Goal: Communication & Community: Answer question/provide support

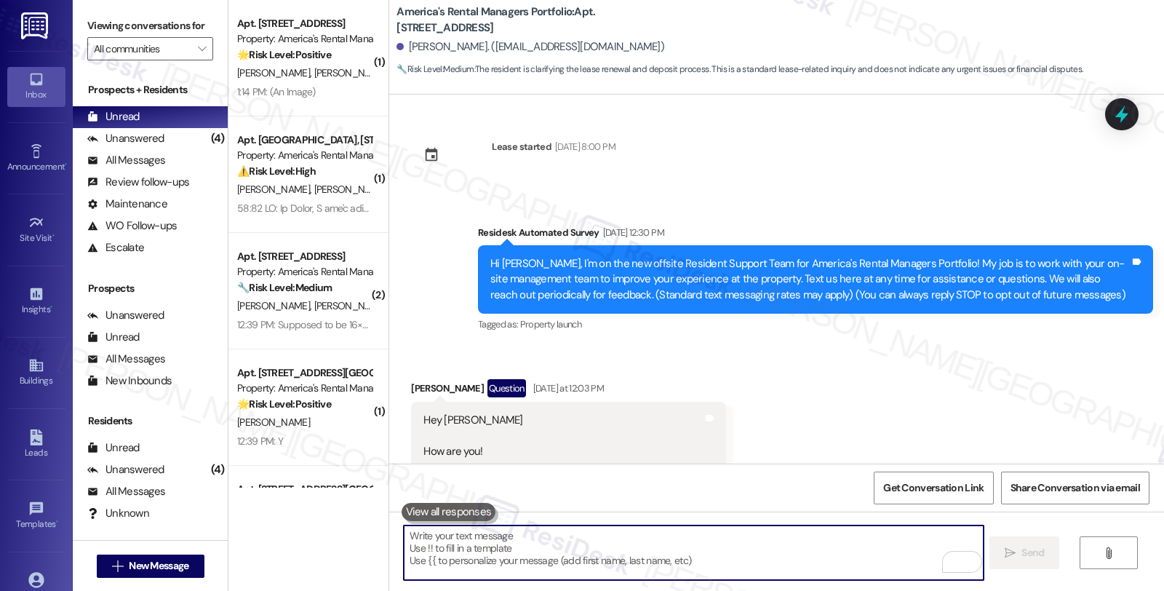
scroll to position [3285, 0]
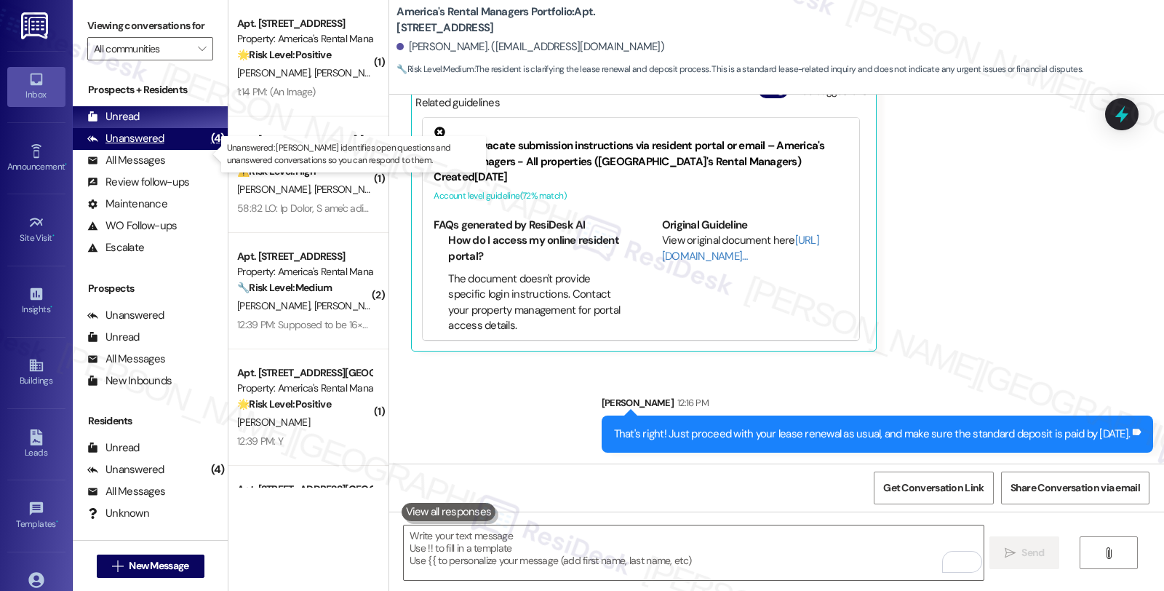
click at [144, 146] on div "Unanswered" at bounding box center [125, 138] width 77 height 15
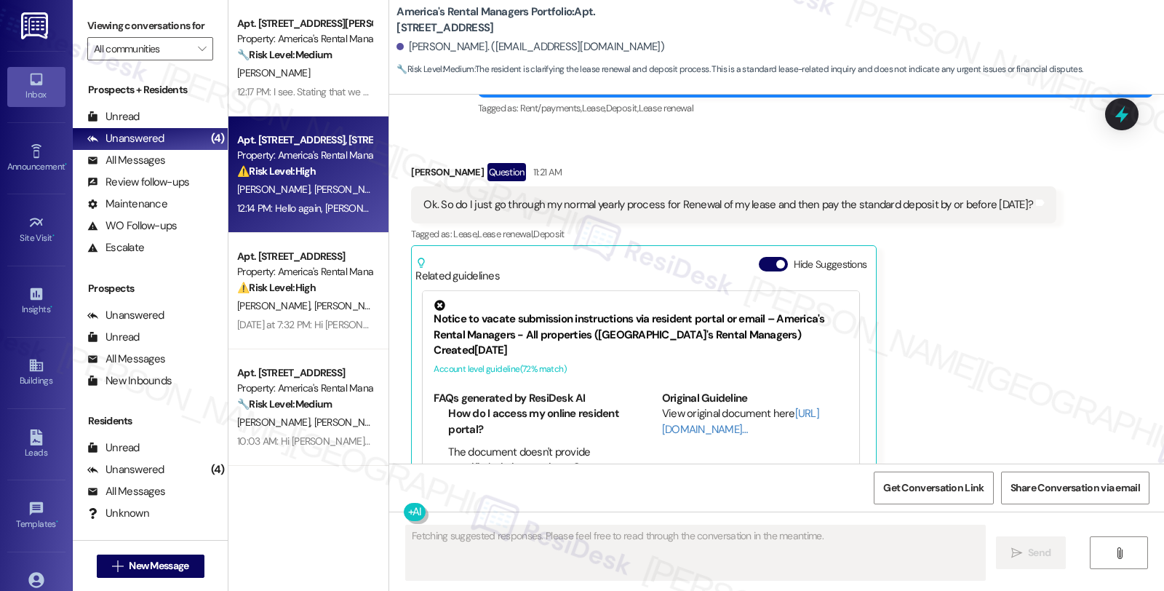
scroll to position [3184, 0]
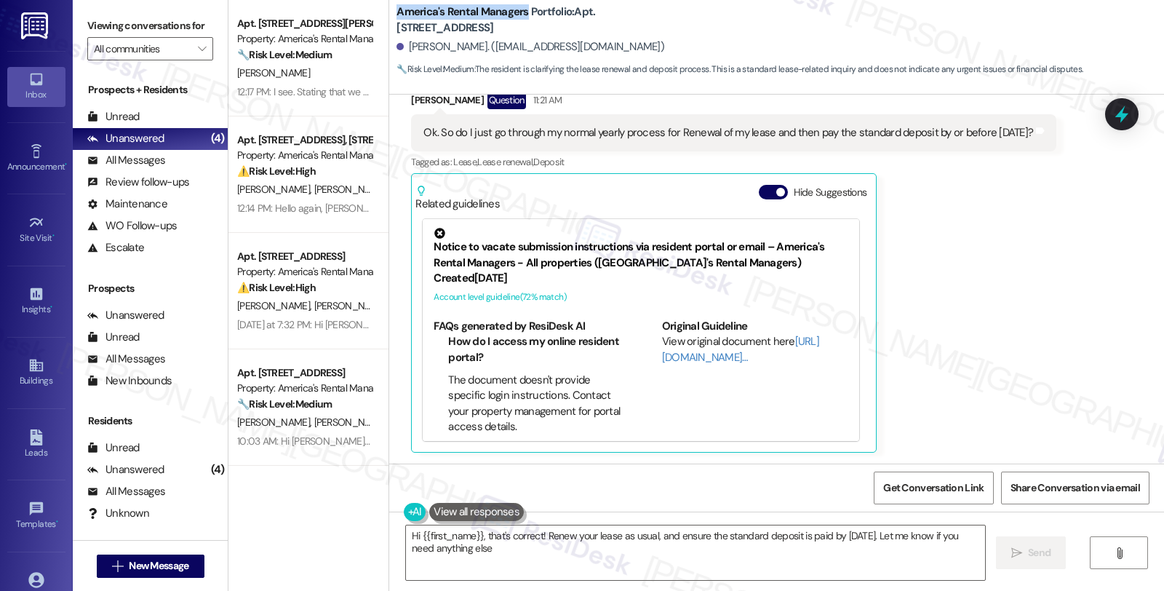
type textarea "Hi {{first_name}}, that's correct! Renew your lease as usual, and ensure the st…"
drag, startPoint x: 386, startPoint y: 12, endPoint x: 557, endPoint y: 15, distance: 171.7
click at [557, 15] on div "America's Rental Managers Portfolio: Apt. Unit C, 1426 Ascent Trail NW Robert S…" at bounding box center [776, 40] width 775 height 73
copy b "America's Rental Managers Portfolio"
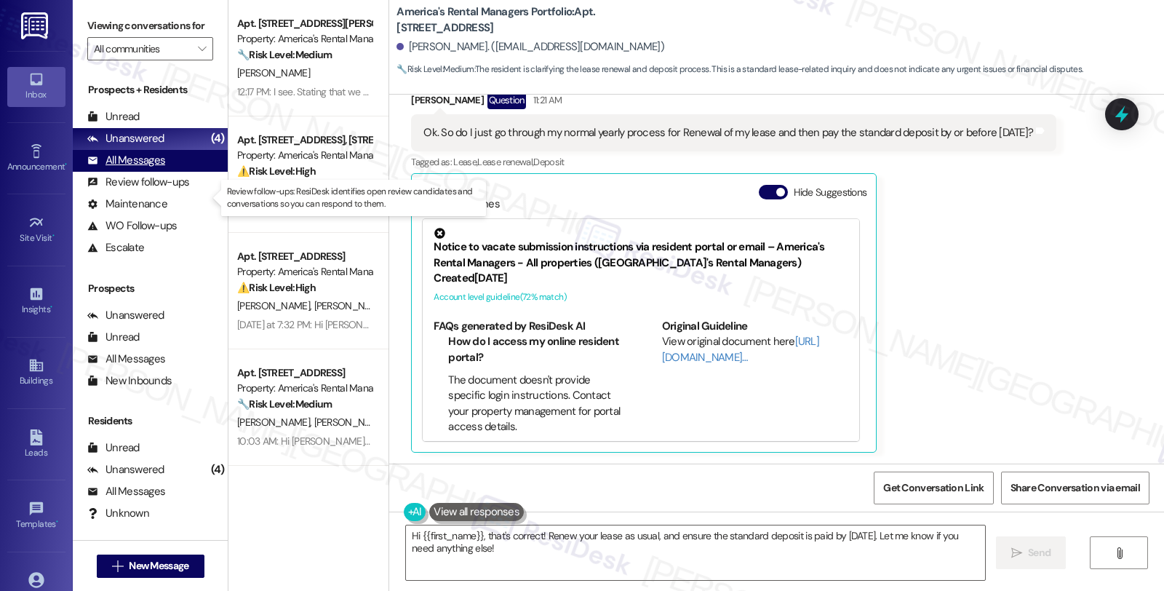
click at [153, 168] on div "All Messages" at bounding box center [126, 160] width 78 height 15
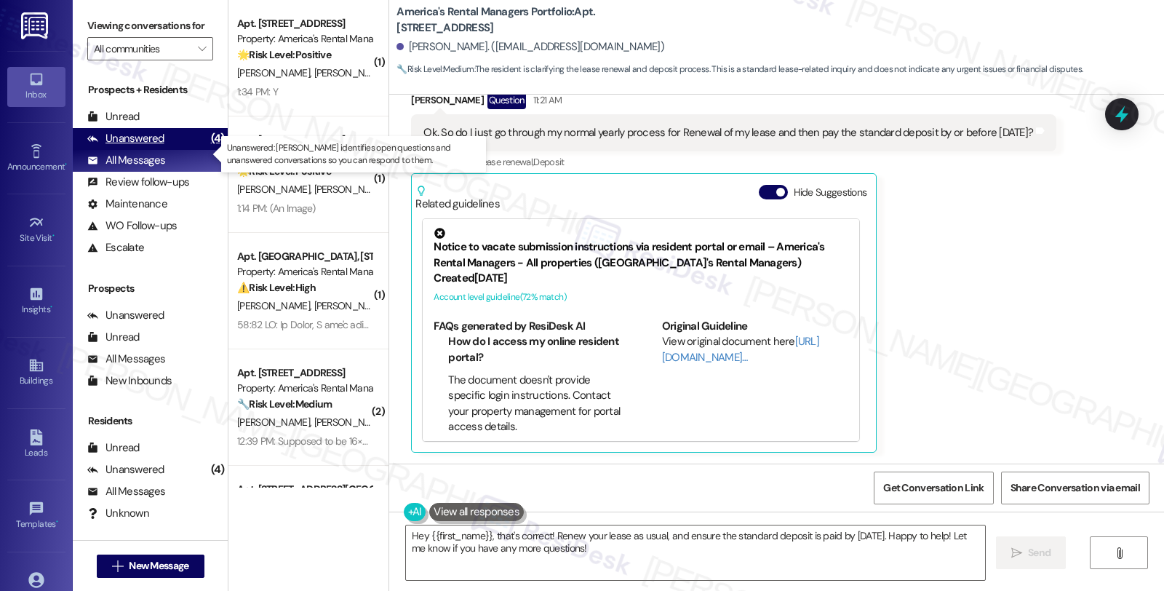
click at [169, 150] on div "Unanswered (4)" at bounding box center [150, 139] width 155 height 22
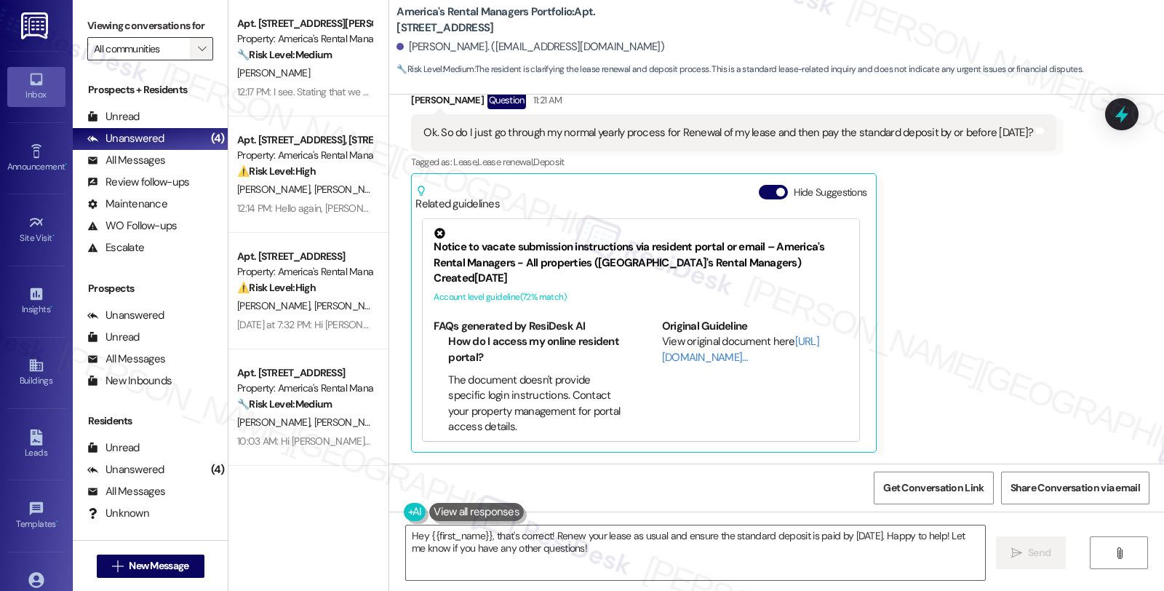
click at [198, 55] on icon "" at bounding box center [202, 49] width 8 height 12
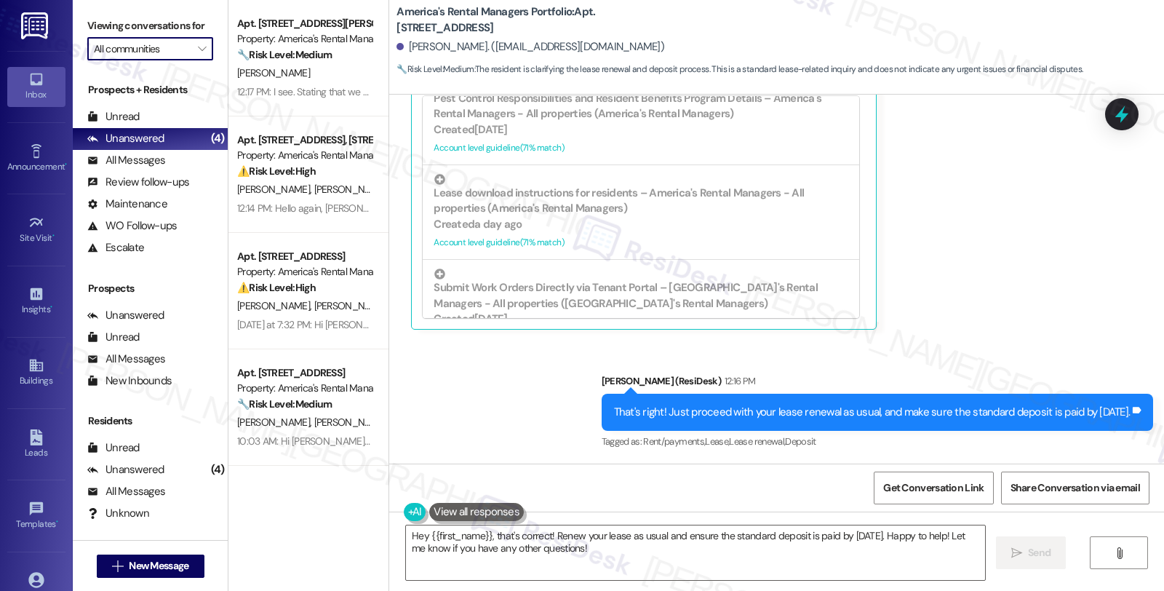
scroll to position [485, 0]
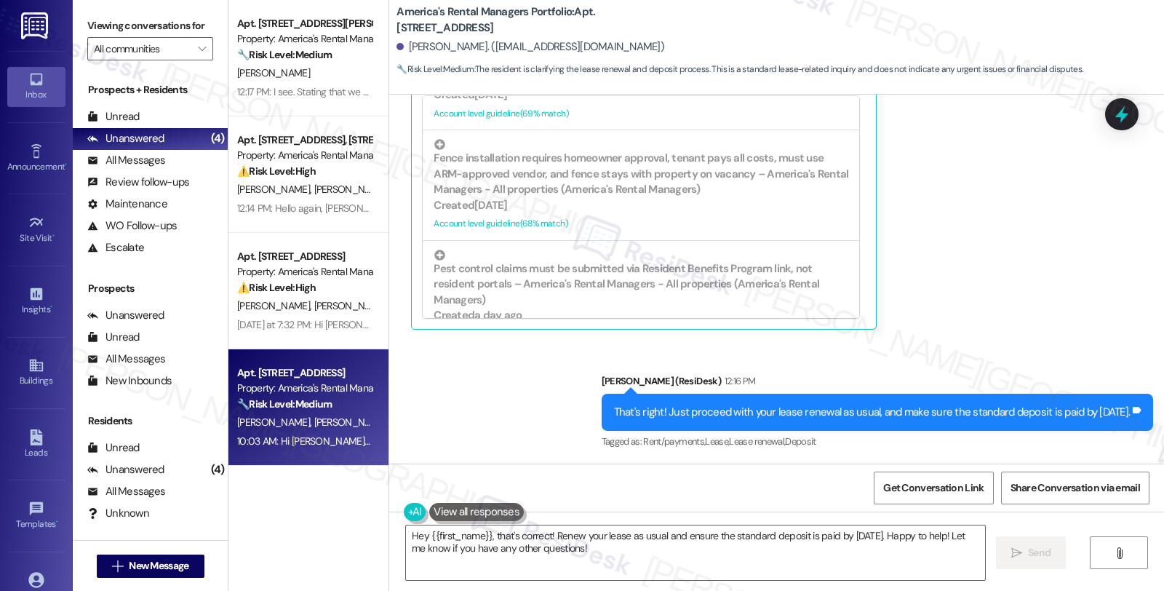
click at [263, 411] on div "🔧 Risk Level: Medium The resident is asking if maintenance will need to enter t…" at bounding box center [304, 403] width 135 height 15
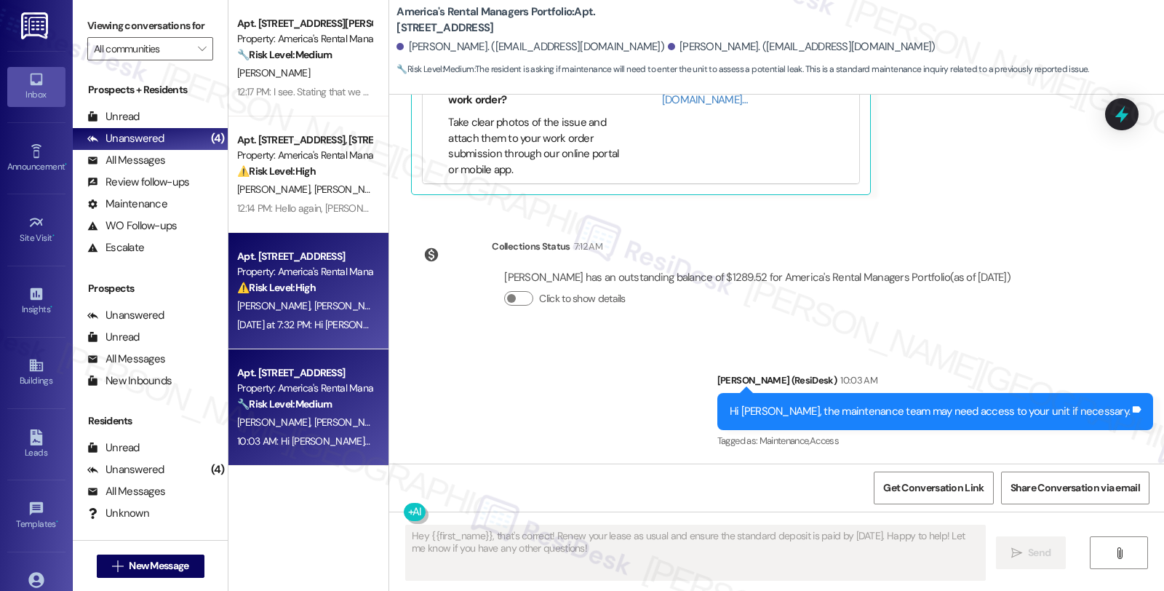
scroll to position [2477, 0]
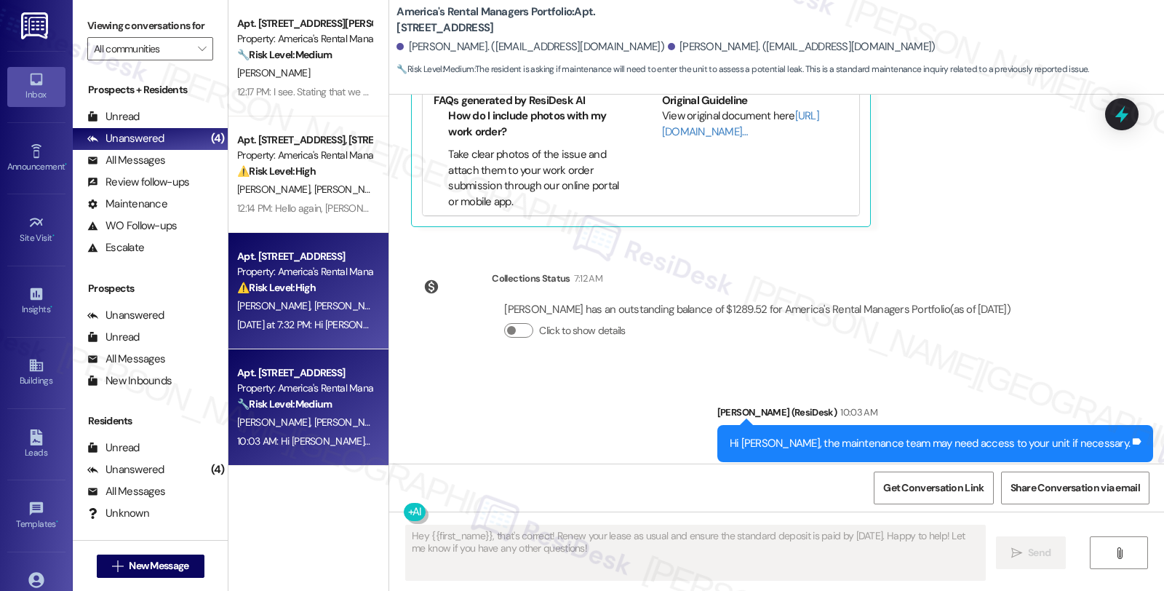
click at [330, 284] on div "⚠️ Risk Level: High The resident reports a malfunctioning AC unit and dishwashe…" at bounding box center [304, 287] width 135 height 15
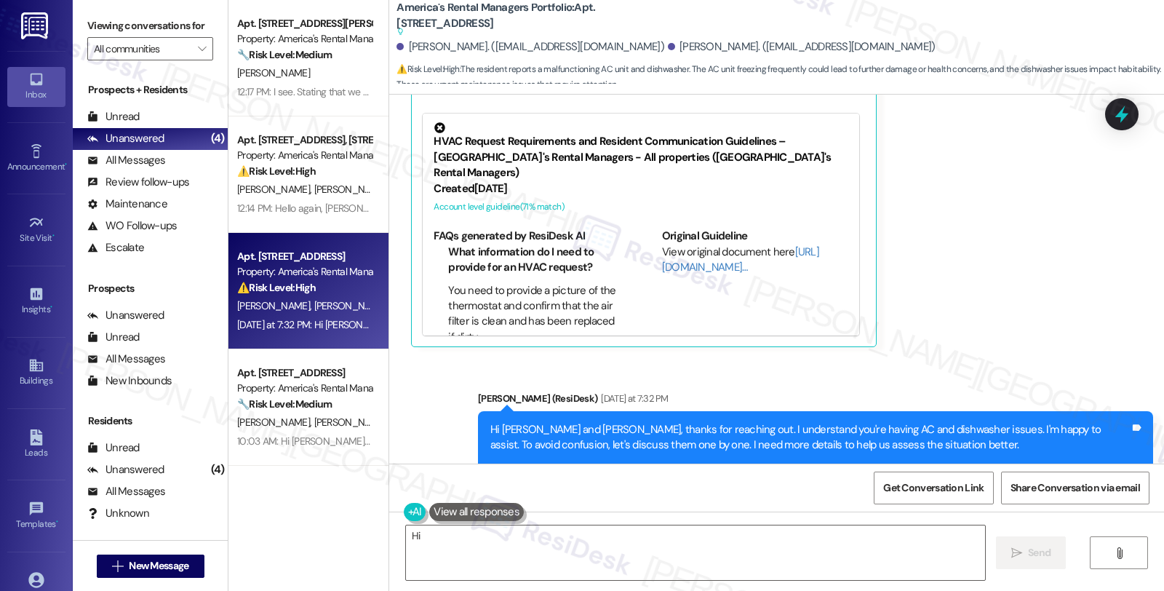
scroll to position [998, 0]
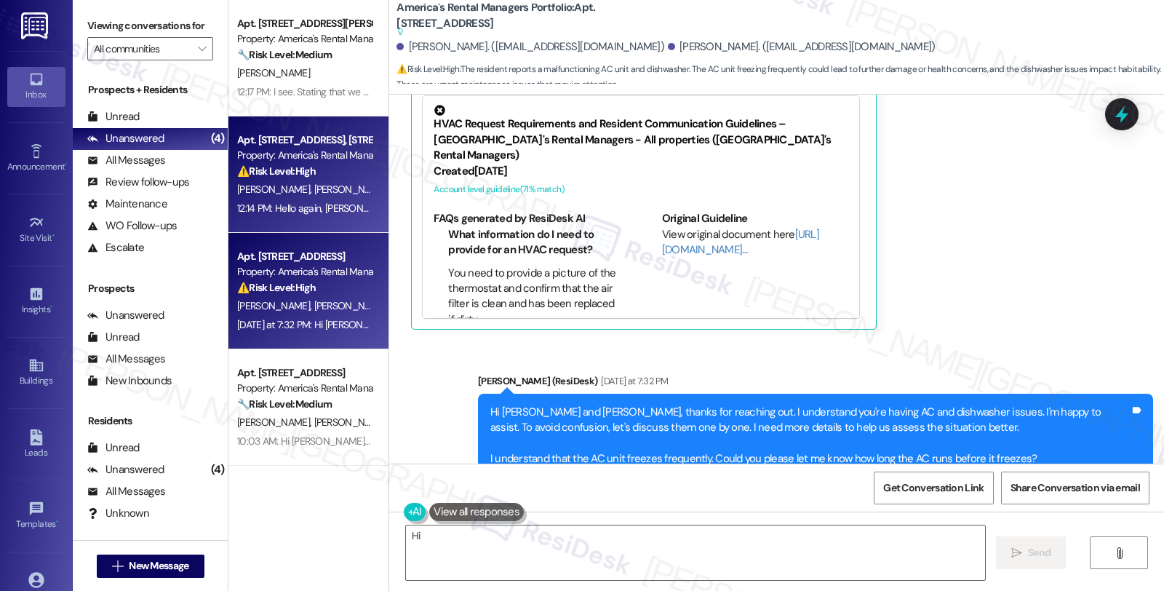
click at [314, 183] on span "[PERSON_NAME]" at bounding box center [350, 189] width 73 height 13
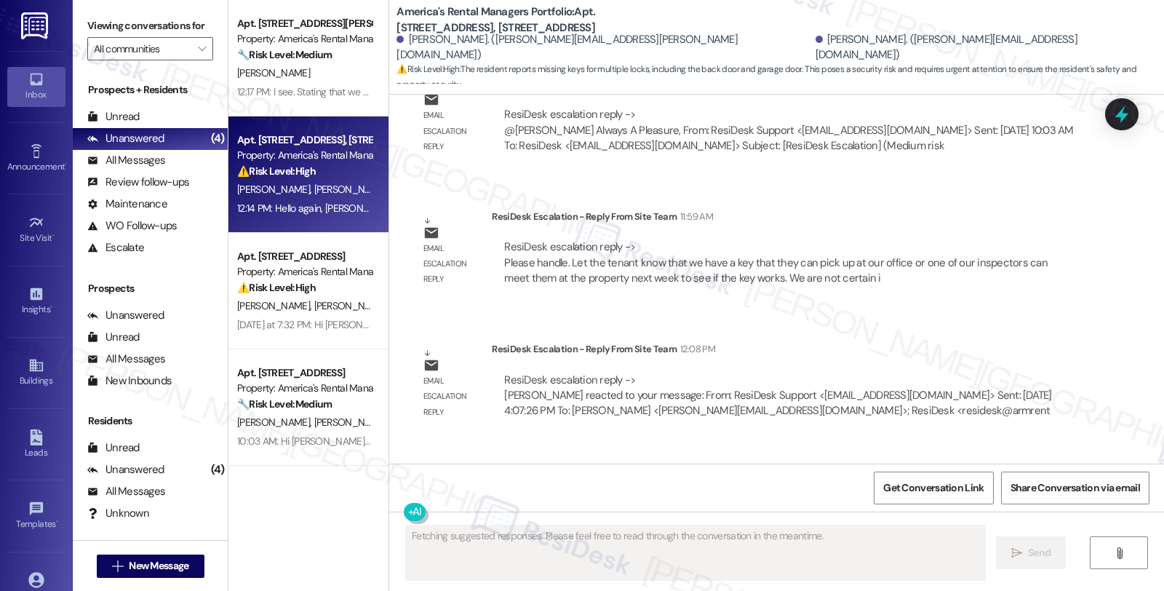
scroll to position [2754, 0]
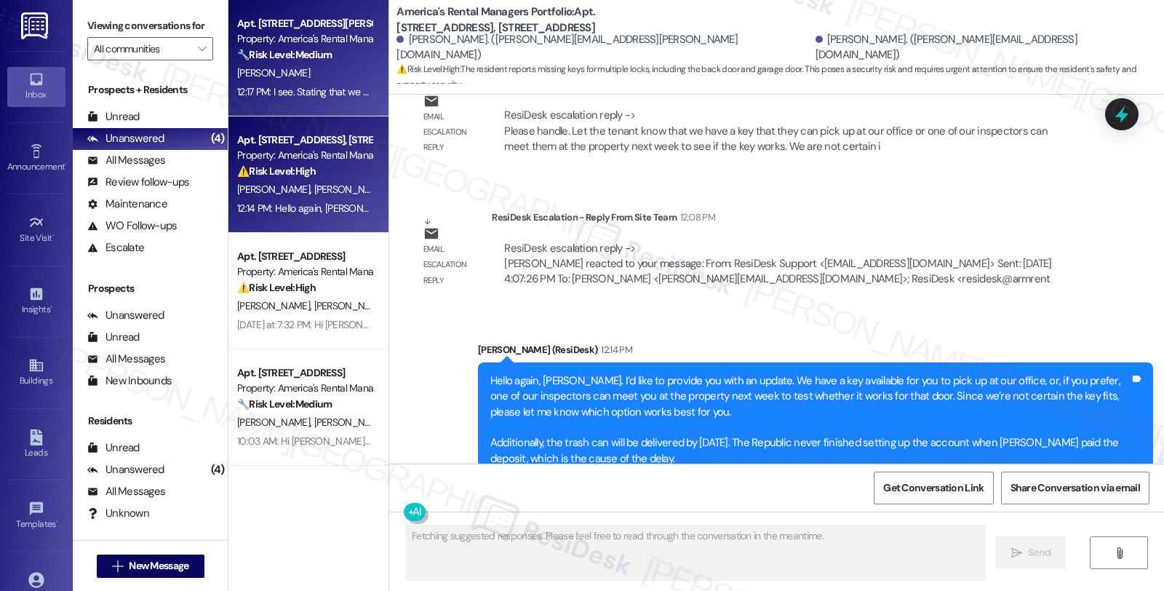
click at [276, 61] on div "🔧 Risk Level: Medium The resident is expressing frustration about not being inf…" at bounding box center [304, 54] width 135 height 15
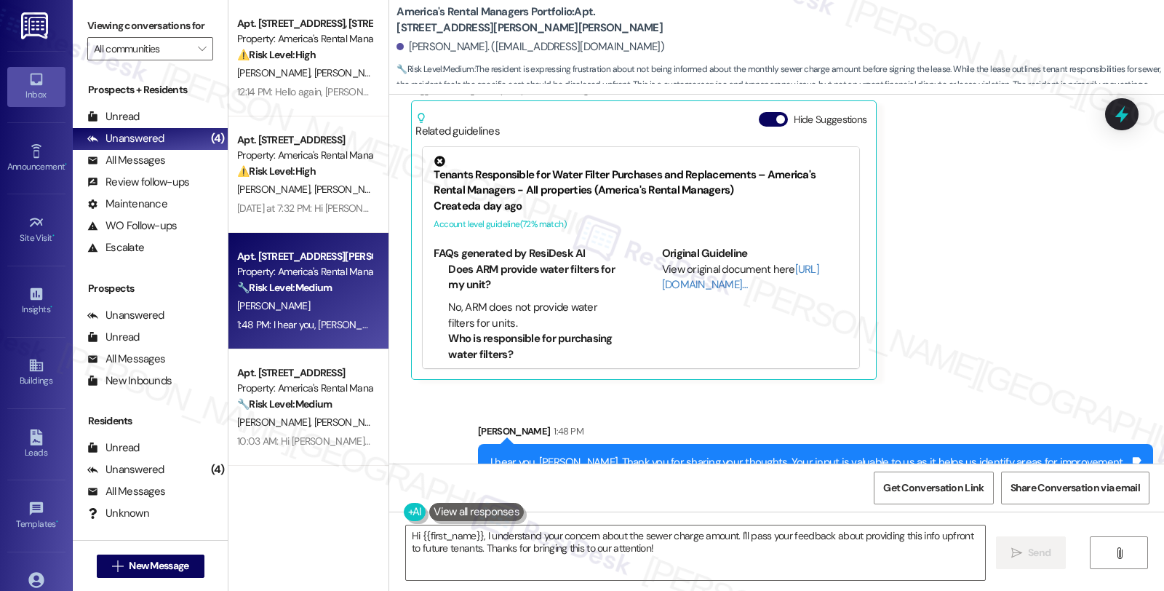
scroll to position [2700, 0]
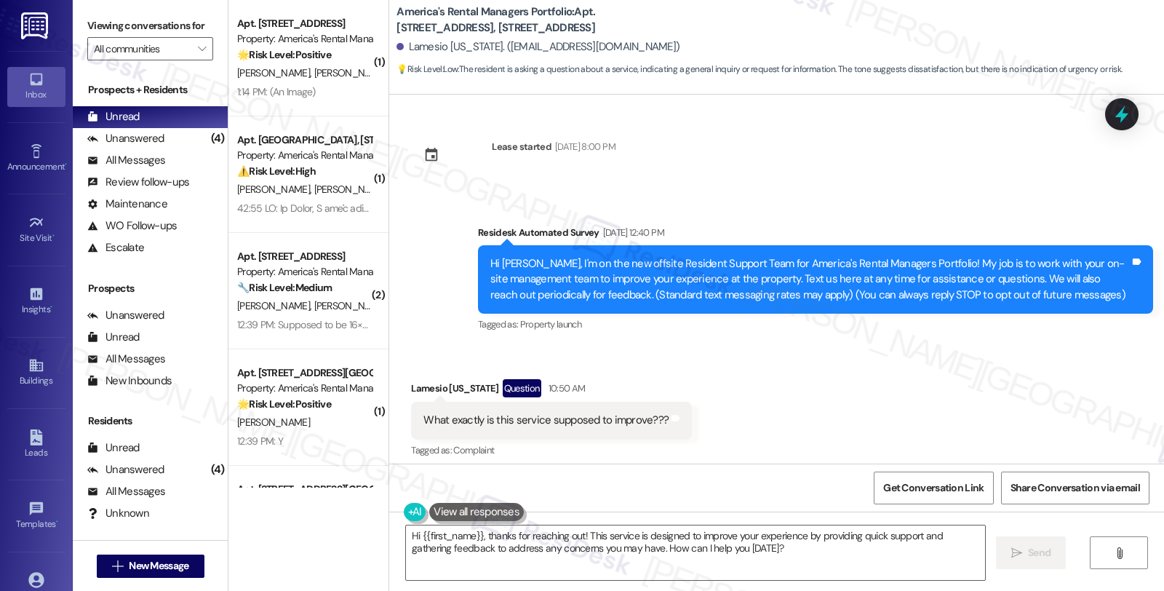
scroll to position [8, 0]
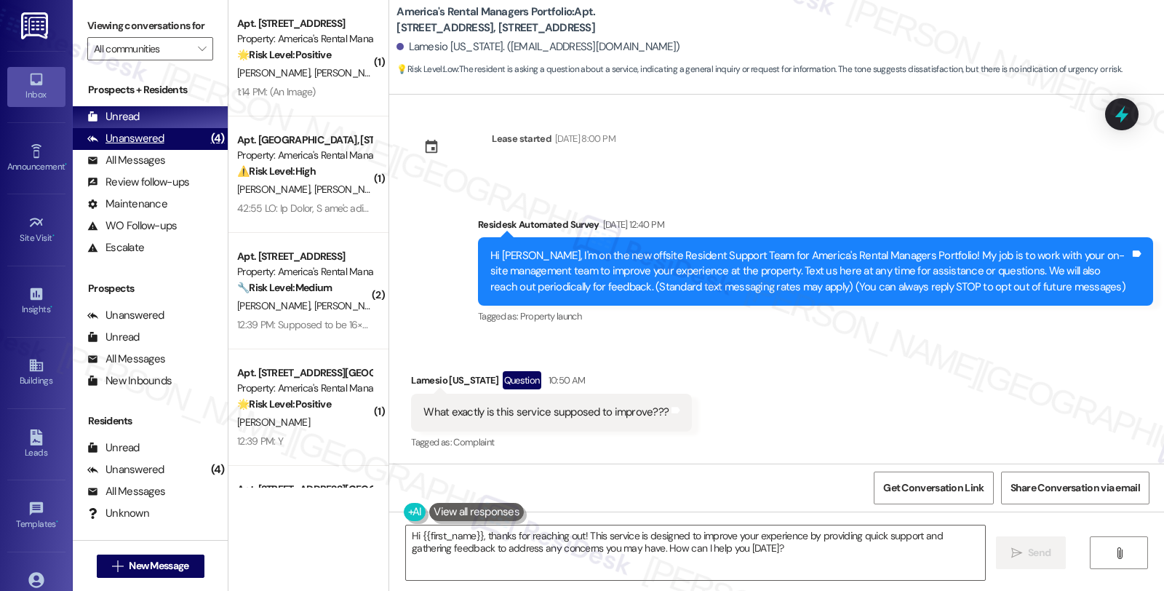
click at [173, 150] on div "Unanswered (4)" at bounding box center [150, 139] width 155 height 22
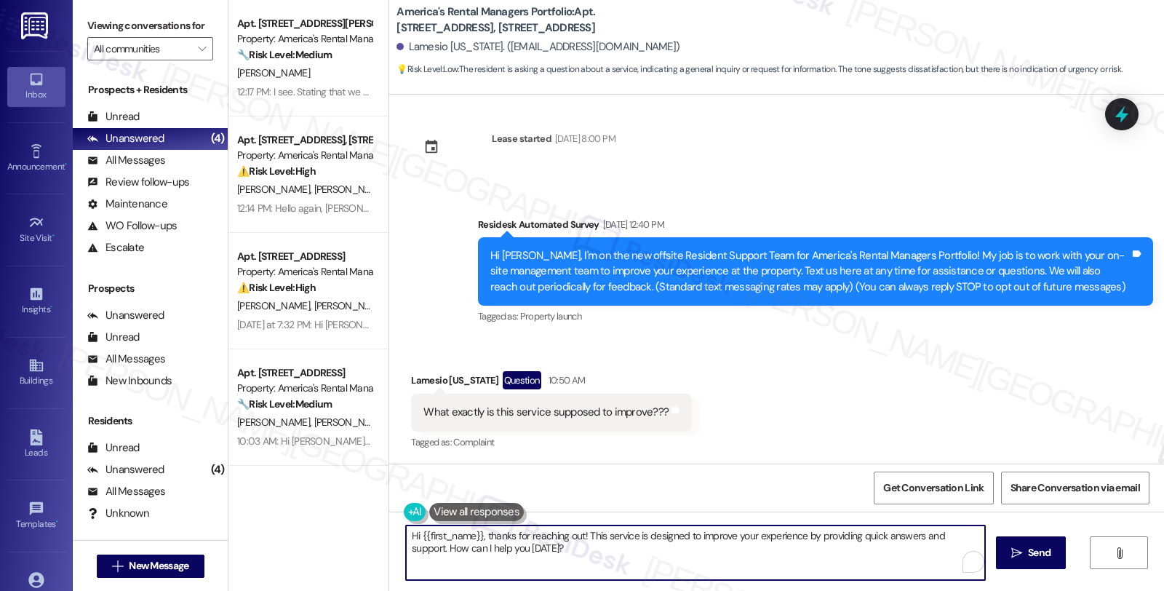
drag, startPoint x: 976, startPoint y: 535, endPoint x: 973, endPoint y: 544, distance: 9.9
click at [973, 544] on textarea "Hi {{first_name}}, thanks for reaching out! This service is designed to improve…" at bounding box center [695, 552] width 579 height 55
drag, startPoint x: 478, startPoint y: 548, endPoint x: 338, endPoint y: 549, distance: 140.4
click at [338, 549] on div "Apt. [STREET_ADDRESS][GEOGRAPHIC_DATA][PERSON_NAME][STREET_ADDRESS][PERSON_NAME…" at bounding box center [696, 295] width 936 height 591
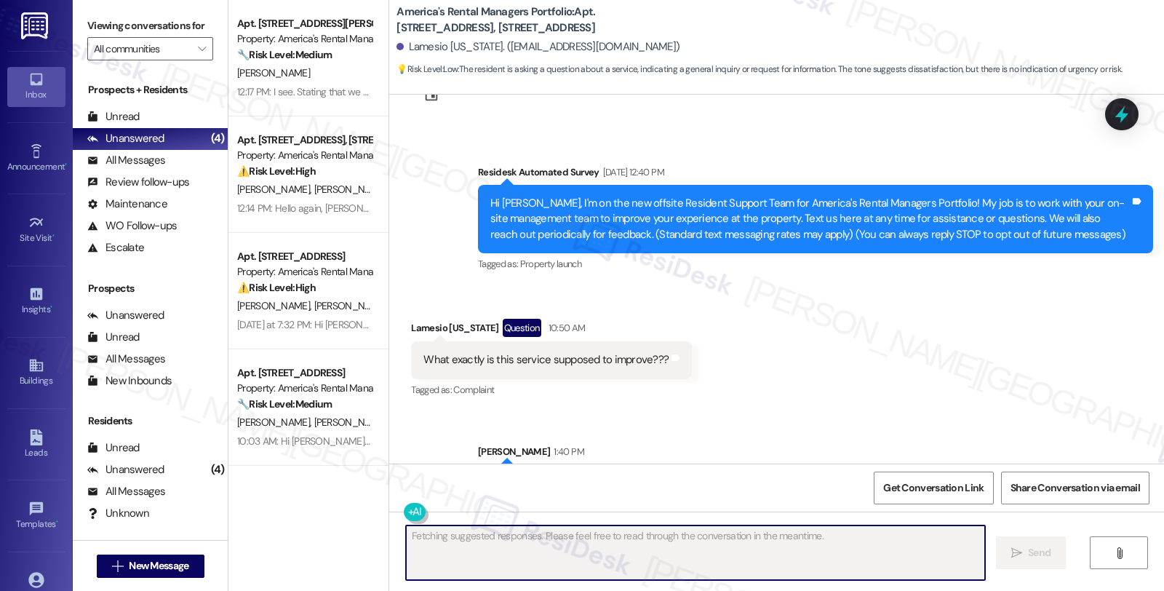
scroll to position [125, 0]
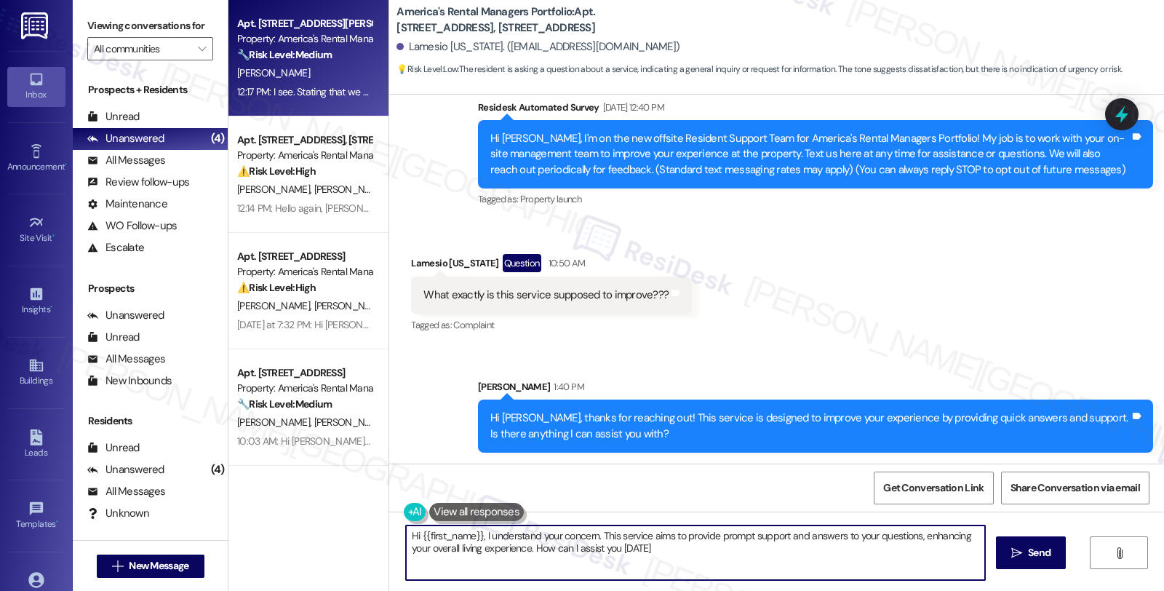
type textarea "Hi {{first_name}}, I understand your concern. This service aims to provide prom…"
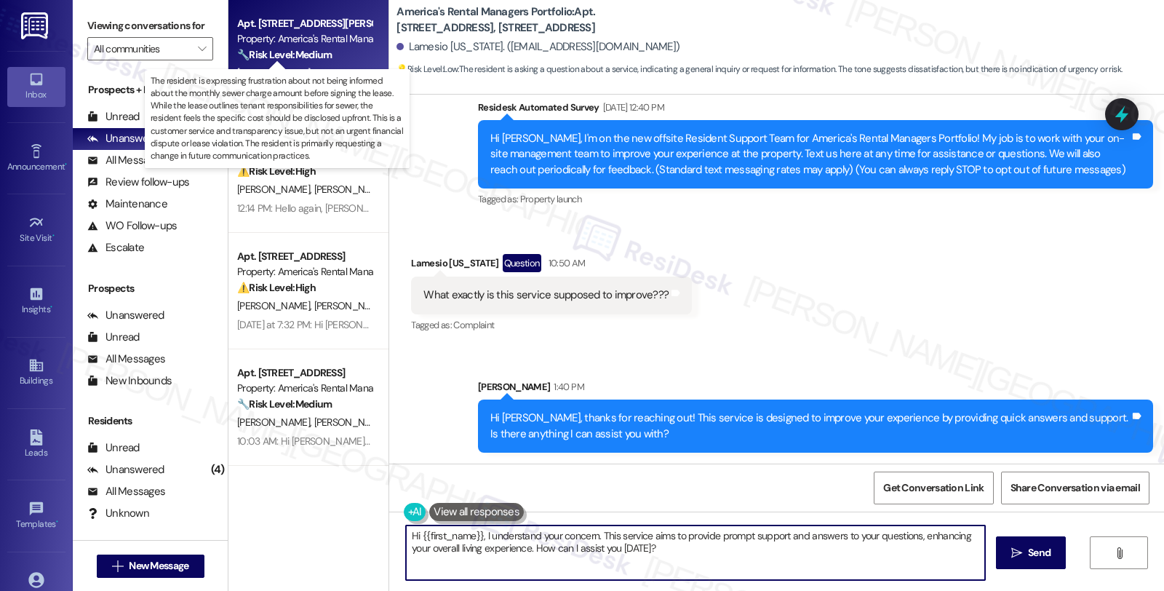
click at [286, 55] on strong "🔧 Risk Level: Medium" at bounding box center [284, 54] width 95 height 13
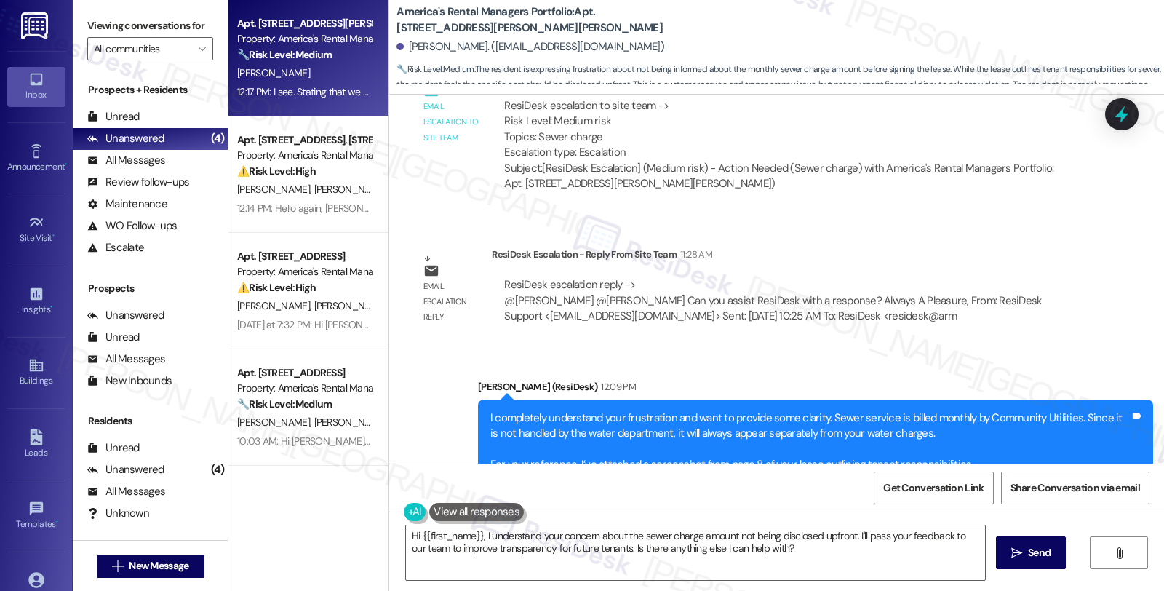
scroll to position [2017, 0]
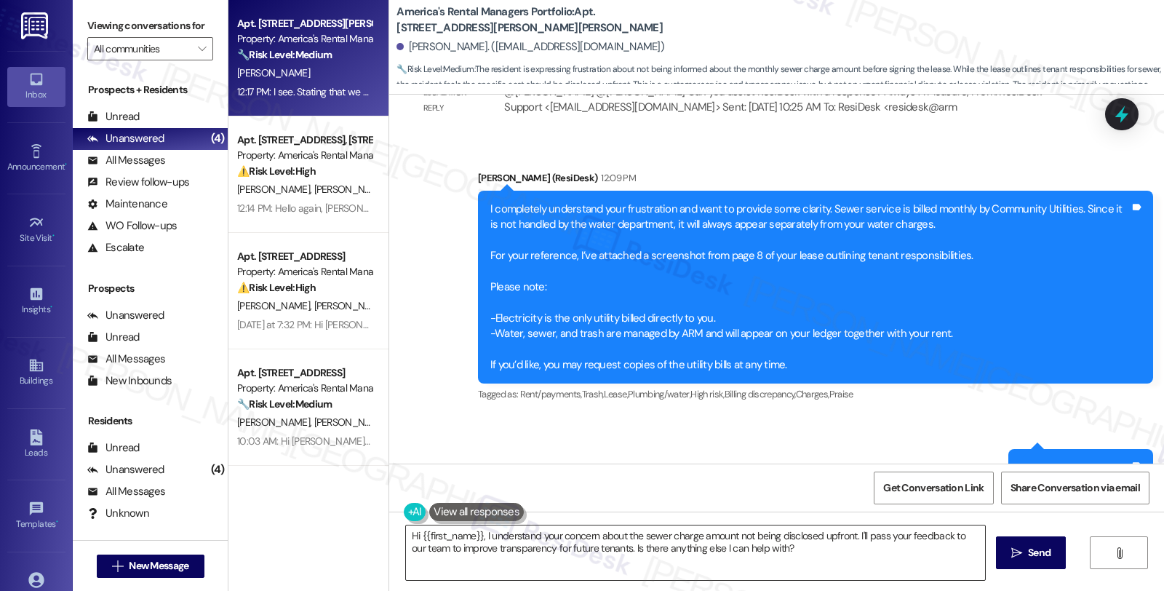
click at [406, 540] on textarea "Hi {{first_name}}, I understand your concern about the sewer charge amount not …" at bounding box center [695, 552] width 579 height 55
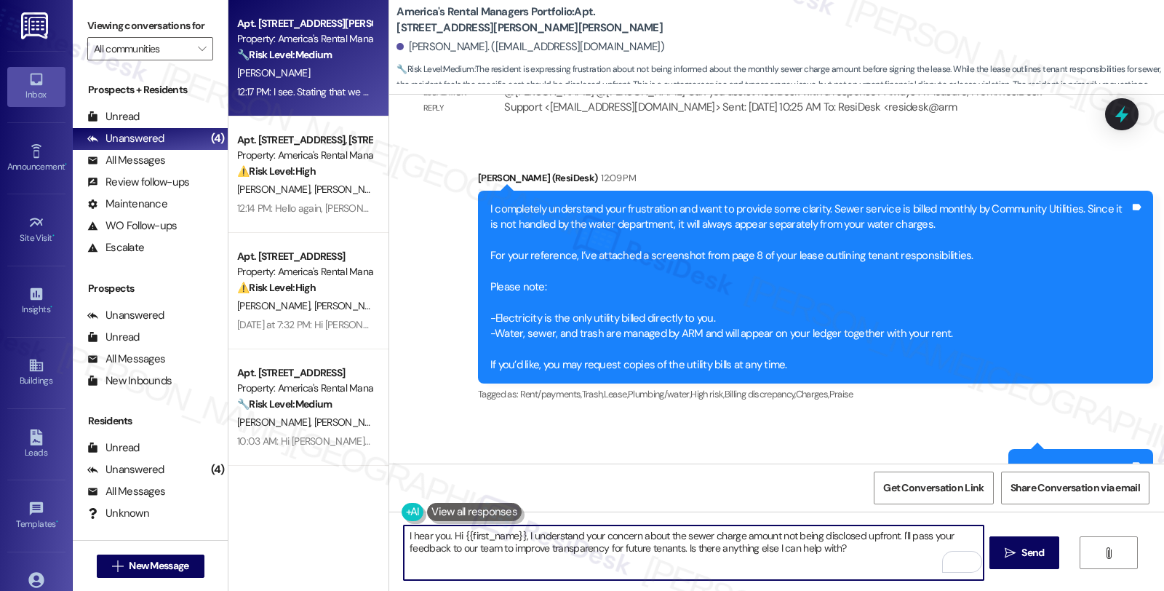
click at [858, 547] on textarea "I hear you. Hi {{first_name}}, I understand your concern about the sewer charge…" at bounding box center [693, 552] width 579 height 55
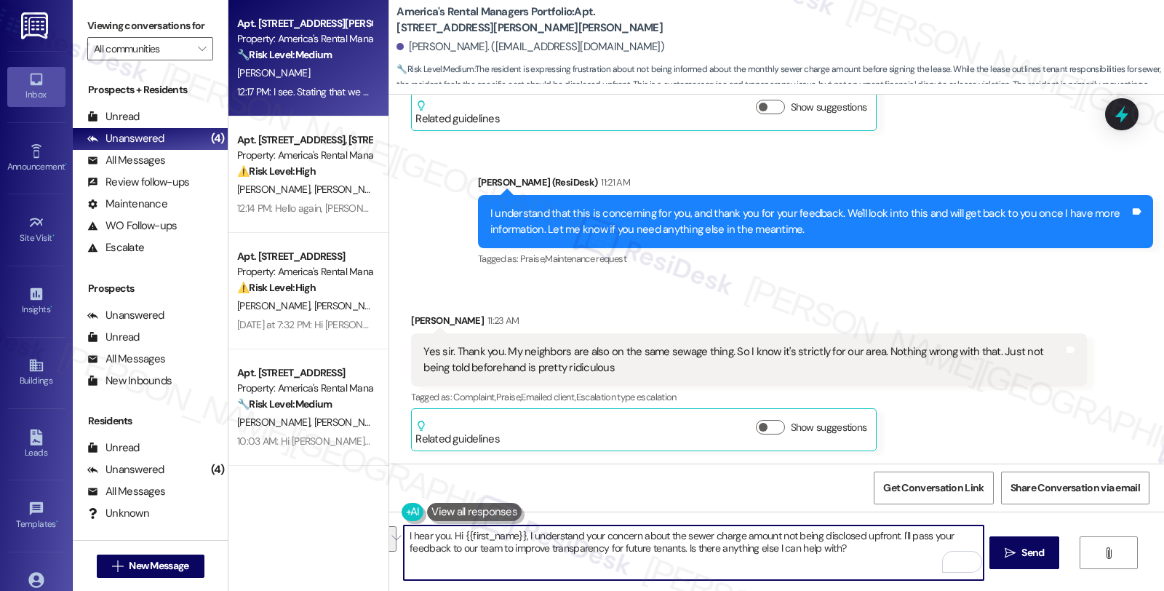
scroll to position [1371, 0]
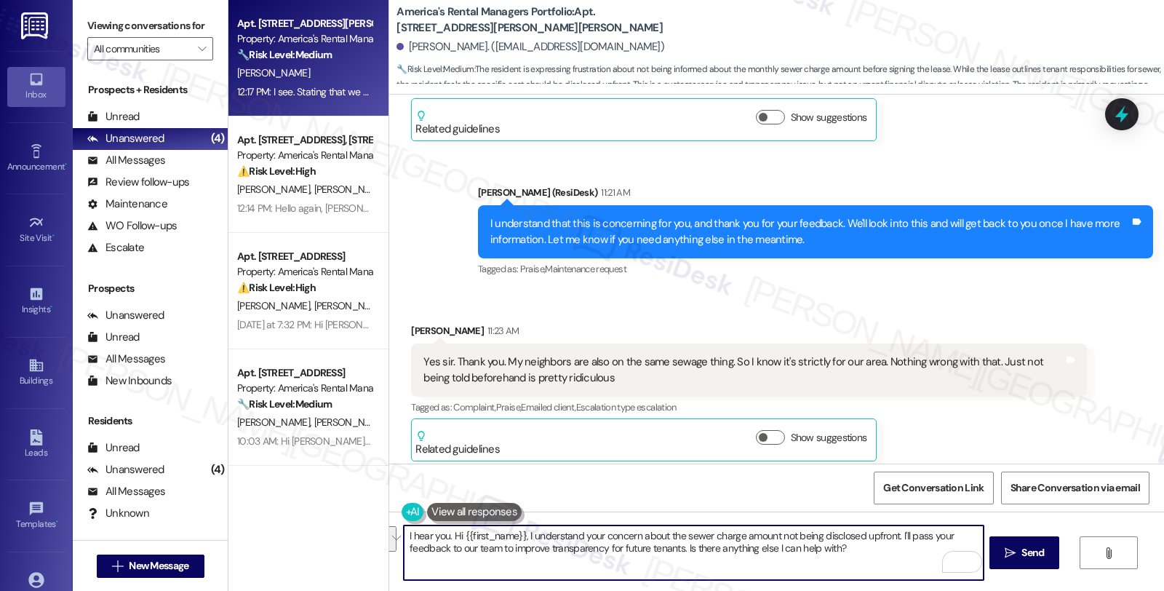
paste textarea "Your input is valuable to us as it helps us identify areas for improvement in s…"
click at [861, 540] on textarea "I hear you. Your input is valuable to us as it helps us identify areas for impr…" at bounding box center [693, 552] width 579 height 55
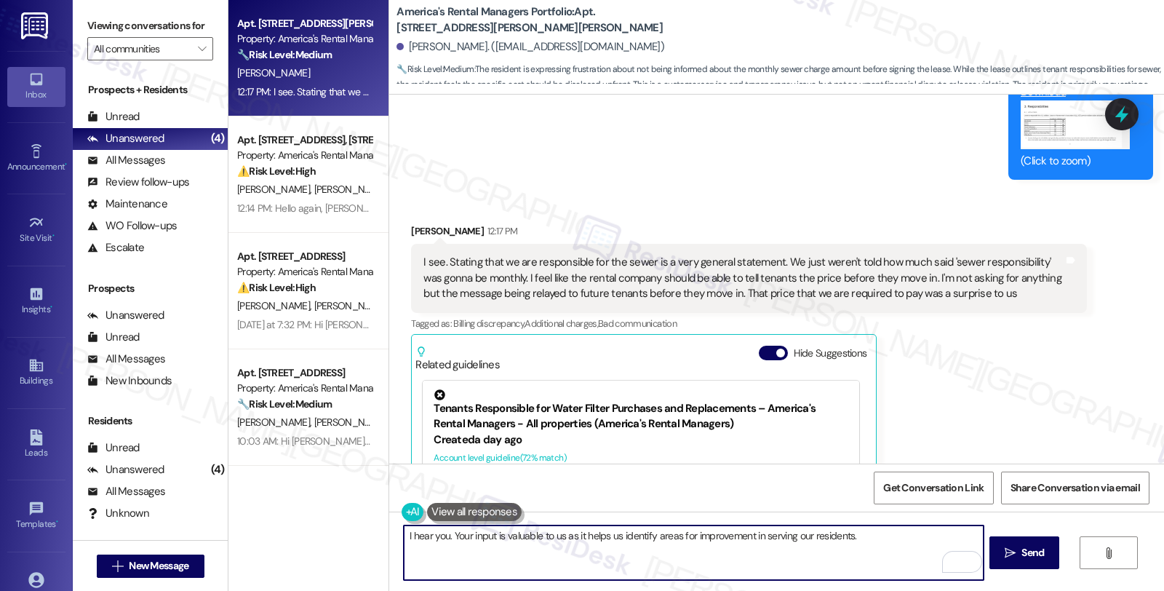
scroll to position [2421, 0]
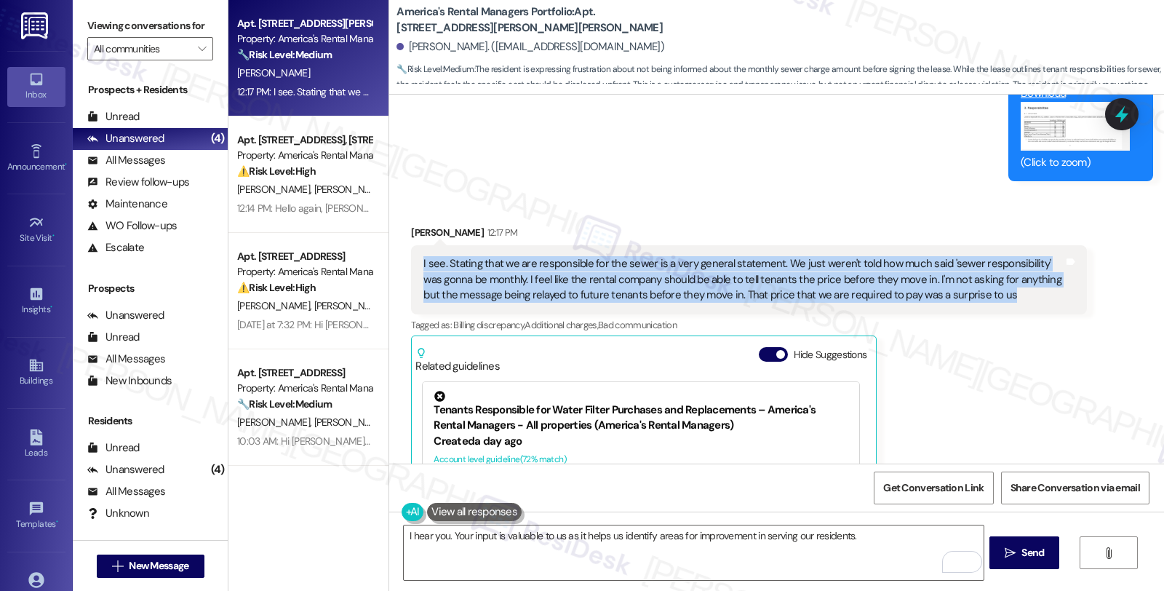
drag, startPoint x: 977, startPoint y: 292, endPoint x: 407, endPoint y: 260, distance: 570.5
click at [411, 260] on div "I see. Stating that we are responsible for the sewer is a very general statemen…" at bounding box center [748, 279] width 675 height 68
copy div "I see. Stating that we are responsible for the sewer is a very general statemen…"
click at [709, 584] on div "I hear you. Your input is valuable to us as it helps us identify areas for impr…" at bounding box center [776, 565] width 775 height 109
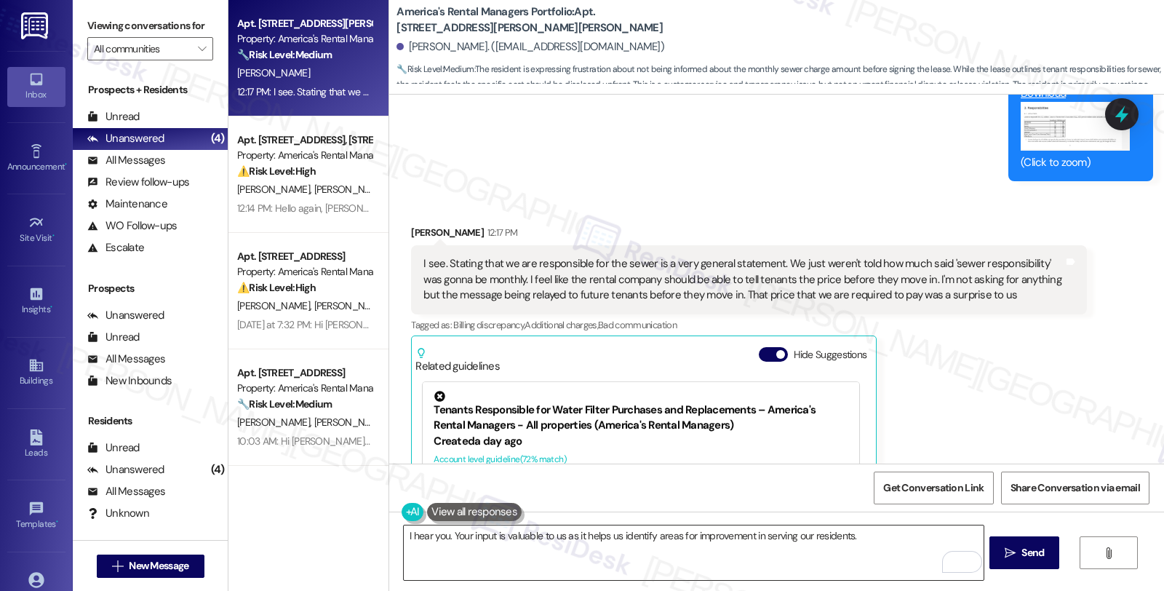
click at [442, 534] on textarea "I hear you. Your input is valuable to us as it helps us identify areas for impr…" at bounding box center [693, 552] width 579 height 55
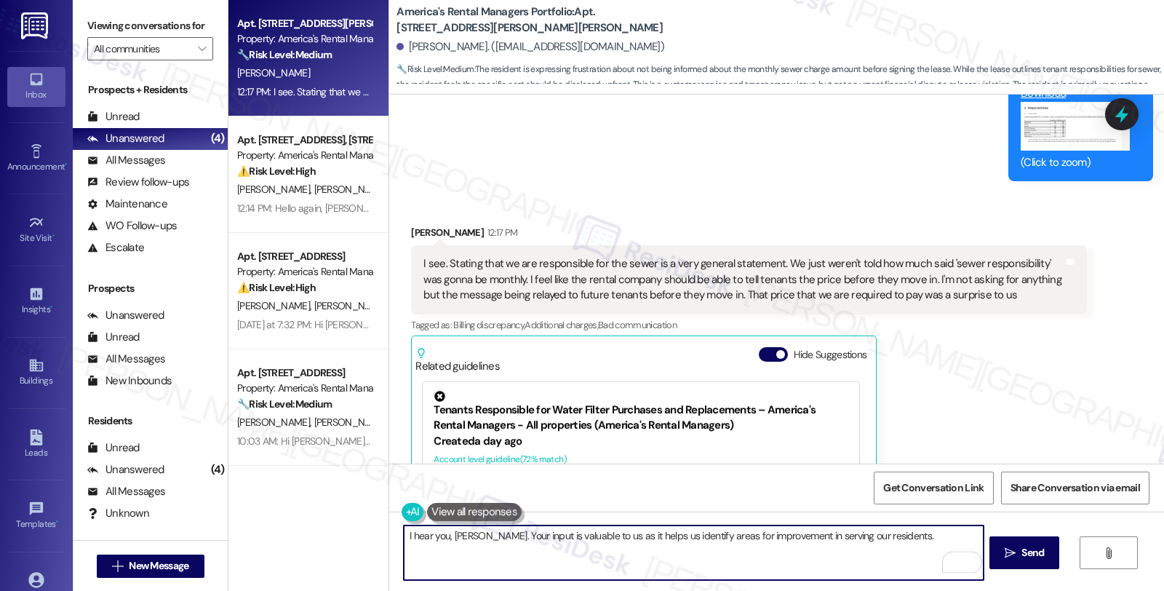
click at [478, 534] on textarea "I hear you, James. Your input is valuable to us as it helps us identify areas f…" at bounding box center [693, 552] width 579 height 55
click at [471, 538] on textarea "I hear you, James. Your input is valuable to us as it helps us identify areas f…" at bounding box center [693, 552] width 579 height 55
click at [476, 535] on textarea "I hear you, James. Your input is valuable to us as it helps us identify areas f…" at bounding box center [693, 552] width 579 height 55
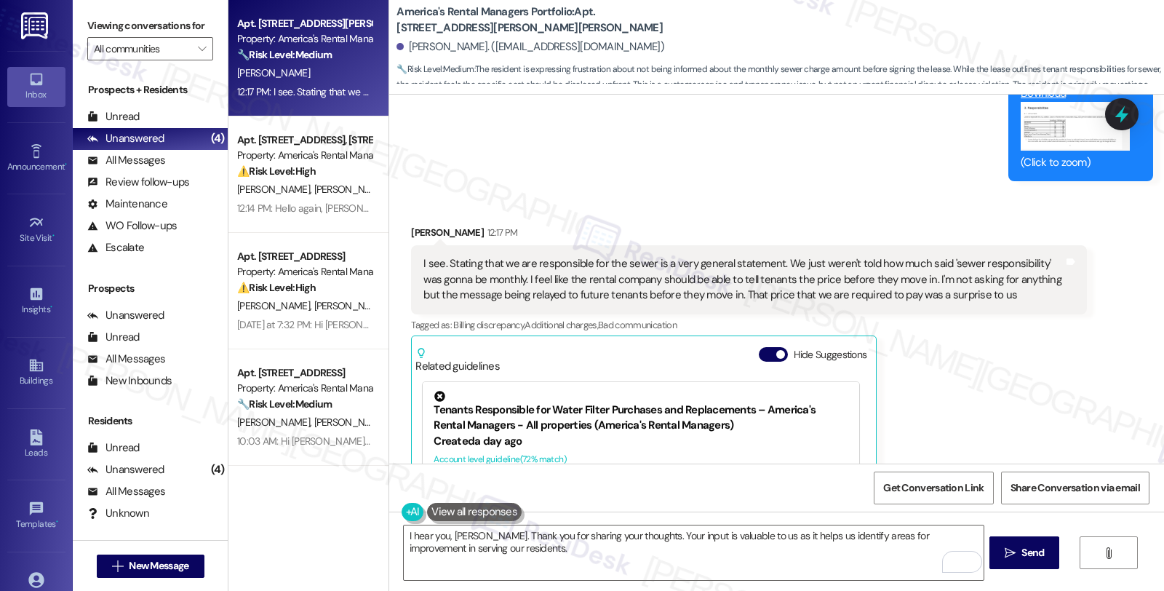
click at [986, 380] on div "James Sparkman 12:17 PM I see. Stating that we are responsible for the sewer is…" at bounding box center [748, 420] width 675 height 390
click at [485, 547] on textarea "I hear you, James. Thank you for sharing your thoughts. Your input is valuable …" at bounding box center [693, 552] width 579 height 55
drag, startPoint x: 978, startPoint y: 372, endPoint x: 969, endPoint y: 373, distance: 9.6
click at [978, 372] on div "James Sparkman 12:17 PM I see. Stating that we are responsible for the sewer is…" at bounding box center [748, 420] width 675 height 390
click at [485, 549] on textarea "I hear you, James. Thank you for sharing your thoughts. Your input is valuable …" at bounding box center [693, 552] width 579 height 55
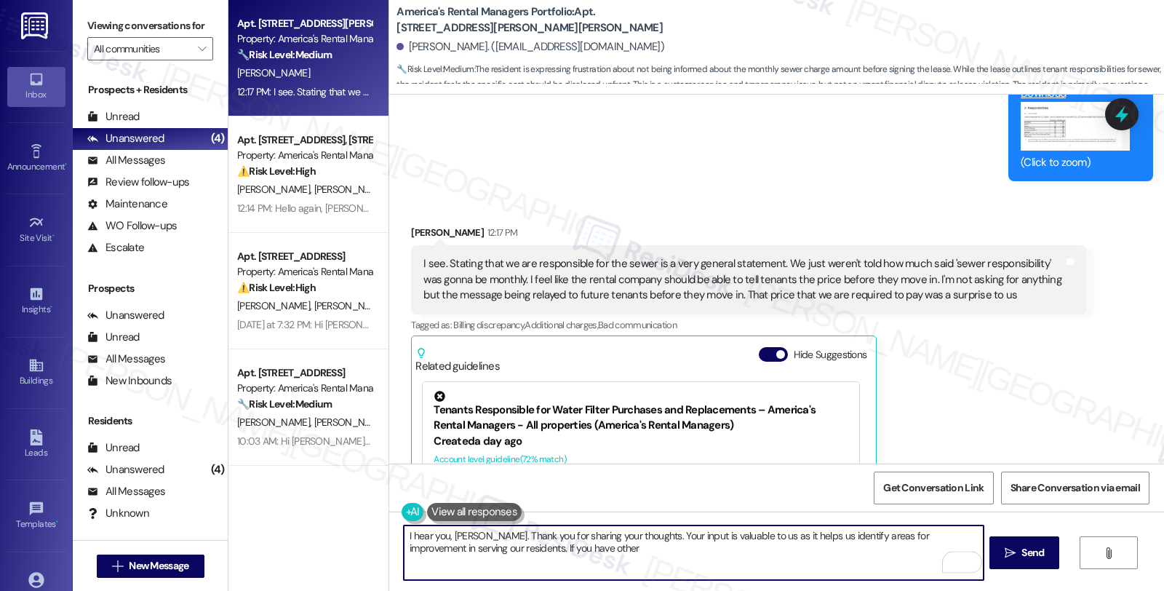
click at [562, 543] on textarea "I hear you, James. Thank you for sharing your thoughts. Your input is valuable …" at bounding box center [693, 552] width 579 height 55
click at [543, 551] on textarea "I hear you, James. Thank you for sharing your thoughts. Your input is valuable …" at bounding box center [693, 552] width 579 height 55
click at [555, 554] on textarea "I hear you, James. Thank you for sharing your thoughts. Your input is valuable …" at bounding box center [693, 552] width 579 height 55
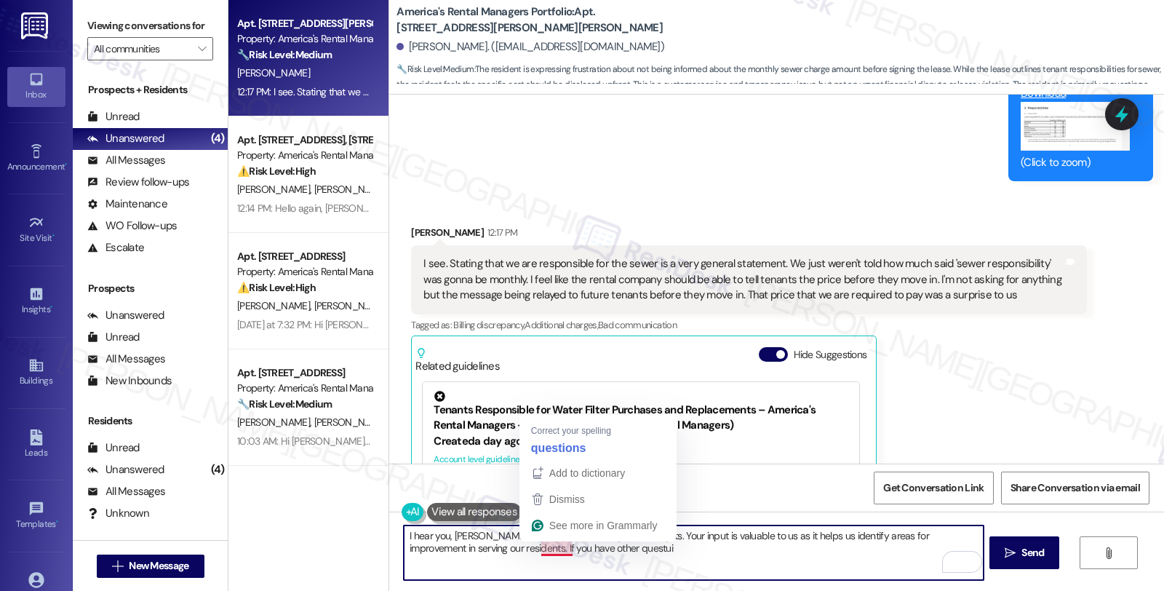
click at [554, 554] on textarea "I hear you, James. Thank you for sharing your thoughts. Your input is valuable …" at bounding box center [693, 552] width 579 height 55
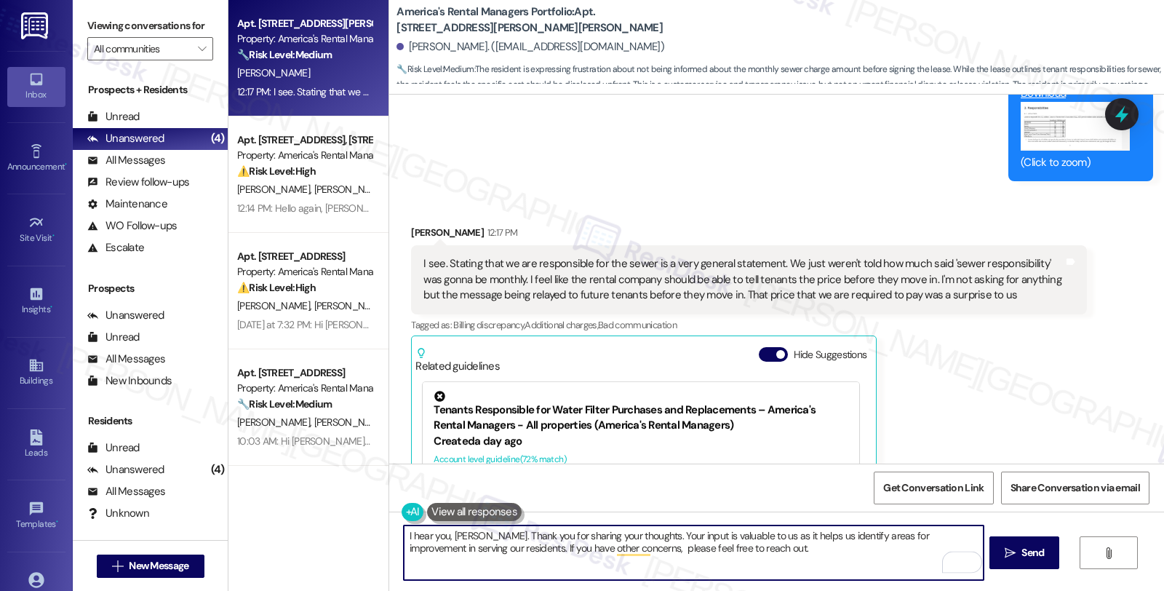
click at [748, 553] on textarea "I hear you, James. Thank you for sharing your thoughts. Your input is valuable …" at bounding box center [693, 552] width 579 height 55
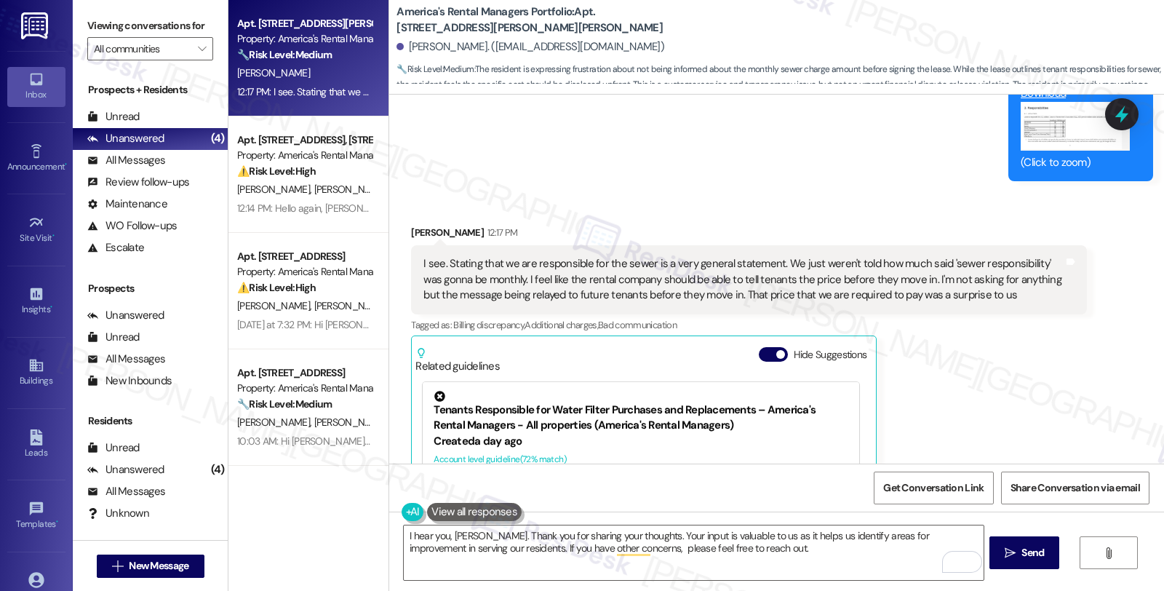
click at [1038, 366] on div "James Sparkman 12:17 PM I see. Stating that we are responsible for the sewer is…" at bounding box center [748, 420] width 675 height 390
click at [726, 553] on textarea "I hear you, James. Thank you for sharing your thoughts. Your input is valuable …" at bounding box center [693, 552] width 579 height 55
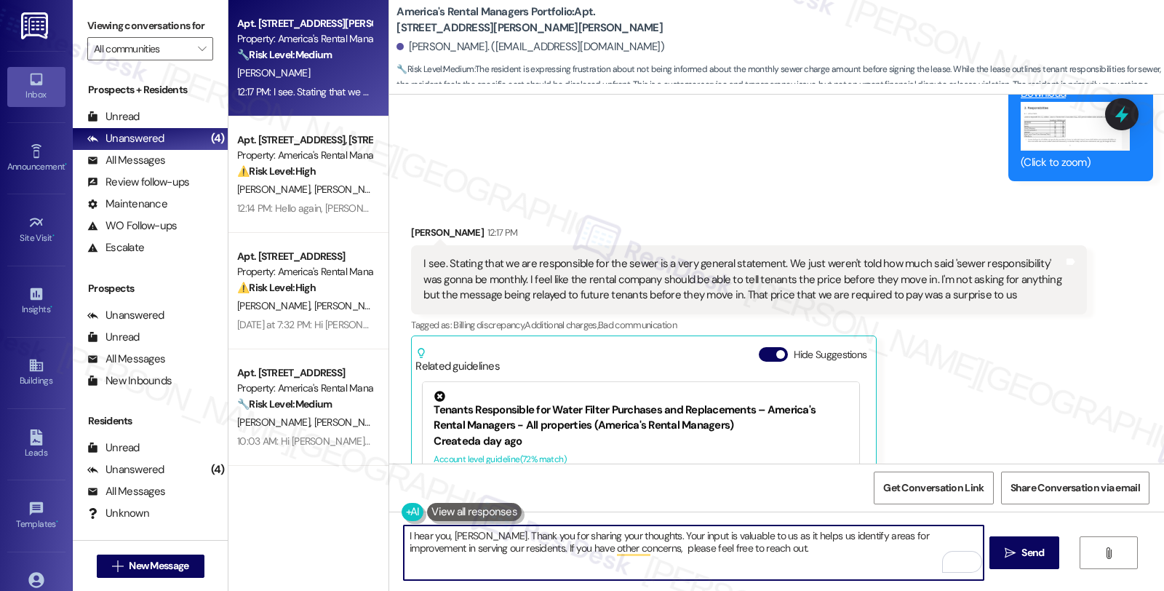
drag, startPoint x: 459, startPoint y: 546, endPoint x: 702, endPoint y: 554, distance: 243.1
click at [702, 554] on textarea "I hear you, James. Thank you for sharing your thoughts. Your input is valuable …" at bounding box center [693, 552] width 579 height 55
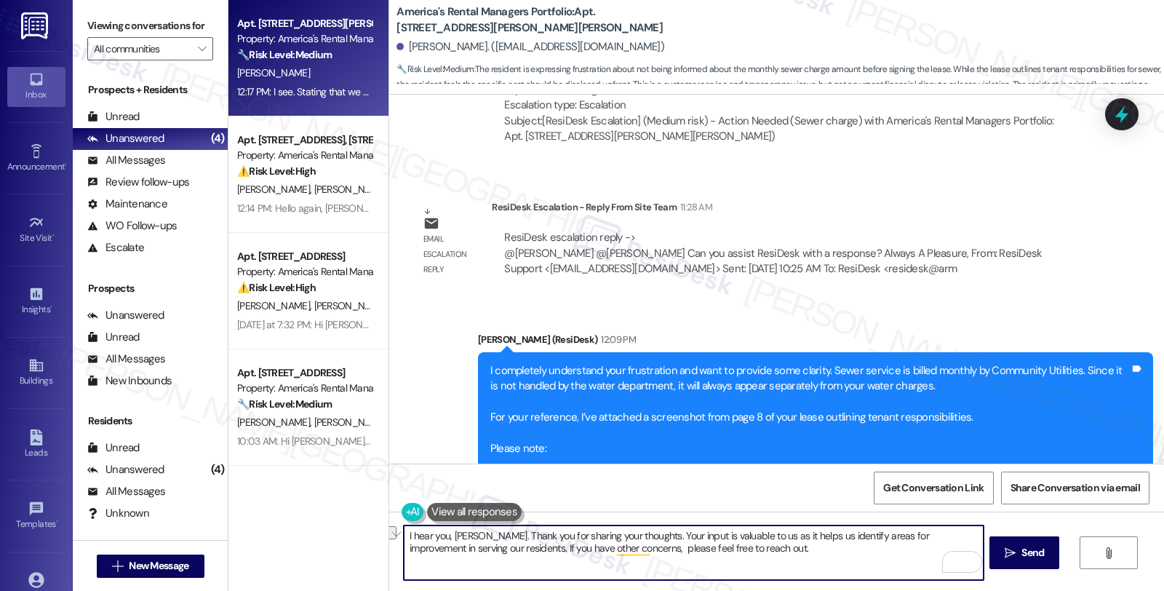
scroll to position [2260, 0]
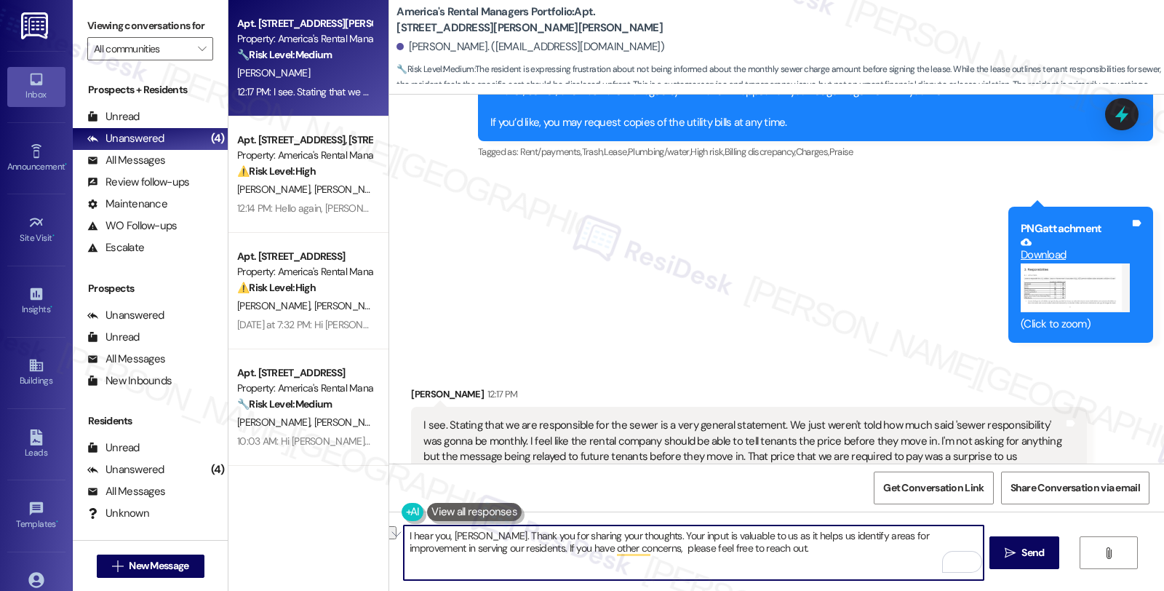
click at [557, 572] on textarea "I hear you, James. Thank you for sharing your thoughts. Your input is valuable …" at bounding box center [693, 552] width 579 height 55
click at [722, 551] on textarea "I hear you, James. Thank you for sharing your thoughts. Your input is valuable …" at bounding box center [693, 552] width 579 height 55
type textarea "I hear you, James. Thank you for sharing your thoughts. Your input is valuable …"
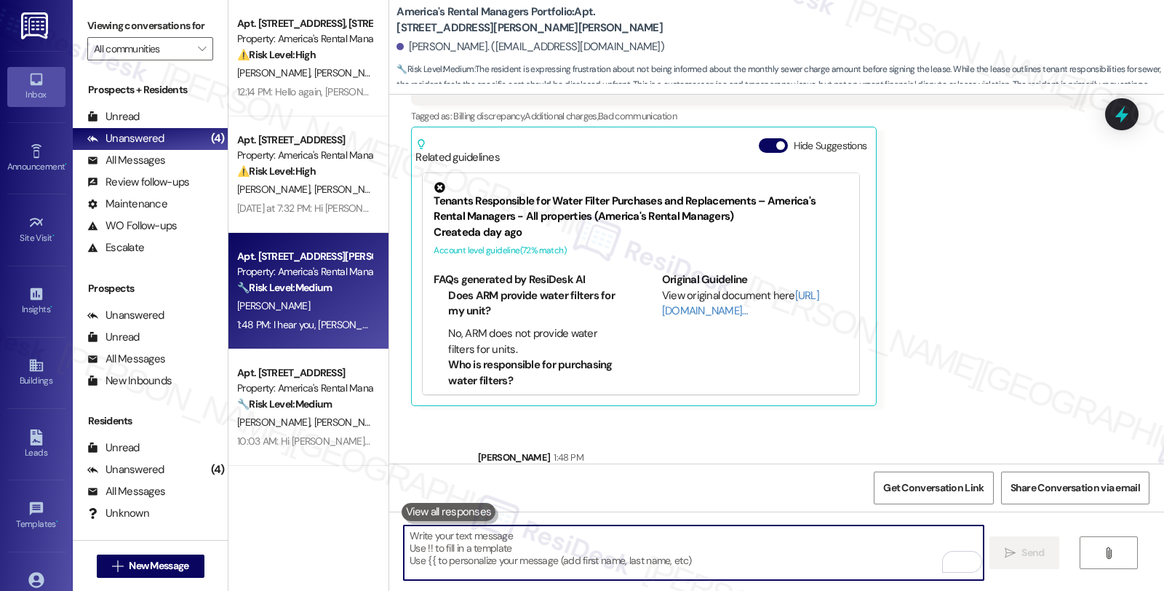
scroll to position [2700, 0]
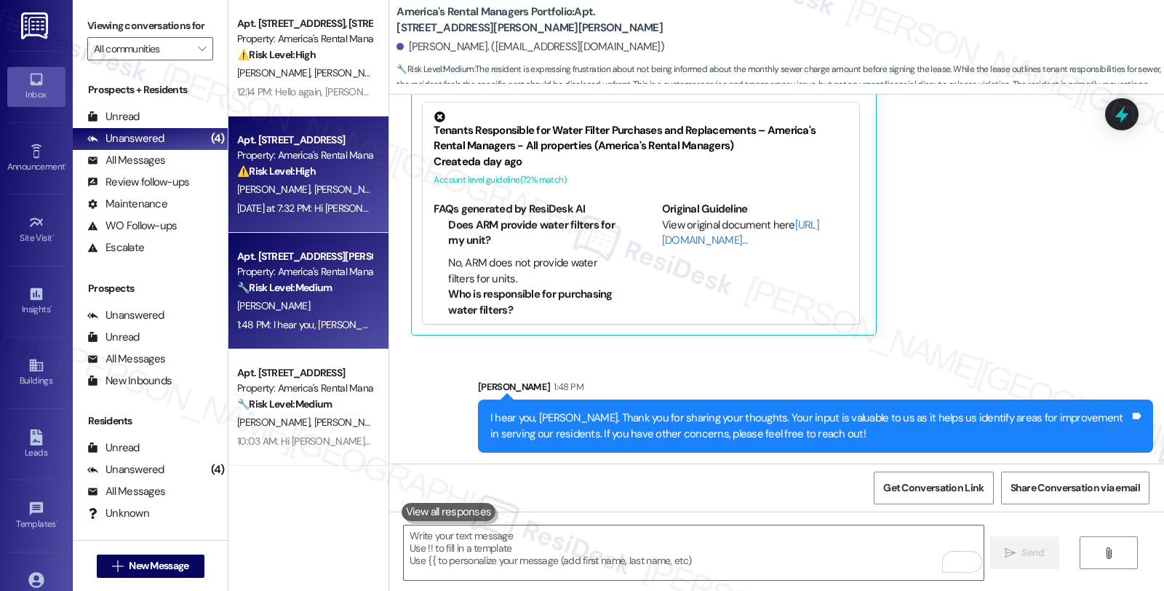
click at [263, 185] on span "D. Duncan" at bounding box center [275, 189] width 77 height 13
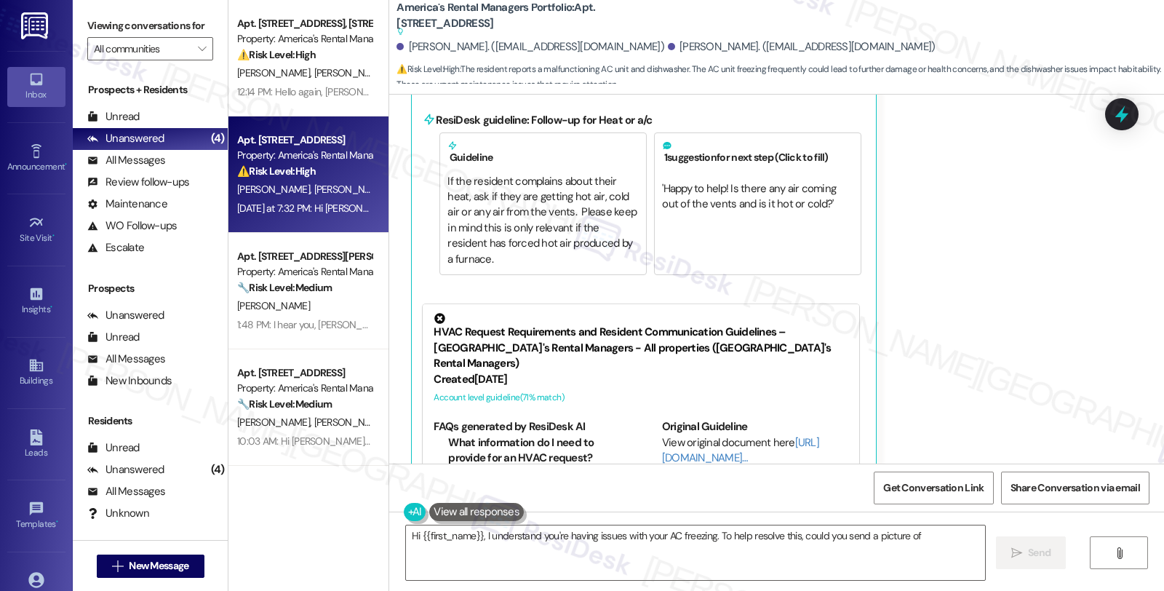
scroll to position [828, 0]
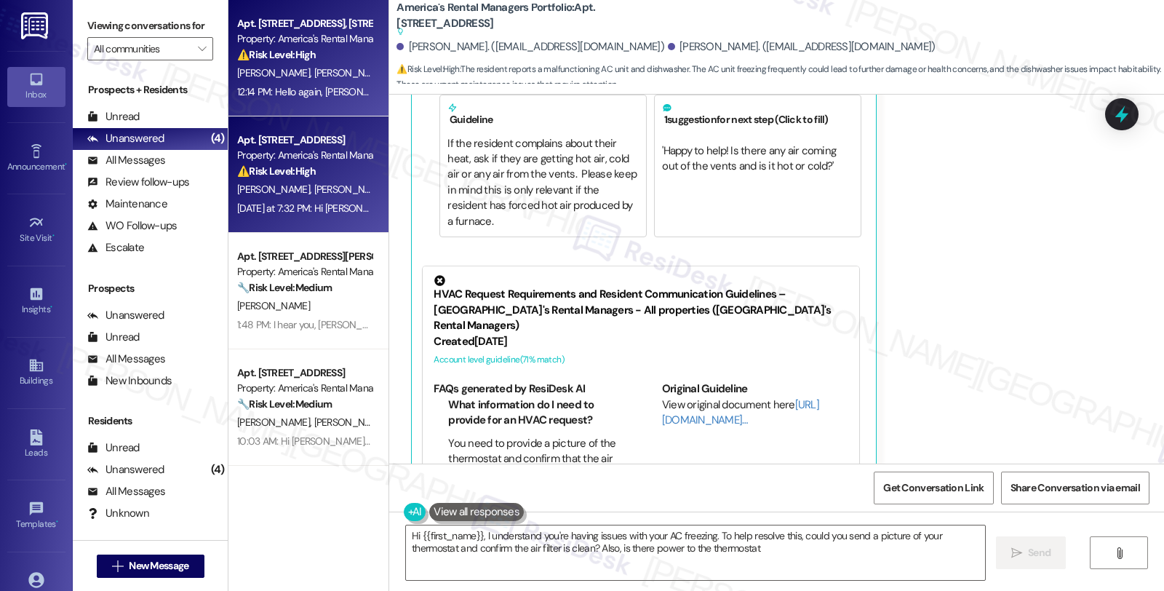
type textarea "Hi {{first_name}}, I understand you're having issues with your AC freezing. To …"
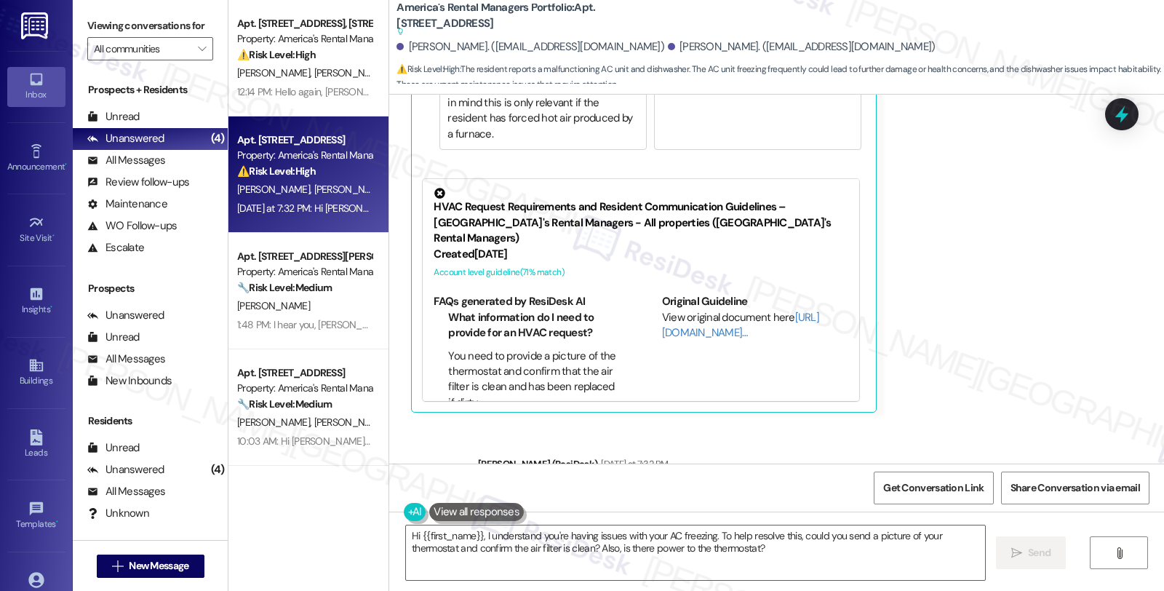
scroll to position [998, 0]
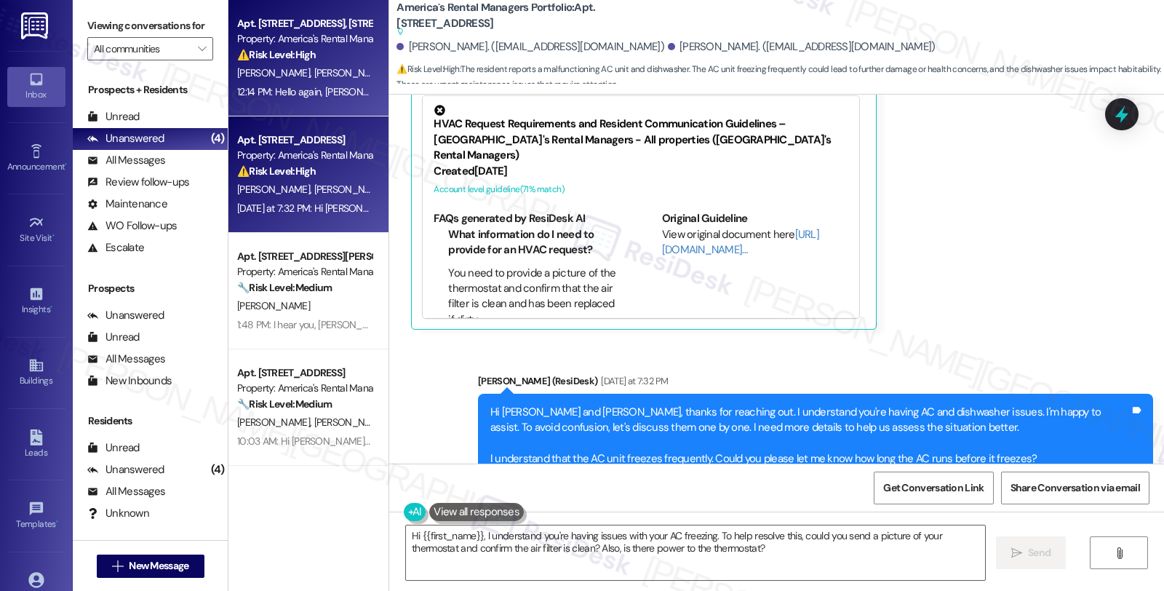
click at [332, 64] on div "G. Barger M. Barger" at bounding box center [304, 73] width 137 height 18
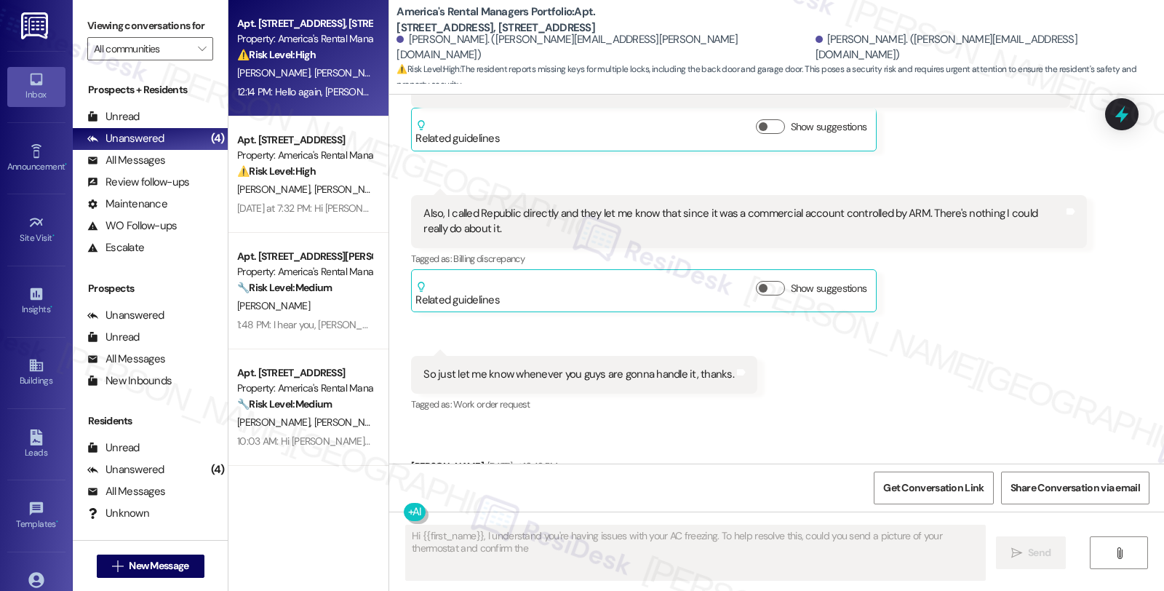
scroll to position [2754, 0]
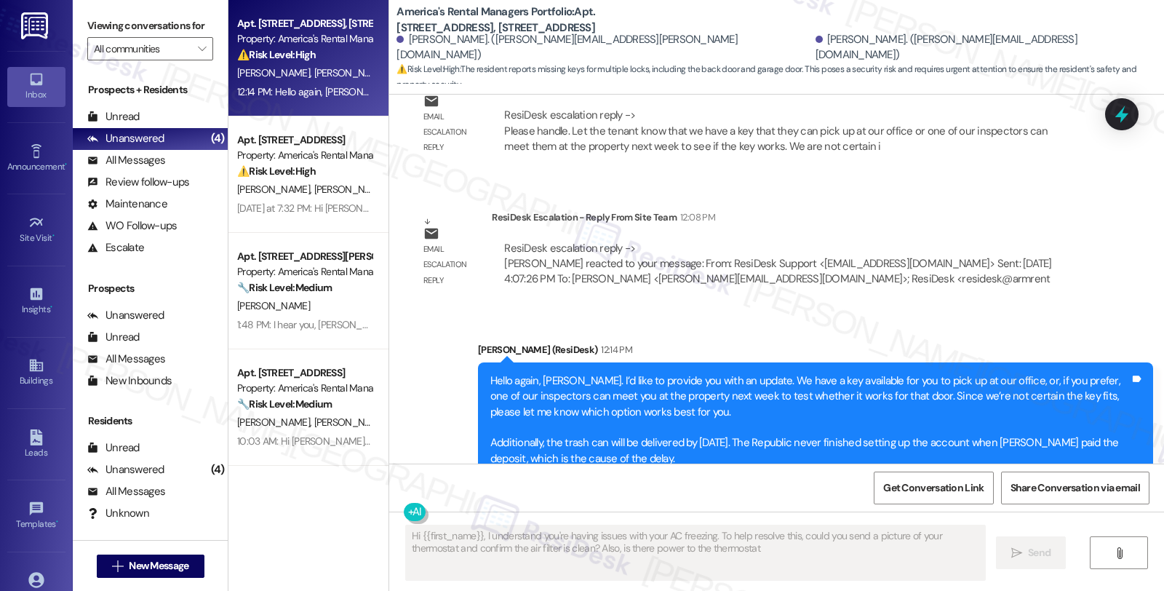
type textarea "Hi {{first_name}}, I understand you're having issues with your AC freezing. To …"
click at [120, 124] on div "Unread" at bounding box center [113, 116] width 52 height 15
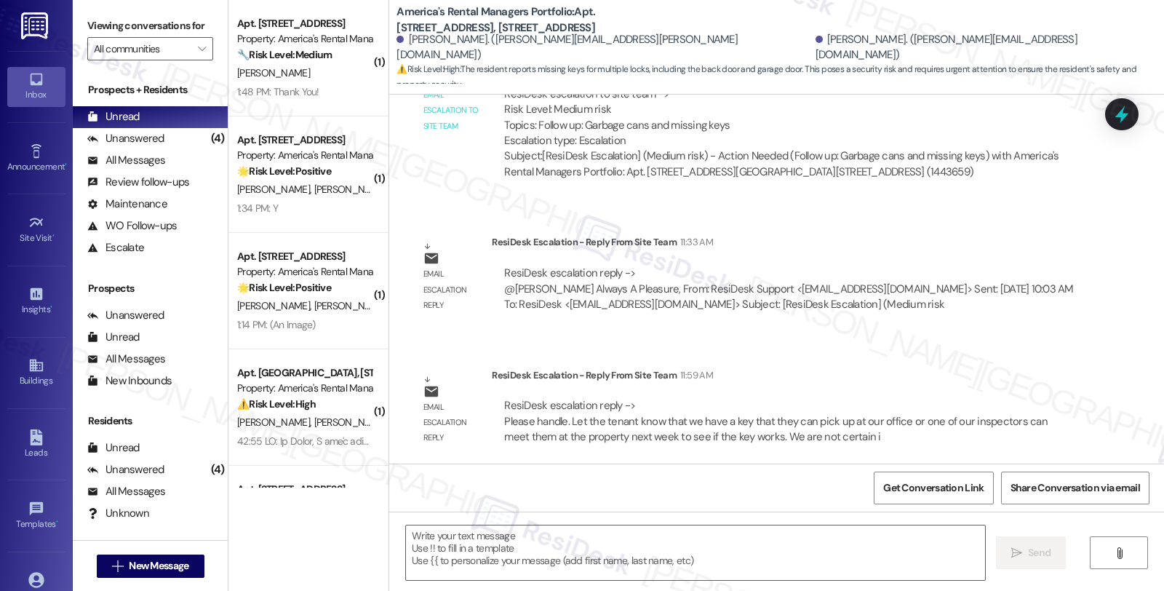
type textarea "Fetching suggested responses. Please feel free to read through the conversation…"
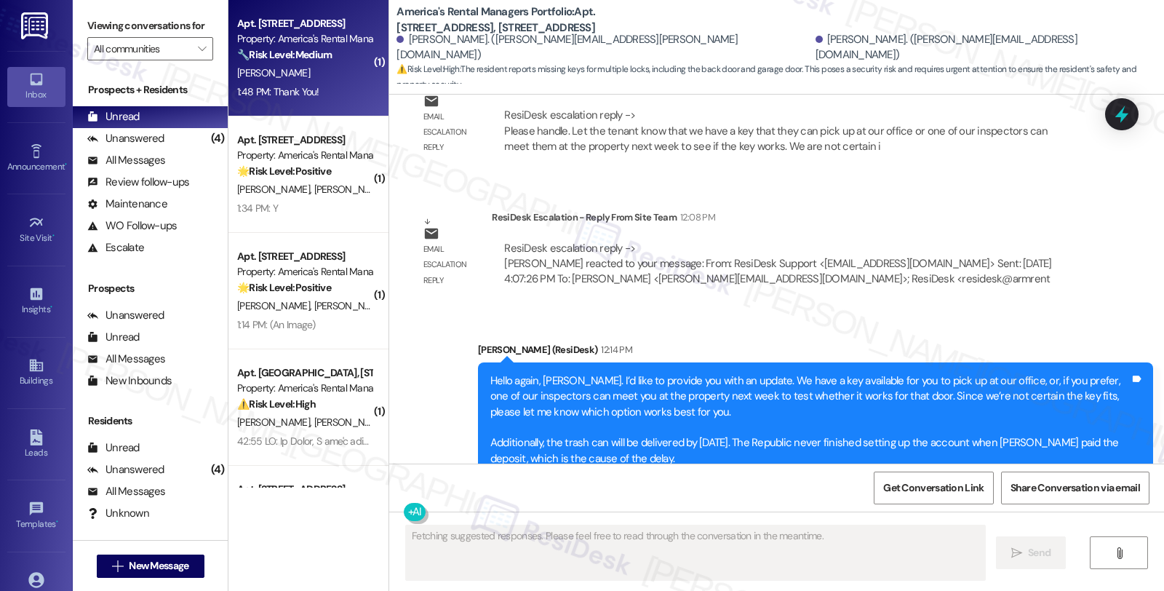
click at [302, 56] on strong "🔧 Risk Level: Medium" at bounding box center [284, 54] width 95 height 13
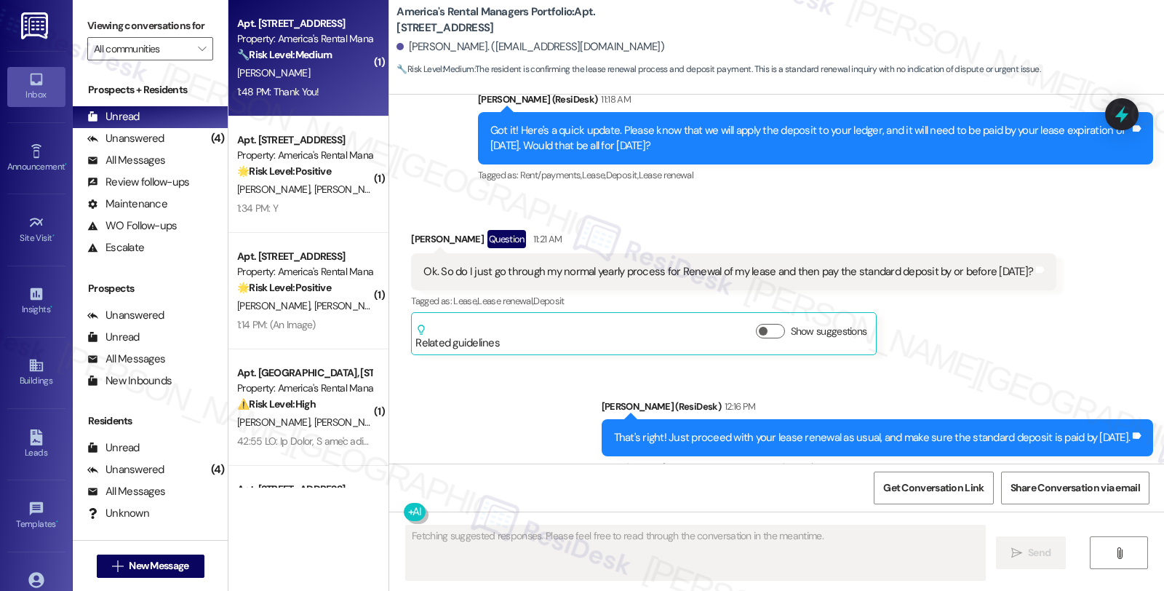
scroll to position [3192, 0]
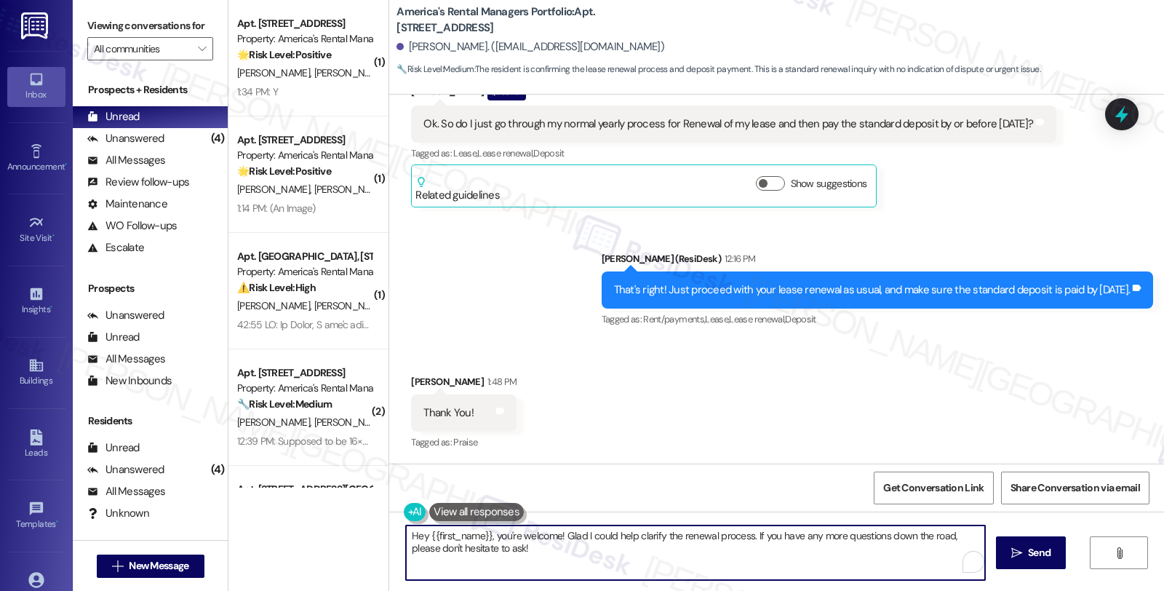
drag, startPoint x: 489, startPoint y: 535, endPoint x: 321, endPoint y: 526, distance: 168.3
click at [321, 526] on div "( 1 ) Apt. 250 County Road 1701, 250 Co Rd 1701 Property: America's Rental Mana…" at bounding box center [696, 295] width 936 height 591
click at [404, 536] on textarea "Hey {{first_name}}, you're welcome! Glad I could help clarify the renewal proce…" at bounding box center [693, 552] width 579 height 55
drag, startPoint x: 532, startPoint y: 537, endPoint x: 564, endPoint y: 555, distance: 36.8
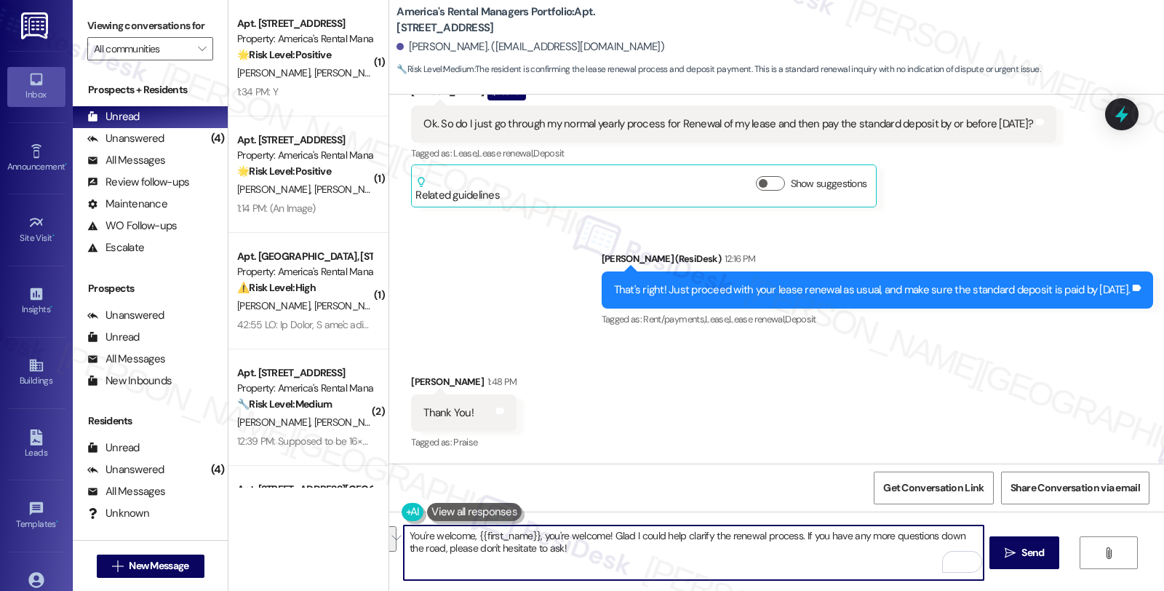
click at [564, 555] on textarea "You're welcome, {{first_name}}, you're welcome! Glad I could help clarify the r…" at bounding box center [693, 552] width 579 height 55
click at [789, 535] on textarea "You're welcome, {{first_name}}, you're welcome! Glad I could help clarify the r…" at bounding box center [693, 552] width 579 height 55
click at [730, 540] on textarea "You're welcome, {{first_name}}, If you have any more questions down the road, p…" at bounding box center [693, 552] width 579 height 55
click at [972, 541] on textarea "You're welcome, {{first_name}}, If you have any more questions down the road or…" at bounding box center [693, 552] width 579 height 55
click at [581, 562] on textarea "You're welcome, {{first_name}}. If you have any more questions down the road or…" at bounding box center [693, 552] width 579 height 55
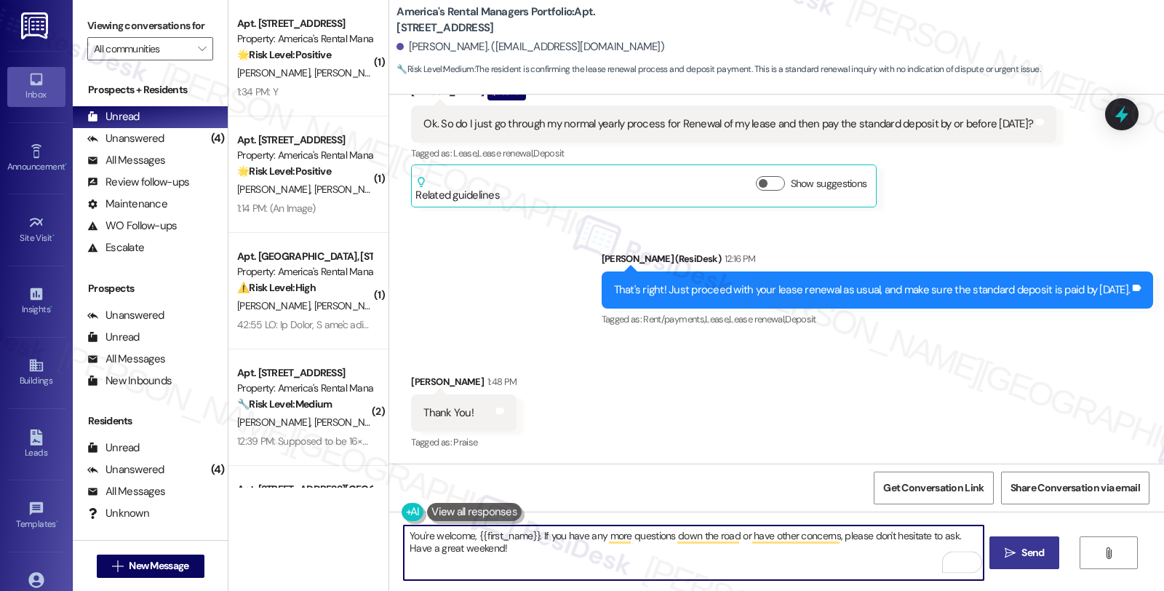
type textarea "You're welcome, {{first_name}}. If you have any more questions down the road or…"
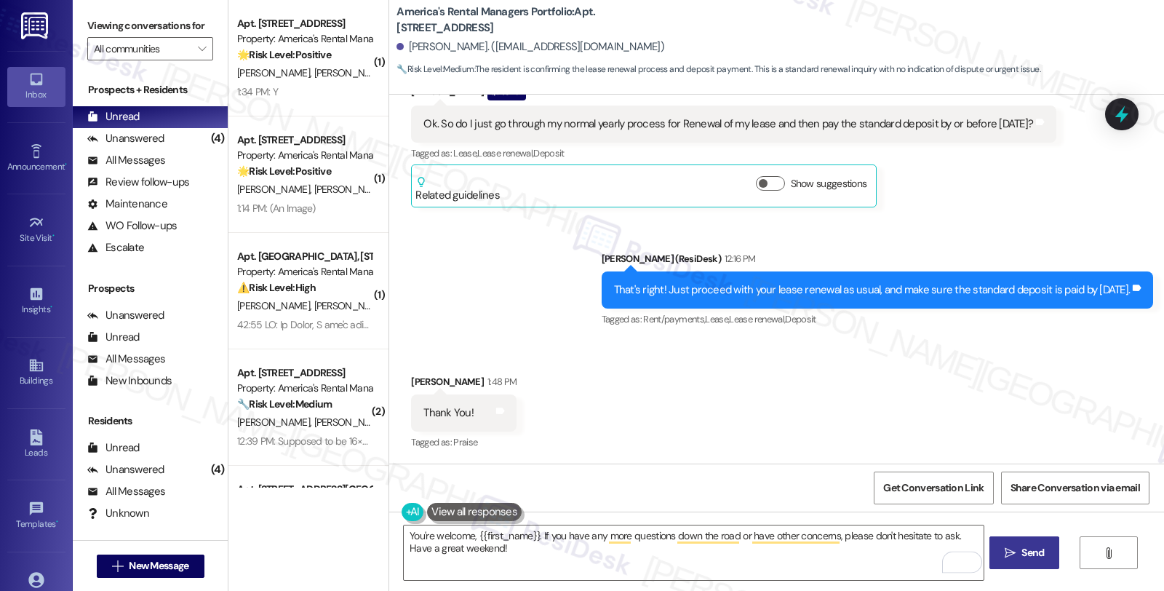
click at [1026, 555] on span "Send" at bounding box center [1032, 552] width 23 height 15
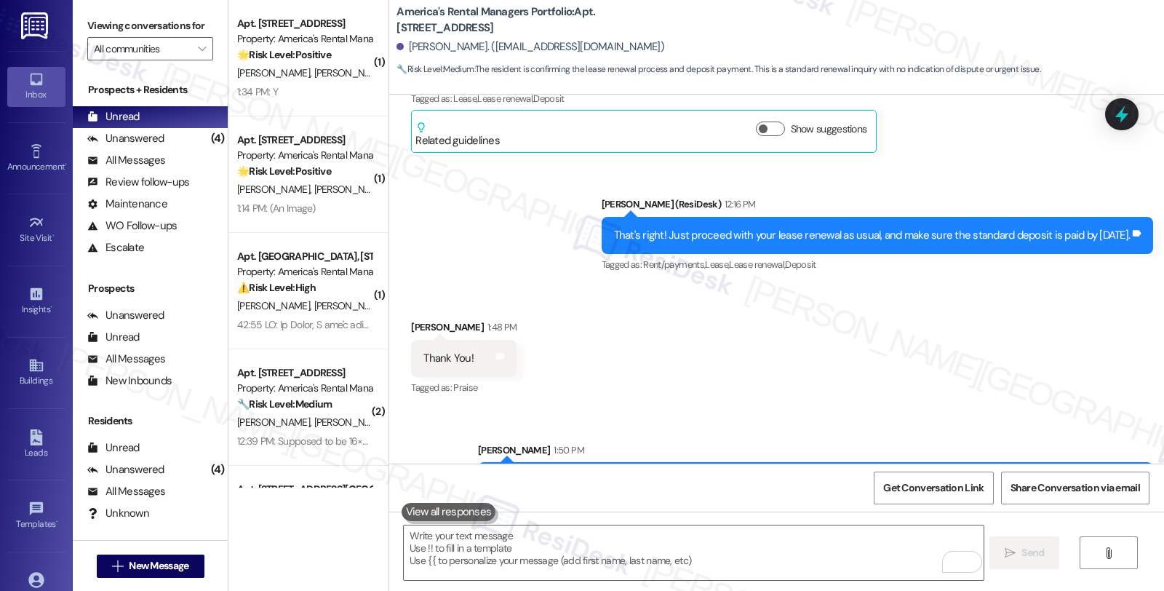
scroll to position [3310, 0]
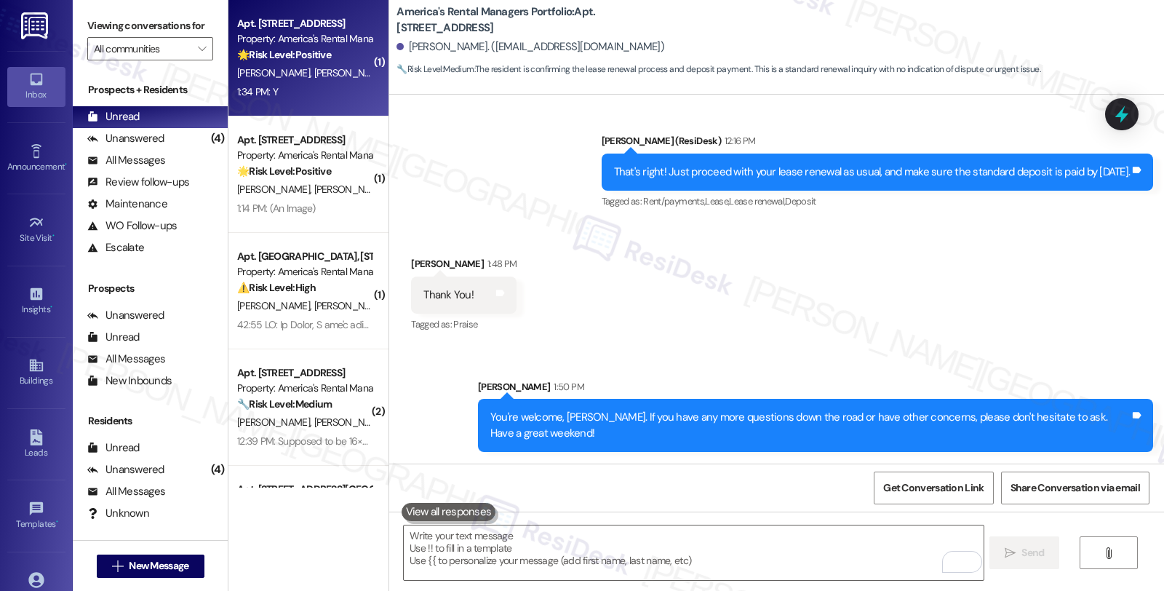
click at [337, 44] on div "Property: America's Rental Managers Portfolio" at bounding box center [304, 38] width 135 height 15
type textarea "Fetching suggested responses. Please feel free to read through the conversation…"
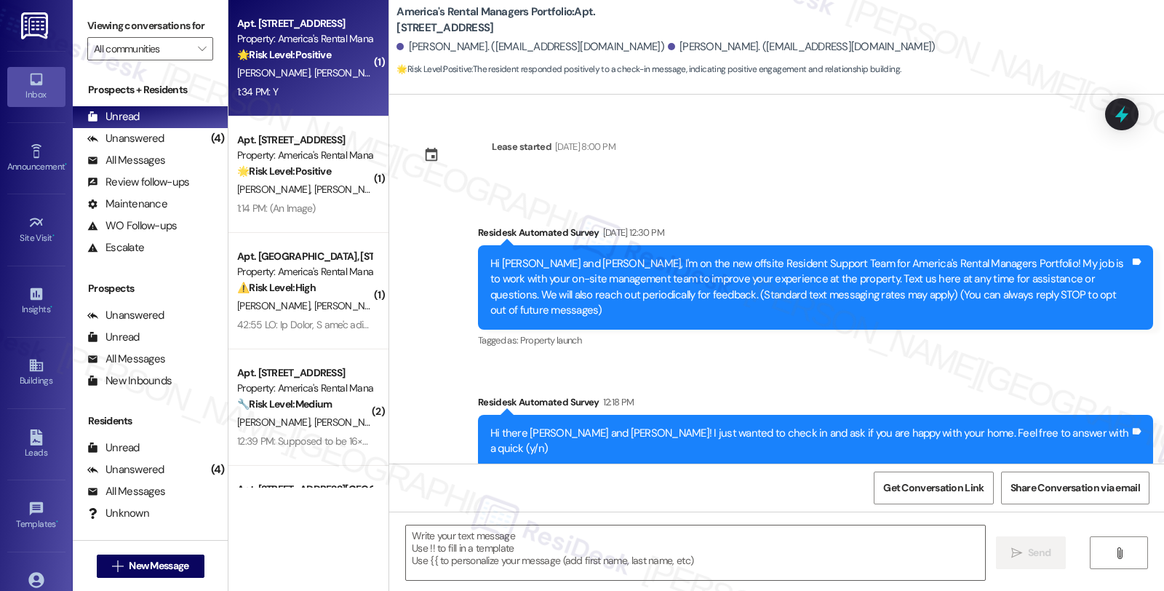
scroll to position [127, 0]
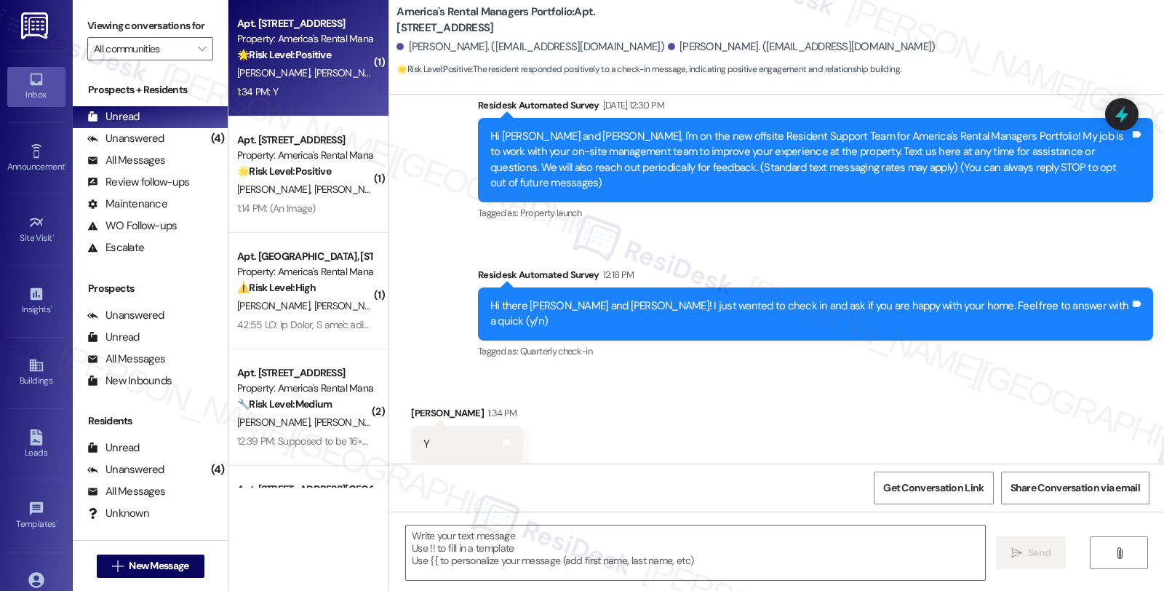
type textarea "Fetching suggested responses. Please feel free to read through the conversation…"
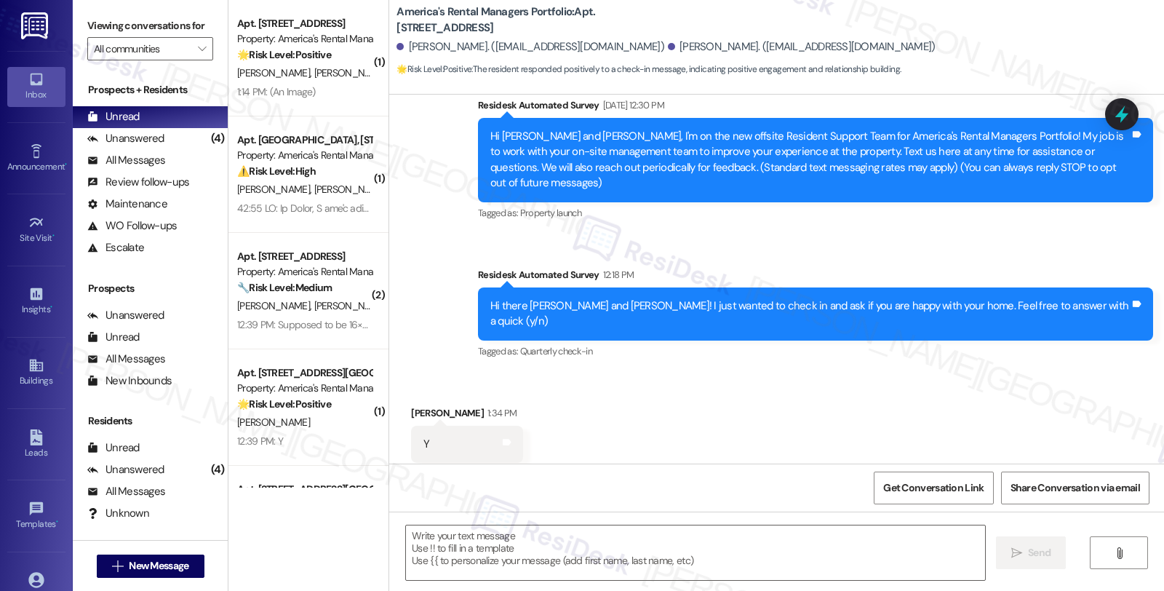
scroll to position [128, 0]
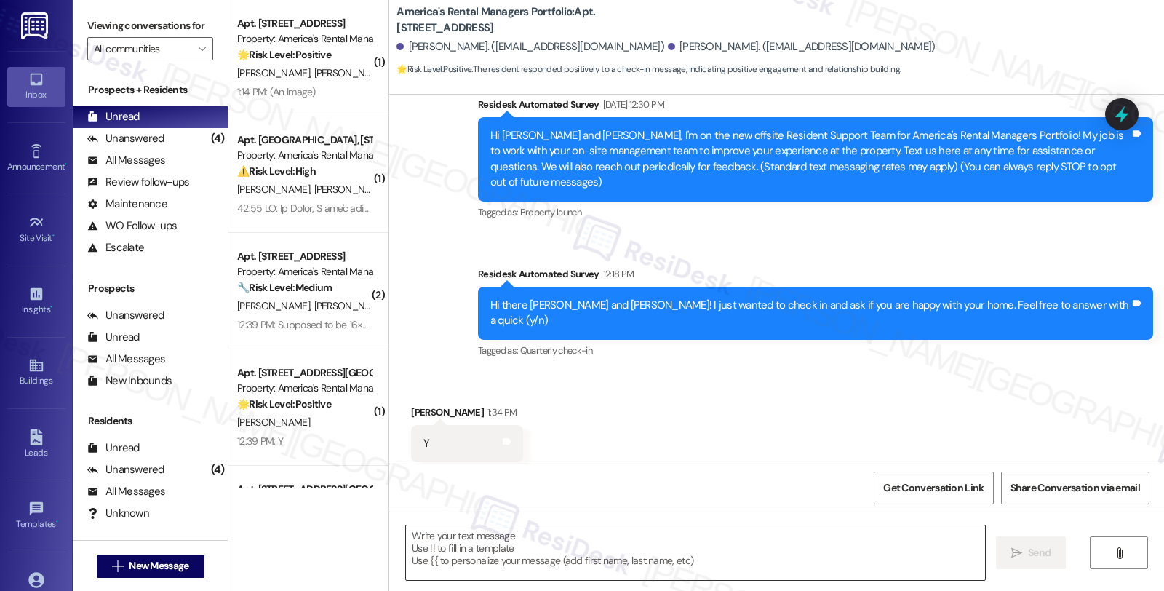
click at [562, 535] on textarea at bounding box center [695, 552] width 579 height 55
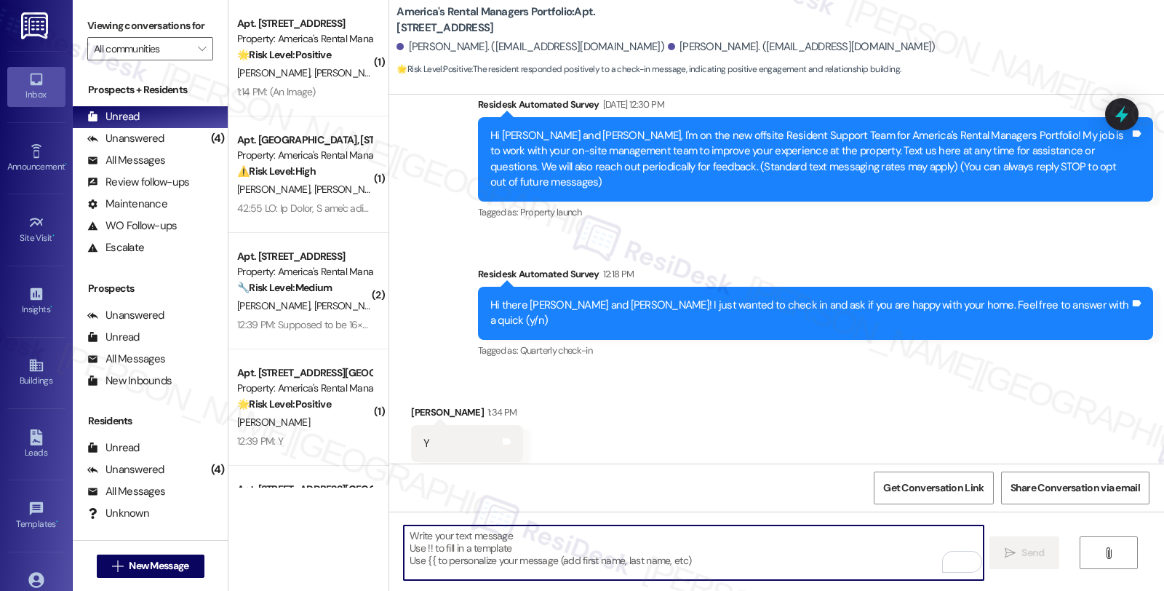
click at [439, 542] on textarea "To enrich screen reader interactions, please activate Accessibility in Grammarl…" at bounding box center [693, 552] width 579 height 55
click at [420, 404] on div "Kimberly Gore 1:34 PM" at bounding box center [467, 414] width 112 height 20
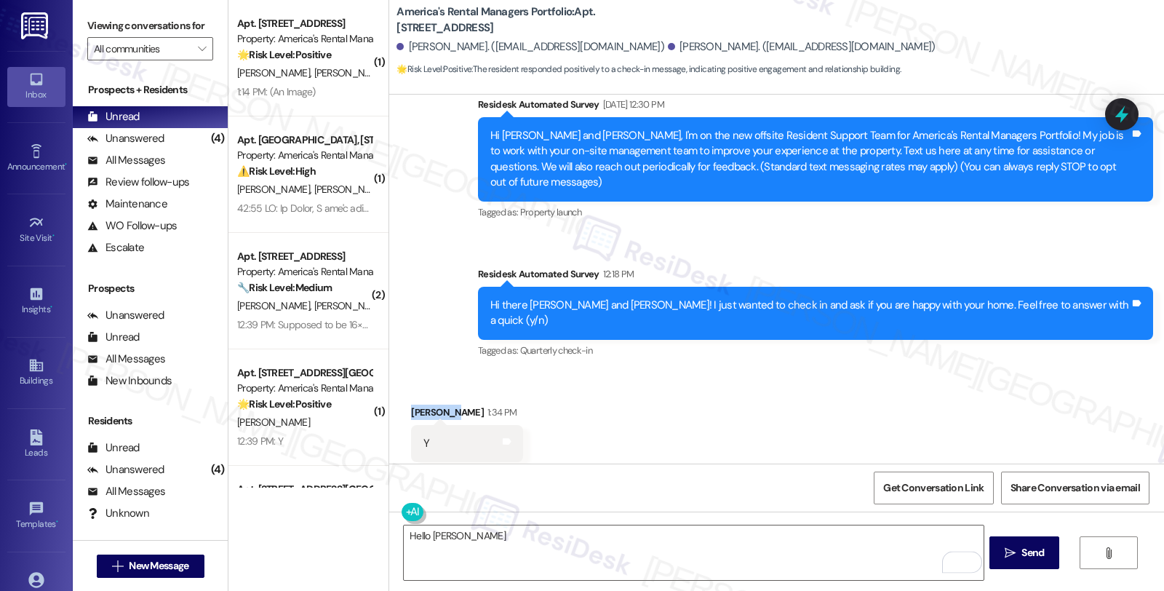
click at [420, 404] on div "Kimberly Gore 1:34 PM" at bounding box center [467, 414] width 112 height 20
copy div "Kimberly"
click at [466, 535] on textarea "Hello Kin" at bounding box center [693, 552] width 579 height 55
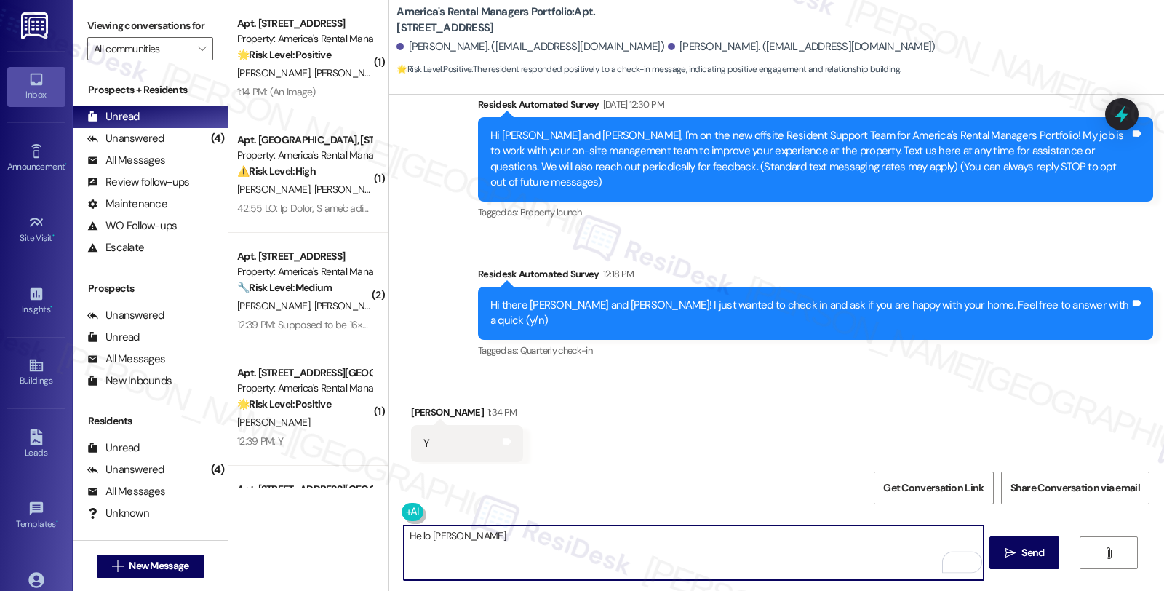
click at [466, 535] on textarea "Hello Kin" at bounding box center [693, 552] width 579 height 55
paste textarea "mberly"
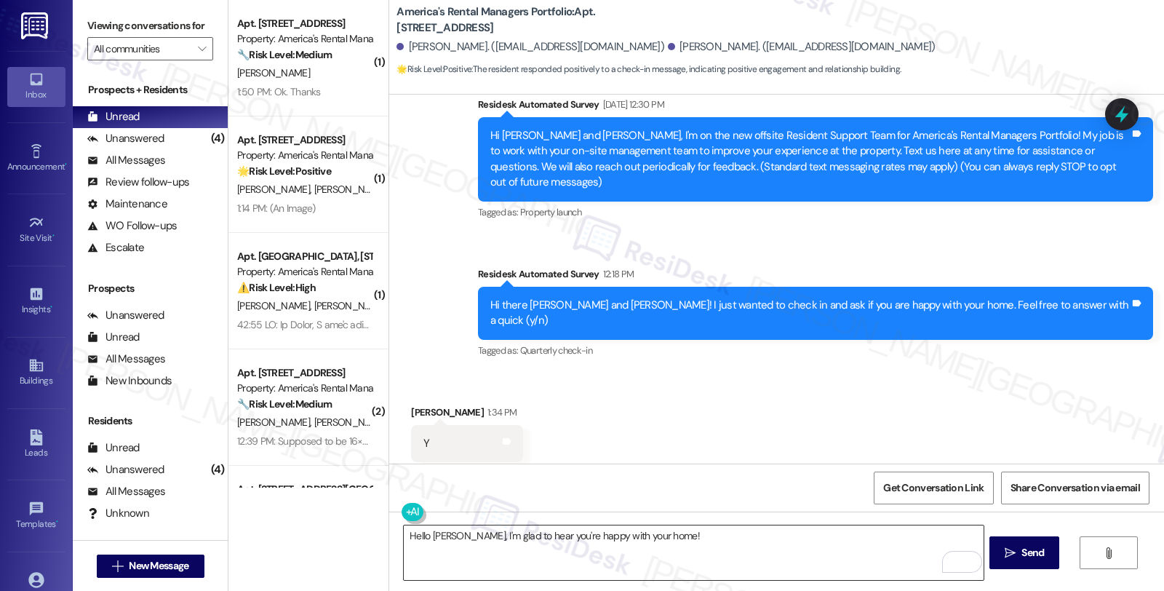
click at [714, 539] on textarea "Hello Kimberly, I'm glad to hear you're happy with your home!" at bounding box center [693, 552] width 579 height 55
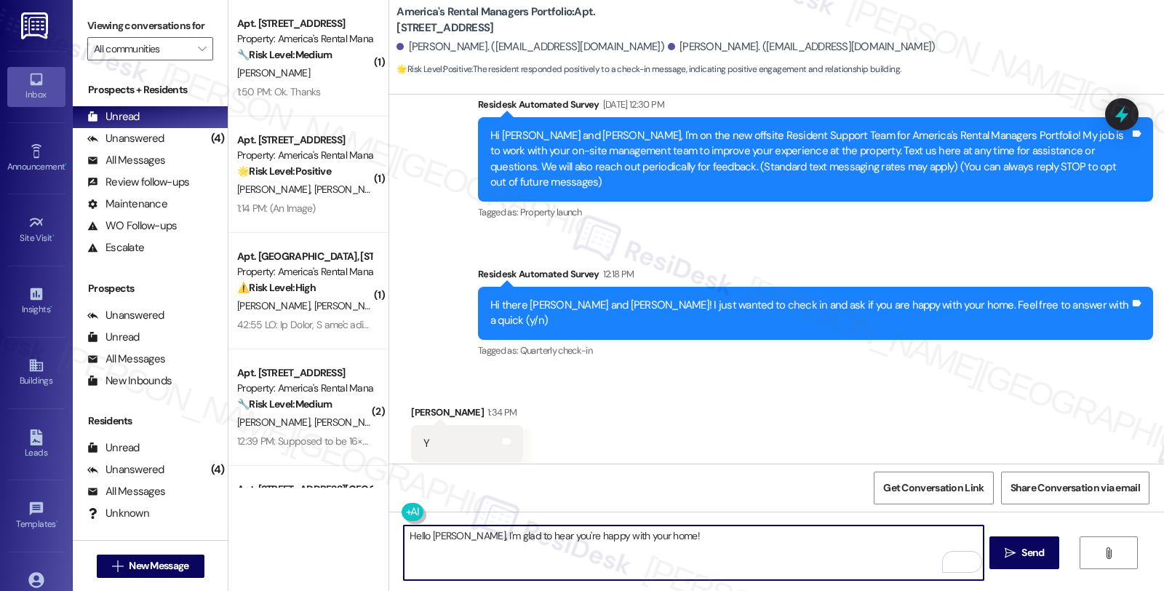
paste textarea "Your comfort and satisfaction are important to us. Can I ask a quick favor...wo…"
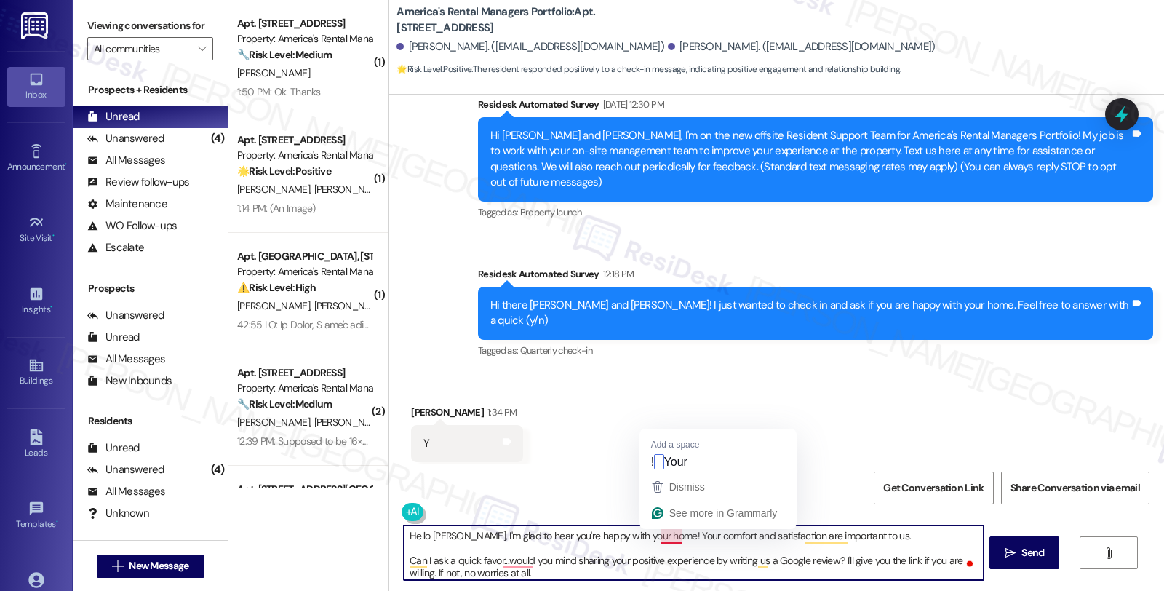
scroll to position [11, 0]
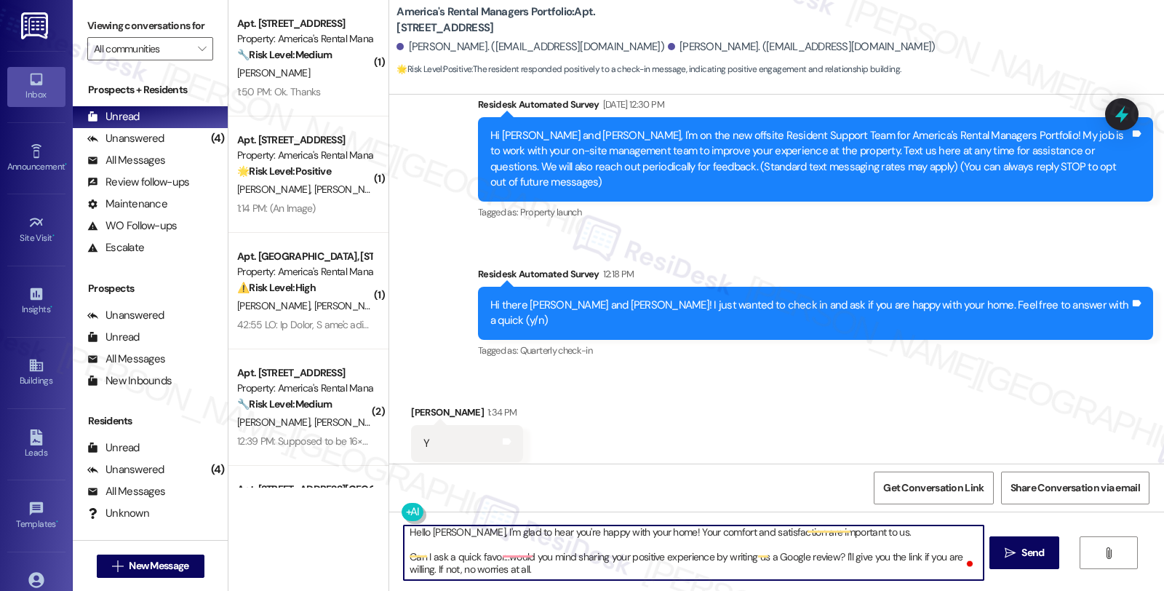
click at [735, 557] on textarea "Hello Kimberly, I'm glad to hear you're happy with your home! Your comfort and …" at bounding box center [693, 552] width 579 height 55
type textarea "Hello Kimberly, I'm glad to hear you're happy with your home! Your comfort and …"
click at [1005, 557] on icon "" at bounding box center [1010, 553] width 11 height 12
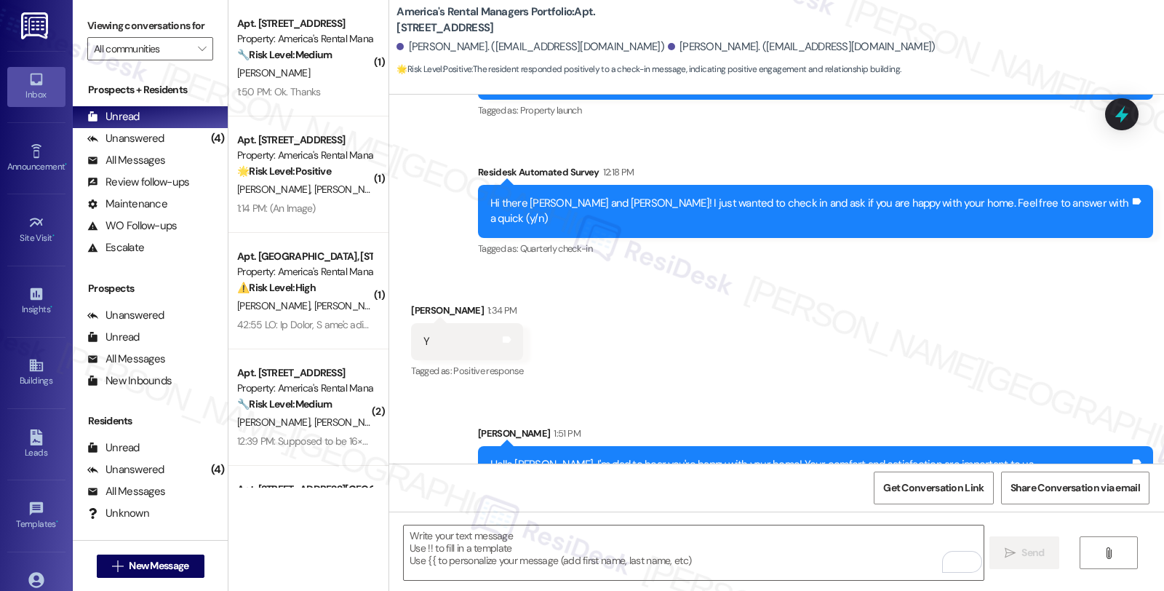
scroll to position [276, 0]
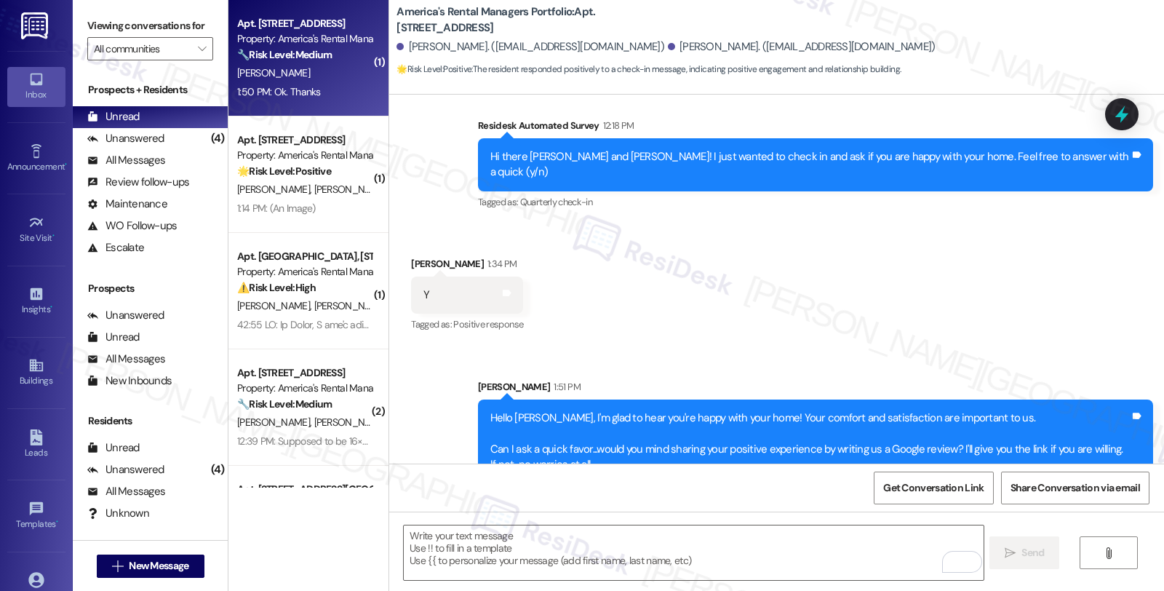
click at [321, 41] on div "Property: America's Rental Managers Portfolio" at bounding box center [304, 38] width 135 height 15
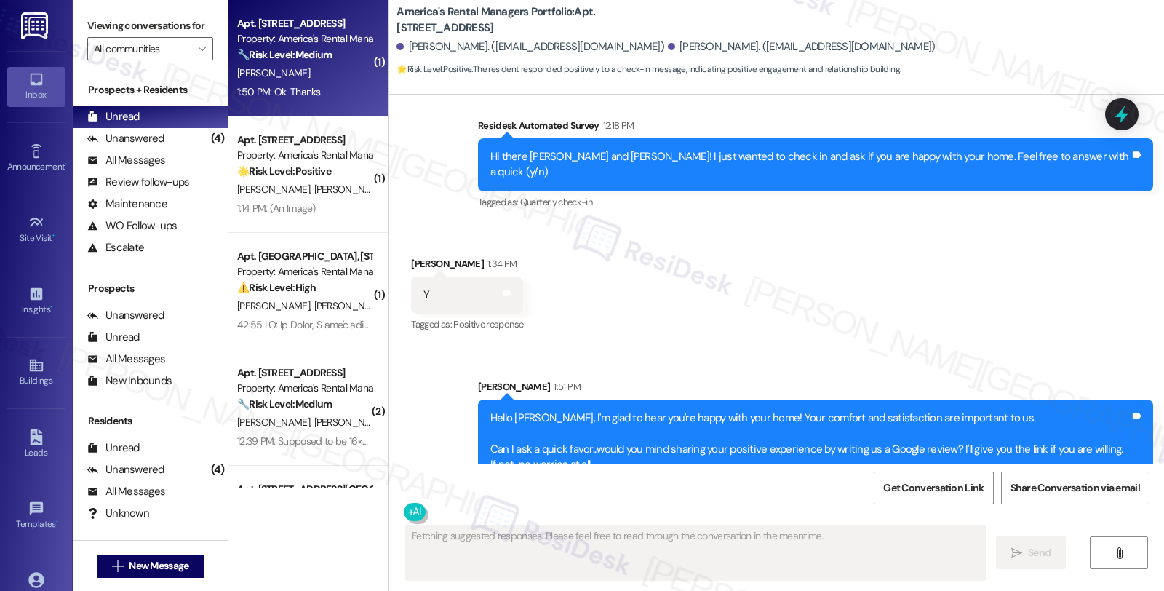
type textarea "Fetching suggested responses. Please feel free to read through the conversation…"
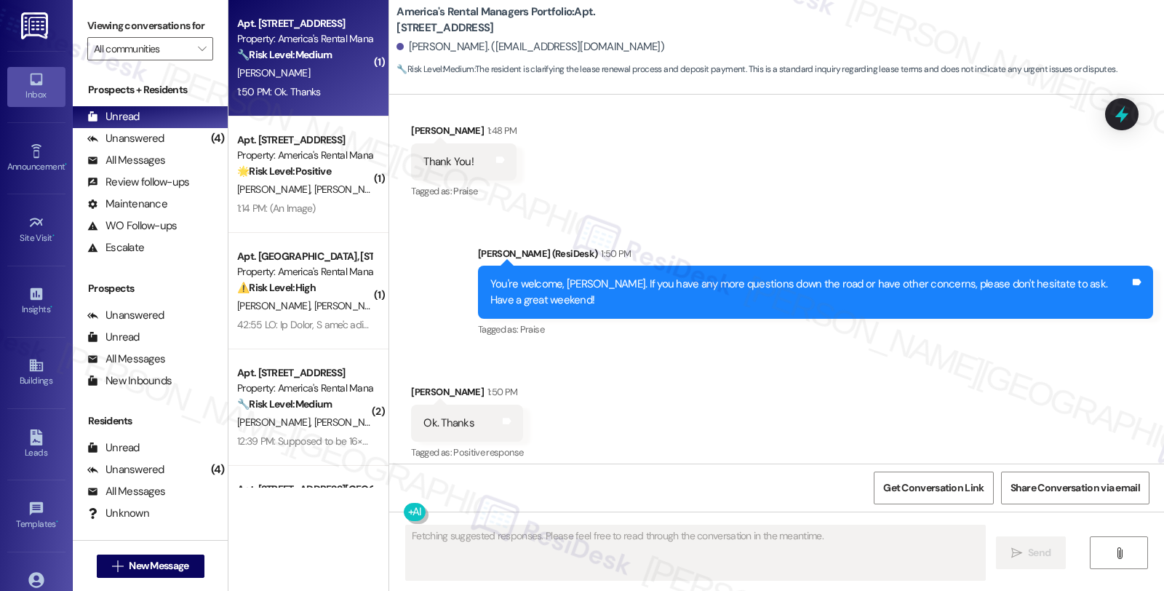
scroll to position [3453, 0]
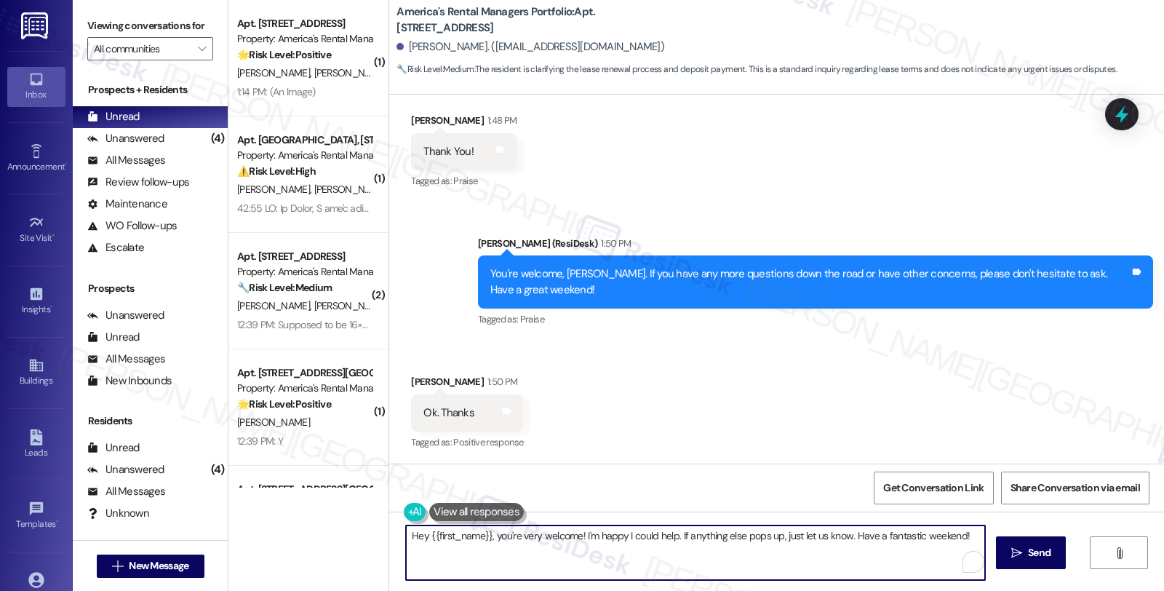
click at [583, 555] on textarea "Hey {{first_name}}, you're very welcome! I'm happy I could help. If anything el…" at bounding box center [695, 552] width 579 height 55
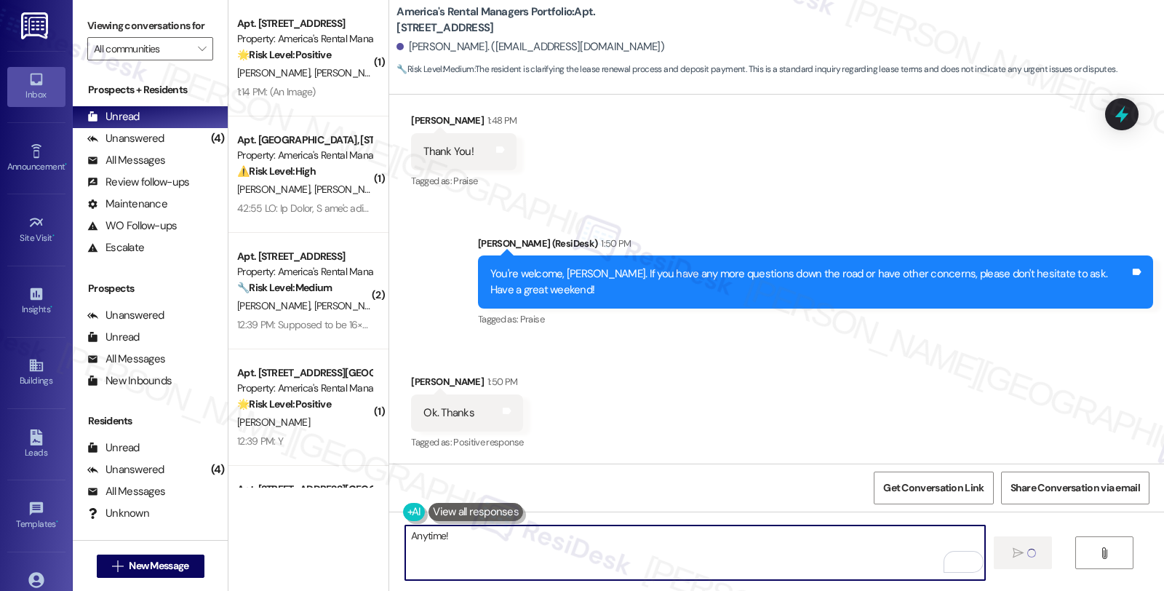
type textarea "Anytime!"
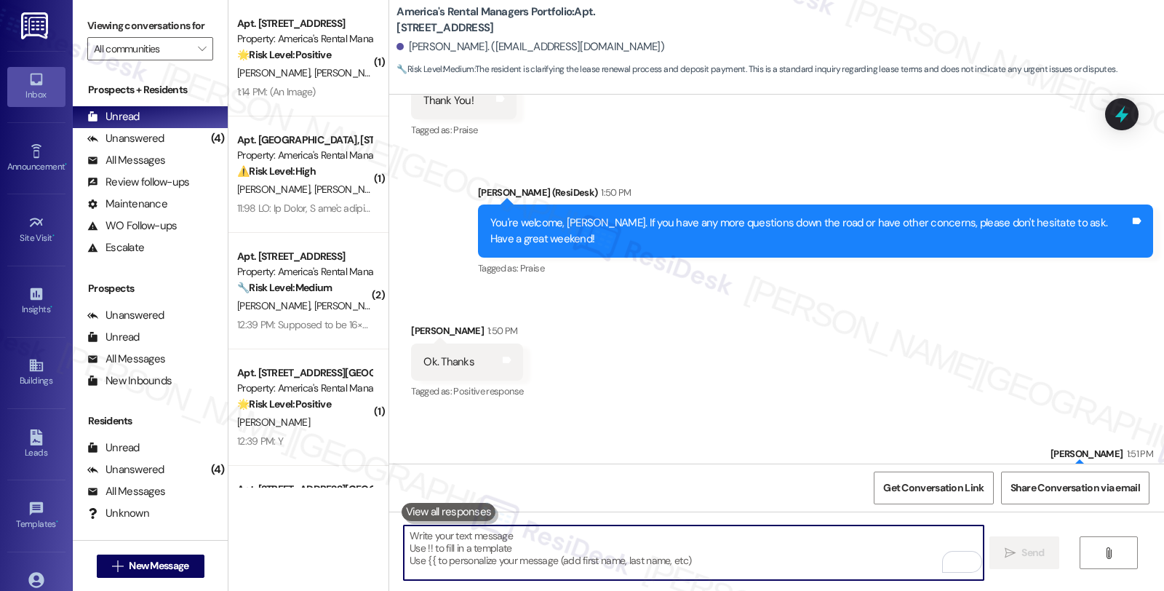
scroll to position [3555, 0]
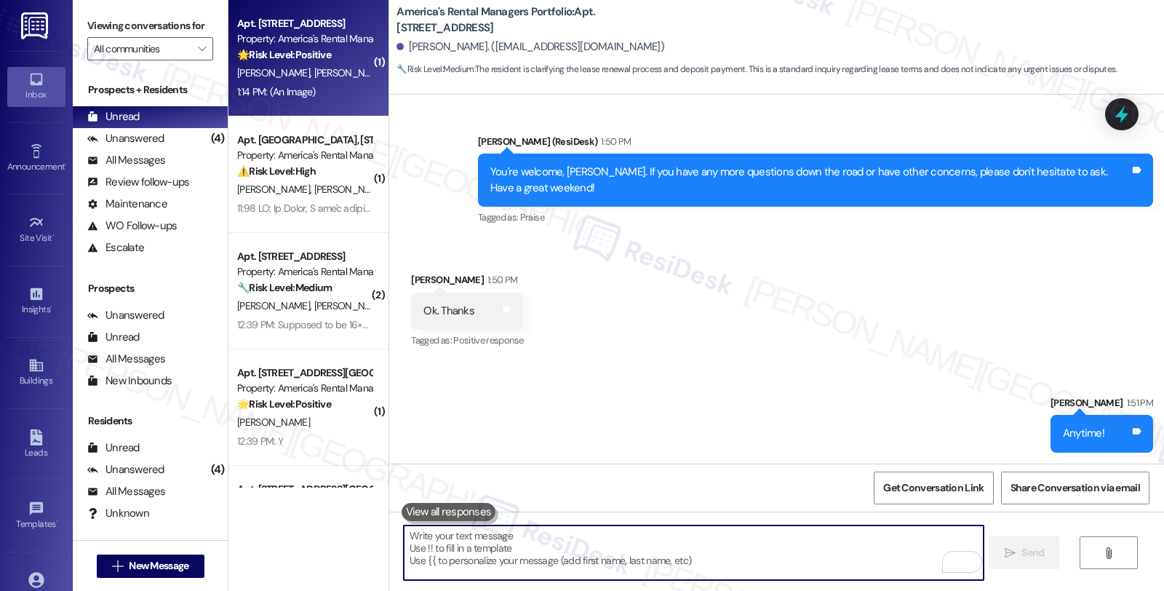
click at [293, 64] on div "R. Stewart J. Hodges S. Hodges" at bounding box center [304, 73] width 137 height 18
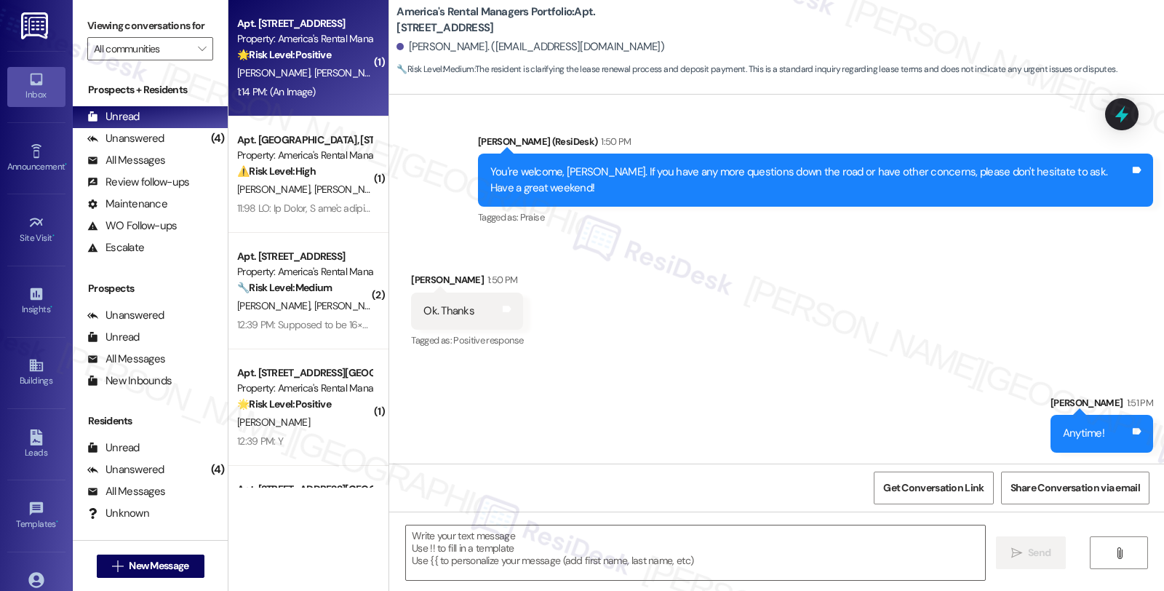
type textarea "Fetching suggested responses. Please feel free to read through the conversation…"
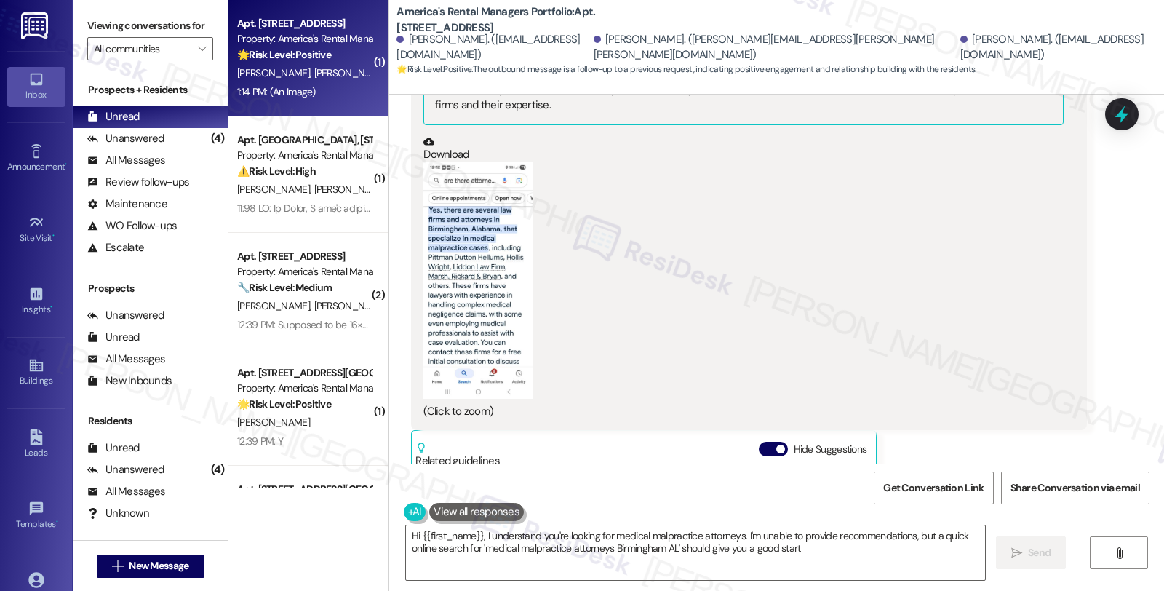
type textarea "Hi {{first_name}}, I understand you're looking for medical malpractice attorney…"
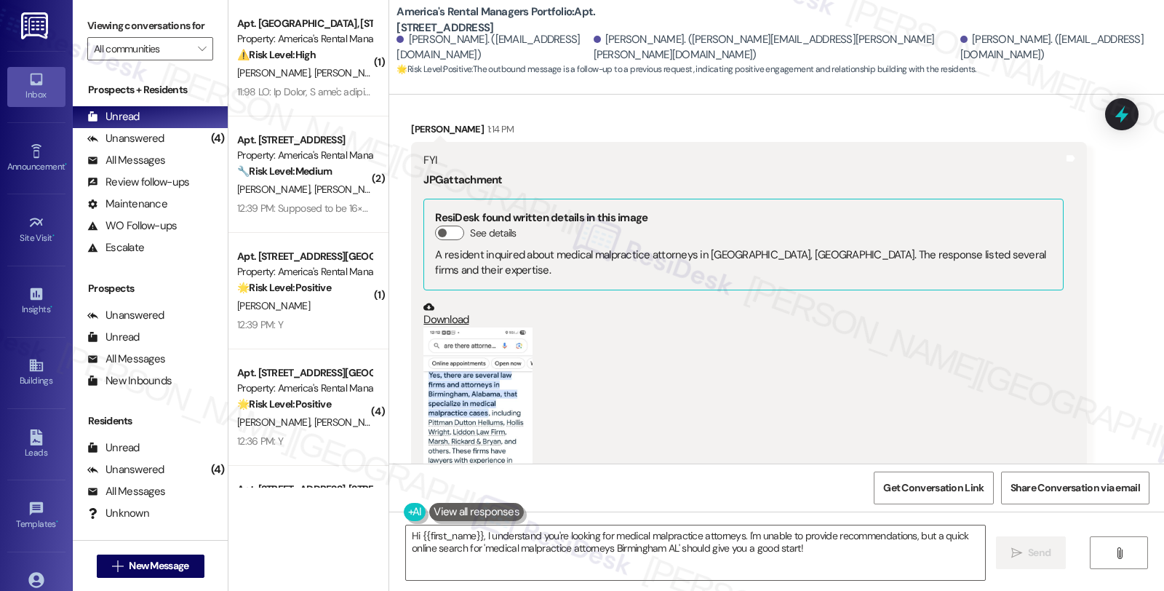
scroll to position [1065, 0]
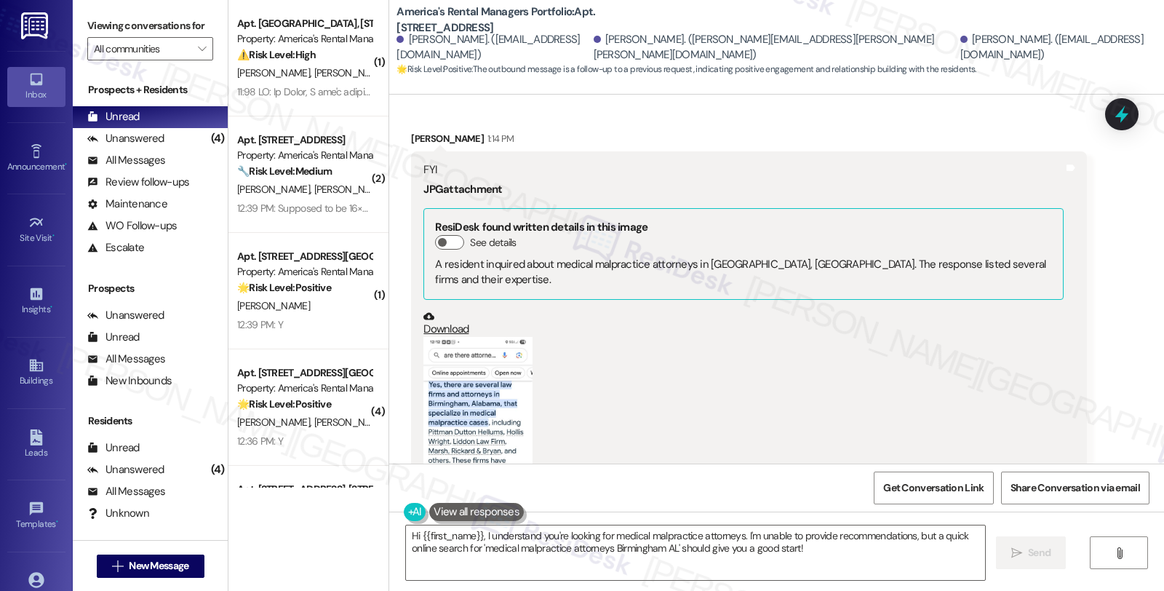
click at [481, 388] on button "Zoom image" at bounding box center [477, 455] width 109 height 236
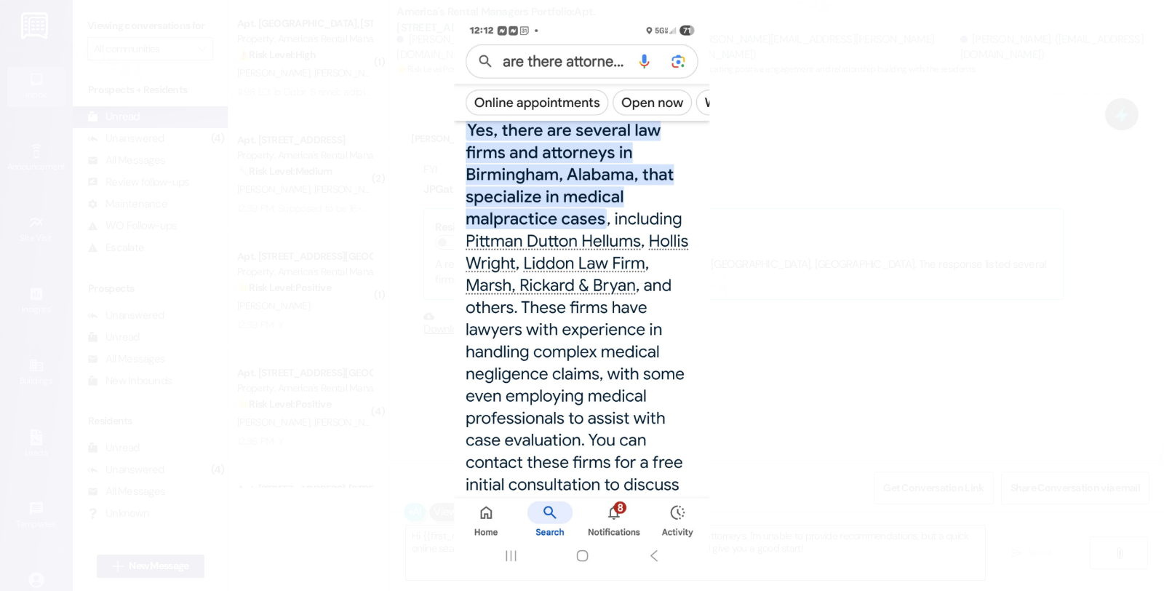
click at [746, 264] on button "Unzoom image" at bounding box center [582, 295] width 1164 height 591
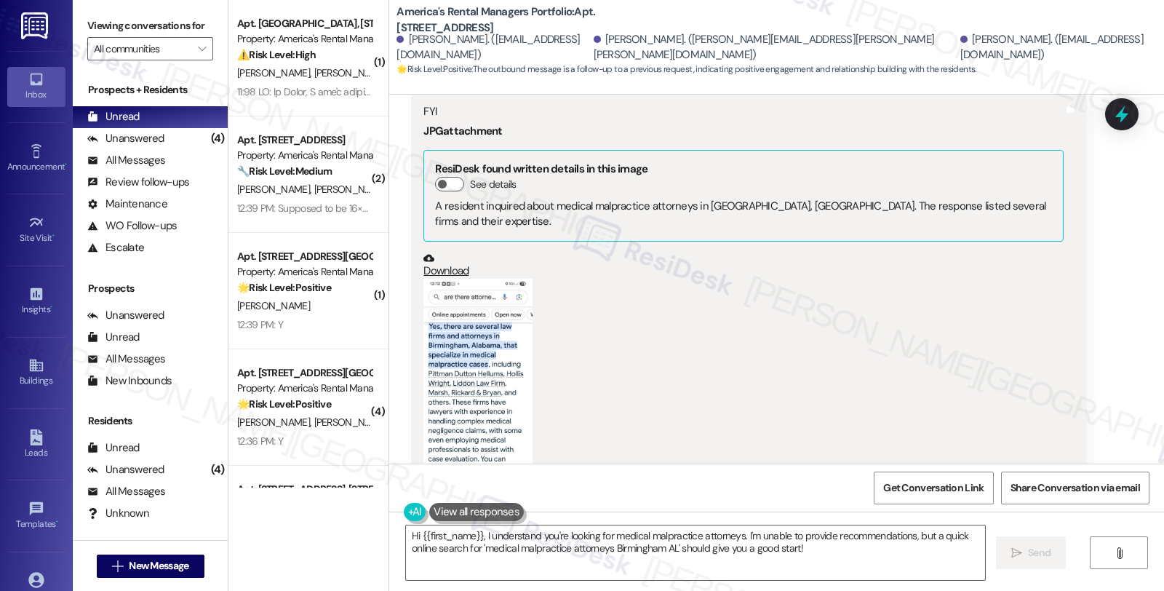
scroll to position [1146, 0]
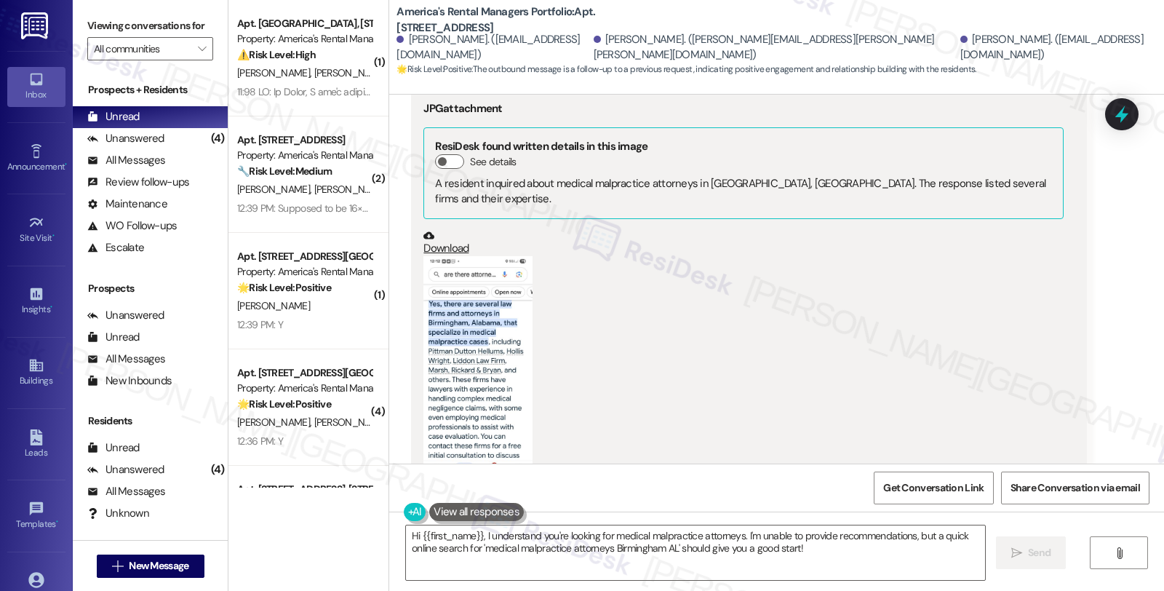
click at [471, 359] on button "Zoom image" at bounding box center [477, 374] width 109 height 236
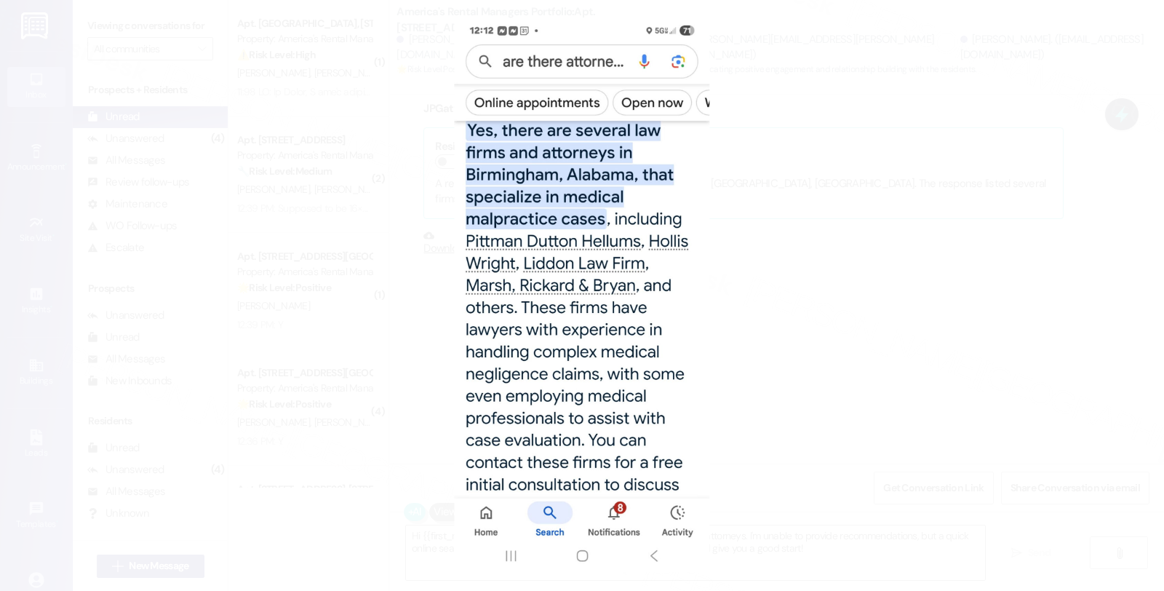
click at [1063, 488] on button "Unzoom image" at bounding box center [582, 295] width 1164 height 591
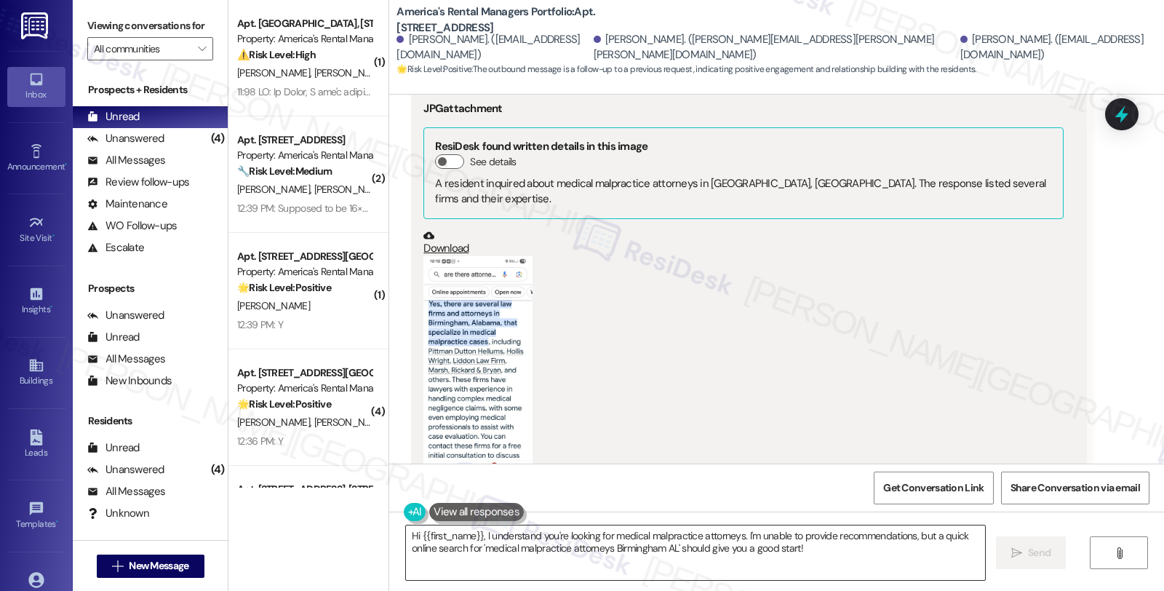
click at [475, 537] on textarea "Hi {{first_name}}, I understand you're looking for medical malpractice attorney…" at bounding box center [695, 552] width 579 height 55
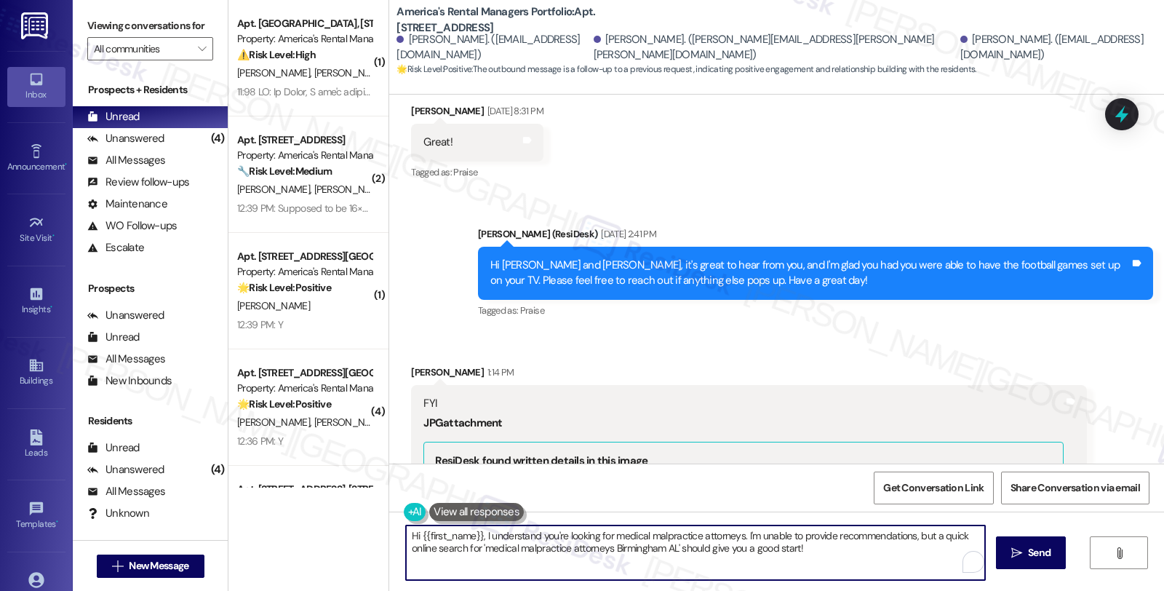
scroll to position [823, 0]
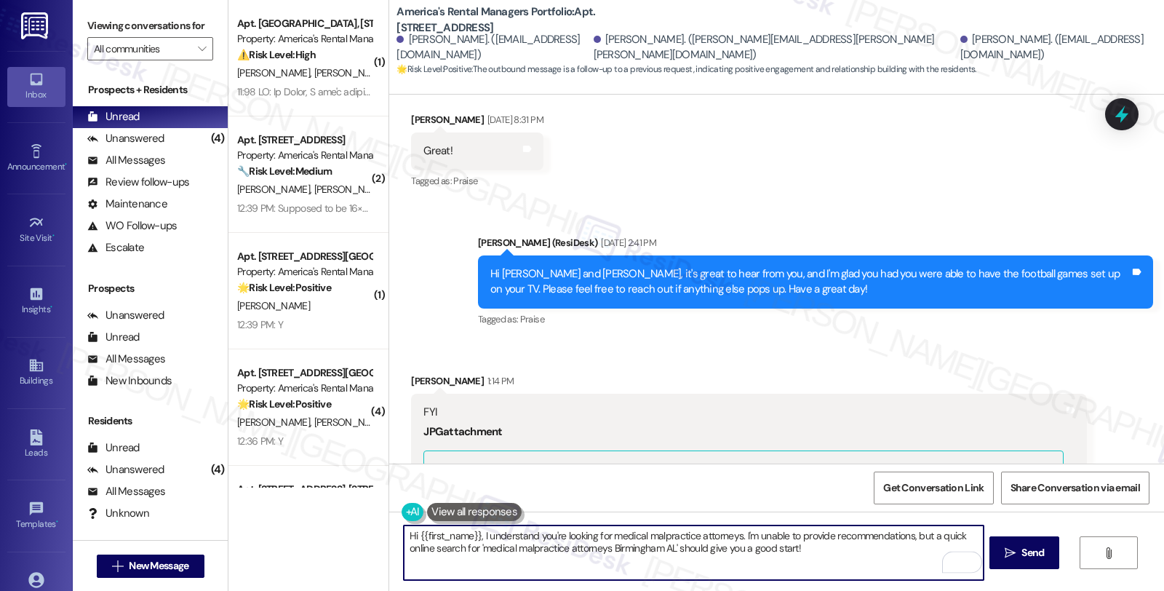
click at [413, 373] on div "Ricky Stewart 1:14 PM" at bounding box center [748, 383] width 675 height 20
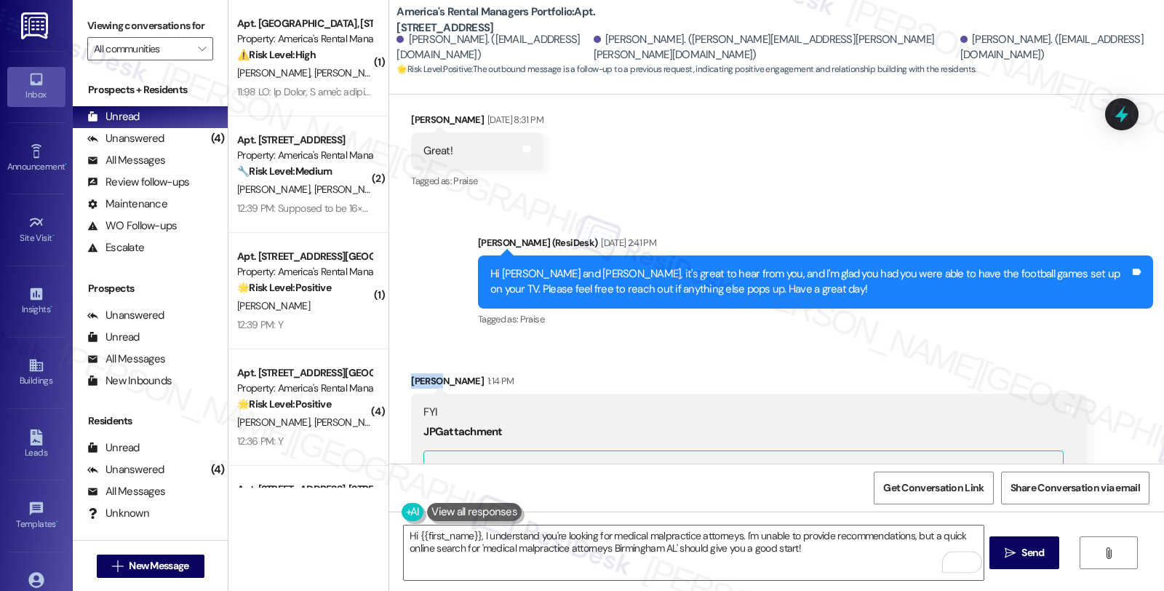
click at [413, 373] on div "Ricky Stewart 1:14 PM" at bounding box center [748, 383] width 675 height 20
copy div "Ricky"
click at [412, 538] on textarea "Hi {{first_name}}, I understand you're looking for medical malpractice attorney…" at bounding box center [693, 552] width 579 height 55
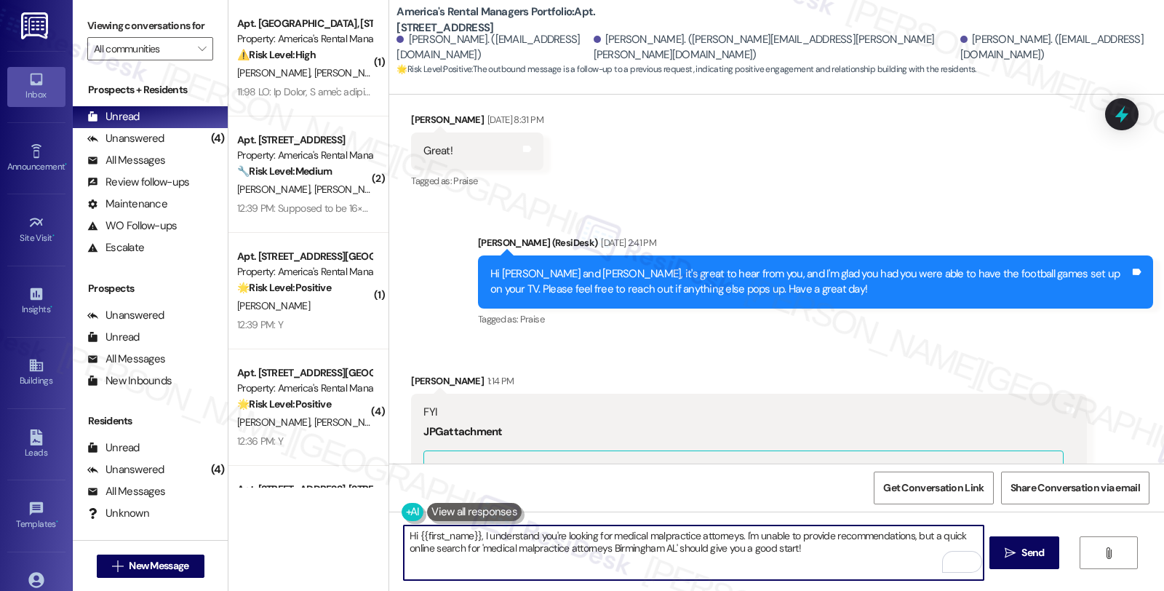
paste textarea "Ricky"
click at [808, 536] on textarea "Hi Ricky, thank you for sharing the screensht aboiyt {{first_name}}, I understa…" at bounding box center [693, 552] width 579 height 55
click at [597, 535] on textarea "Hi Ricky, thank you for sharing the screenshot of medical malpractice attorneys…" at bounding box center [693, 552] width 579 height 55
click at [750, 535] on textarea "Hi Ricky, thank you for sharing the screenshot about medical malpractice attorn…" at bounding box center [693, 552] width 579 height 55
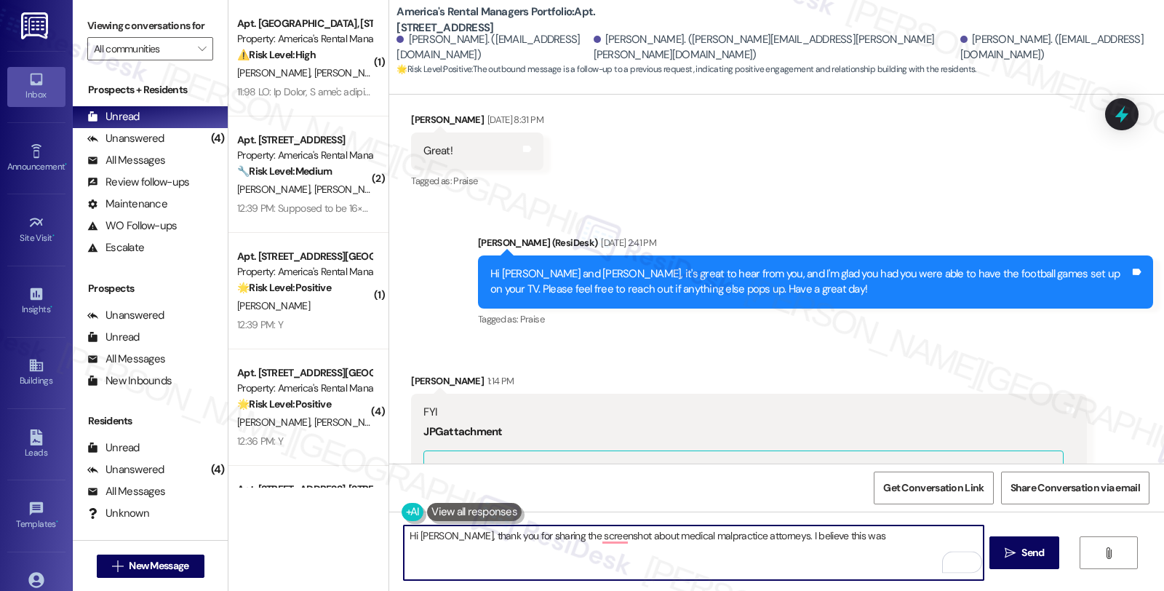
click at [832, 533] on textarea "Hi Ricky, thank you for sharing the screenshot about medical malpractice attorn…" at bounding box center [693, 552] width 579 height 55
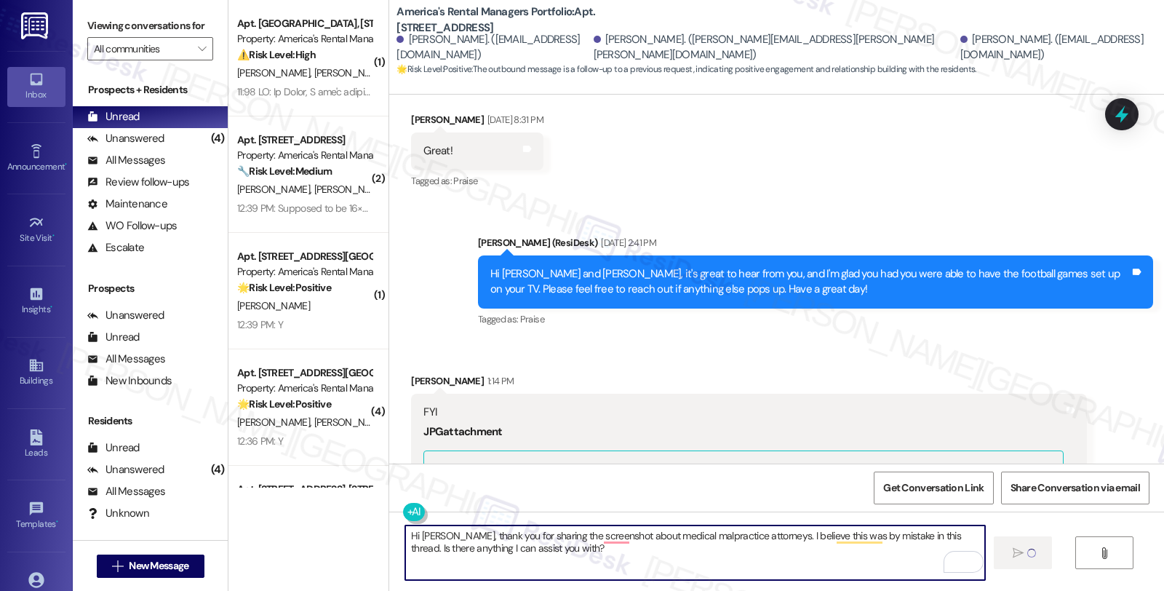
type textarea "Fetching suggested responses. Please feel free to read through the conversation…"
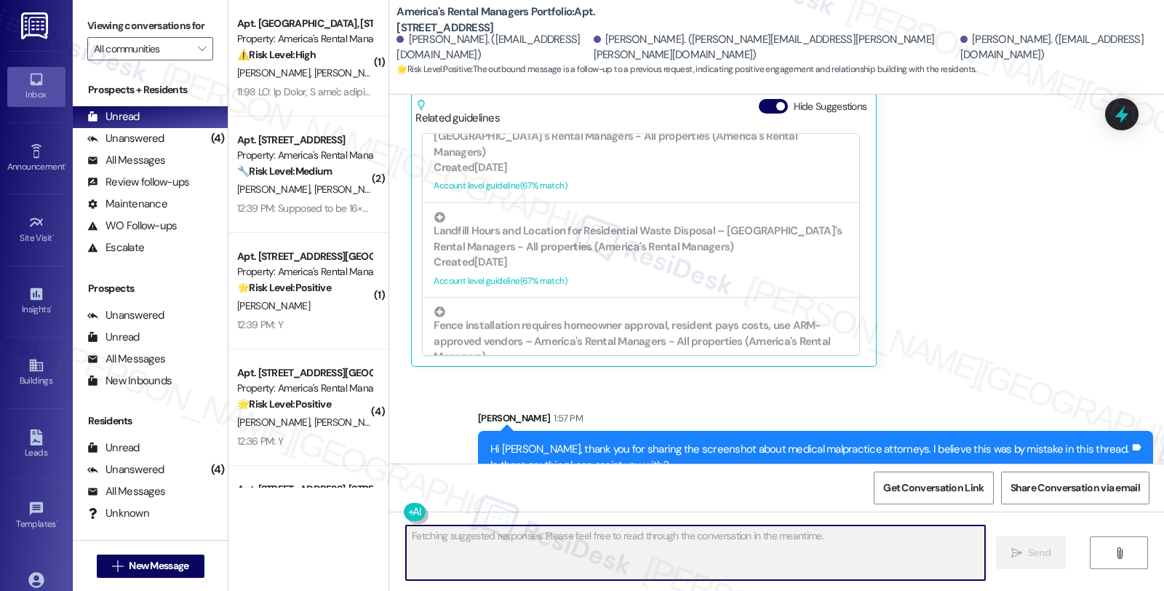
scroll to position [1293, 0]
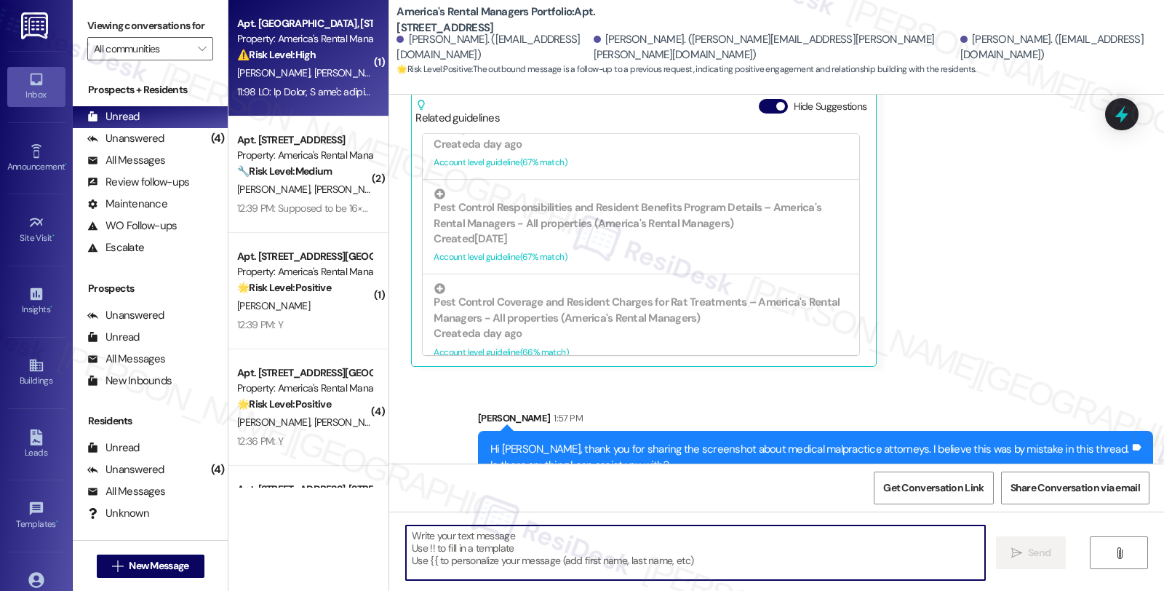
click at [332, 60] on div "⚠️ Risk Level: High The resident reports significant water damage, warped floor…" at bounding box center [304, 54] width 135 height 15
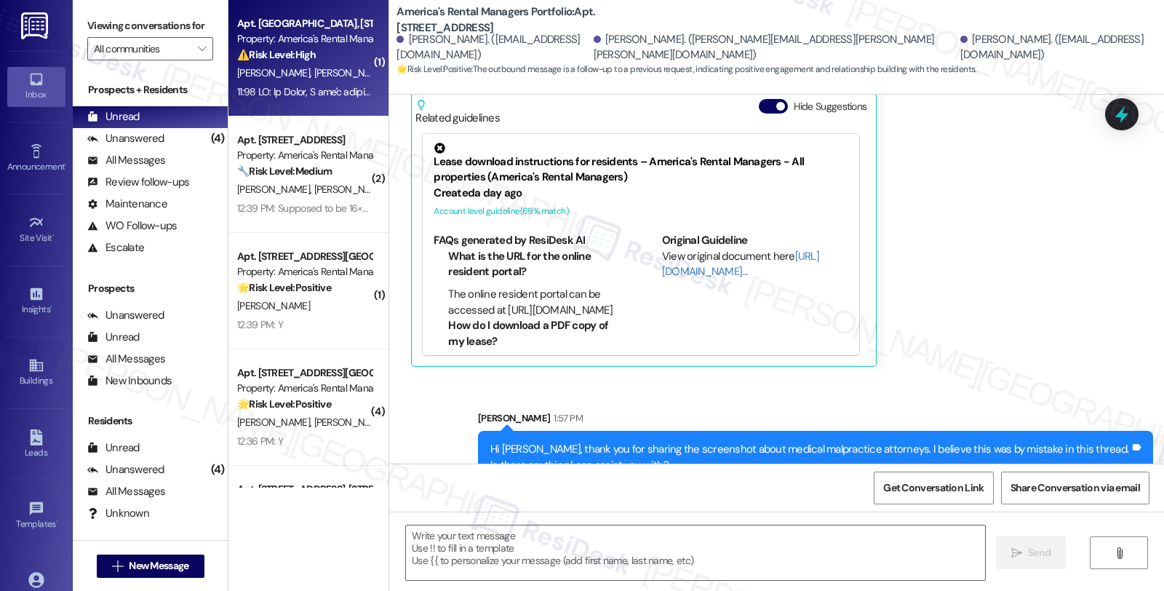
type textarea "Fetching suggested responses. Please feel free to read through the conversation…"
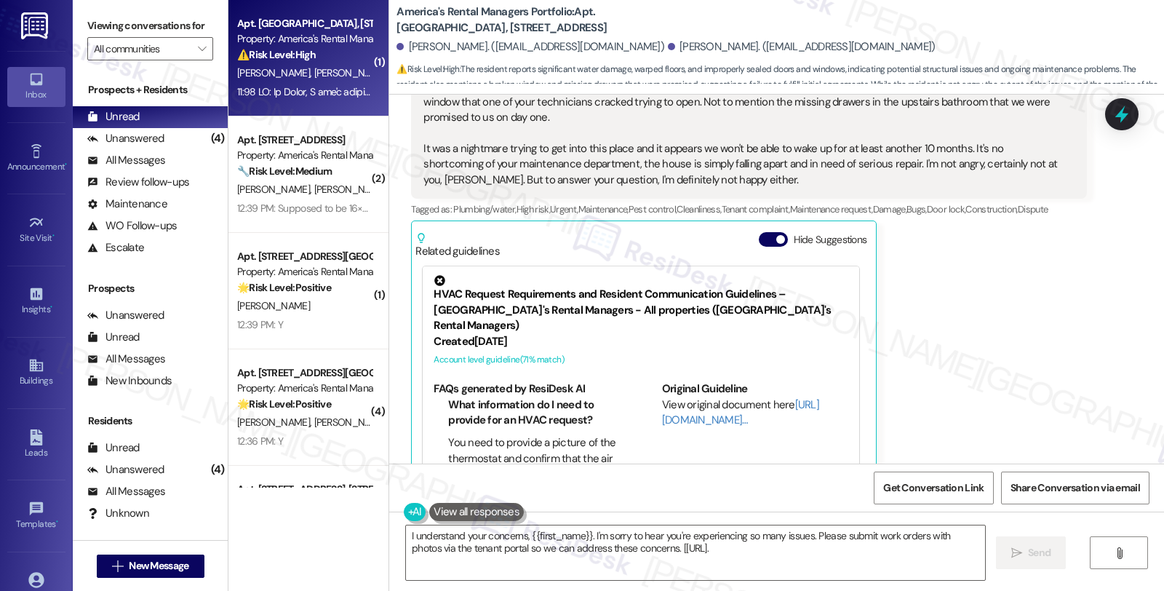
type textarea "I understand your concerns, {{first_name}}. I'm sorry to hear you're experienci…"
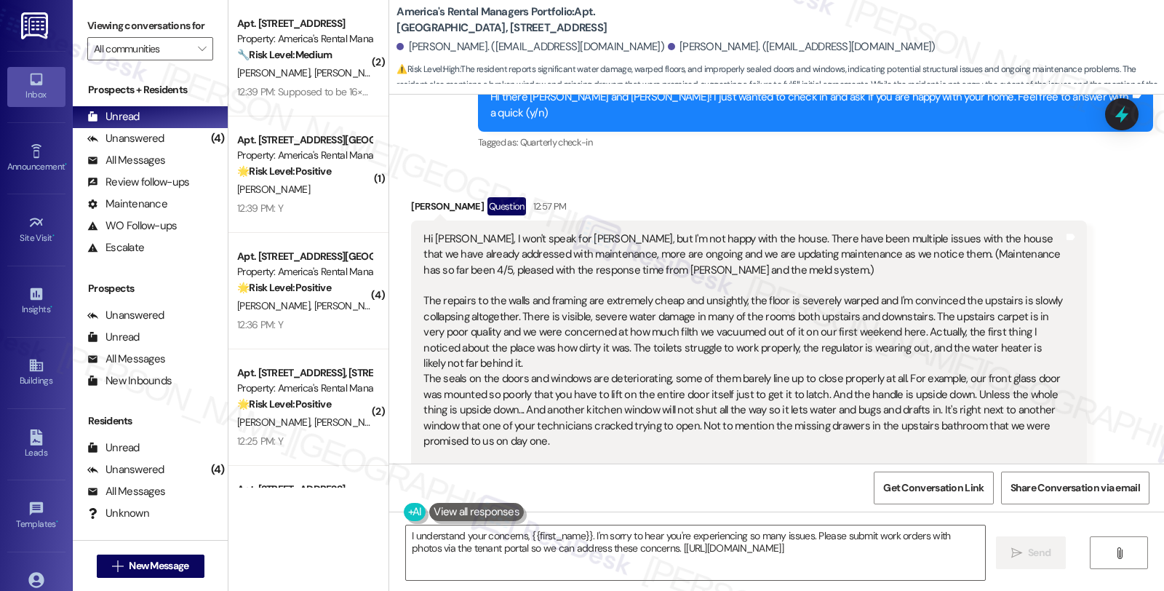
scroll to position [485, 0]
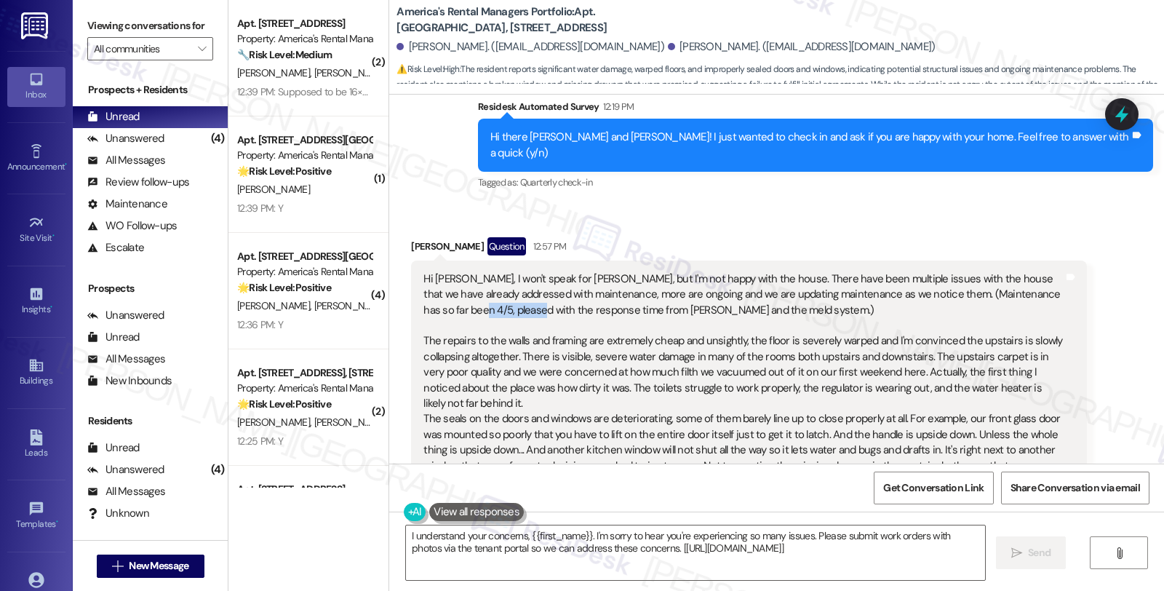
drag, startPoint x: 455, startPoint y: 279, endPoint x: 515, endPoint y: 279, distance: 59.7
click at [515, 279] on div "Hi Homer, I won't speak for Sarah, but I'm not happy with the house. There have…" at bounding box center [742, 411] width 639 height 281
click at [1099, 355] on div "Received via SMS James Gordon Question 12:57 PM Hi Homer, I won't speak for Sar…" at bounding box center [776, 539] width 775 height 670
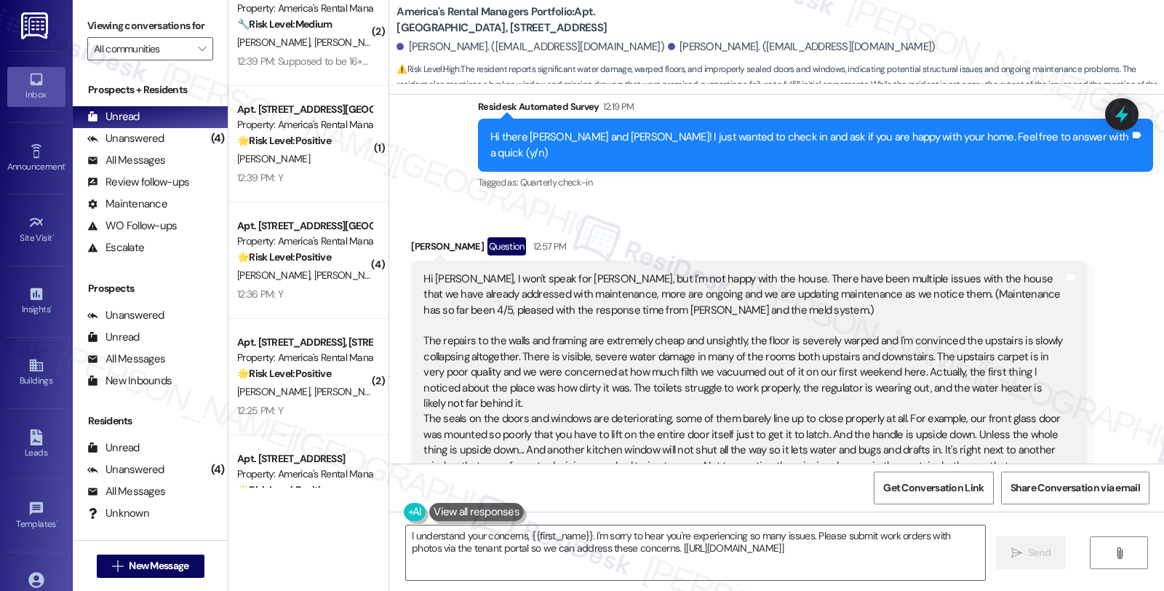
scroll to position [0, 0]
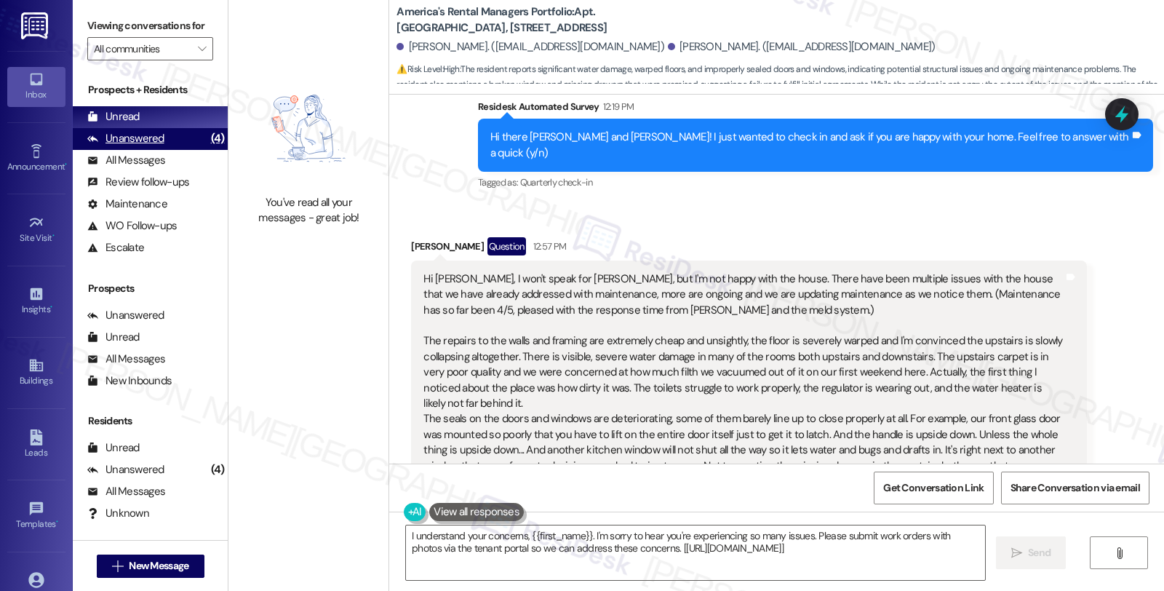
click at [172, 150] on div "Unanswered (4)" at bounding box center [150, 139] width 155 height 22
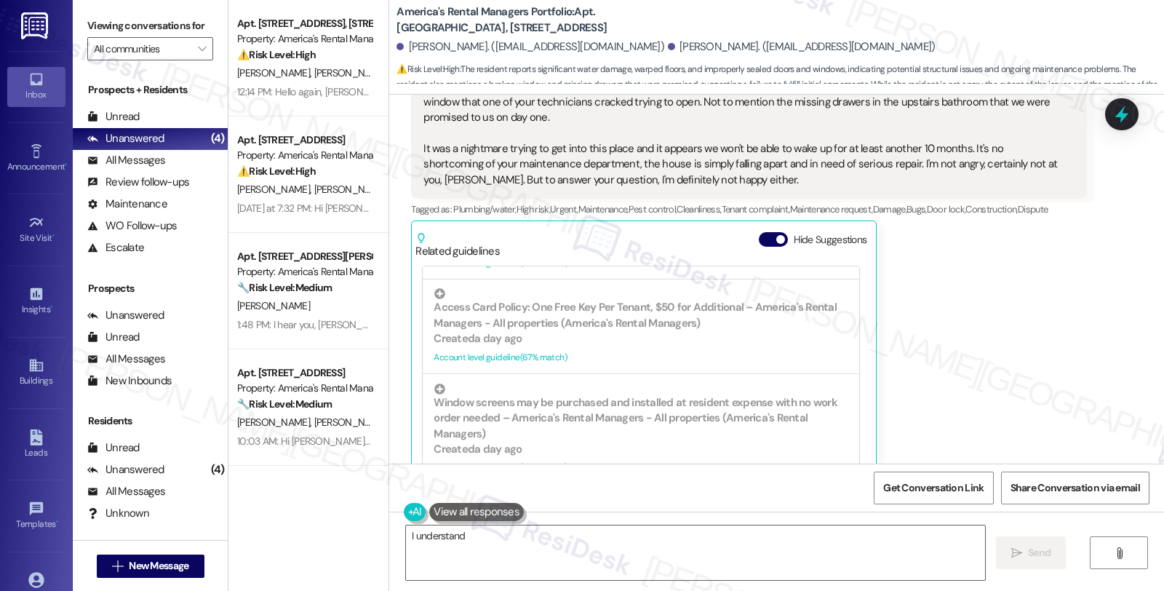
scroll to position [889, 0]
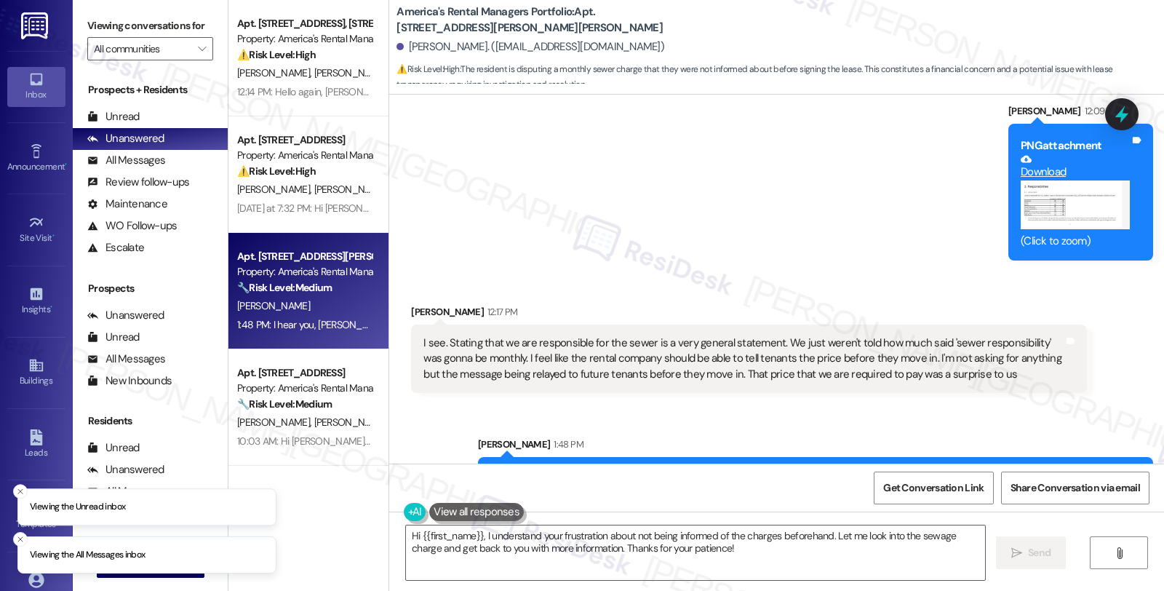
scroll to position [2634, 0]
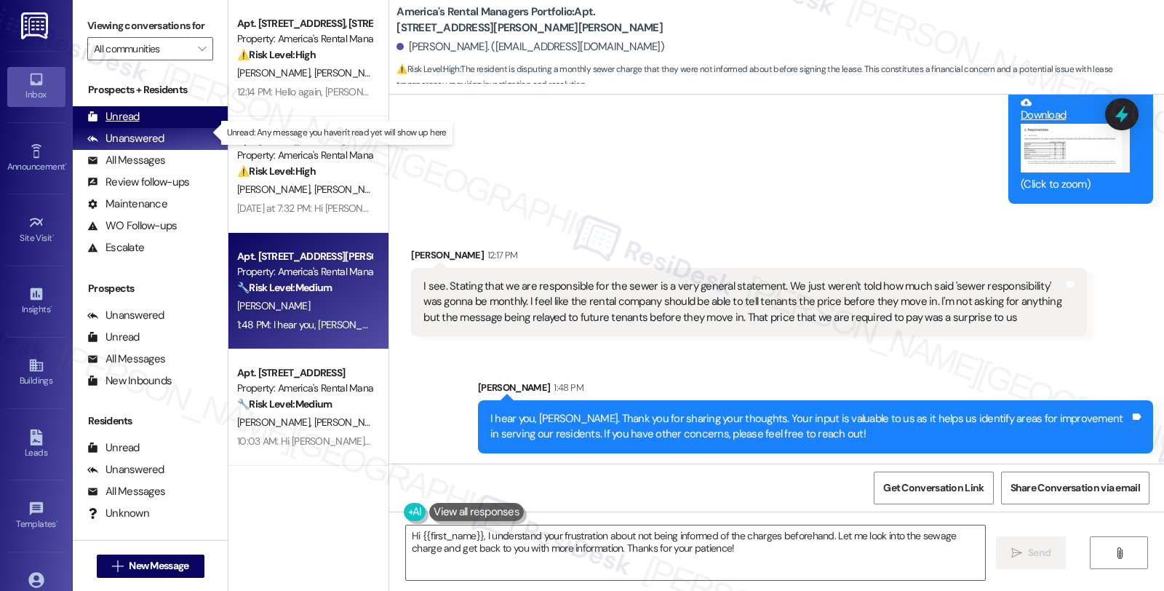
click at [139, 128] on div "Unread (0)" at bounding box center [150, 117] width 155 height 22
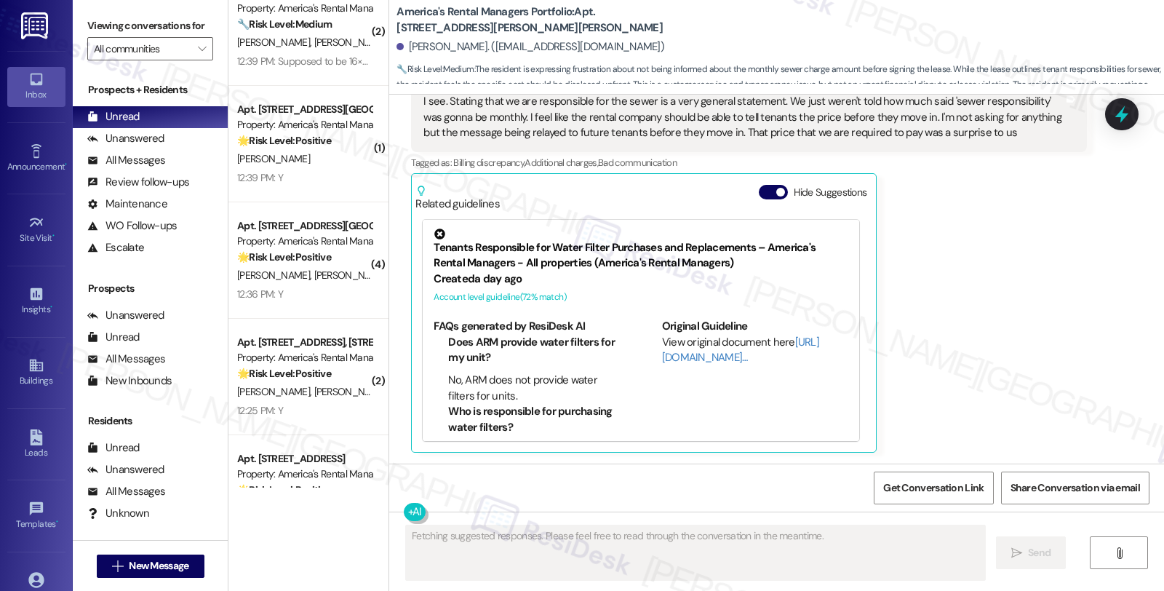
scroll to position [0, 0]
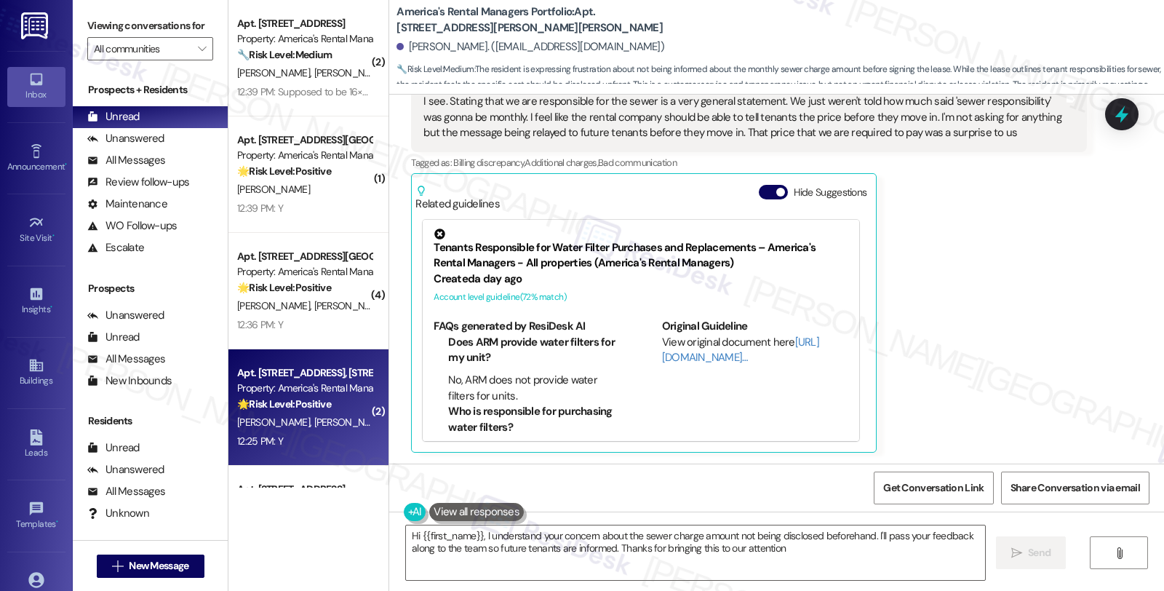
type textarea "Hi {{first_name}}, I understand your concern about the sewer charge amount not …"
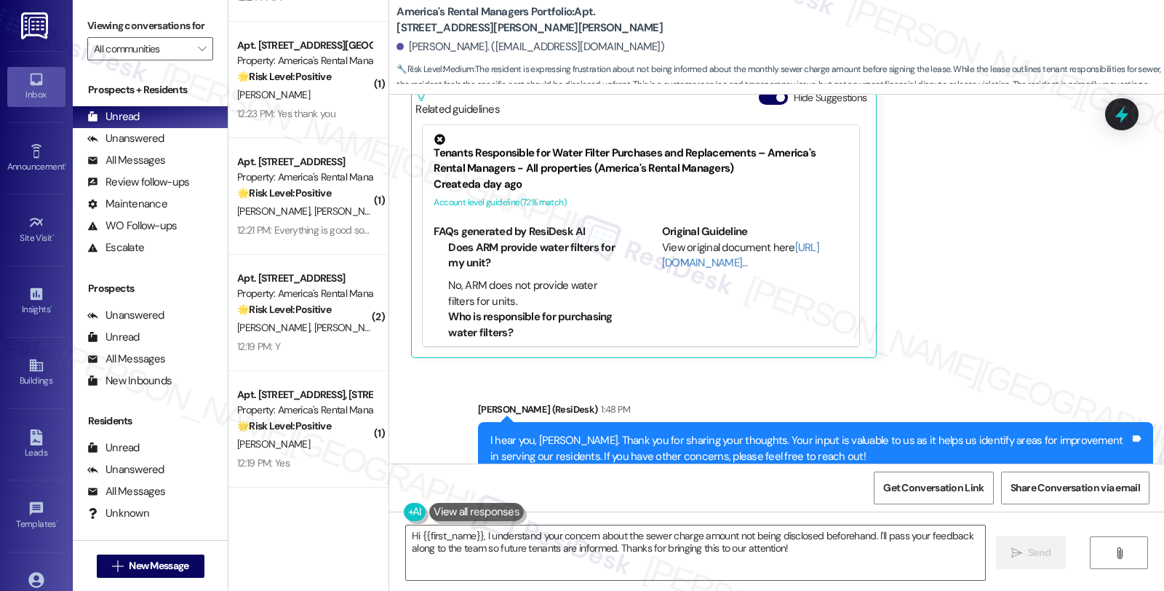
scroll to position [2722, 0]
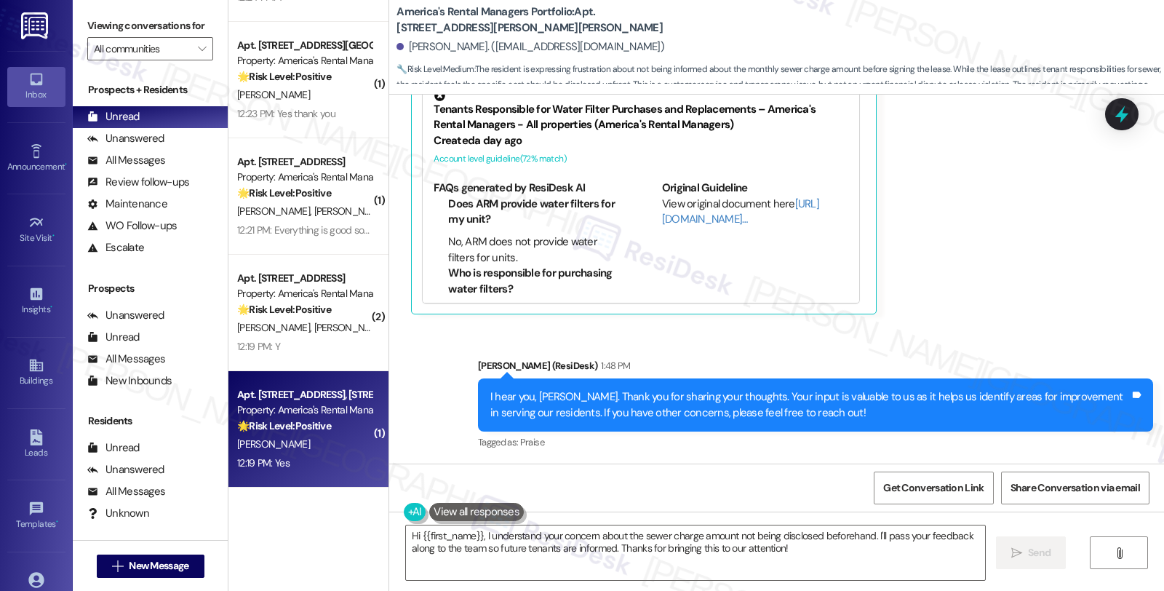
click at [301, 455] on div "12:19 PM: Yes 12:19 PM: Yes" at bounding box center [304, 463] width 137 height 18
type textarea "Fetching suggested responses. Please feel free to read through the conversation…"
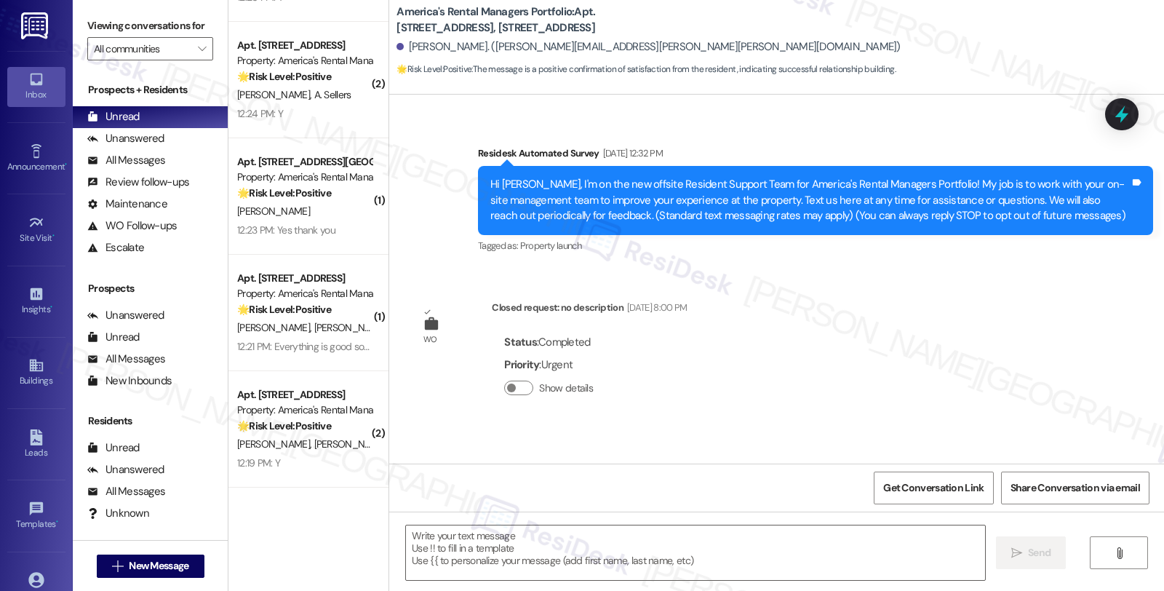
scroll to position [316, 0]
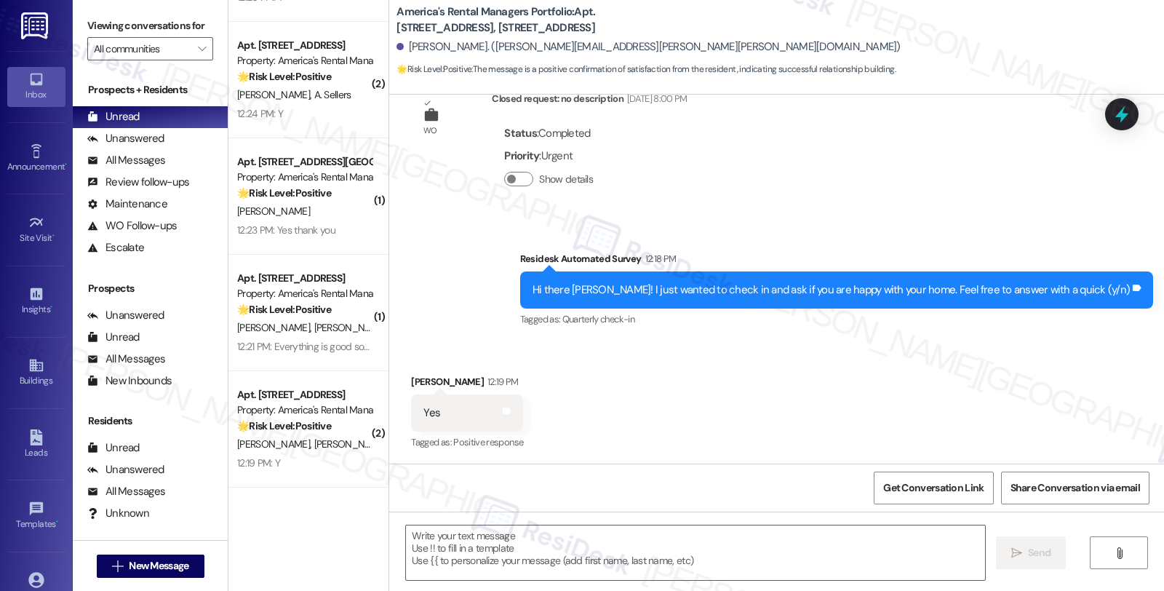
click at [416, 383] on div "Meredith Smith 12:19 PM" at bounding box center [467, 384] width 112 height 20
click at [412, 376] on div "Meredith Smith 12:19 PM" at bounding box center [467, 384] width 112 height 20
click at [447, 542] on textarea at bounding box center [695, 552] width 579 height 55
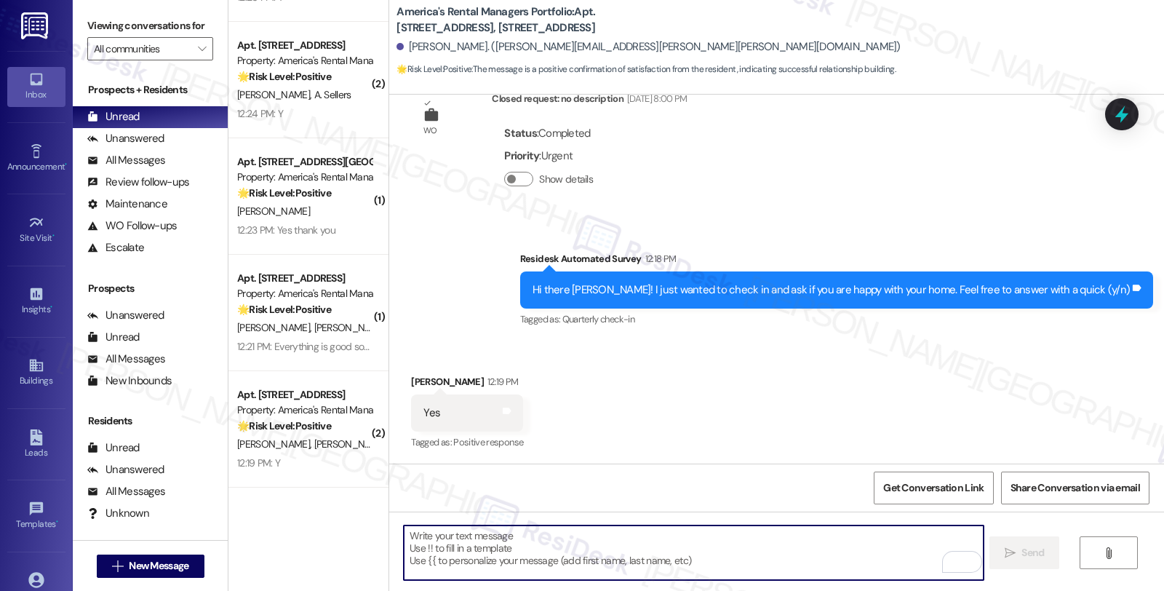
click at [619, 544] on textarea "To enrich screen reader interactions, please activate Accessibility in Grammarl…" at bounding box center [693, 552] width 579 height 55
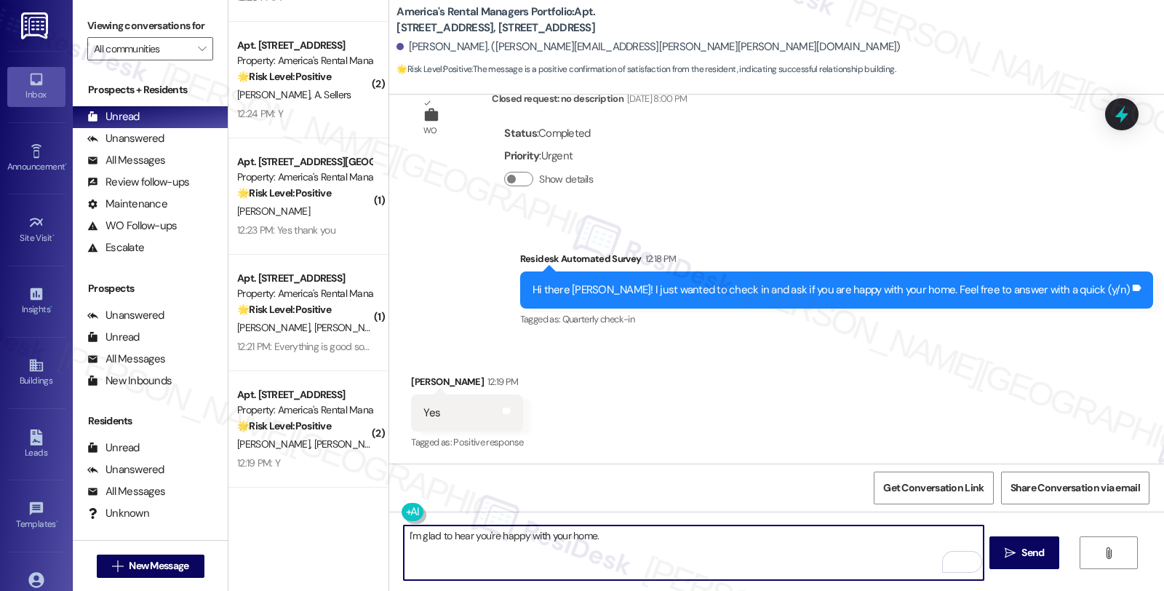
click at [669, 557] on textarea "I'm glad to hear you're happy with your home." at bounding box center [693, 552] width 579 height 55
paste textarea "Your comfort and satisfaction are important to us."
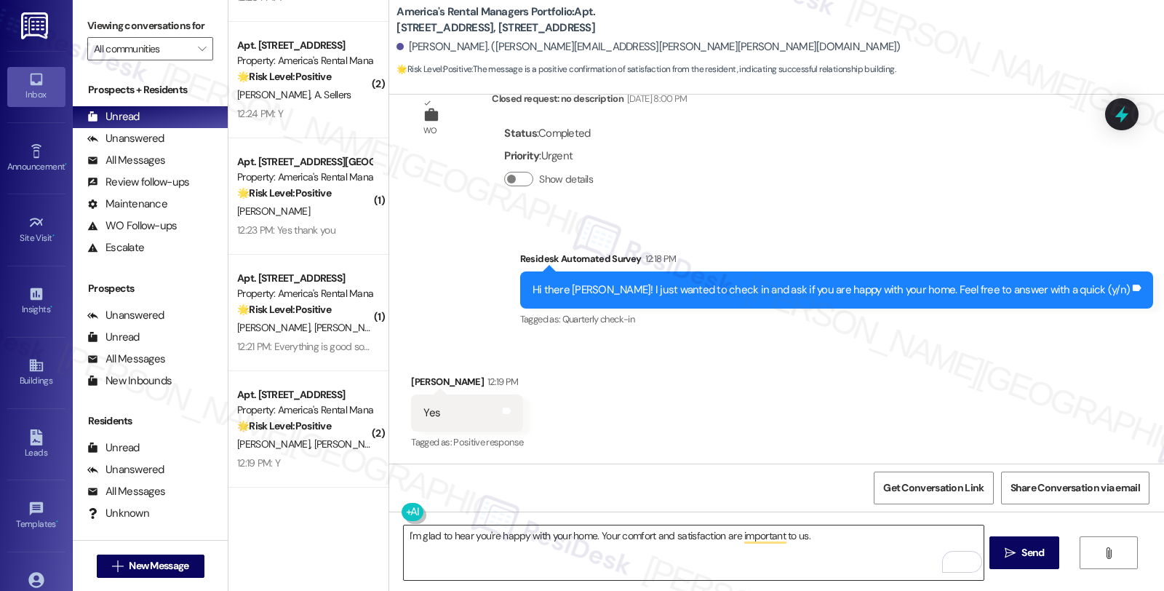
click at [842, 530] on textarea "I'm glad to hear you're happy with your home. Your comfort and satisfaction are…" at bounding box center [693, 552] width 579 height 55
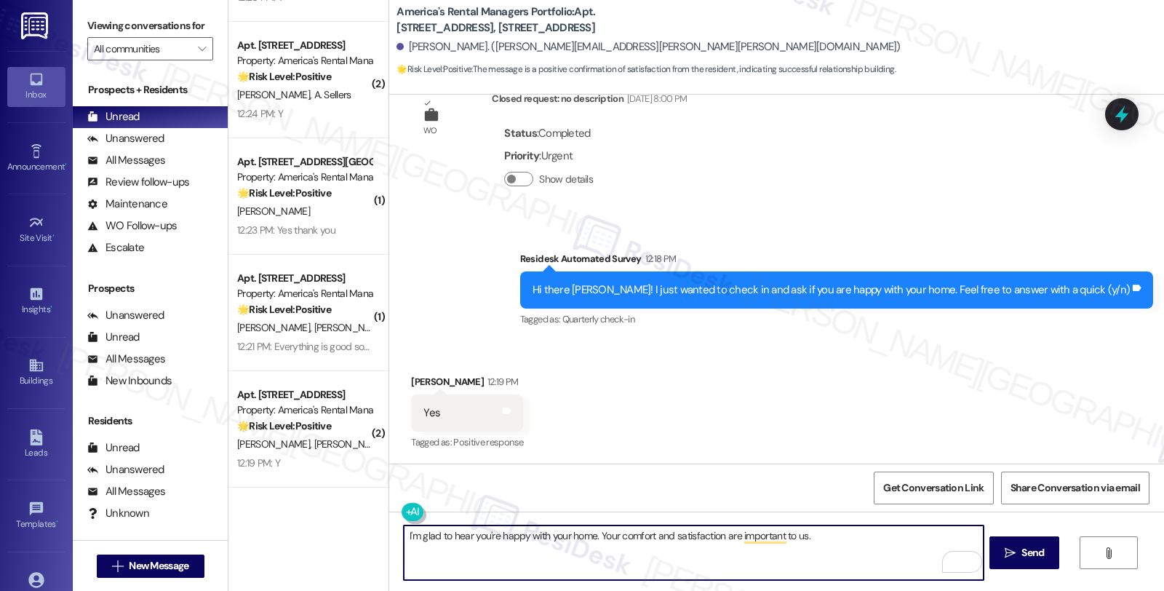
paste textarea "If I may ask...has the {{property}} lived up to your expectations so far?"
type textarea "I'm glad to hear you're happy with your home. Your comfort and satisfaction are…"
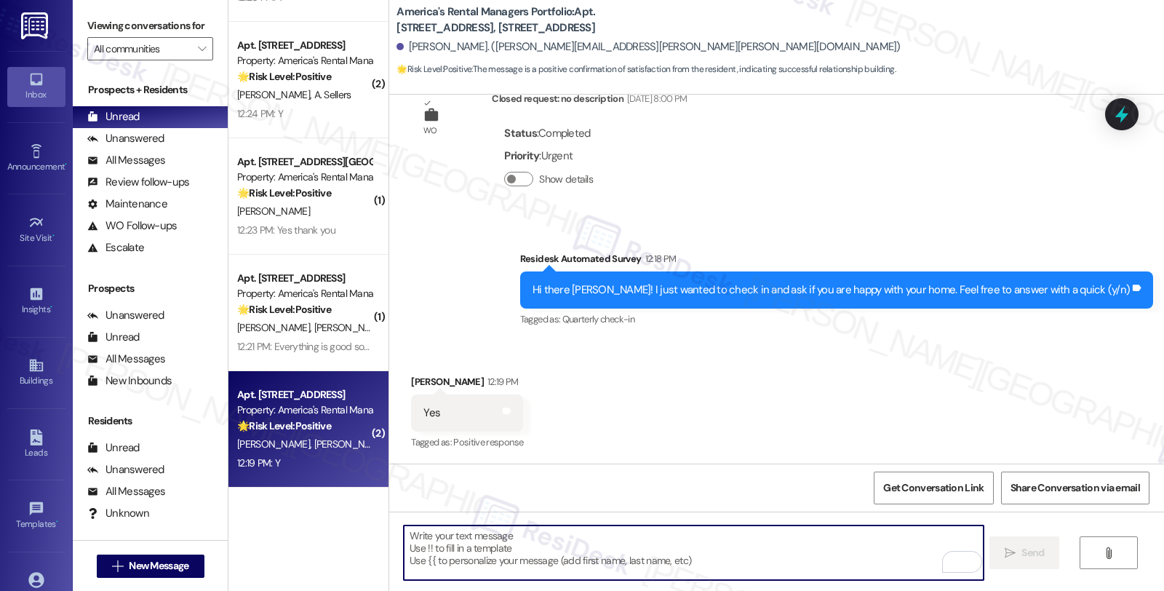
click at [317, 448] on span "M. Rudolph" at bounding box center [352, 443] width 77 height 13
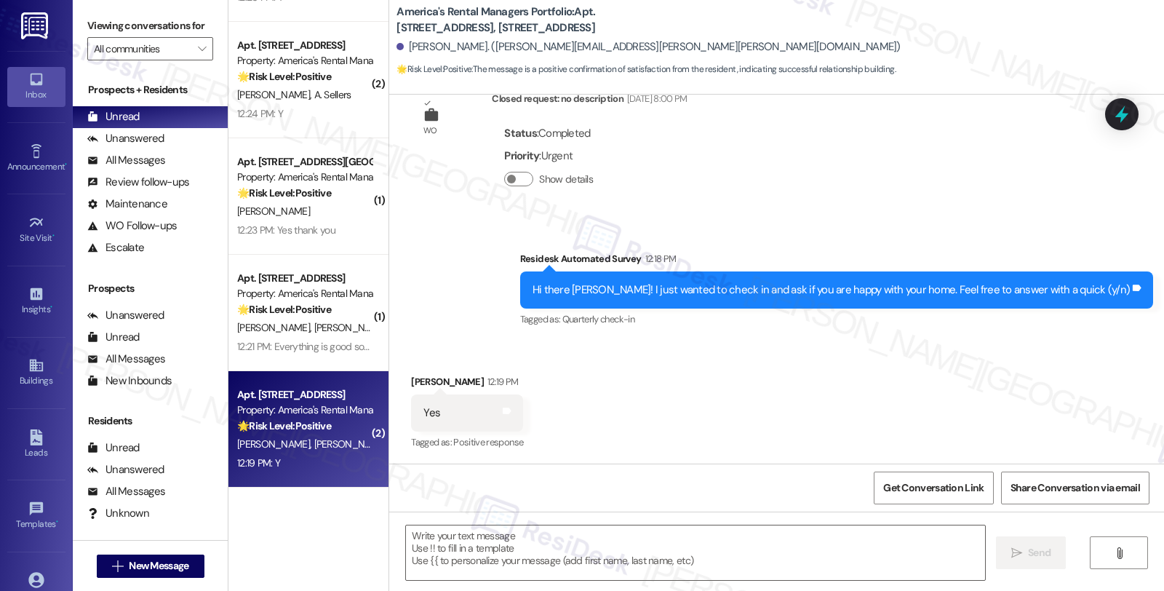
type textarea "Fetching suggested responses. Please feel free to read through the conversation…"
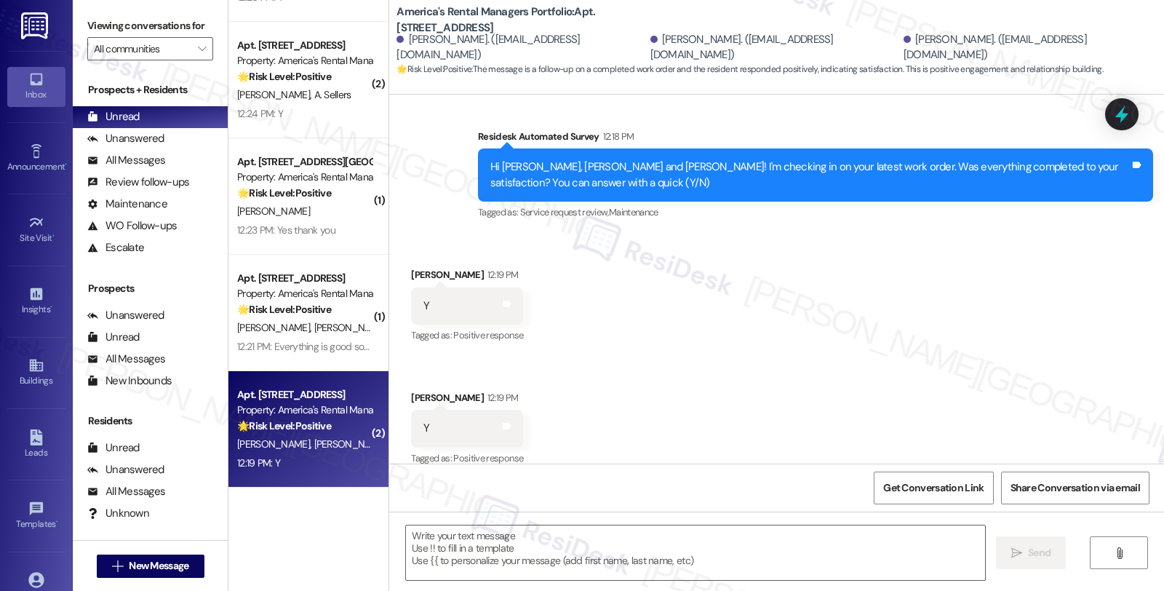
scroll to position [327, 0]
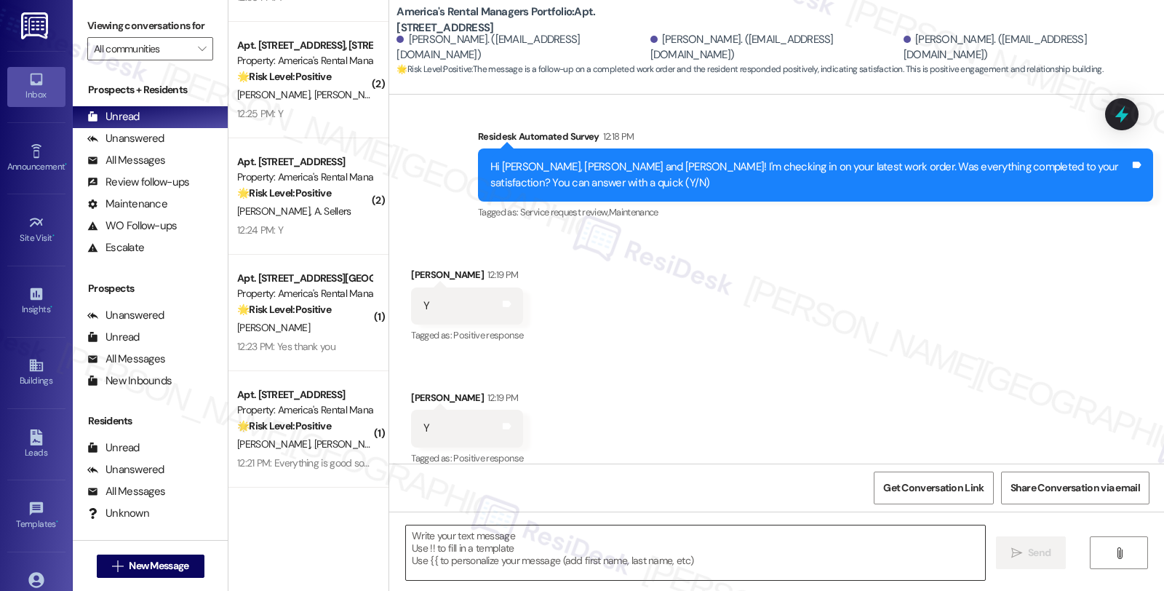
click at [464, 548] on textarea at bounding box center [695, 552] width 579 height 55
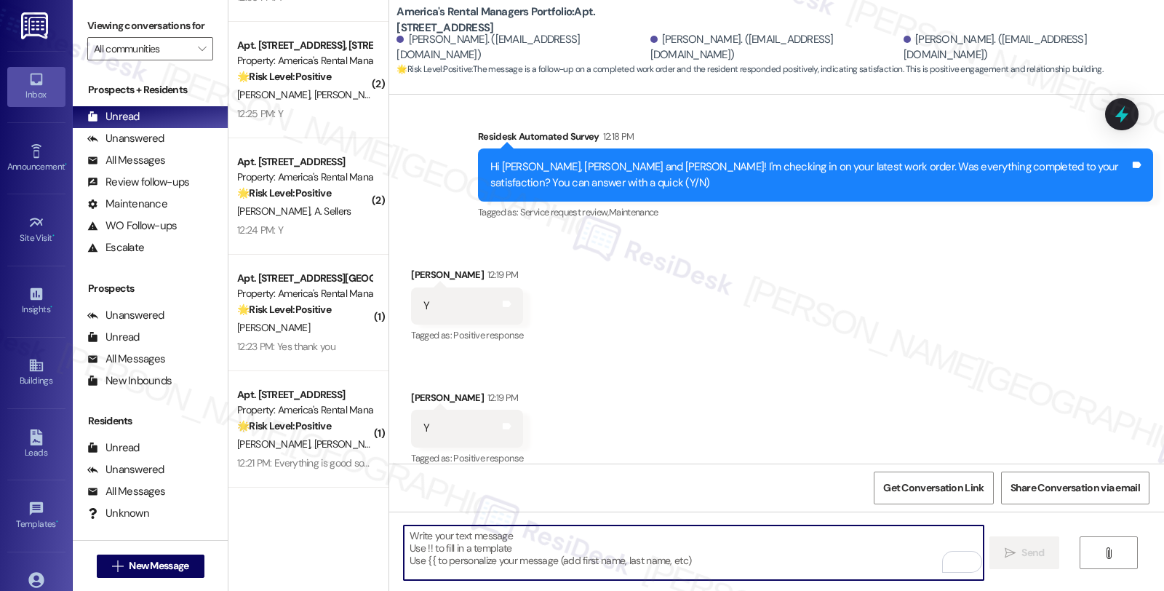
click at [439, 522] on div " Send " at bounding box center [776, 565] width 775 height 109
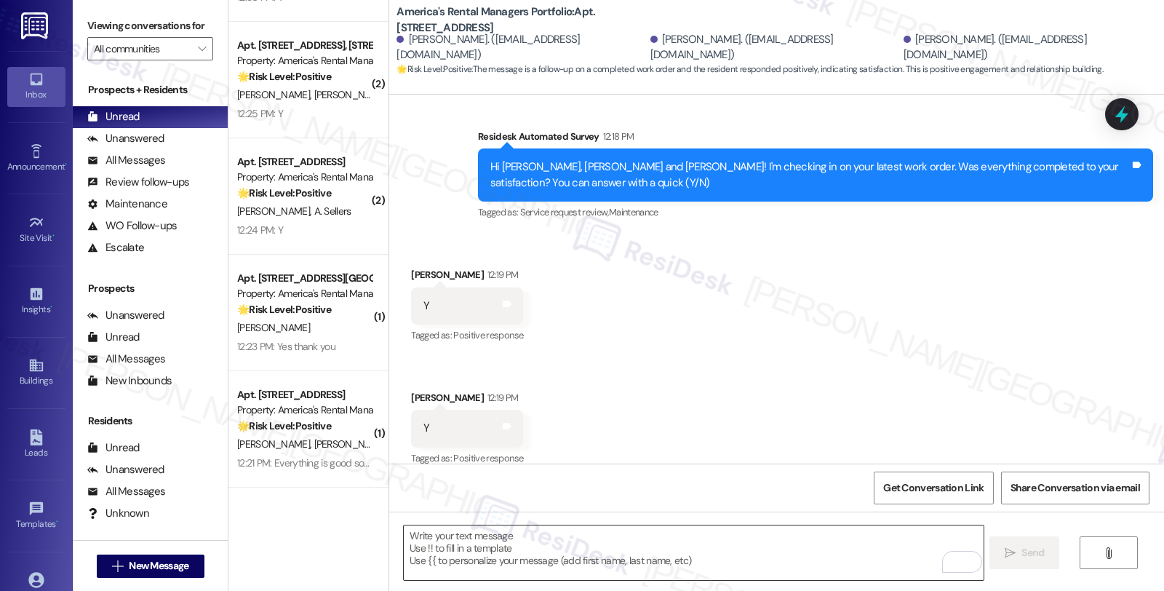
click at [446, 547] on textarea "To enrich screen reader interactions, please activate Accessibility in Grammarl…" at bounding box center [693, 552] width 579 height 55
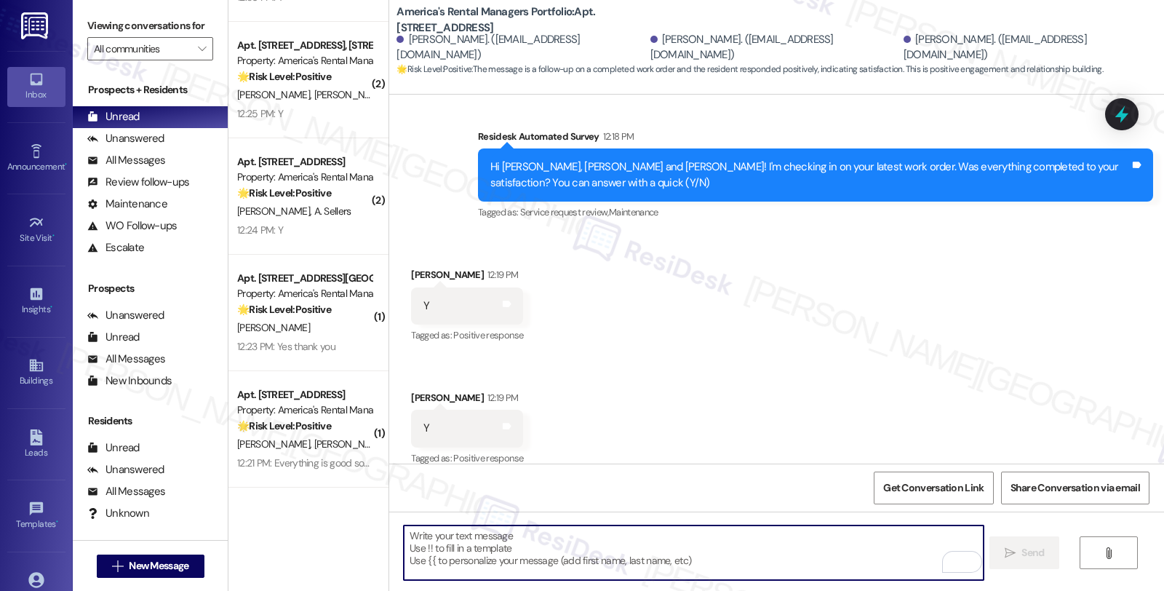
paste textarea "If I may ask...has the {{property}} lived up to your expectations so far?"
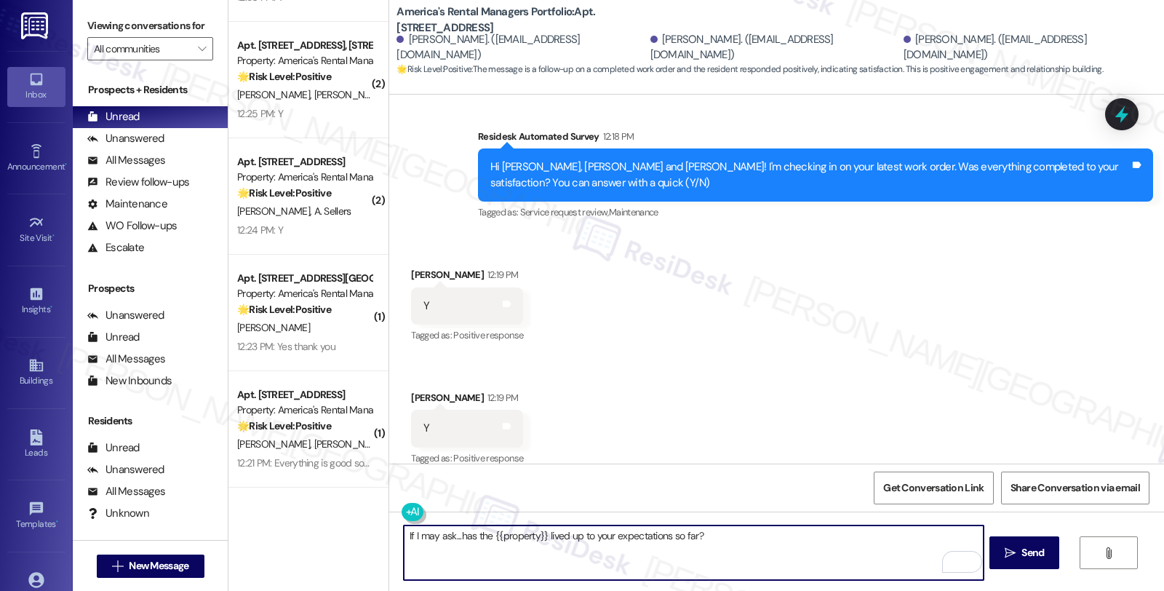
click at [423, 267] on div "Jasmine Andrews 12:19 PM" at bounding box center [467, 277] width 112 height 20
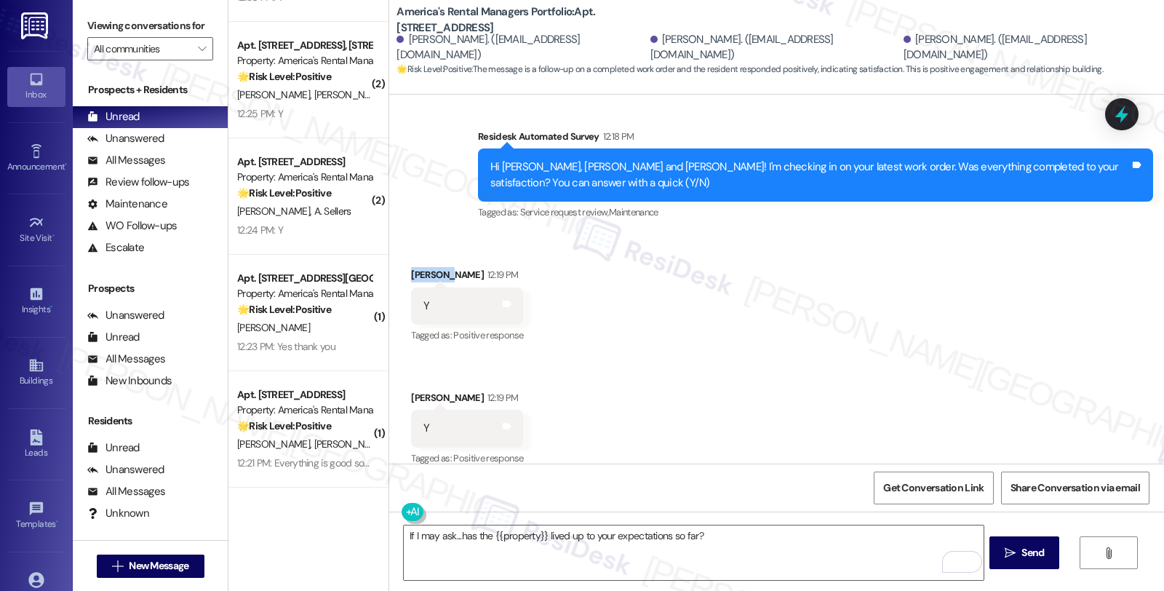
click at [423, 267] on div "Jasmine Andrews 12:19 PM" at bounding box center [467, 277] width 112 height 20
copy div "Jasmine"
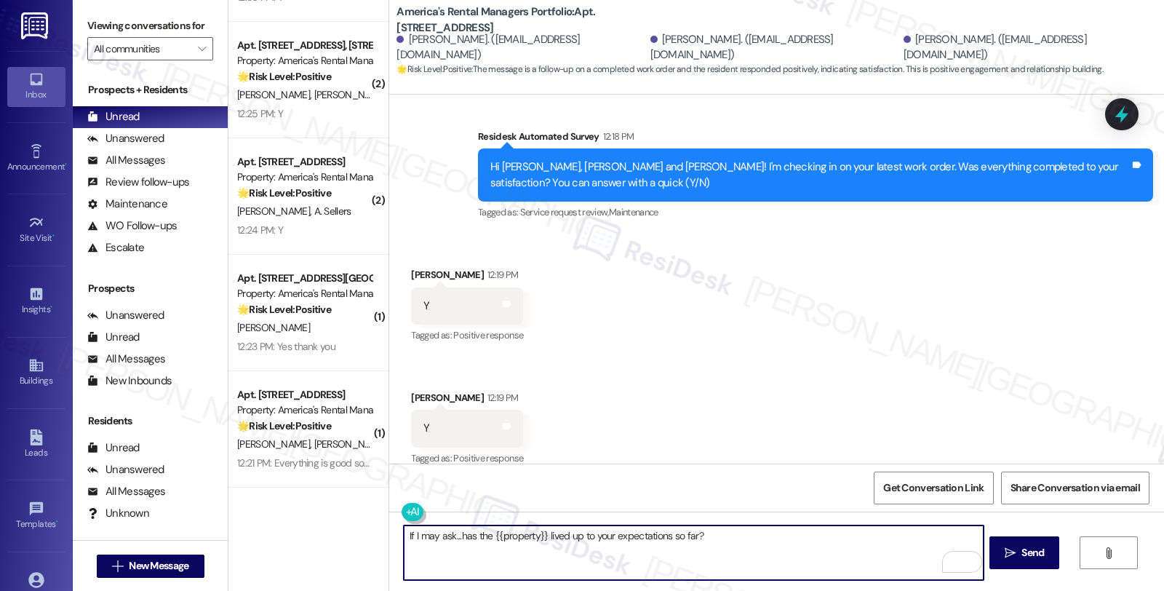
drag, startPoint x: 394, startPoint y: 538, endPoint x: 898, endPoint y: 539, distance: 504.2
click at [898, 539] on textarea "If I may ask...has the {{property}} lived up to your expectations so far?" at bounding box center [693, 552] width 579 height 55
paste textarea "Jasmine"
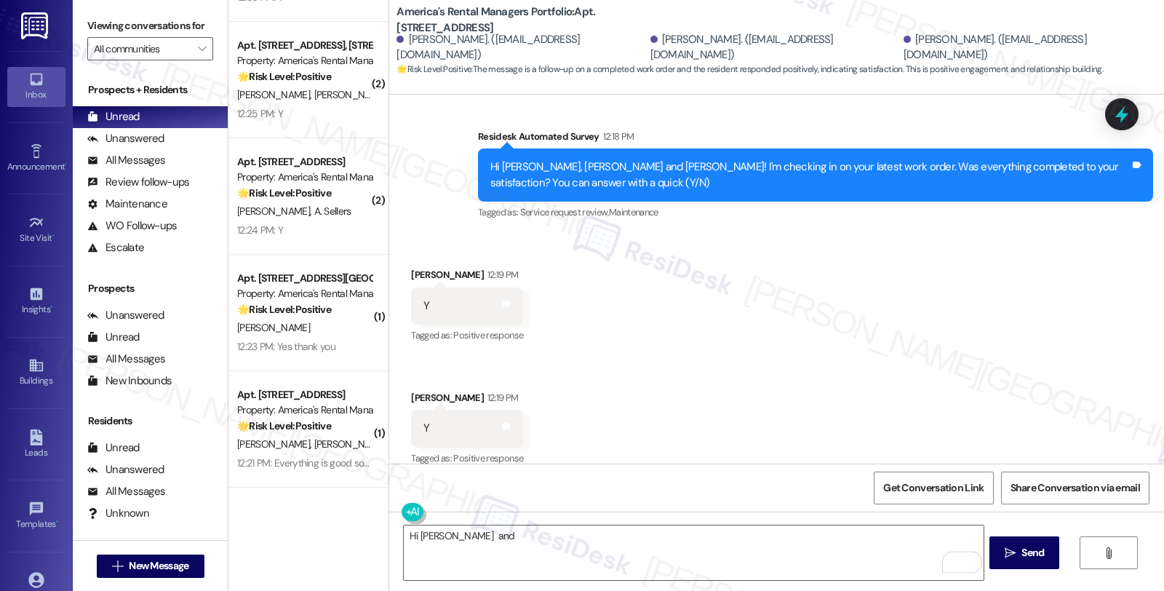
click at [417, 390] on div "Michael Rudolph 12:19 PM" at bounding box center [467, 400] width 112 height 20
copy div "Michael"
click at [511, 519] on div "Hi Jasmine and  Send " at bounding box center [776, 565] width 775 height 109
click at [529, 533] on textarea "Hi Jasmine and" at bounding box center [693, 552] width 579 height 55
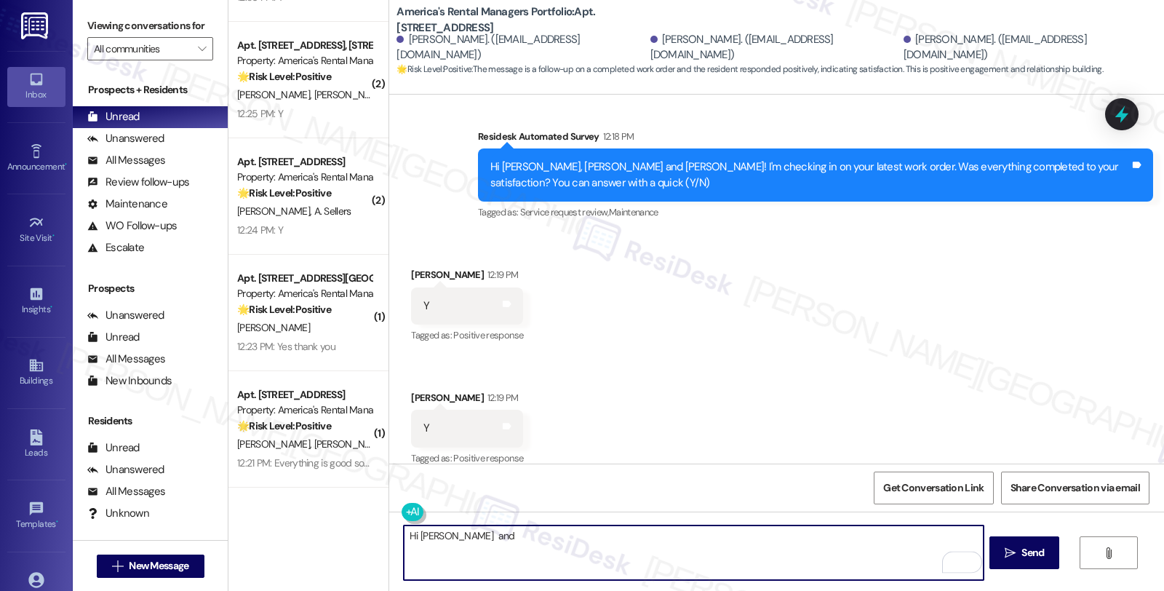
paste textarea "Michael"
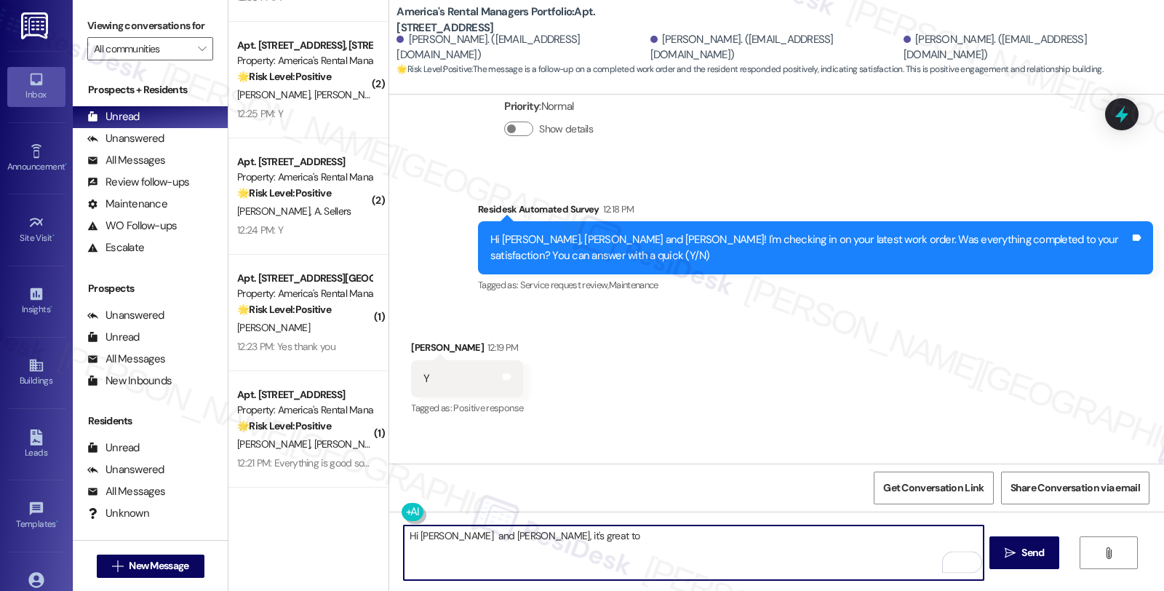
scroll to position [455, 0]
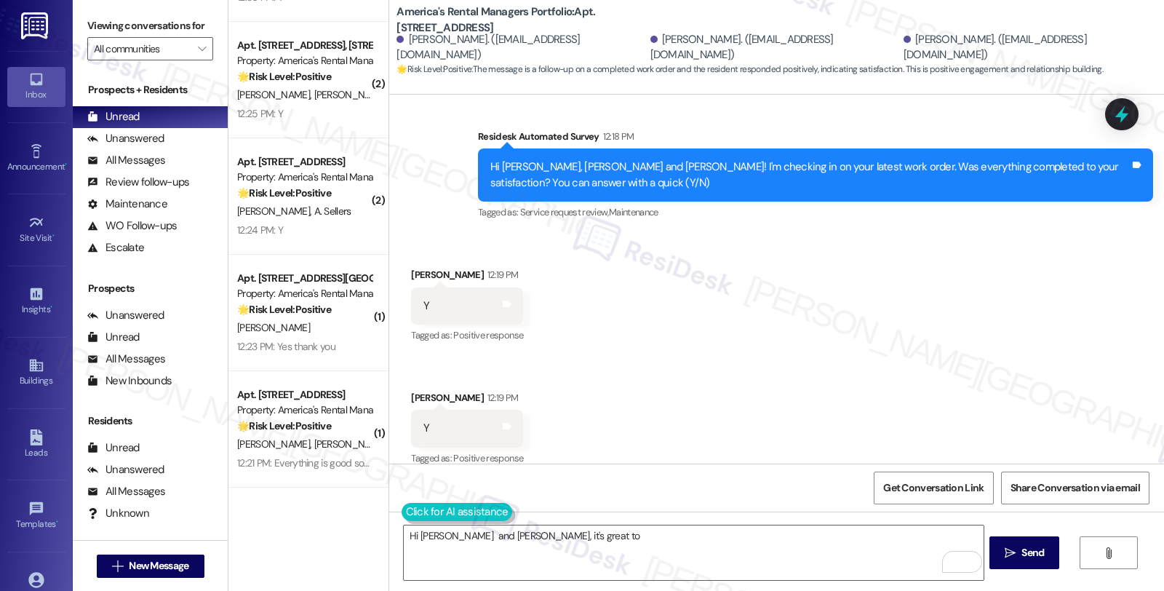
click at [403, 514] on button at bounding box center [457, 512] width 111 height 18
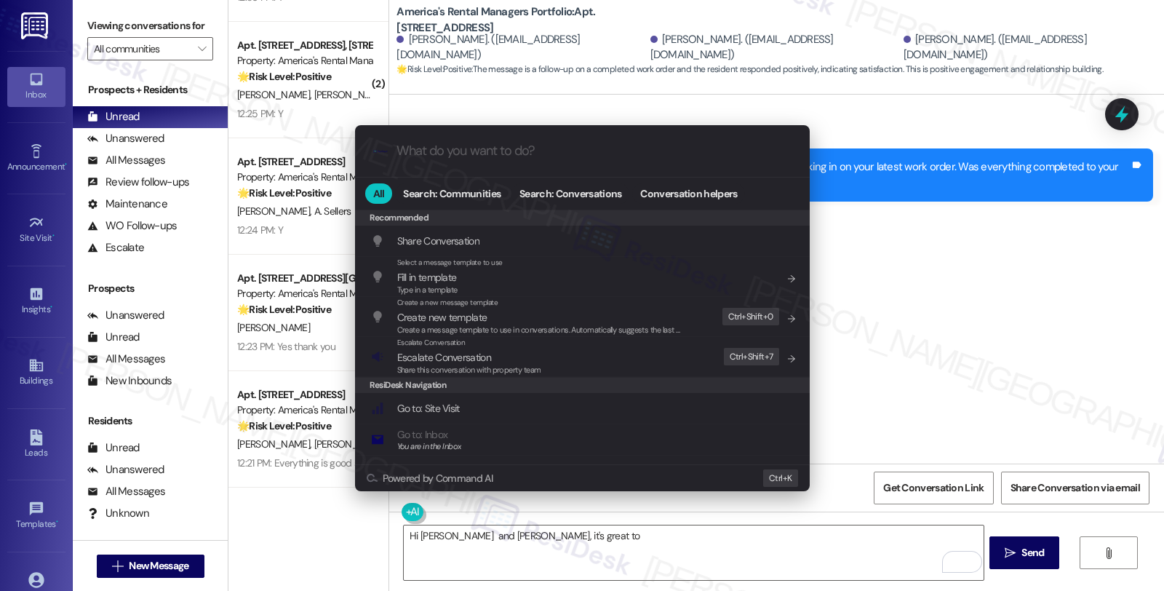
click at [637, 534] on div ".cls-1{fill:#0a055f;}.cls-2{fill:#0cc4c4;} resideskLogoBlueOrange All Search: C…" at bounding box center [582, 295] width 1164 height 591
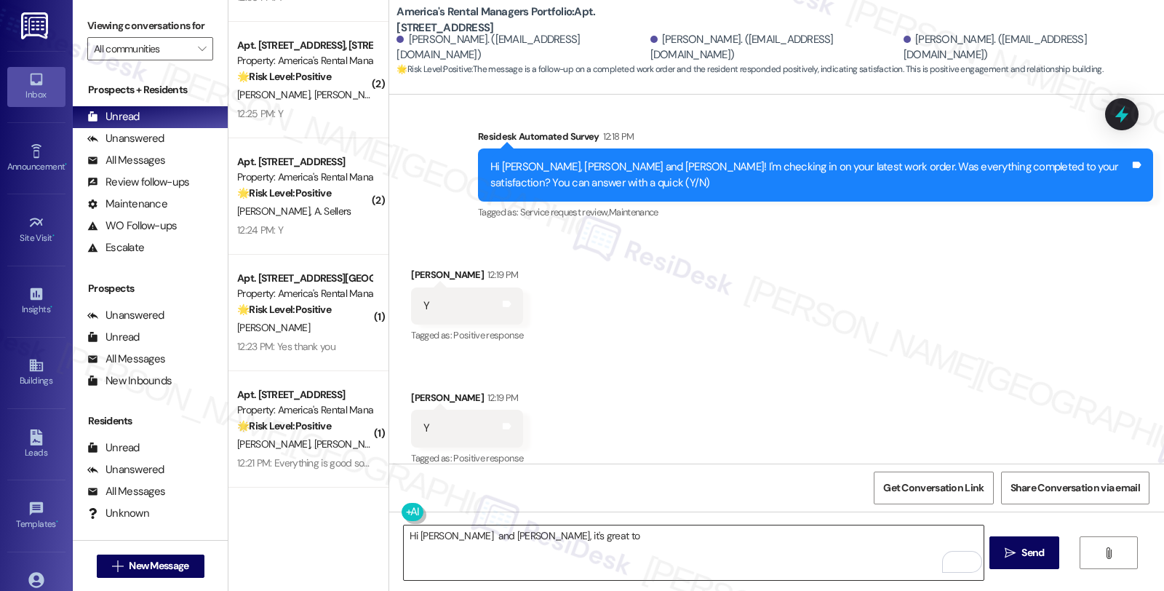
click at [667, 533] on textarea "Hi Jasmine and Michael, it's great to" at bounding box center [693, 552] width 579 height 55
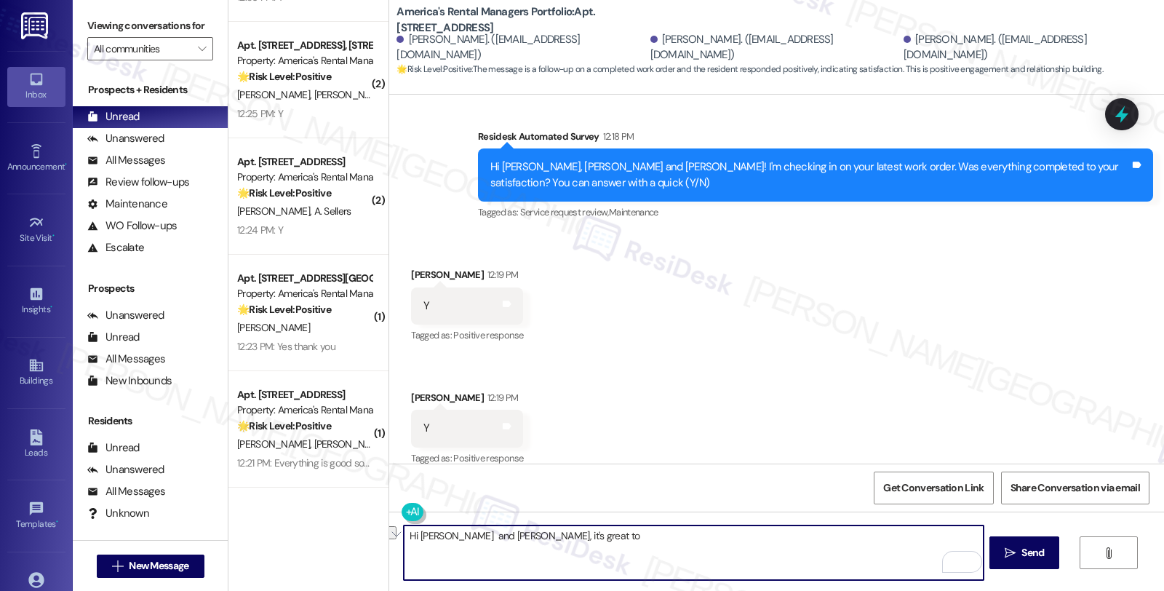
drag, startPoint x: 502, startPoint y: 533, endPoint x: 641, endPoint y: 533, distance: 139.0
click at [641, 533] on textarea "Hi Jasmine and Michael, it's great to" at bounding box center [693, 552] width 579 height 55
paste textarea "I’m glad your latest work order has been completed to your satisfaction. We str…"
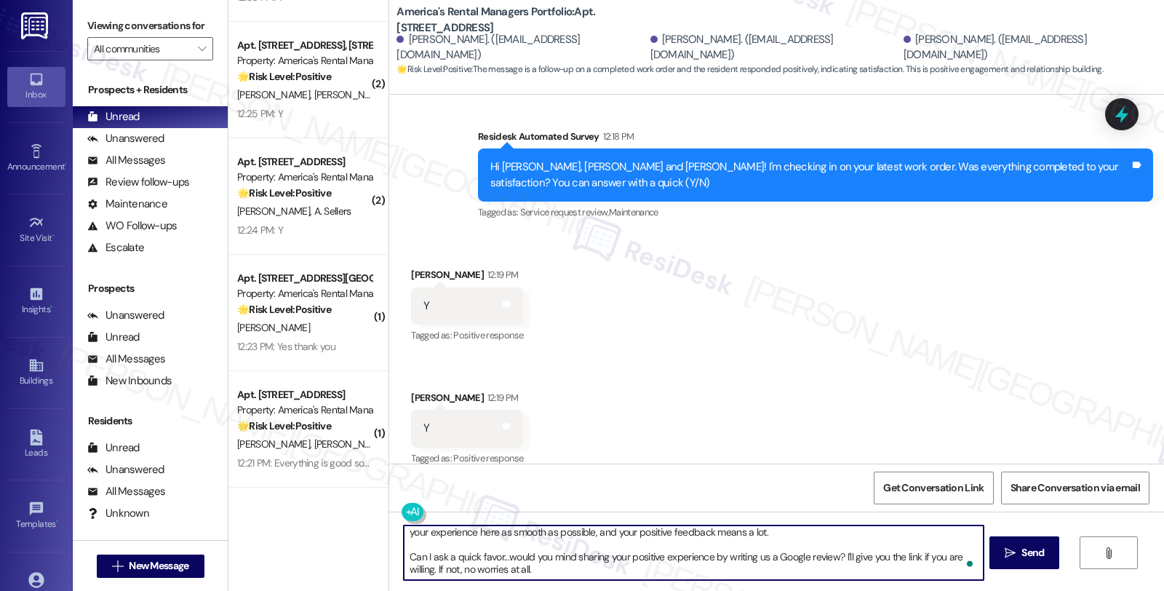
scroll to position [24, 0]
type textarea "Hi Jasmine and Michael, I’m glad your latest work order has been completed to y…"
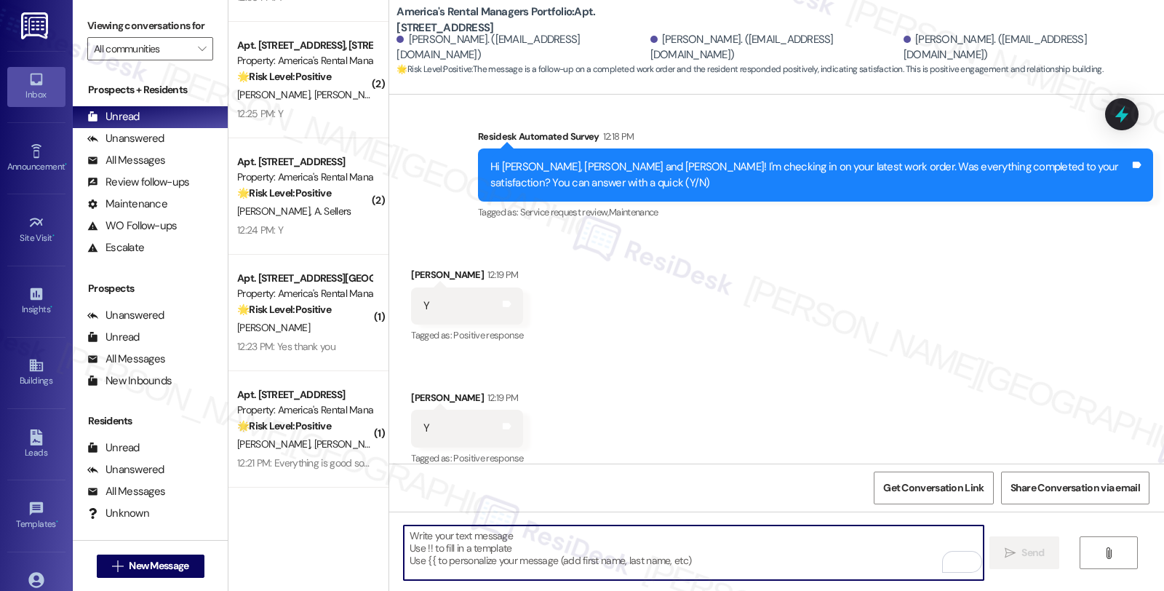
scroll to position [619, 0]
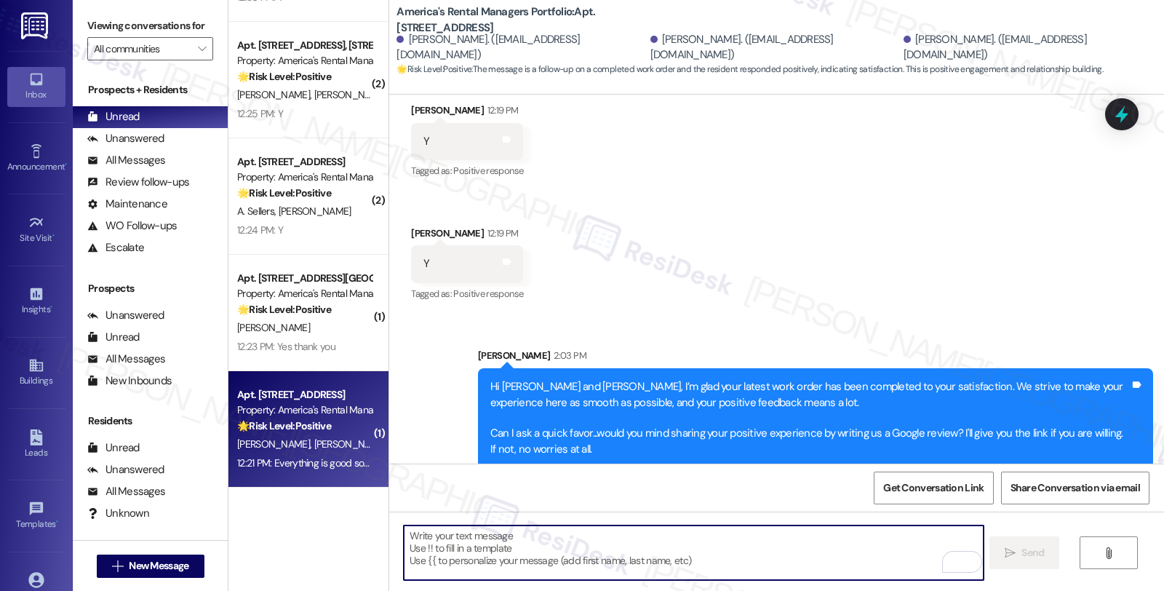
click at [316, 442] on div "[PERSON_NAME] [PERSON_NAME]" at bounding box center [304, 444] width 137 height 18
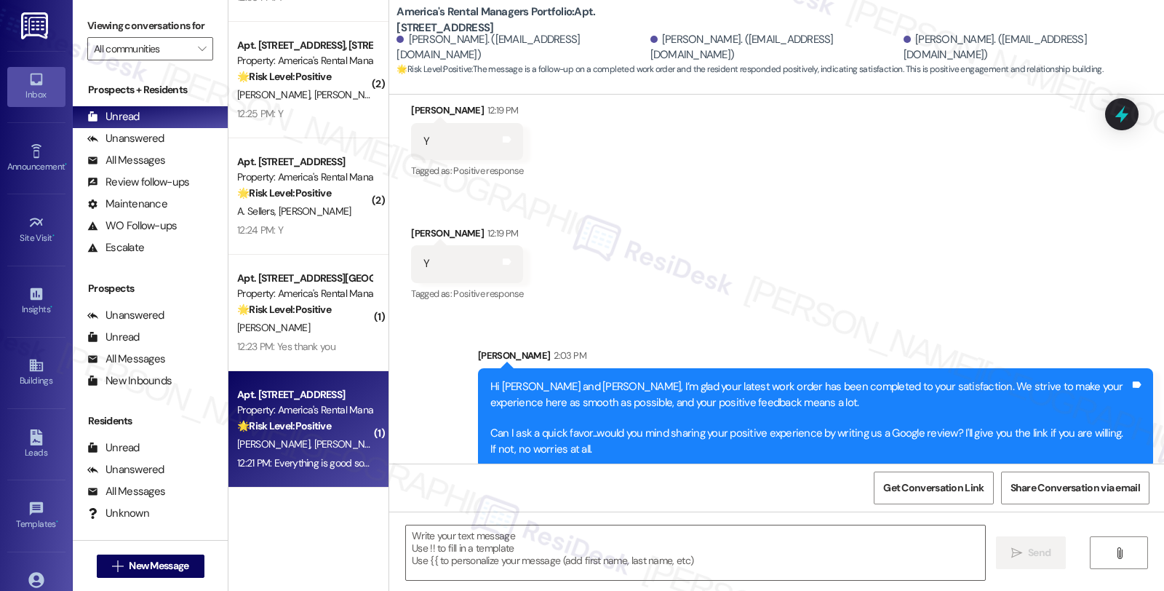
type textarea "Fetching suggested responses. Please feel free to read through the conversation…"
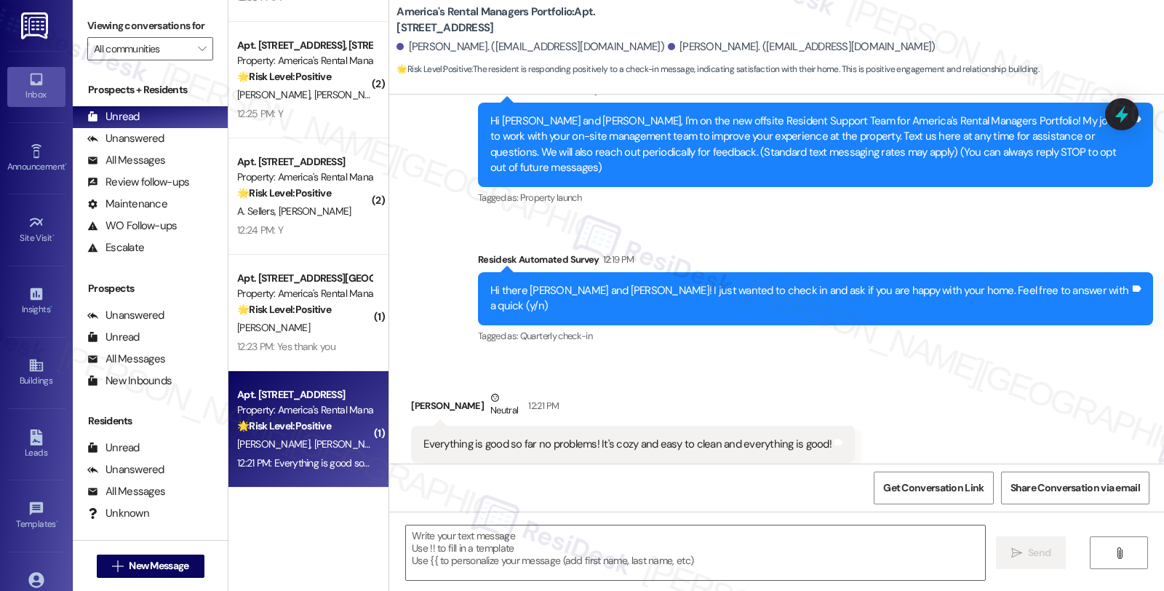
scroll to position [211, 0]
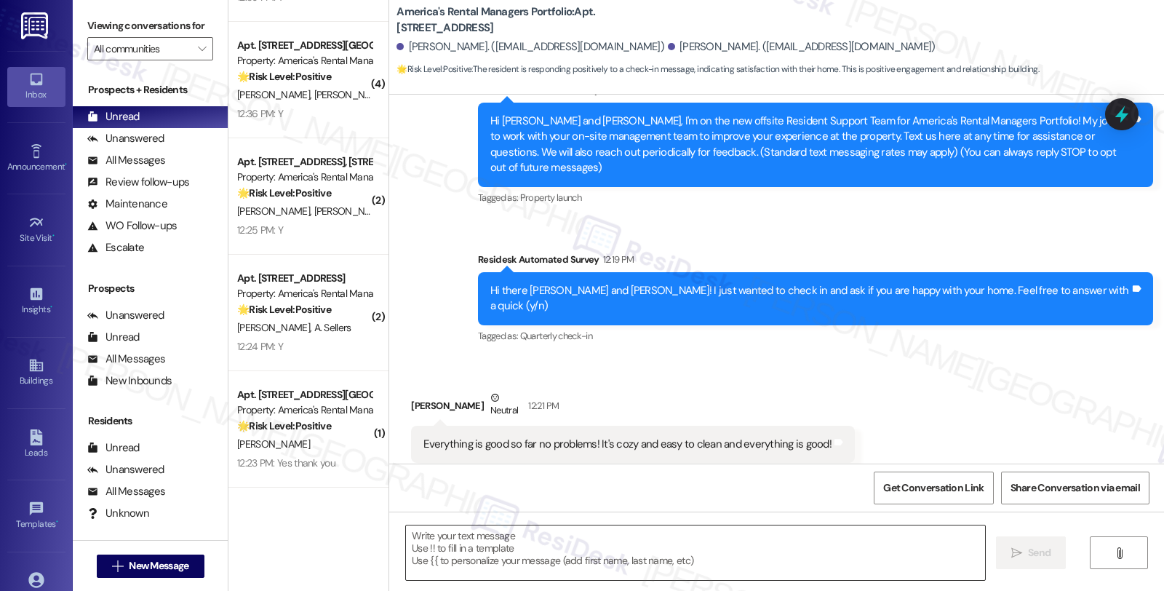
click at [527, 546] on textarea at bounding box center [695, 552] width 579 height 55
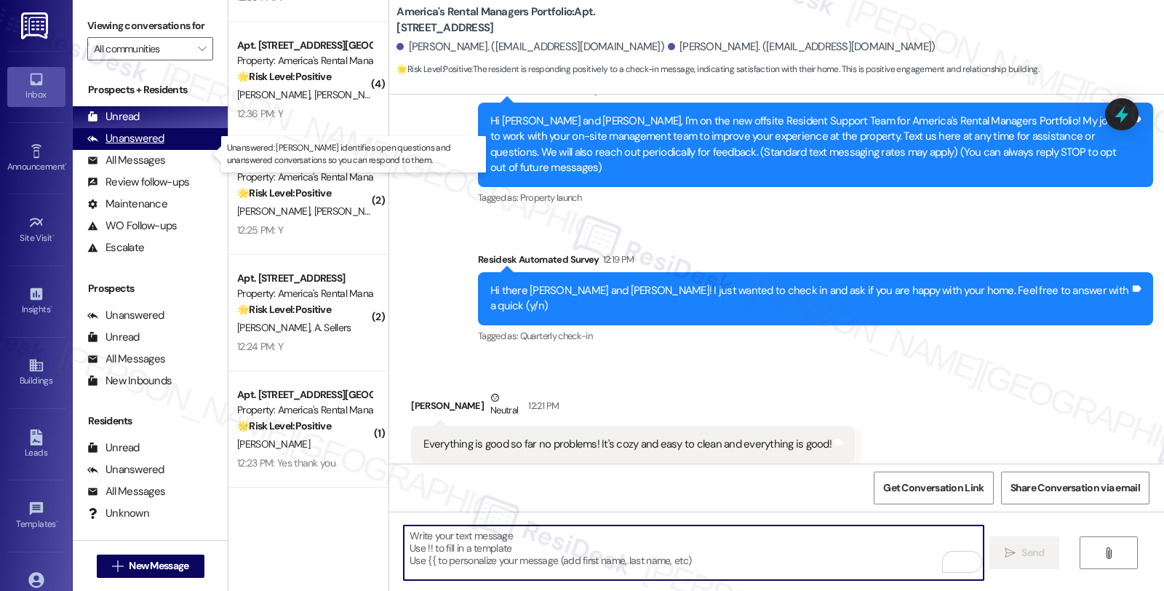
click at [150, 146] on div "Unanswered" at bounding box center [125, 138] width 77 height 15
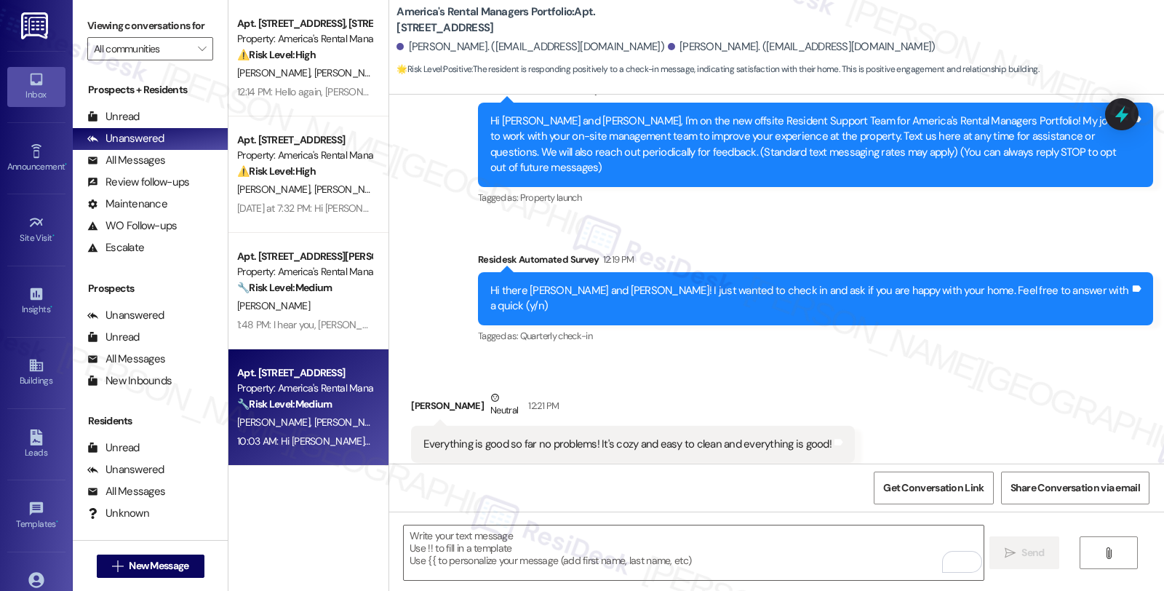
scroll to position [0, 0]
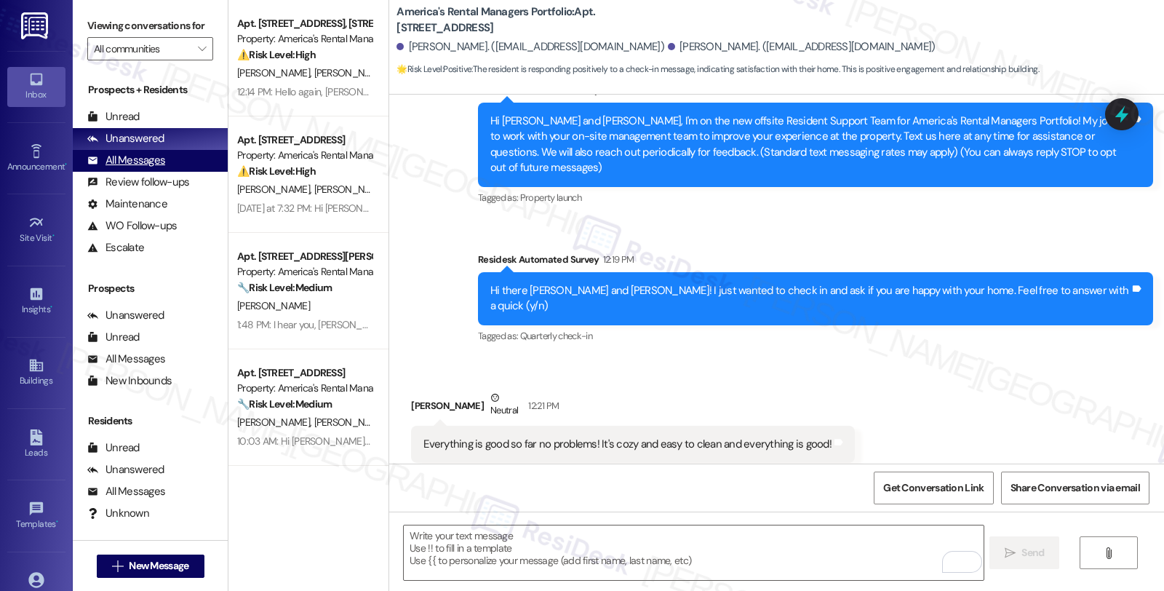
click at [143, 172] on div "All Messages (undefined)" at bounding box center [150, 161] width 155 height 22
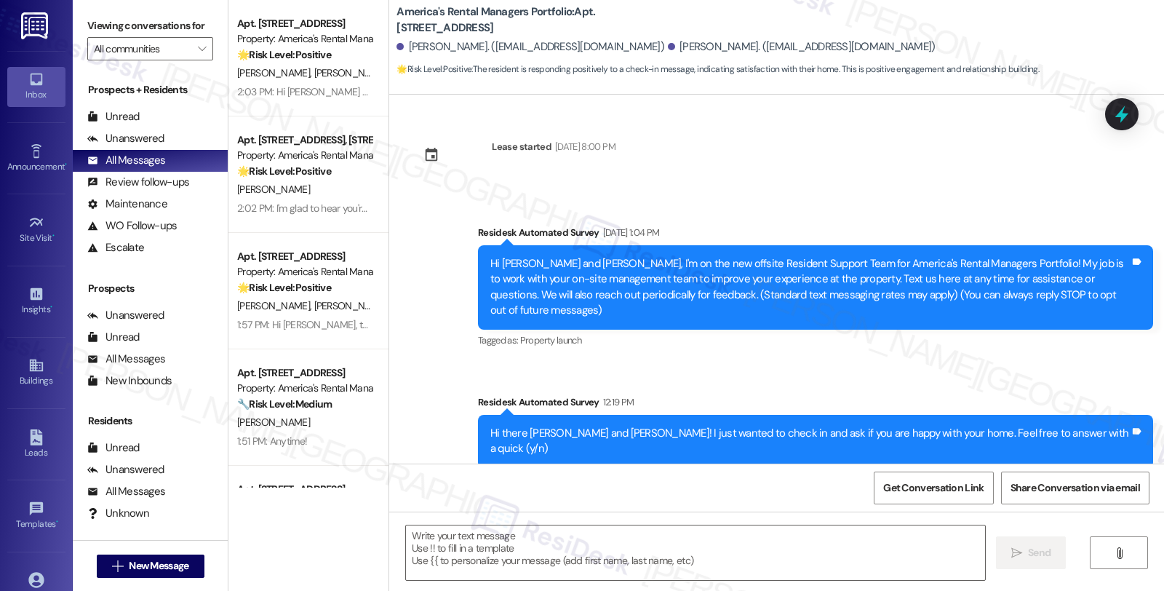
scroll to position [143, 0]
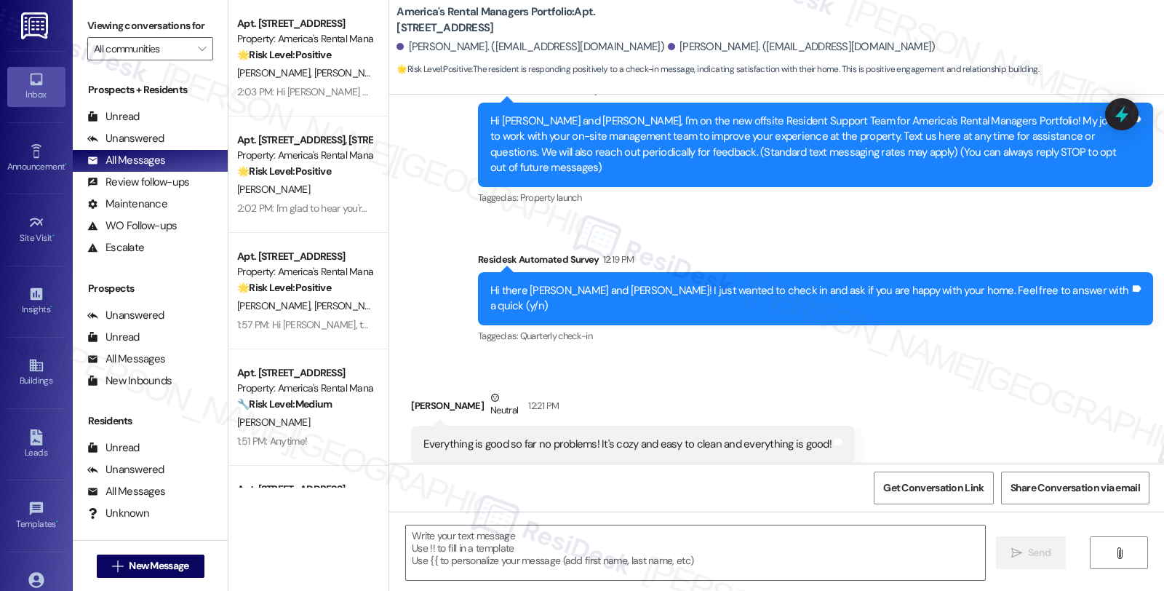
type textarea "Fetching suggested responses. Please feel free to read through the conversation…"
click at [466, 554] on textarea at bounding box center [695, 552] width 579 height 55
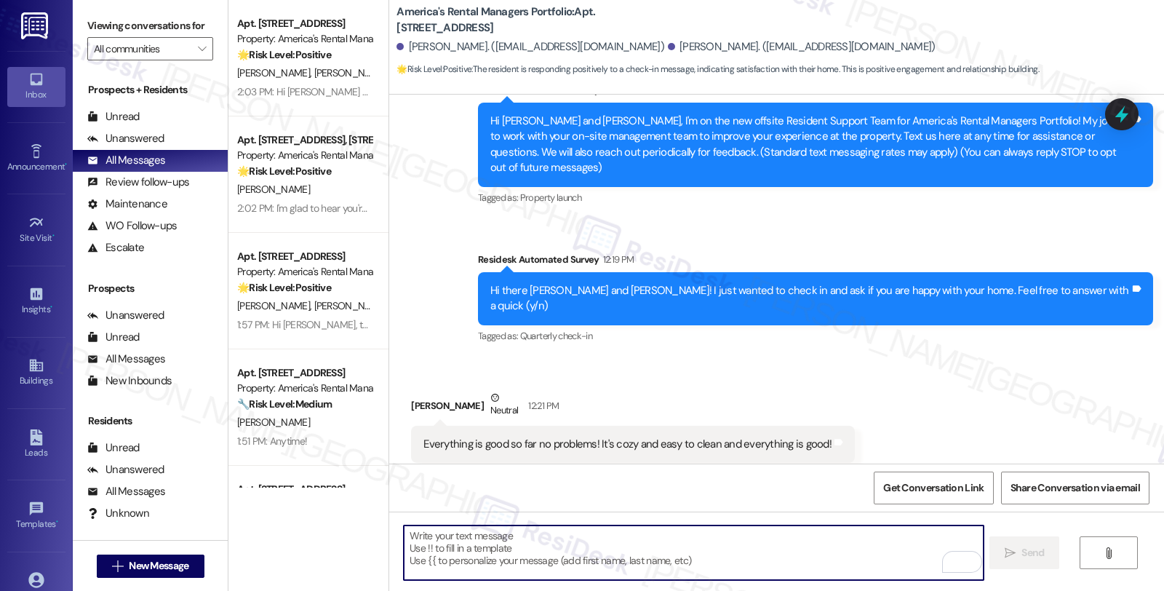
click at [473, 560] on textarea "To enrich screen reader interactions, please activate Accessibility in Grammarl…" at bounding box center [693, 552] width 579 height 55
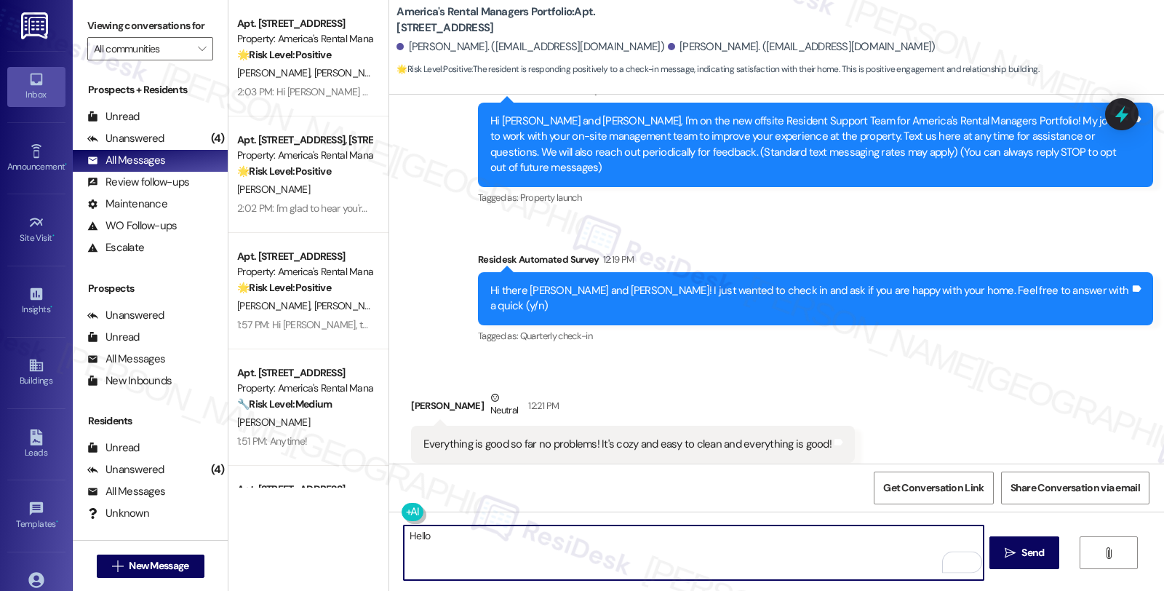
click at [411, 390] on div "Haley Williams Neutral 12:21 PM" at bounding box center [633, 408] width 444 height 36
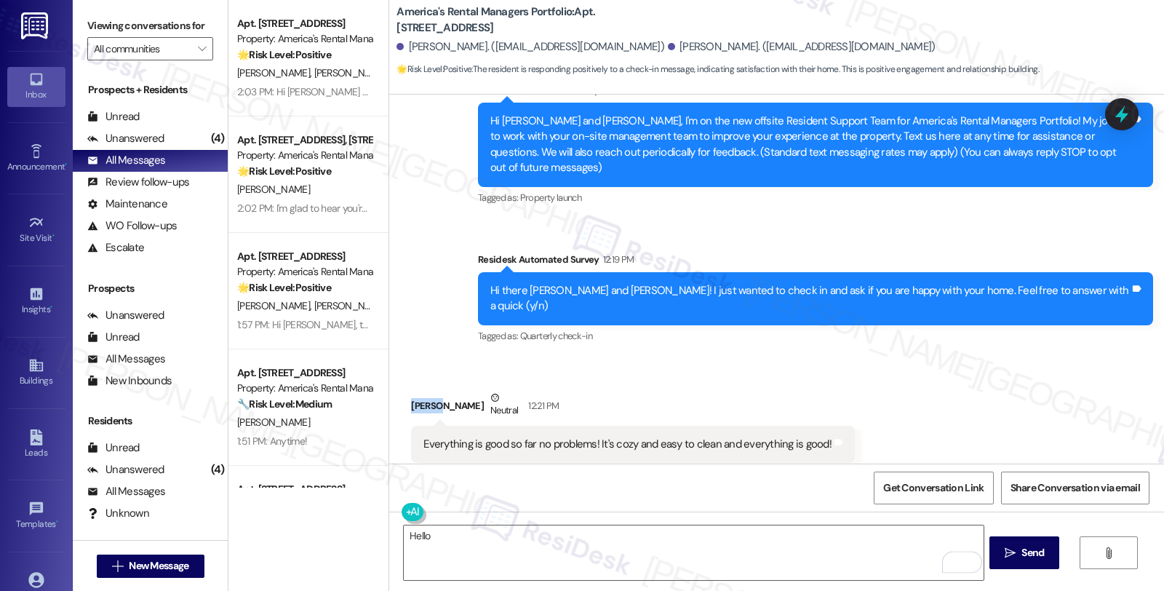
click at [411, 390] on div "Haley Williams Neutral 12:21 PM" at bounding box center [633, 408] width 444 height 36
copy div "Haley"
click at [453, 529] on textarea "Hello" at bounding box center [693, 552] width 579 height 55
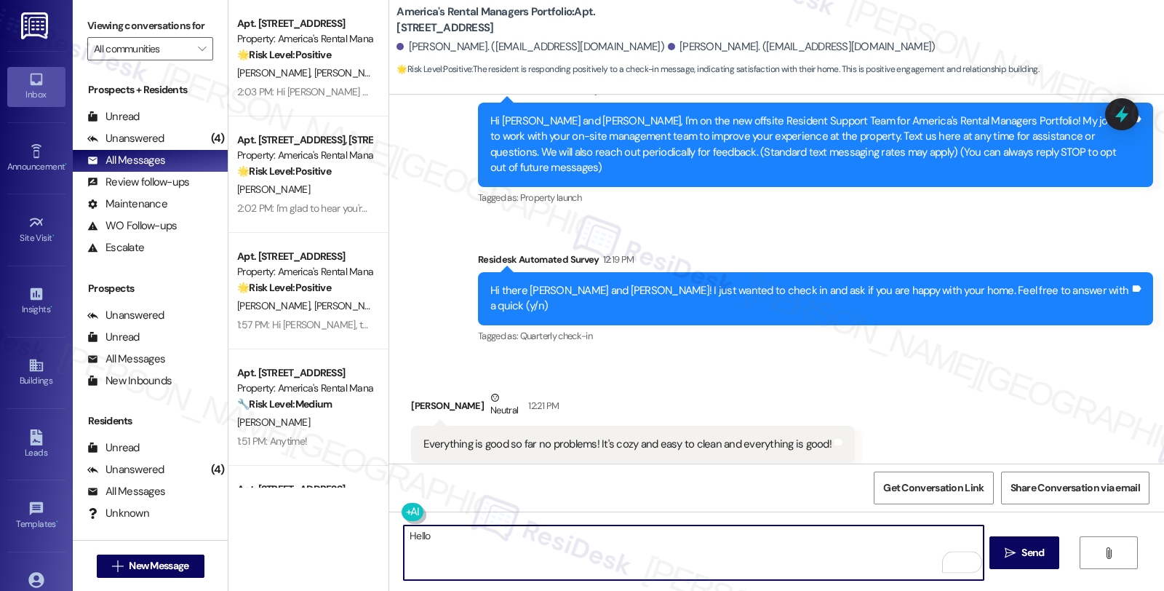
paste textarea "Haley"
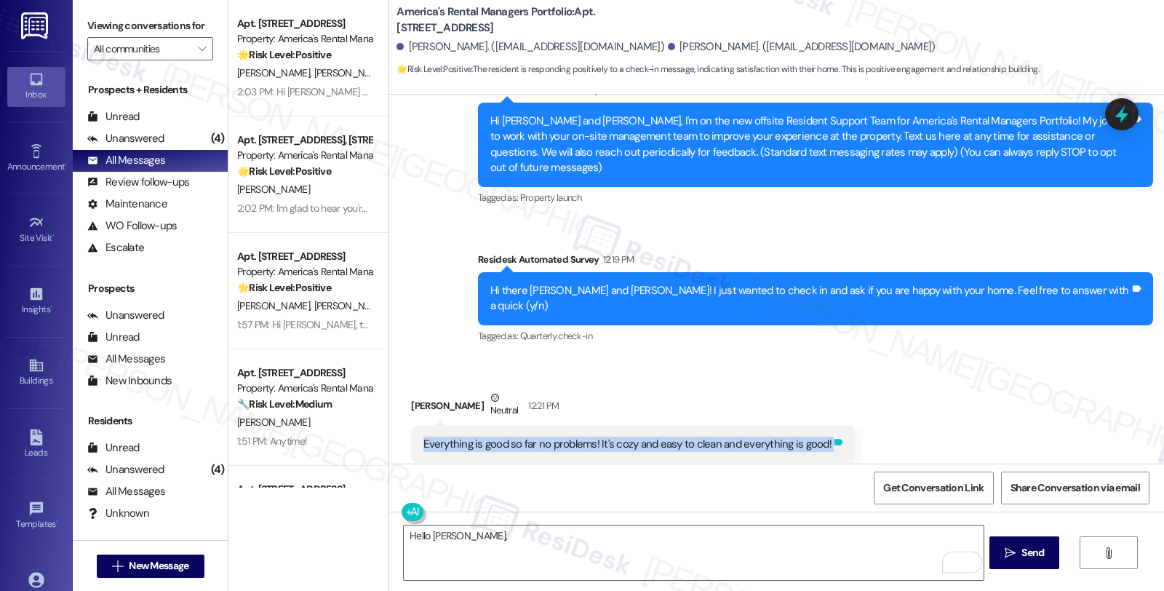
drag, startPoint x: 411, startPoint y: 415, endPoint x: 818, endPoint y: 418, distance: 406.7
click at [818, 426] on div "Everything is good so far no problems! It's cozy and easy to clean and everythi…" at bounding box center [633, 444] width 444 height 37
copy div "Everything is good so far no problems! It's cozy and easy to clean and everythi…"
click at [473, 540] on textarea "Hello Haley," at bounding box center [693, 552] width 579 height 55
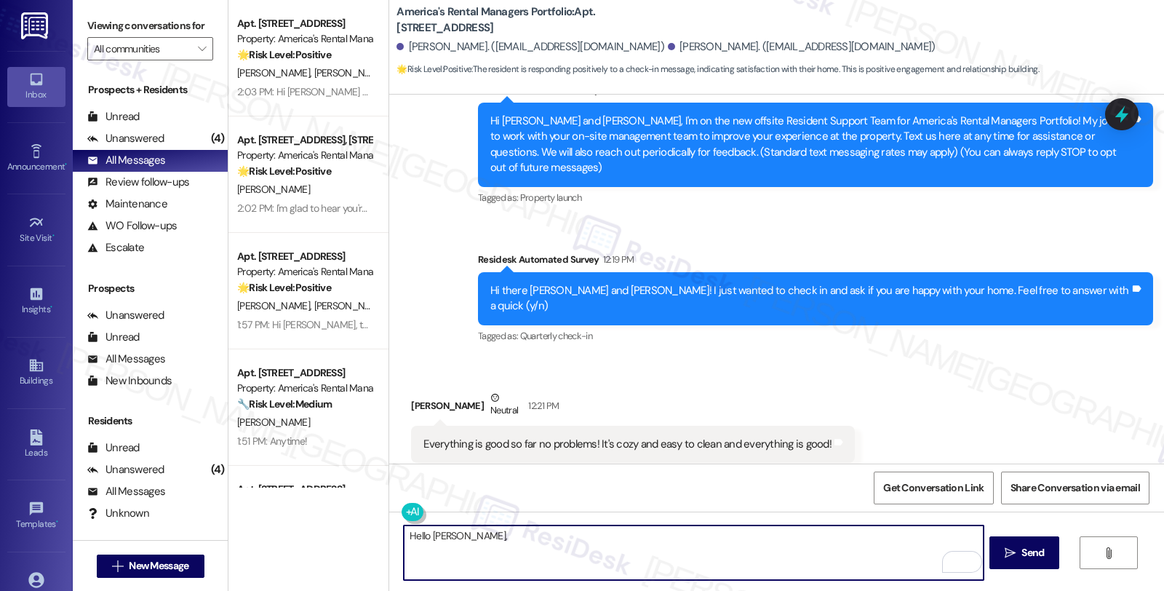
click at [509, 537] on textarea "Hello Haley," at bounding box center [693, 552] width 579 height 55
paste textarea "I’m so glad to hear that everything is going well! It’s wonderful to know you’r…"
click at [693, 569] on textarea "Hello [PERSON_NAME], I’m so glad to hear that everything is going well! It’s wo…" at bounding box center [693, 552] width 579 height 55
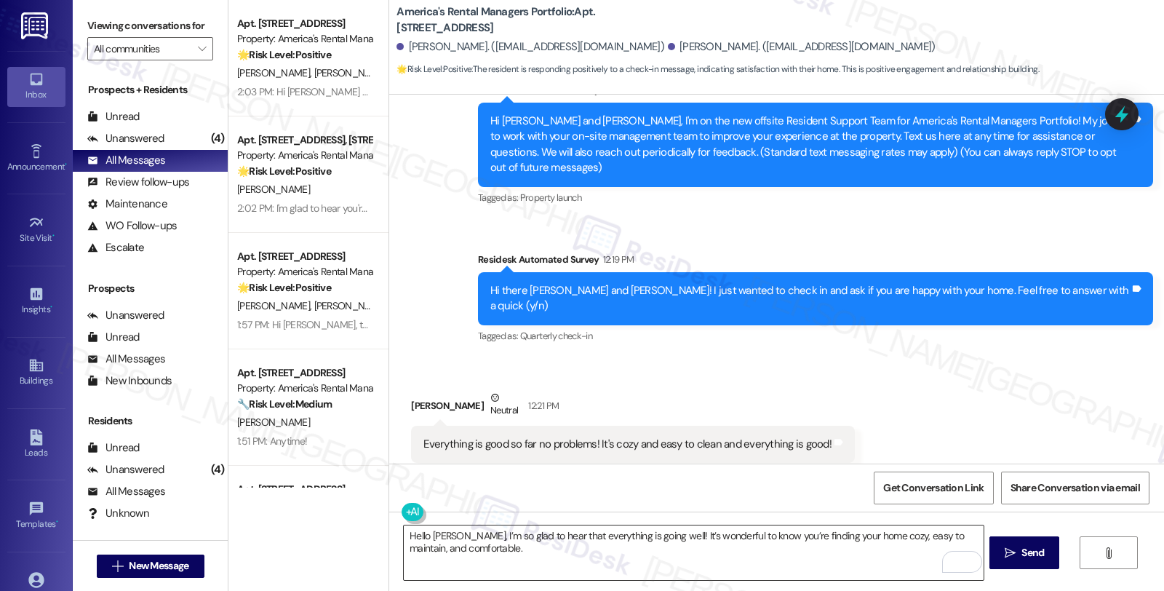
click at [623, 570] on textarea "Hello [PERSON_NAME], I’m so glad to hear that everything is going well! It’s wo…" at bounding box center [693, 552] width 579 height 55
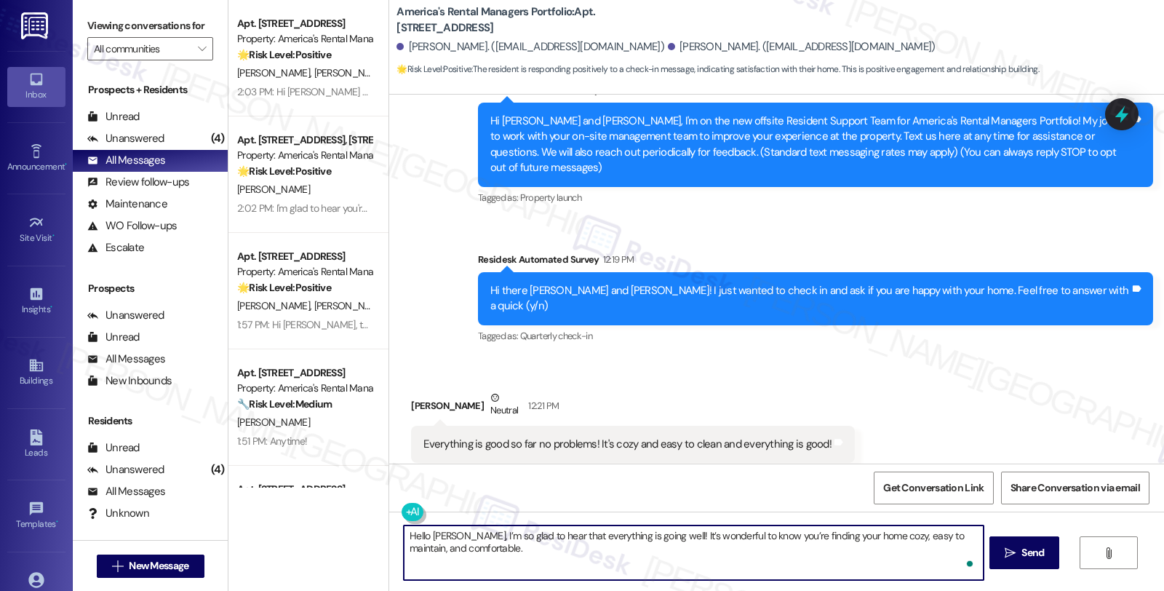
paste textarea "Can I ask a quick favor...would you mind sharing your positive experience by wr…"
type textarea "Hello Haley, I’m so glad to hear that everything is going well! It’s wonderful …"
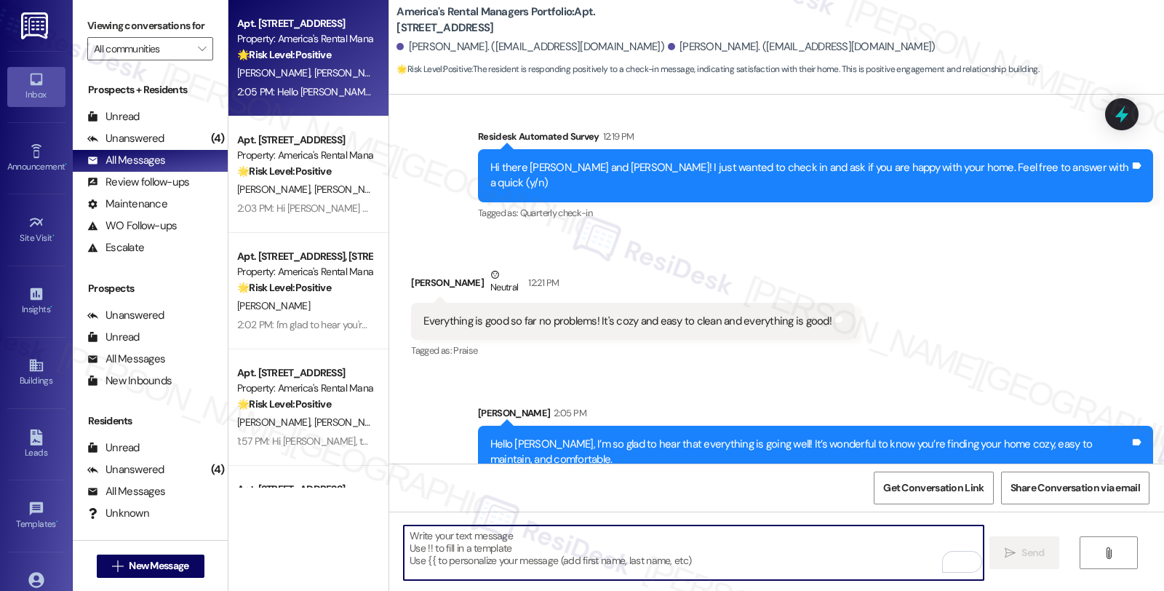
scroll to position [307, 0]
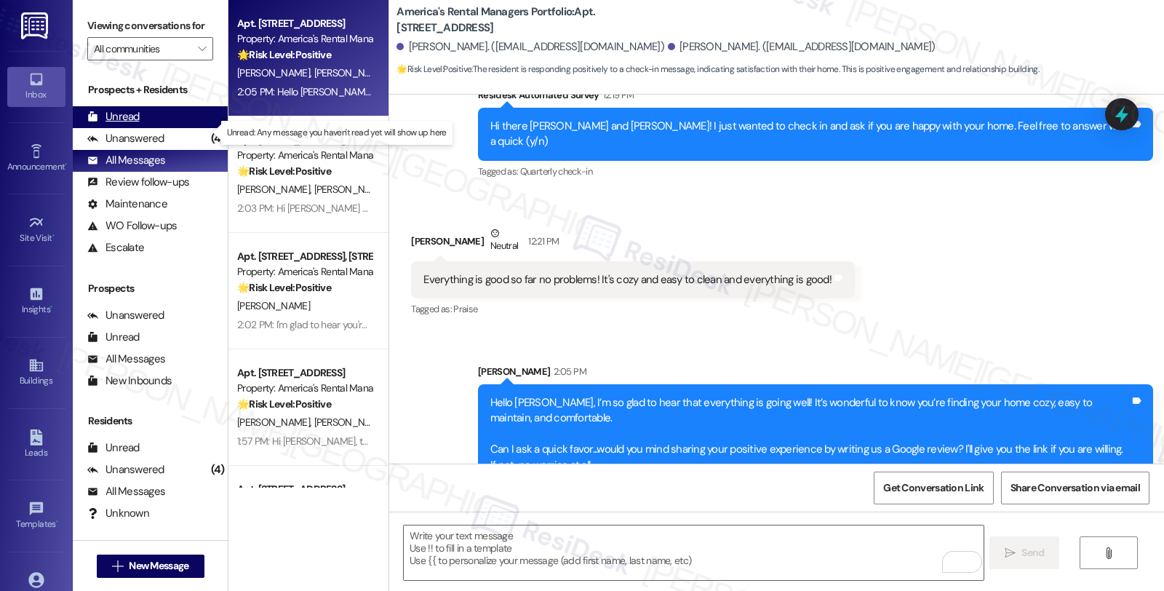
click at [148, 128] on div "Unread (0)" at bounding box center [150, 117] width 155 height 22
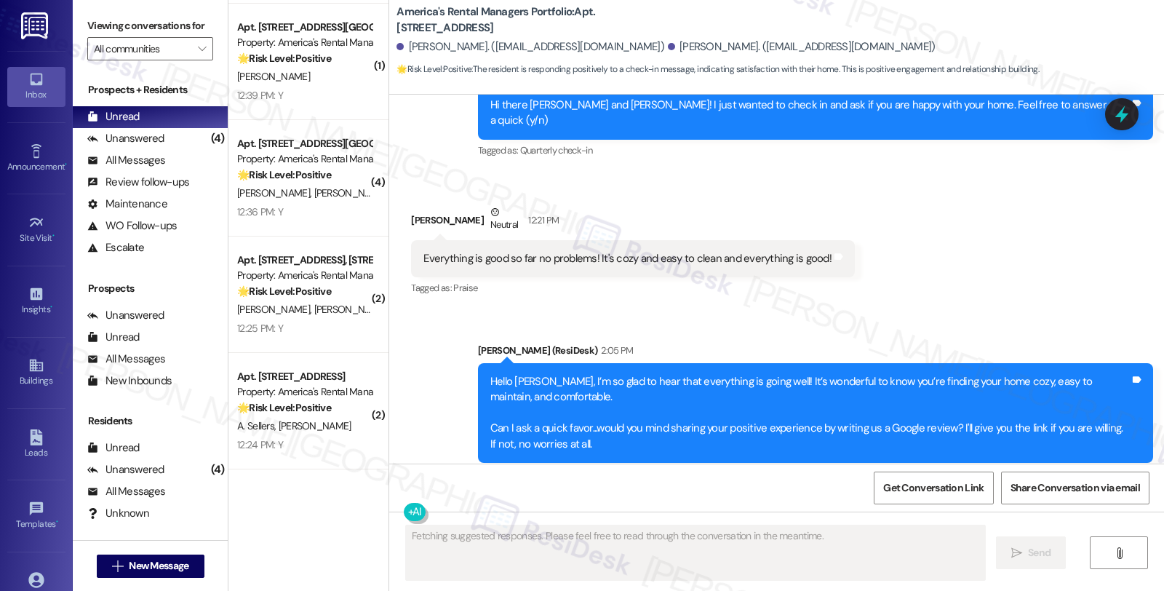
scroll to position [211, 0]
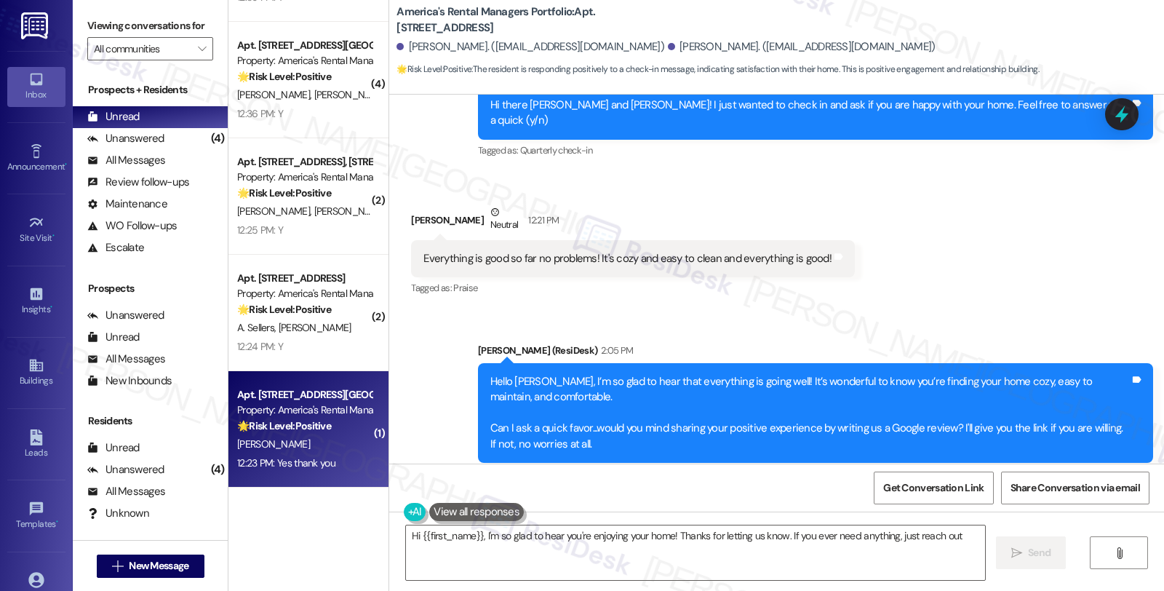
type textarea "Hi {{first_name}}, I'm so glad to hear you're enjoying your home! Thanks for le…"
click at [332, 431] on div "🌟 Risk Level: Positive The message is a follow-up on a completed work order and…" at bounding box center [304, 425] width 135 height 15
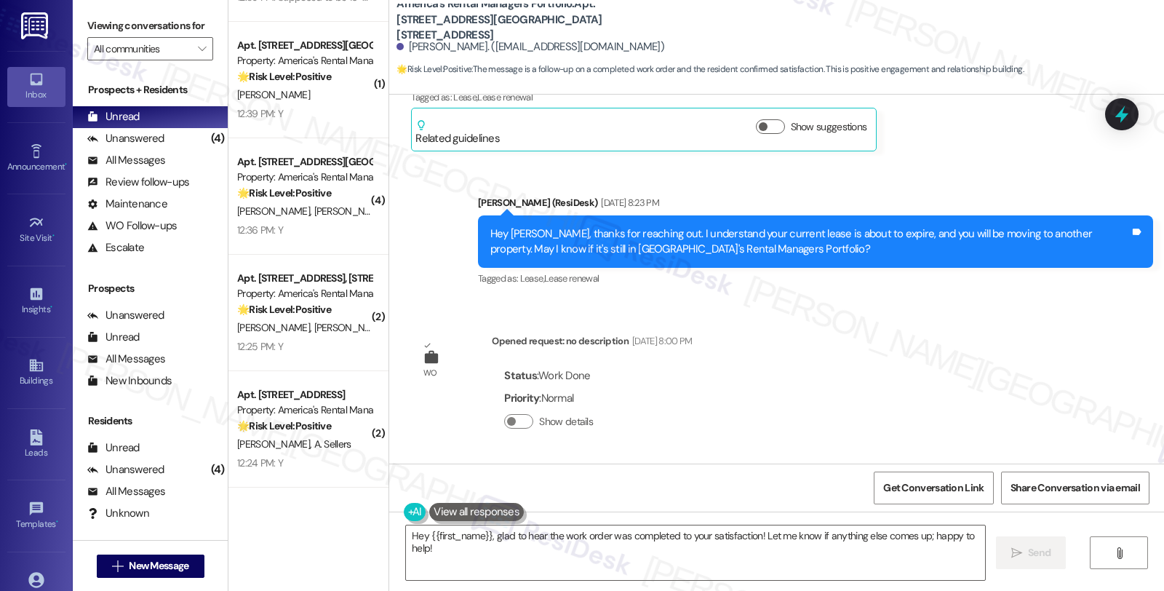
scroll to position [592, 0]
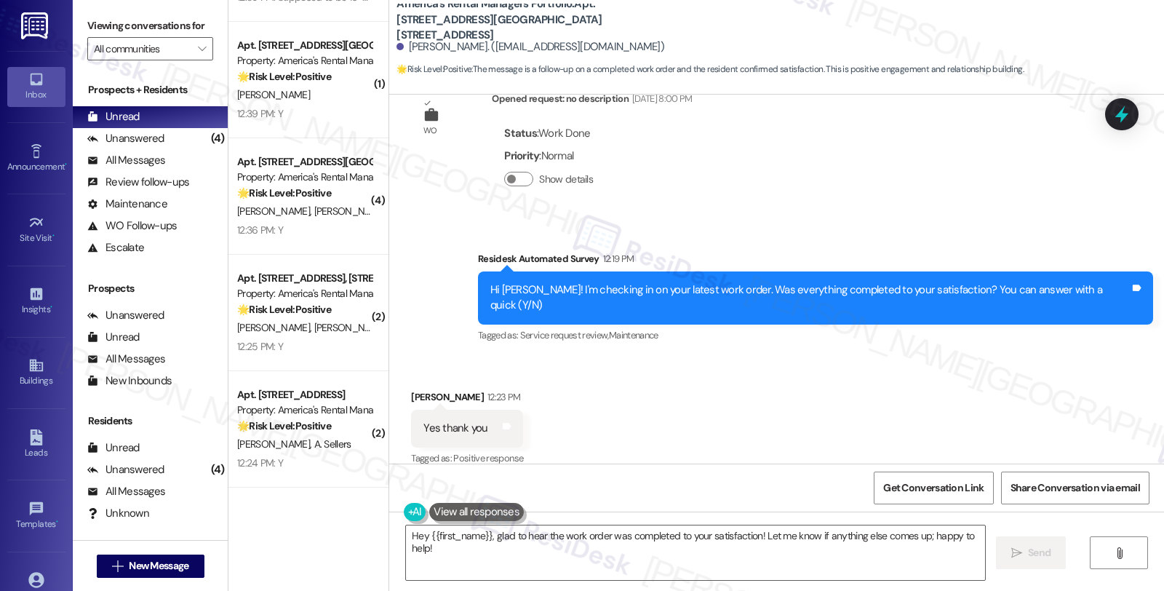
click at [990, 404] on div "Received via SMS Scarlett Wallace 12:23 PM Yes thank you Tags and notes Tagged …" at bounding box center [776, 417] width 775 height 123
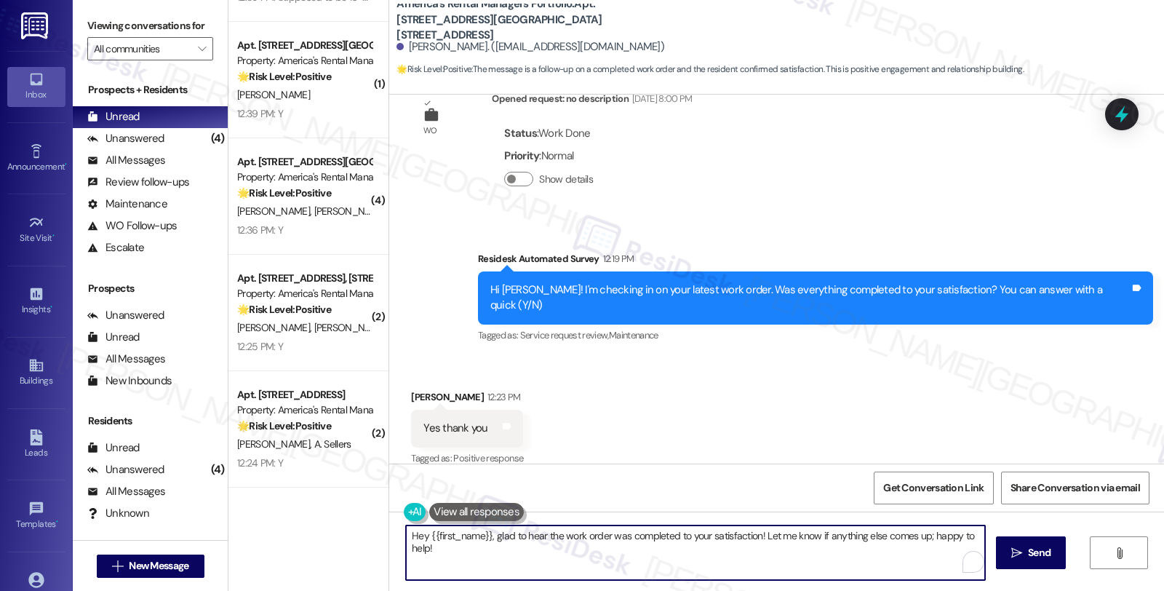
drag, startPoint x: 754, startPoint y: 533, endPoint x: 789, endPoint y: 557, distance: 43.0
click at [789, 557] on textarea "Hey {{first_name}}, glad to hear the work order was completed to your satisfact…" at bounding box center [695, 552] width 579 height 55
paste textarea "We strive to make your experience here as smooth as possible, and your positive…"
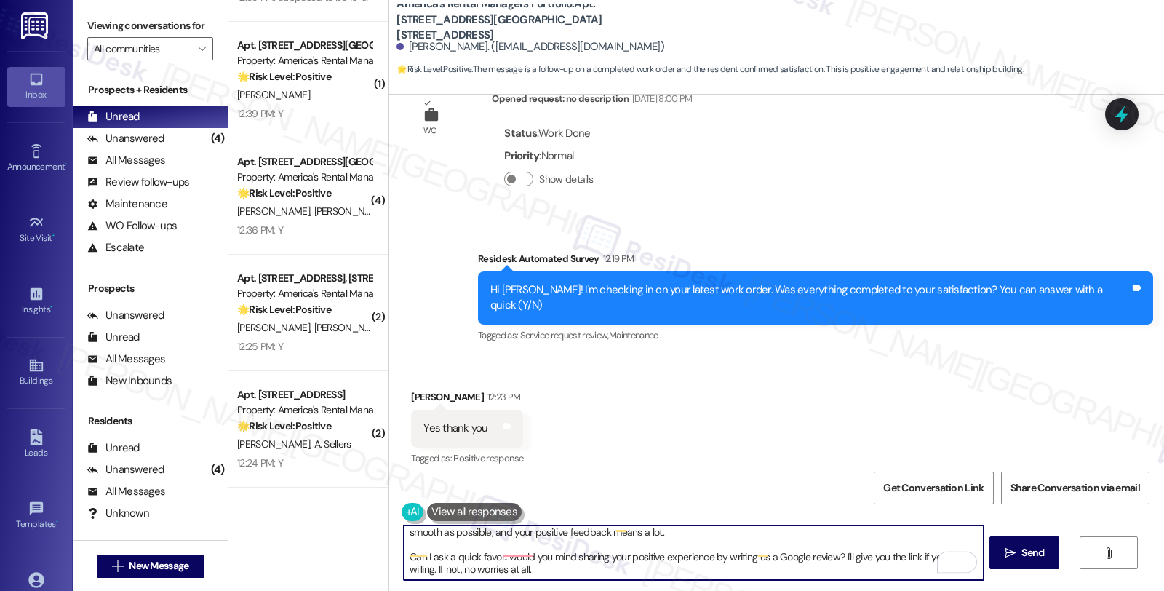
type textarea "Hey {{first_name}}, glad to hear the work order was completed to your satisfact…"
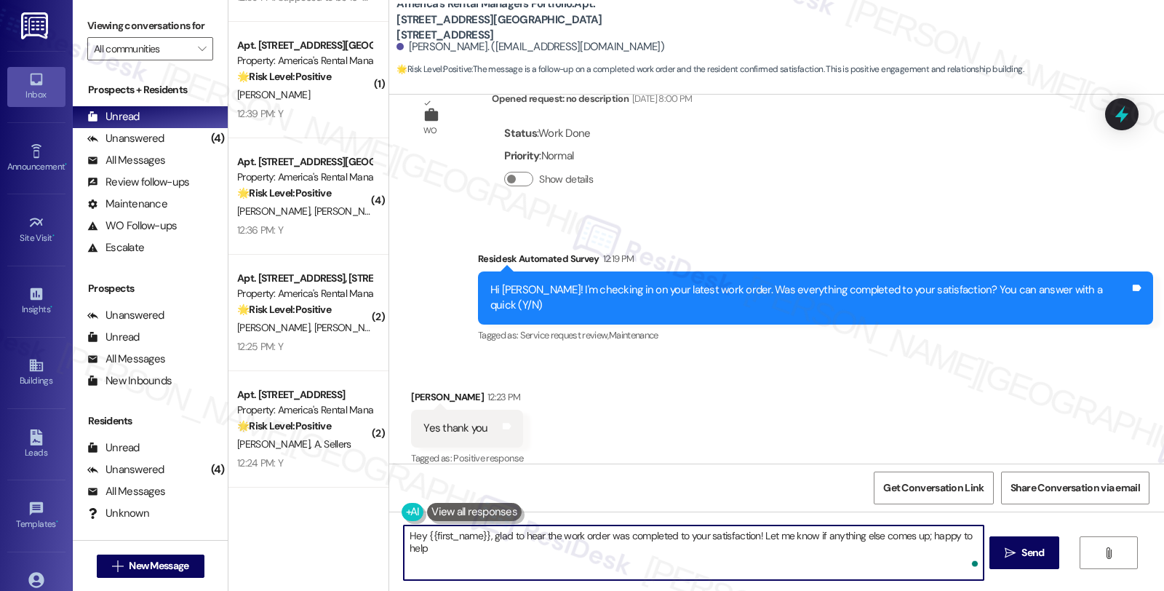
type textarea "Hey {{first_name}}, glad to hear the work order was completed to your satisfact…"
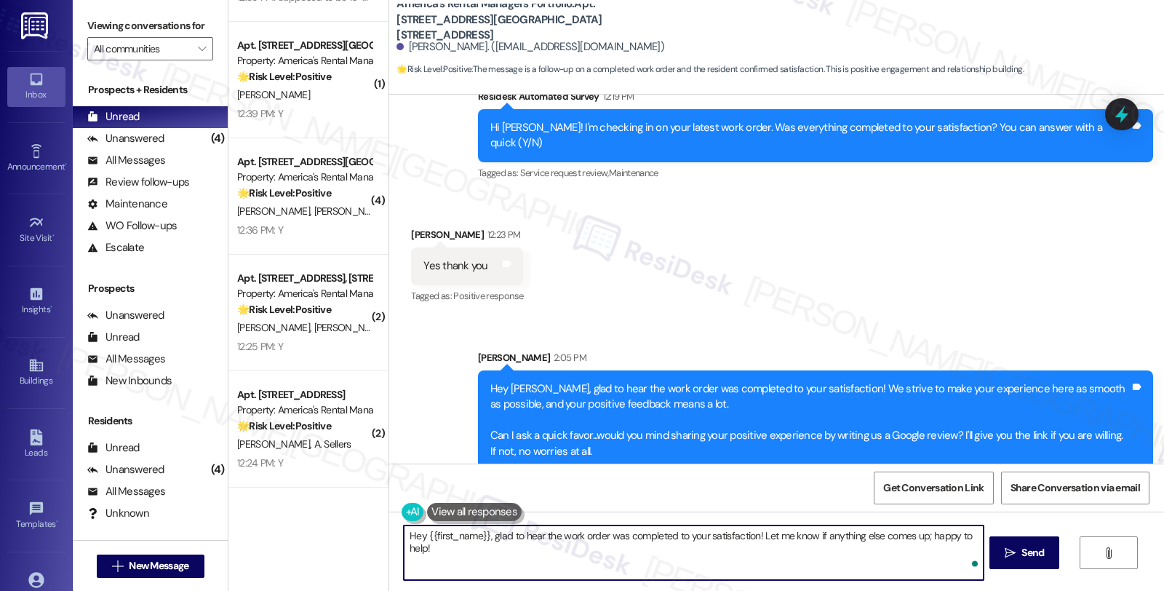
scroll to position [757, 0]
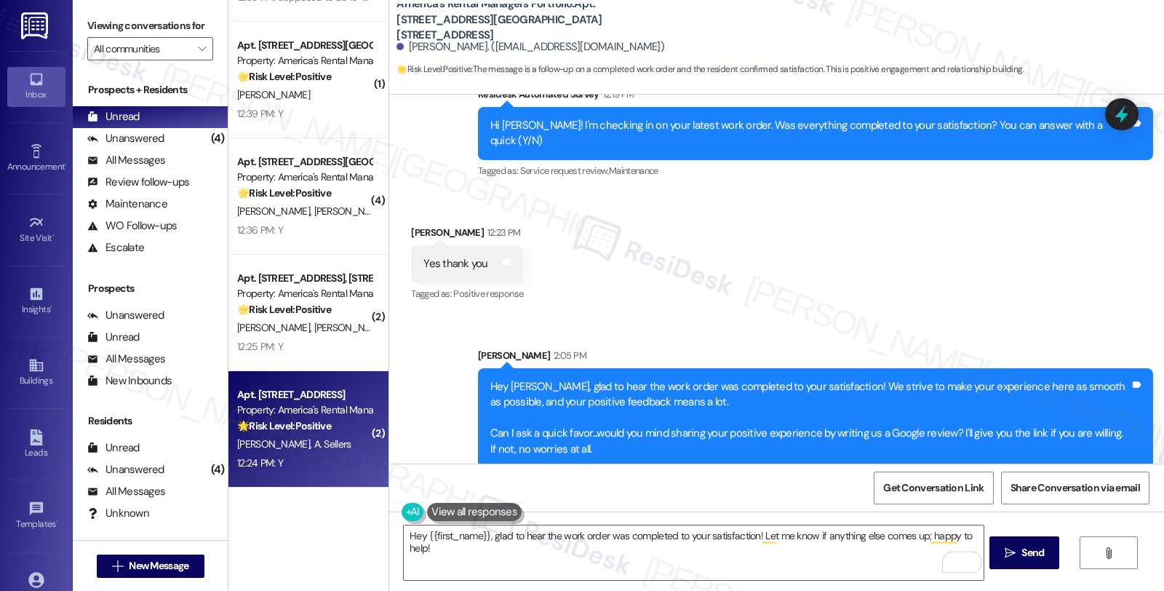
click at [284, 408] on div "Property: America's Rental Managers Portfolio" at bounding box center [304, 409] width 135 height 15
type textarea "Fetching suggested responses. Please feel free to read through the conversation…"
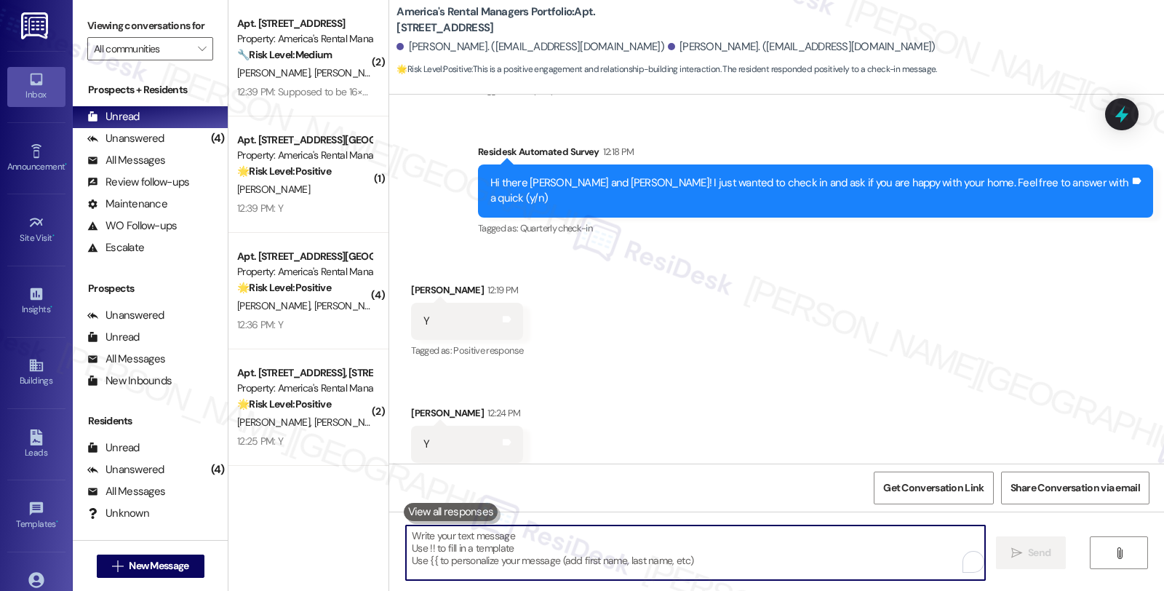
click at [572, 558] on textarea "To enrich screen reader interactions, please activate Accessibility in Grammarl…" at bounding box center [695, 552] width 579 height 55
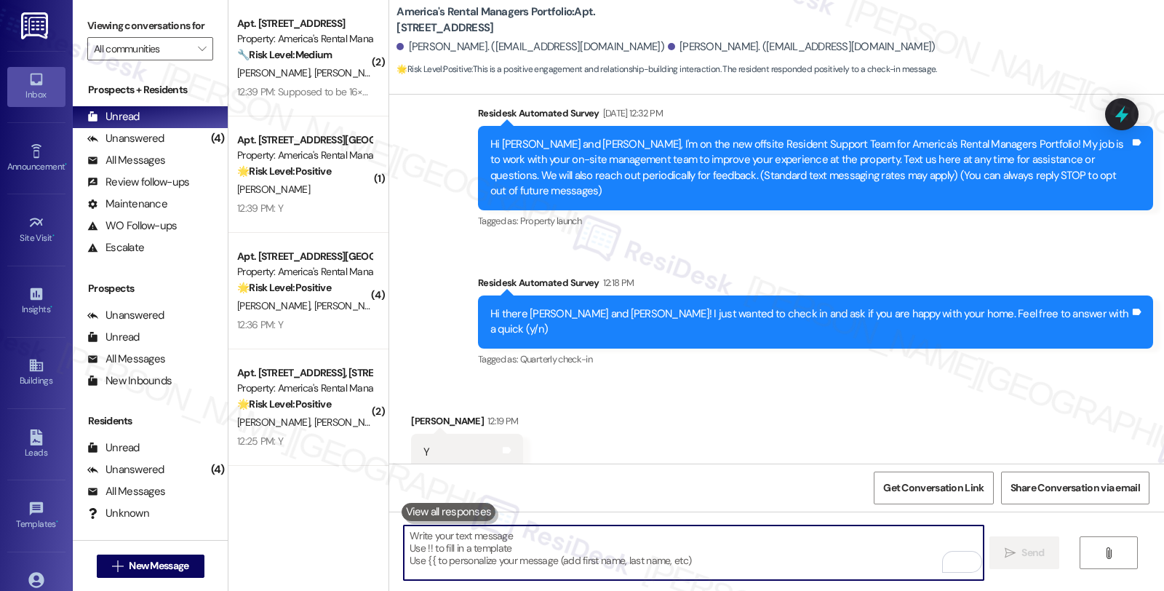
scroll to position [250, 0]
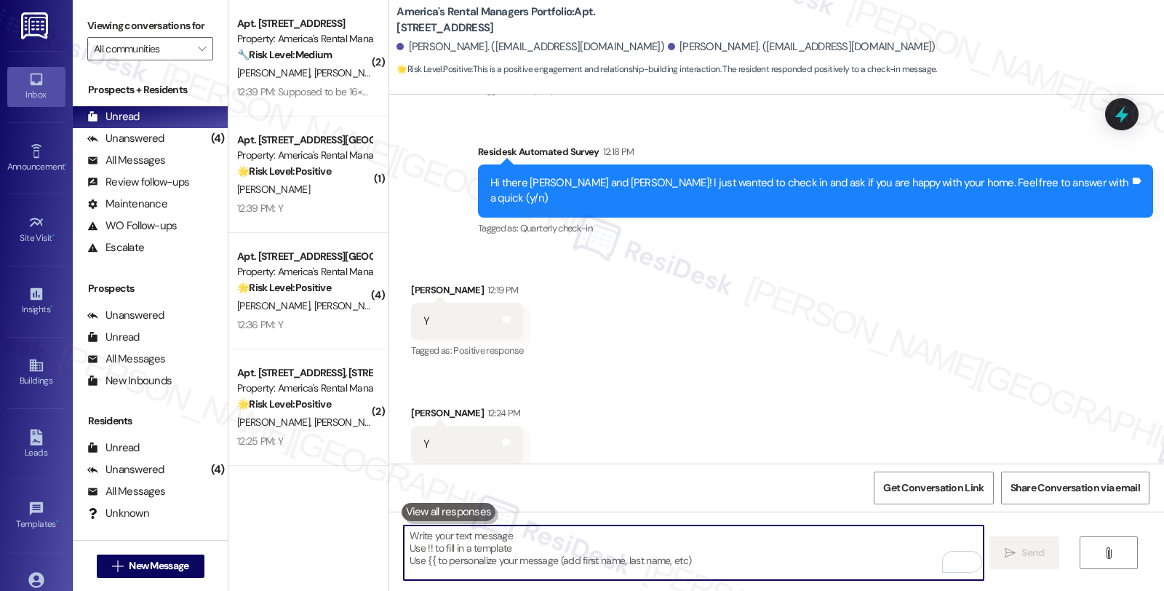
click at [549, 550] on textarea "To enrich screen reader interactions, please activate Accessibility in Grammarl…" at bounding box center [693, 552] width 579 height 55
click at [508, 549] on textarea "To enrich screen reader interactions, please activate Accessibility in Grammarl…" at bounding box center [693, 552] width 579 height 55
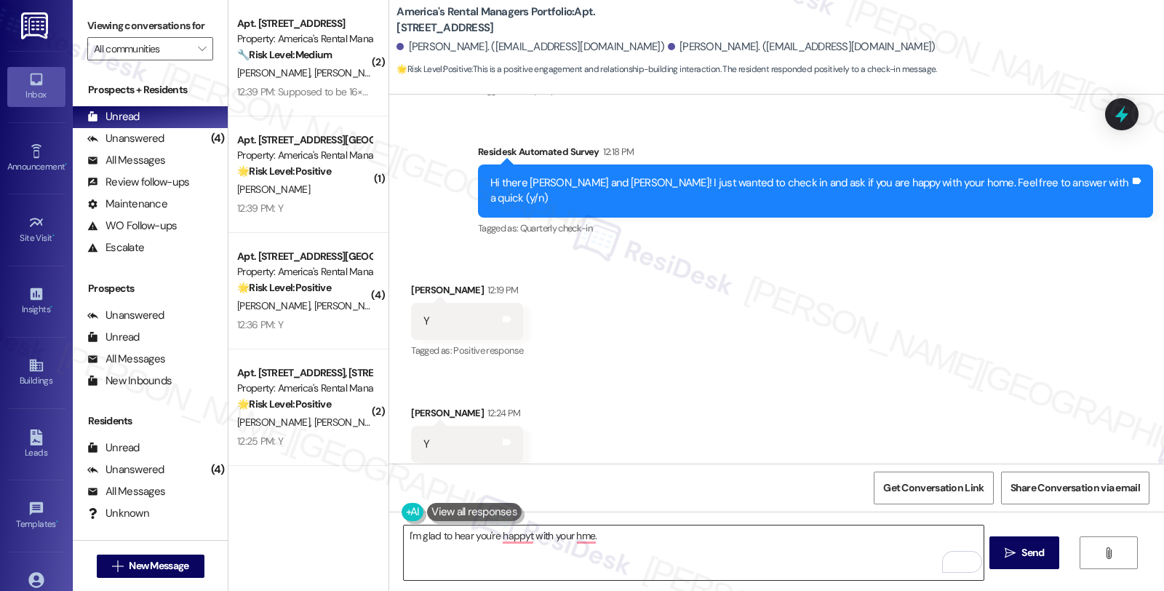
click at [818, 543] on textarea "I'm glad to hear you're happyt with your hme." at bounding box center [693, 552] width 579 height 55
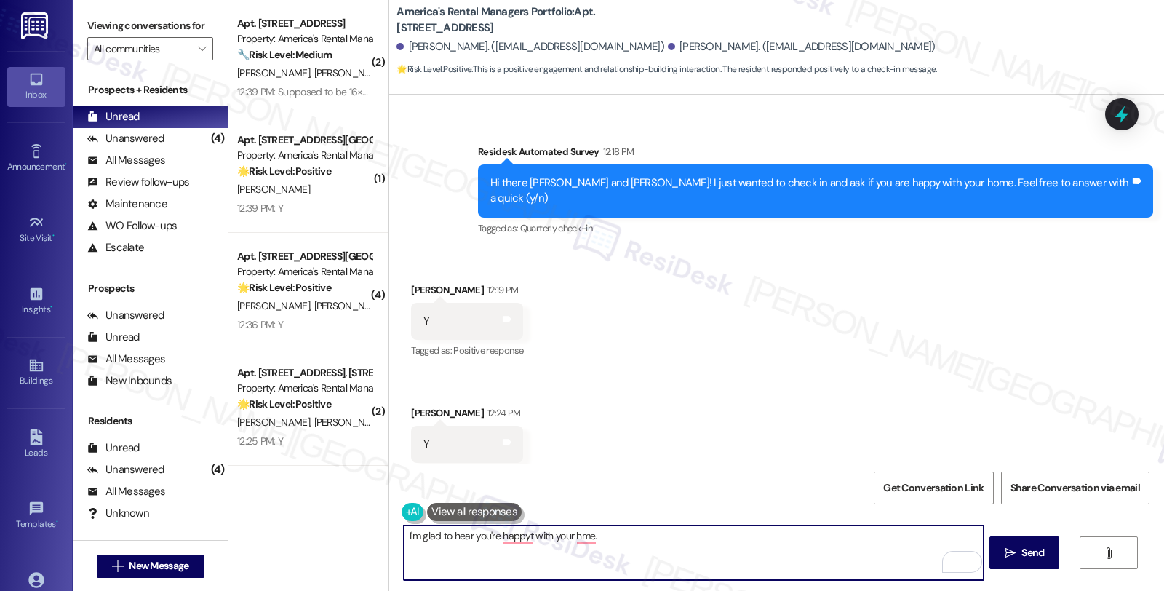
paste textarea "Your comfort and satisfaction are important to us."
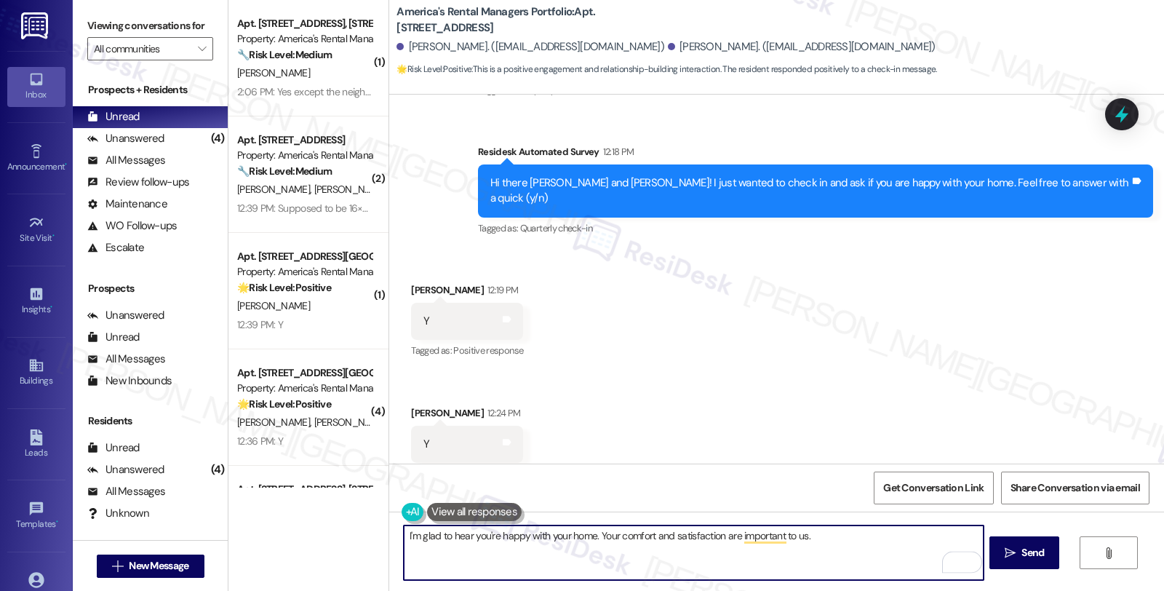
click at [824, 541] on textarea "I'm glad to hear you're happy with your home. Your comfort and satisfaction are…" at bounding box center [693, 552] width 579 height 55
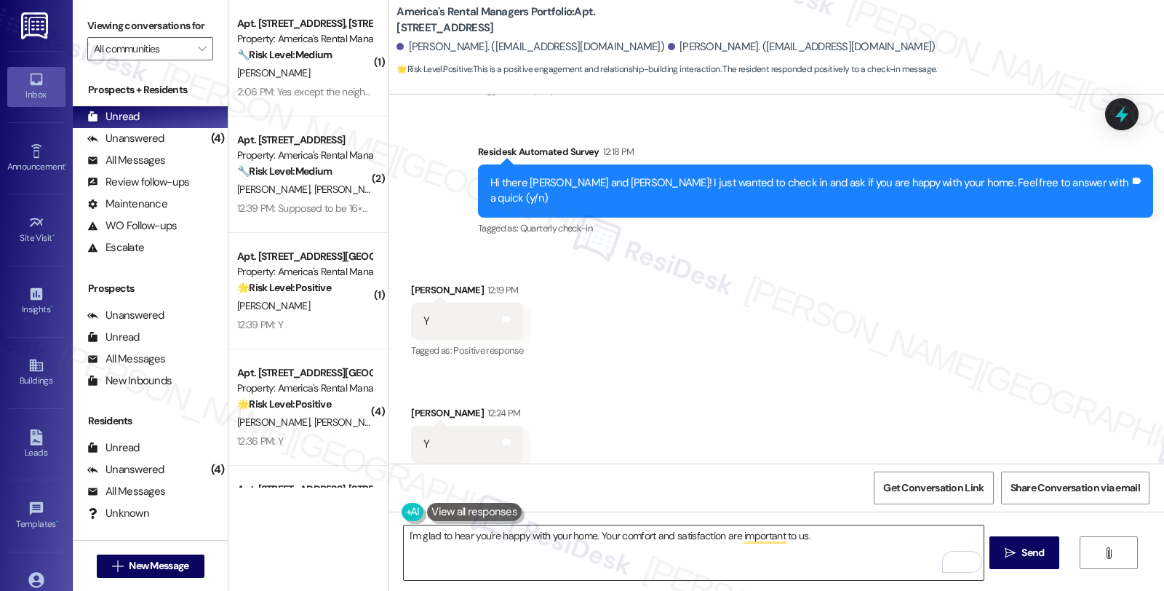
click at [837, 536] on textarea "I'm glad to hear you're happy with your home. Your comfort and satisfaction are…" at bounding box center [693, 552] width 579 height 55
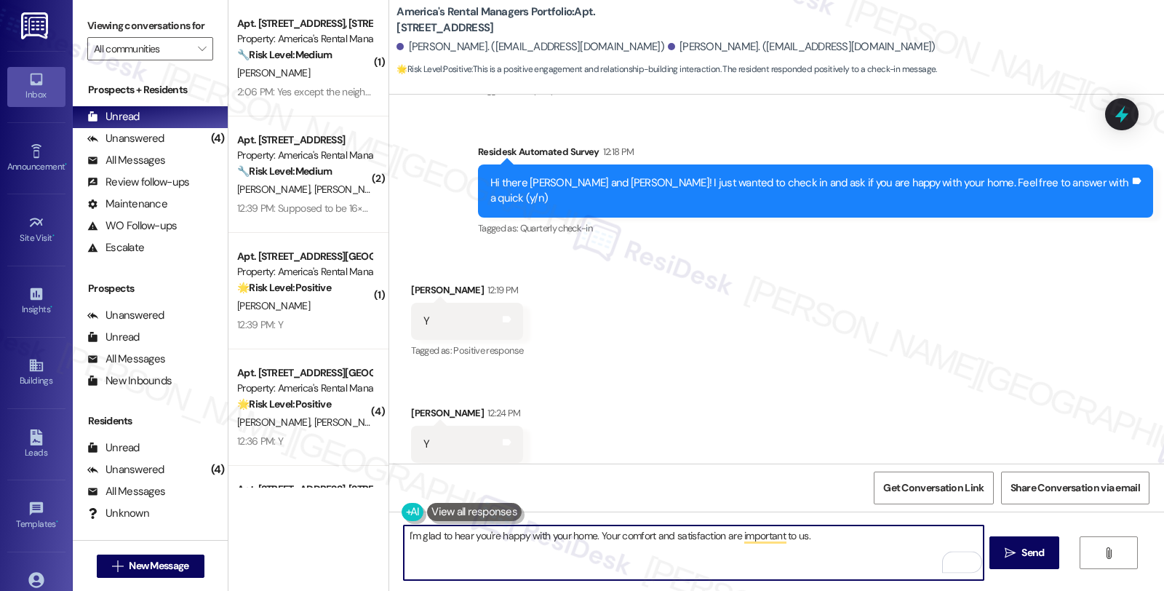
paste textarea "If I may ask...has the {{property}} lived up to your expectations so far?"
type textarea "I'm glad to hear you're happy with your home. Your comfort and satisfaction are…"
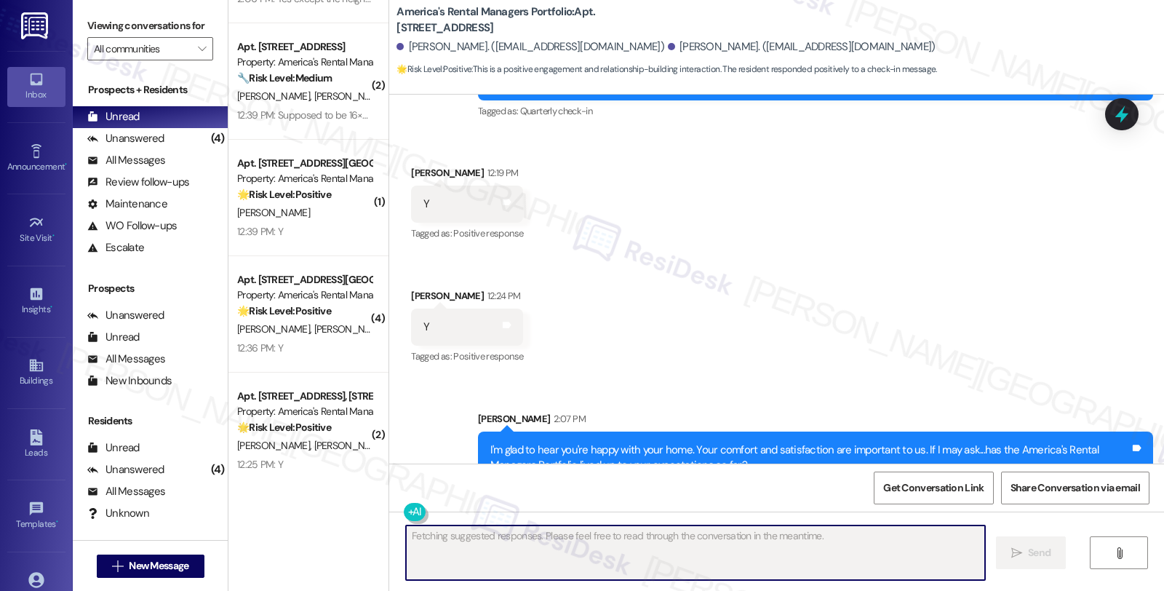
scroll to position [95, 0]
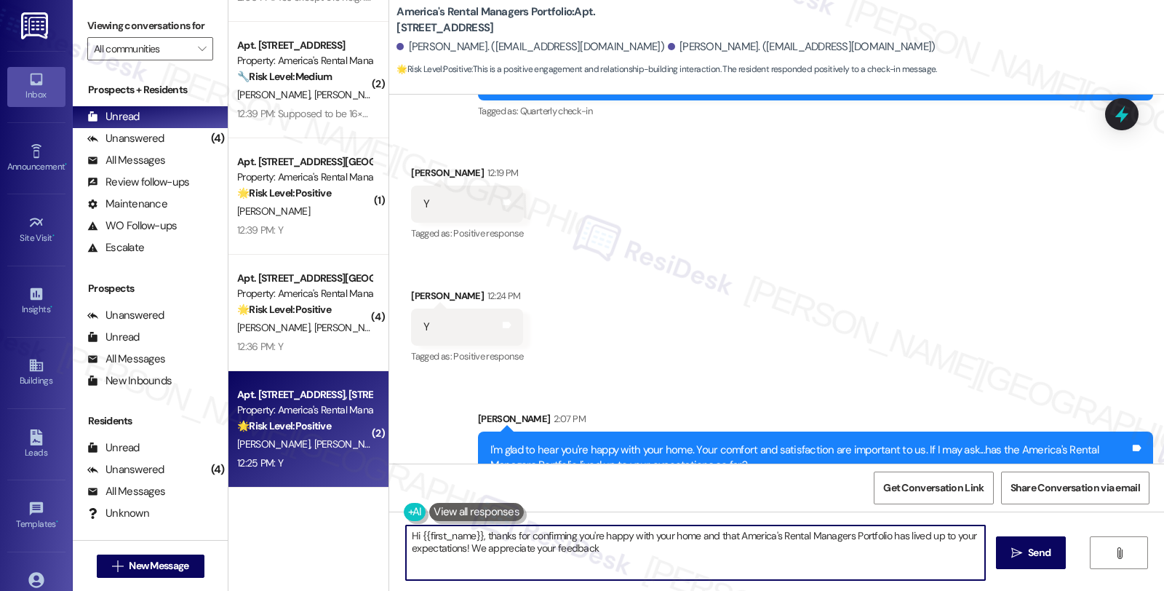
type textarea "Hi {{first_name}}, thanks for confirming you're happy with your home and that A…"
click at [239, 466] on div "12:25 PM: Y 12:25 PM: Y" at bounding box center [260, 462] width 46 height 13
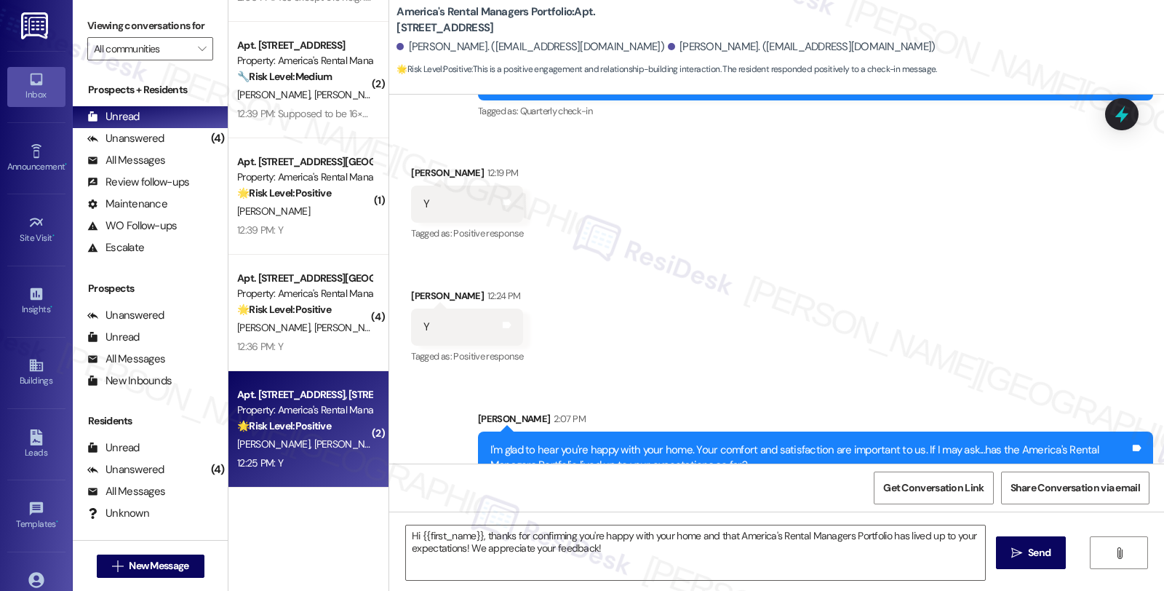
type textarea "Fetching suggested responses. Please feel free to read through the conversation…"
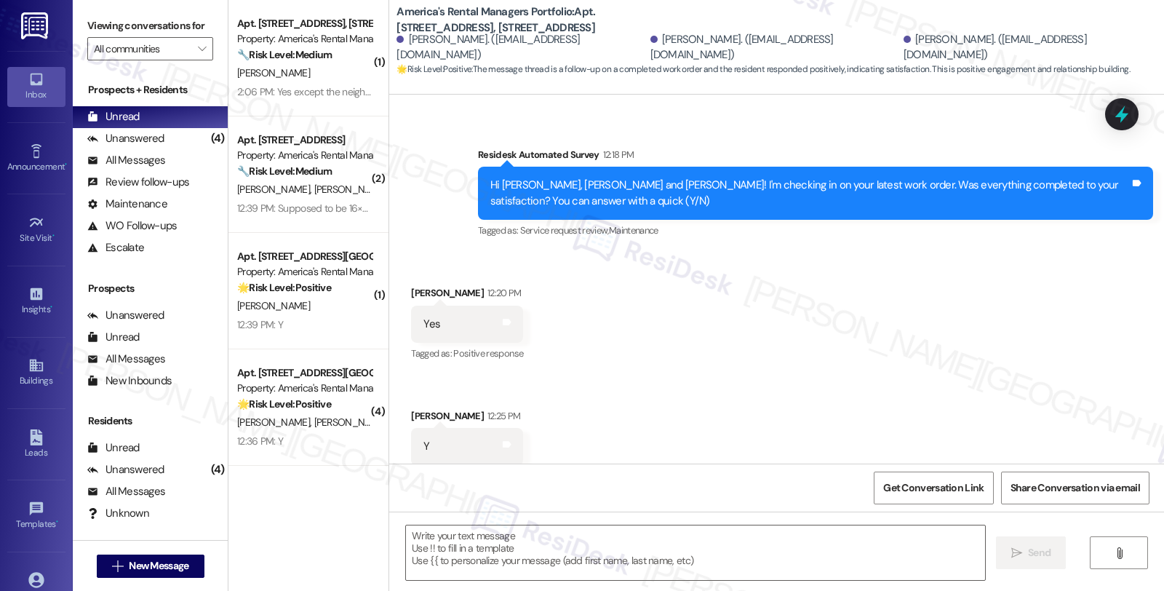
scroll to position [455, 0]
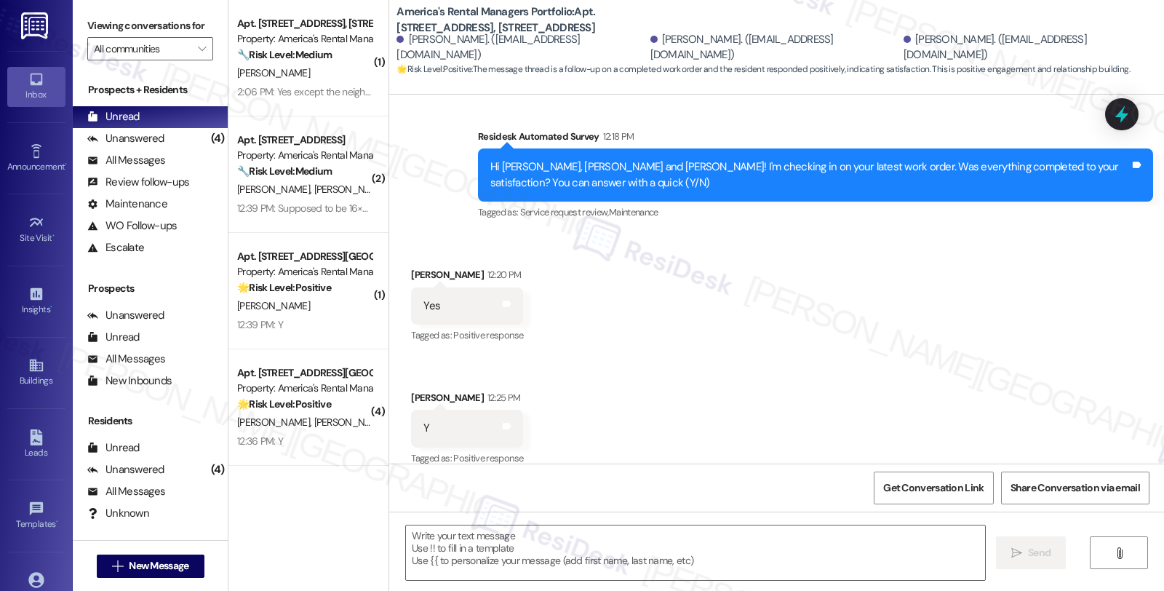
click at [804, 304] on div "Received via SMS Joshua Milliken 12:20 PM Yes Tags and notes Tagged as: Positiv…" at bounding box center [776, 357] width 775 height 246
click at [856, 354] on div "Received via SMS Joshua Milliken 12:20 PM Yes Tags and notes Tagged as: Positiv…" at bounding box center [776, 357] width 775 height 246
click at [530, 567] on textarea at bounding box center [695, 552] width 579 height 55
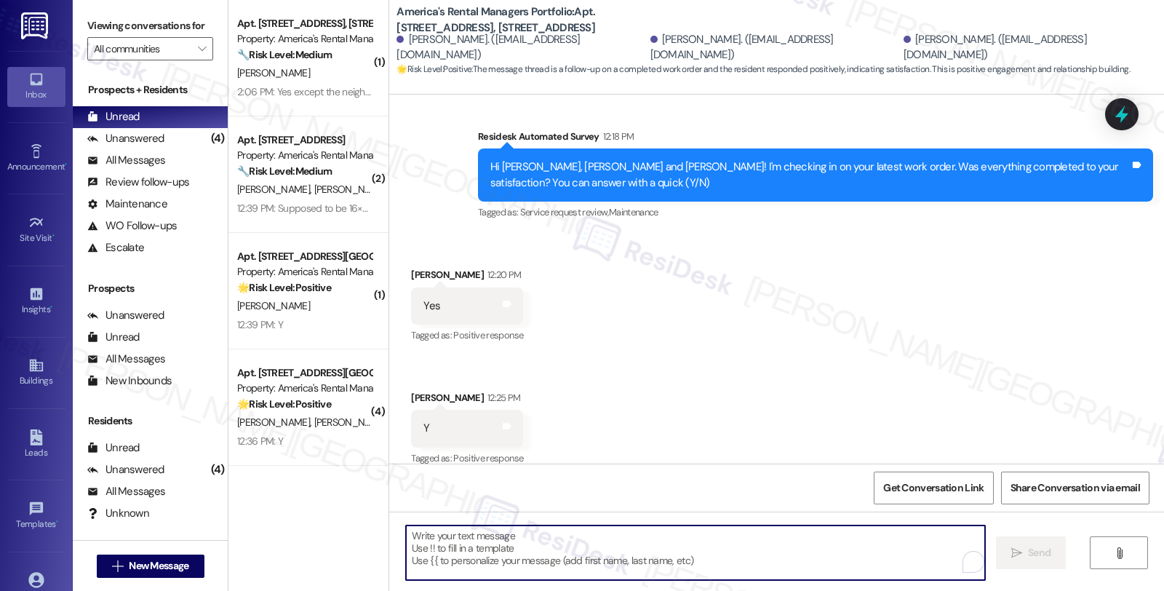
paste textarea "Hi, it’s great to hear from you and I’m glad your latest work order has been co…"
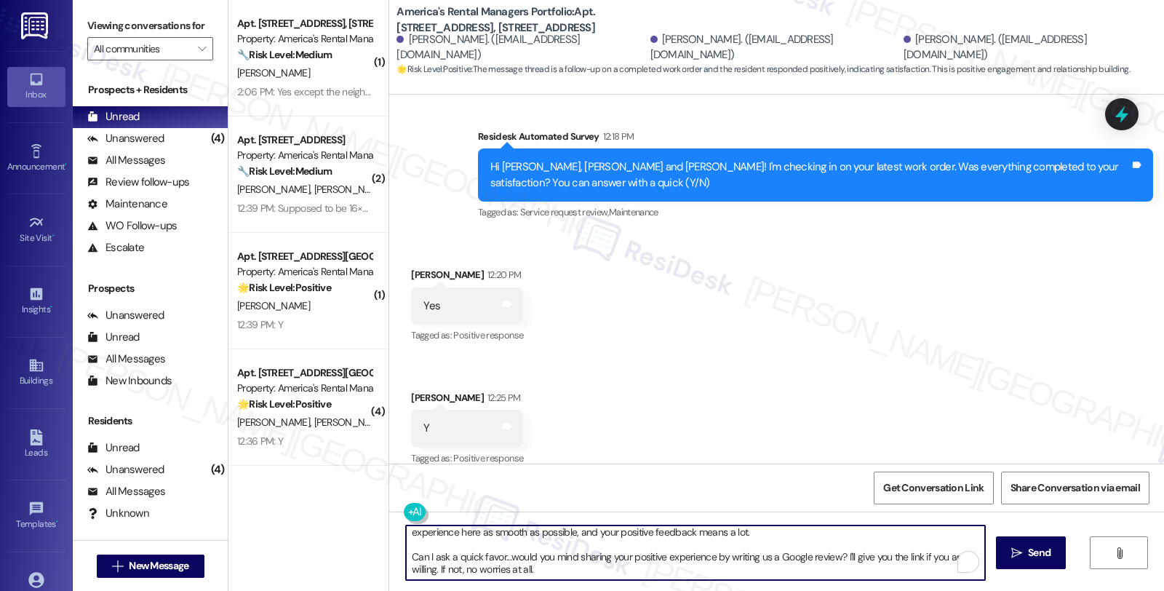
scroll to position [24, 0]
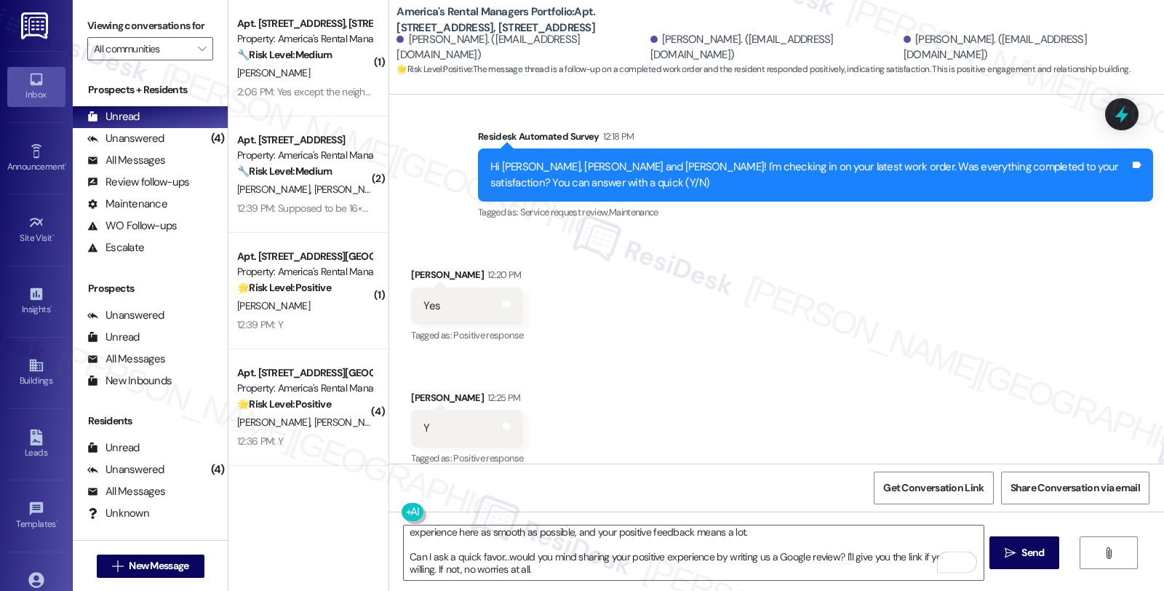
click at [409, 256] on div "Received via SMS Joshua Milliken 12:20 PM Yes Tags and notes Tagged as: Positiv…" at bounding box center [467, 306] width 134 height 101
copy div "Joshua"
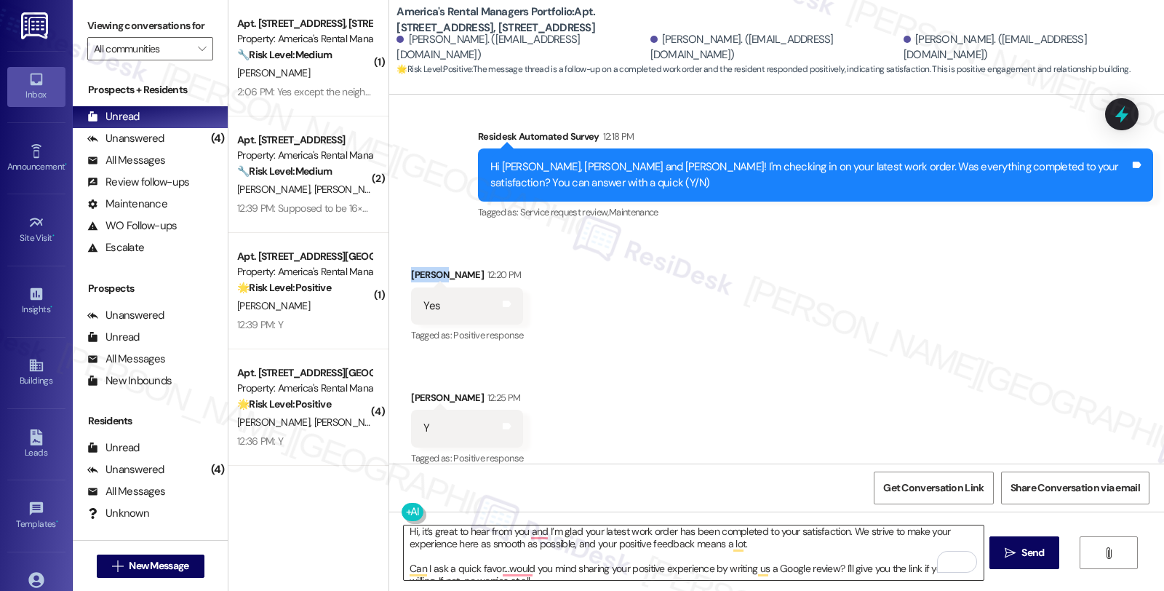
scroll to position [0, 0]
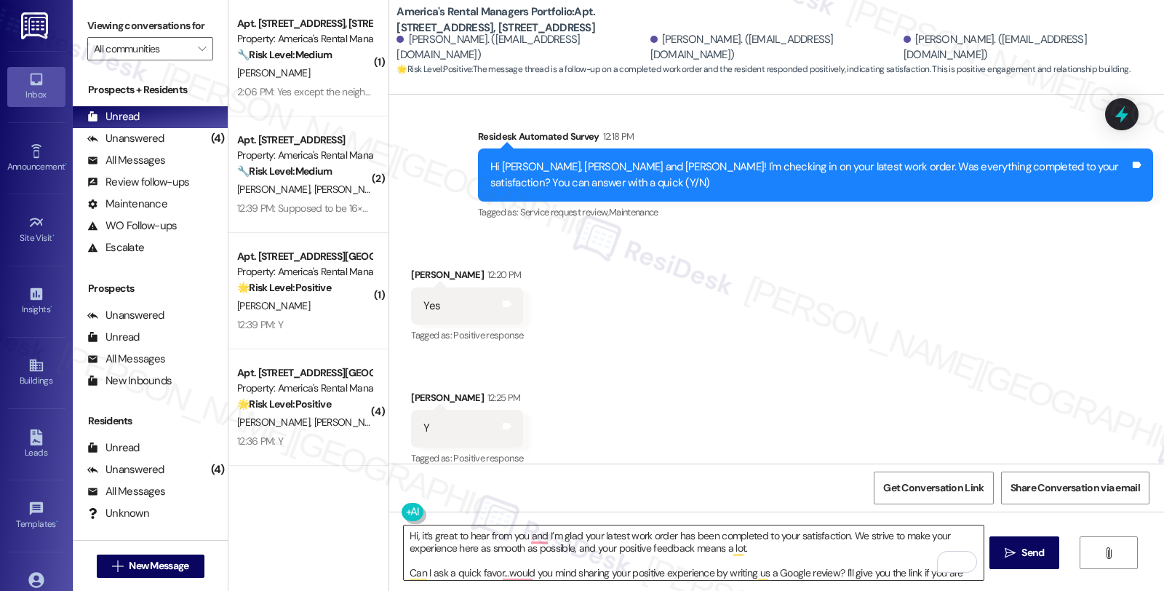
click at [407, 533] on textarea "Hi, it’s great to hear from you and I’m glad your latest work order has been co…" at bounding box center [693, 552] width 579 height 55
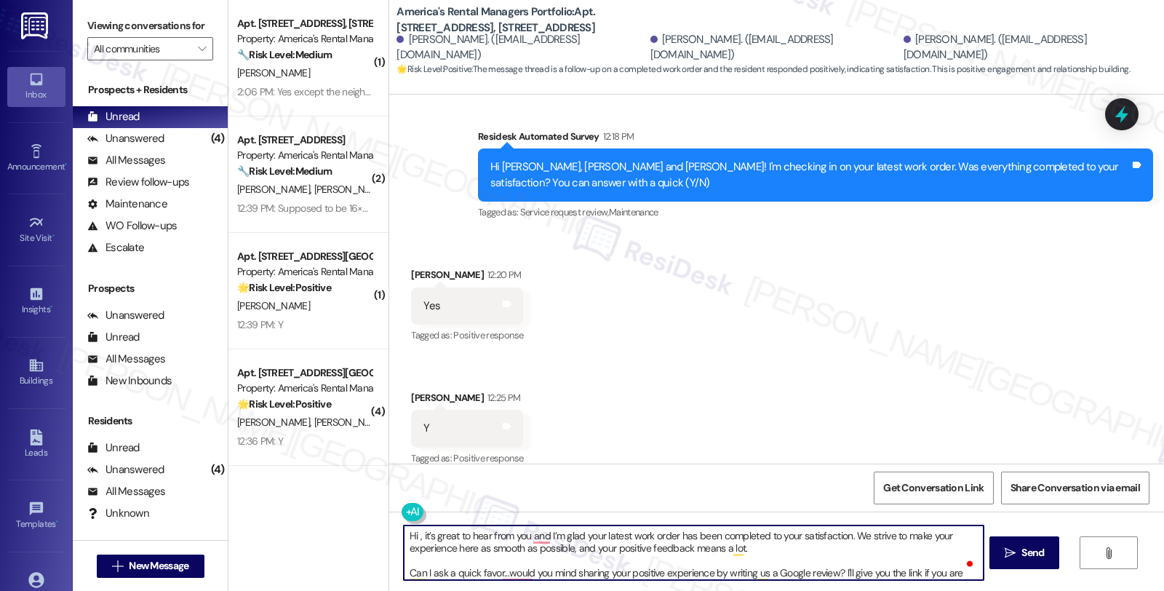
paste textarea "Joshua"
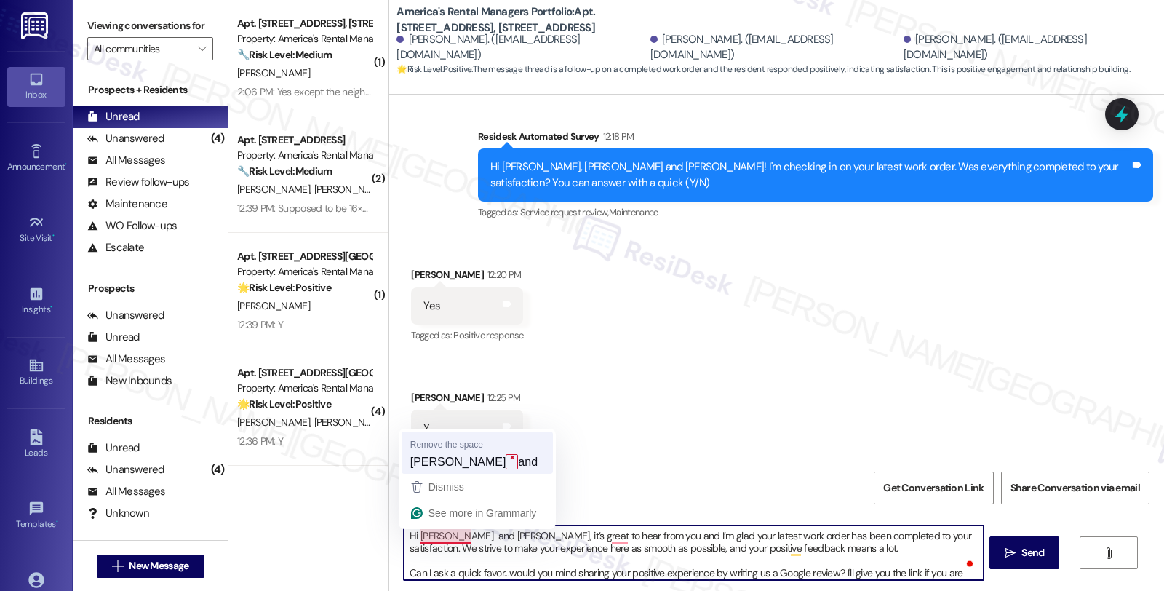
type textarea "Hi Joshua and Justin, it’s great to hear from you and I’m glad your latest work…"
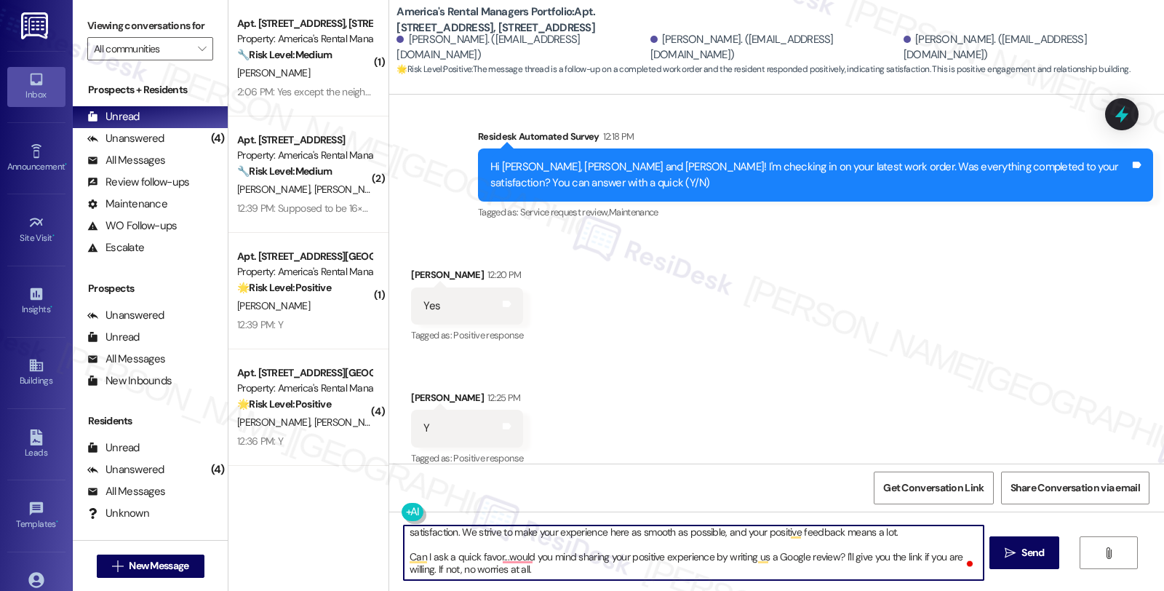
scroll to position [17, 0]
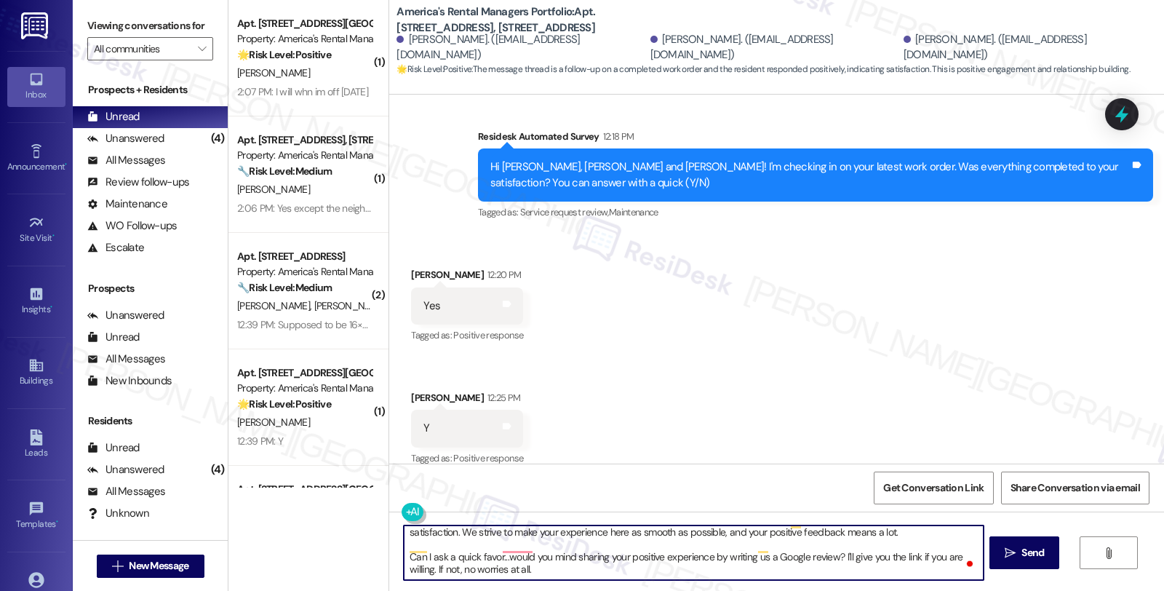
click at [636, 567] on textarea "Hi Joshua and Justin, it’s great to hear from you and I’m glad your latest work…" at bounding box center [693, 552] width 579 height 55
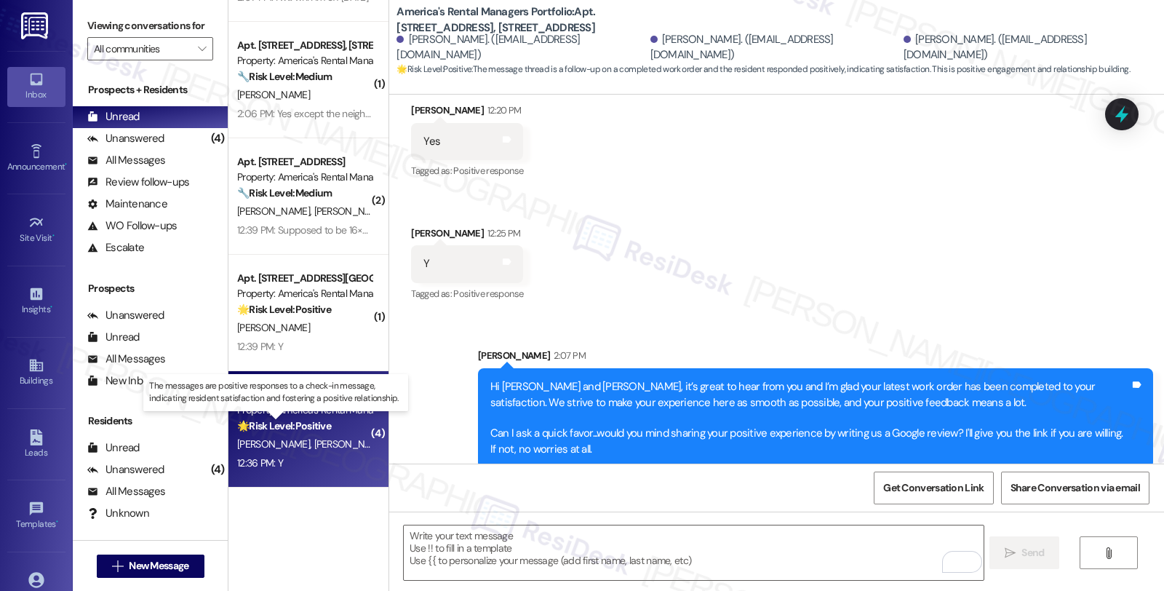
click at [307, 426] on strong "🌟 Risk Level: Positive" at bounding box center [284, 425] width 94 height 13
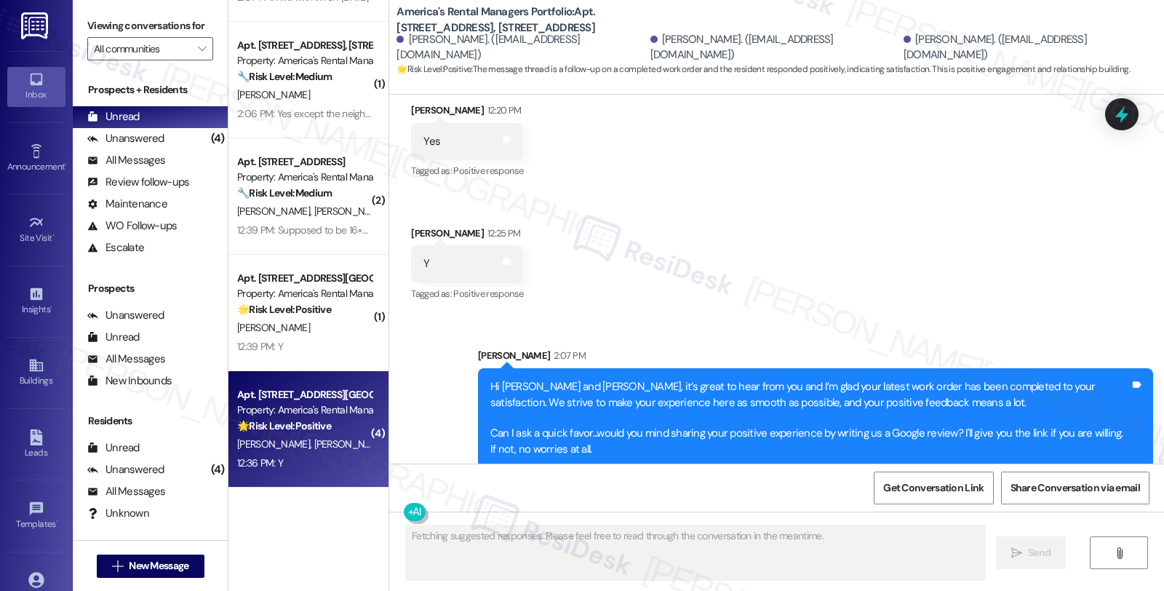
type textarea "Fetching suggested responses. Please feel free to read through the conversation…"
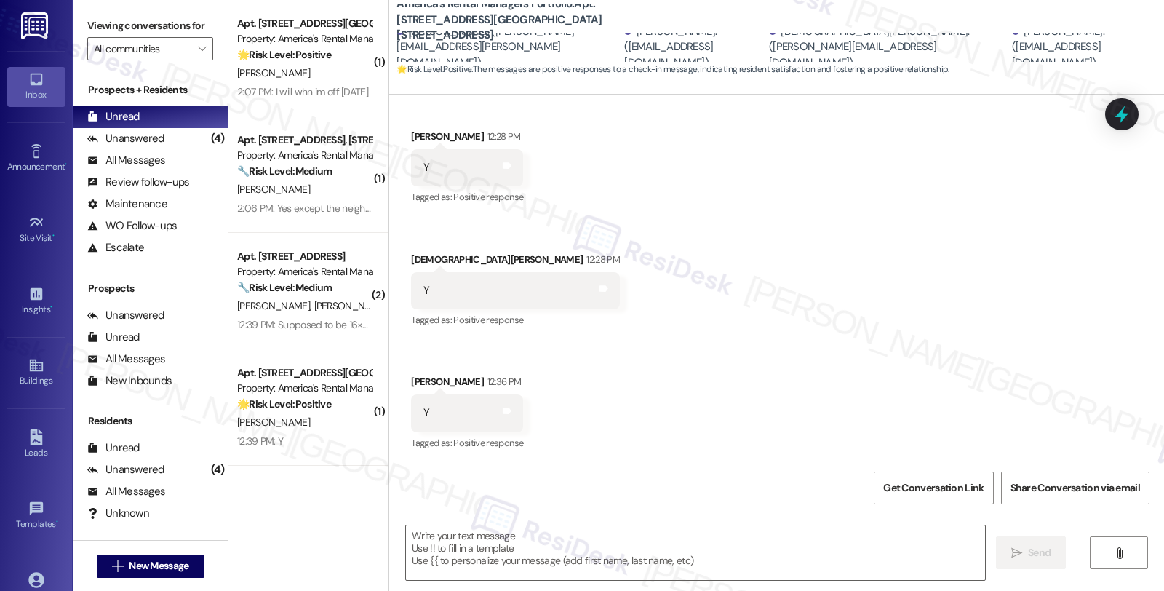
click at [1101, 277] on div "Received via SMS Christine Kays 12:27 PM Y Tags and notes Tagged as: Positive r…" at bounding box center [776, 218] width 775 height 491
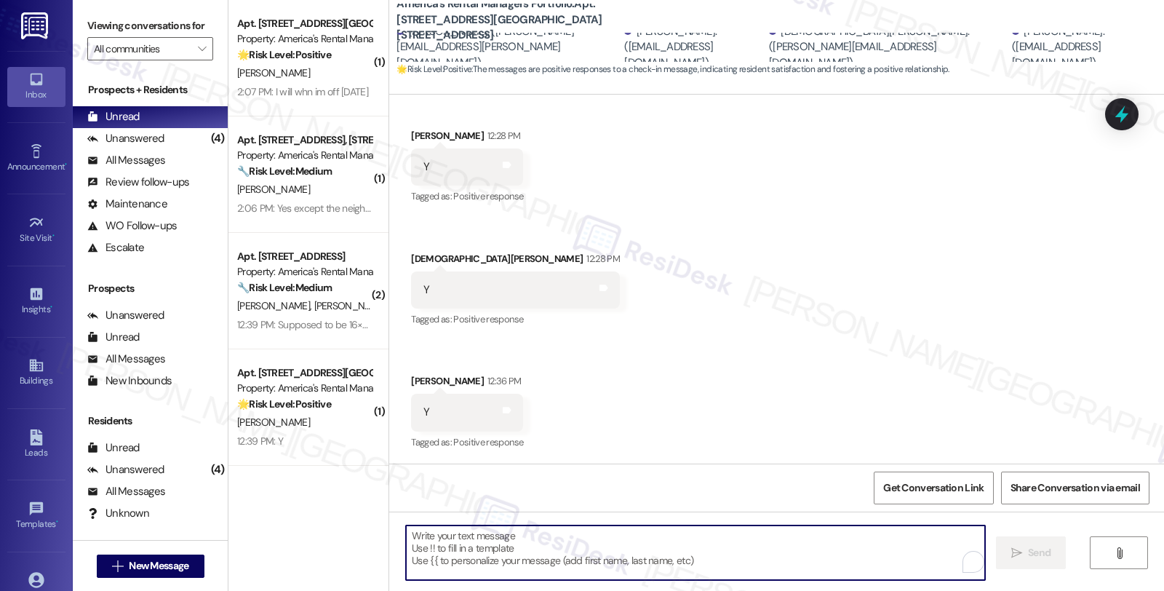
click at [526, 554] on textarea "To enrich screen reader interactions, please activate Accessibility in Grammarl…" at bounding box center [695, 552] width 579 height 55
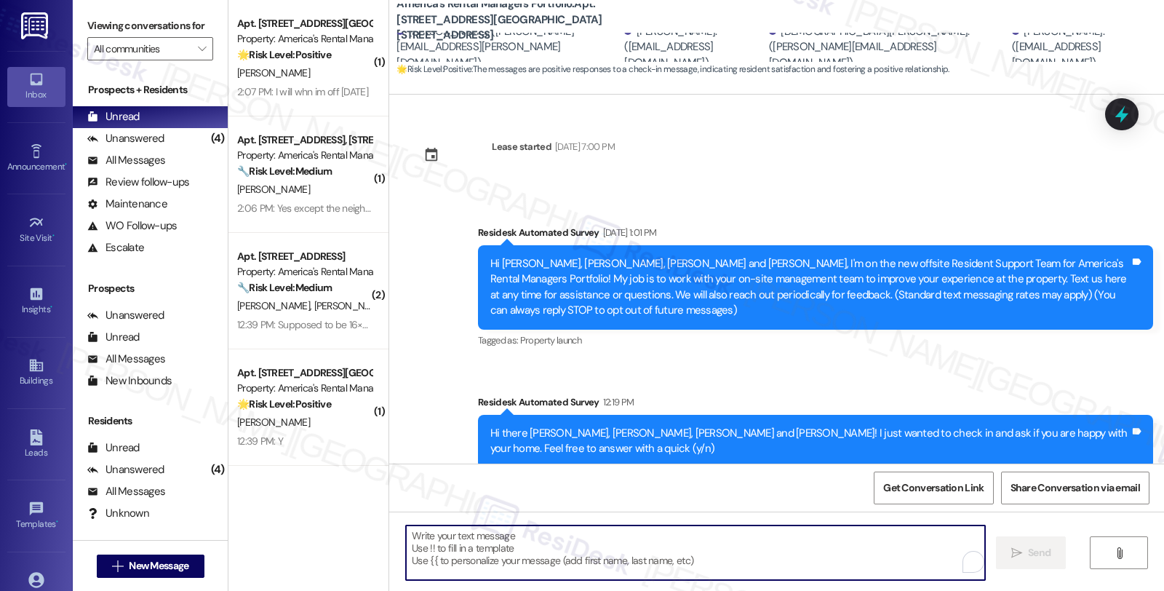
scroll to position [285, 0]
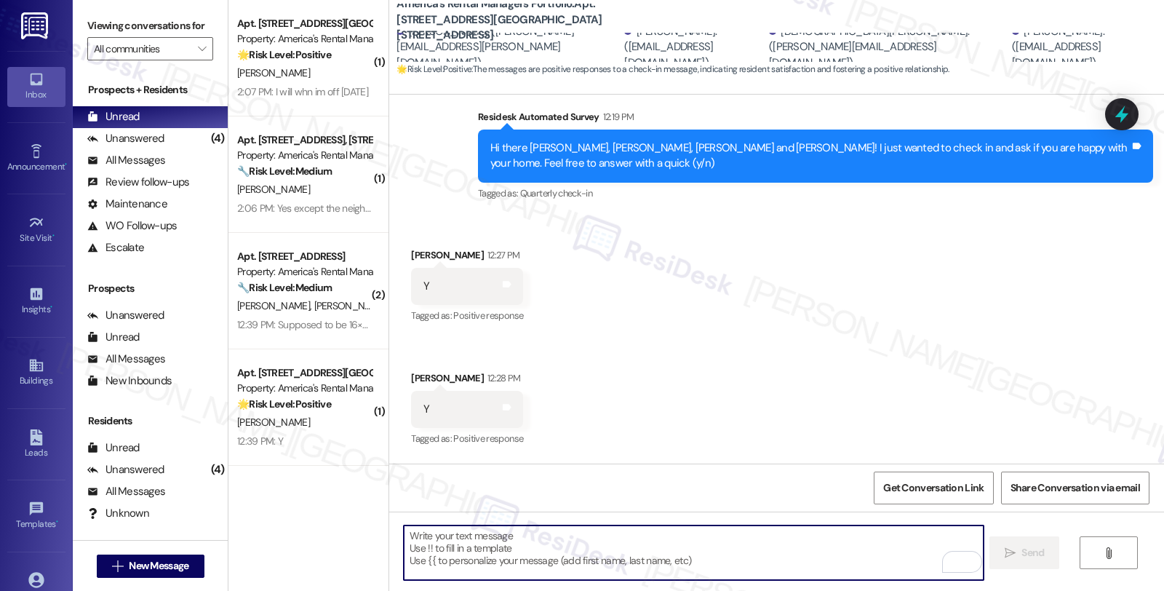
click at [579, 562] on textarea "To enrich screen reader interactions, please activate Accessibility in Grammarl…" at bounding box center [693, 552] width 579 height 55
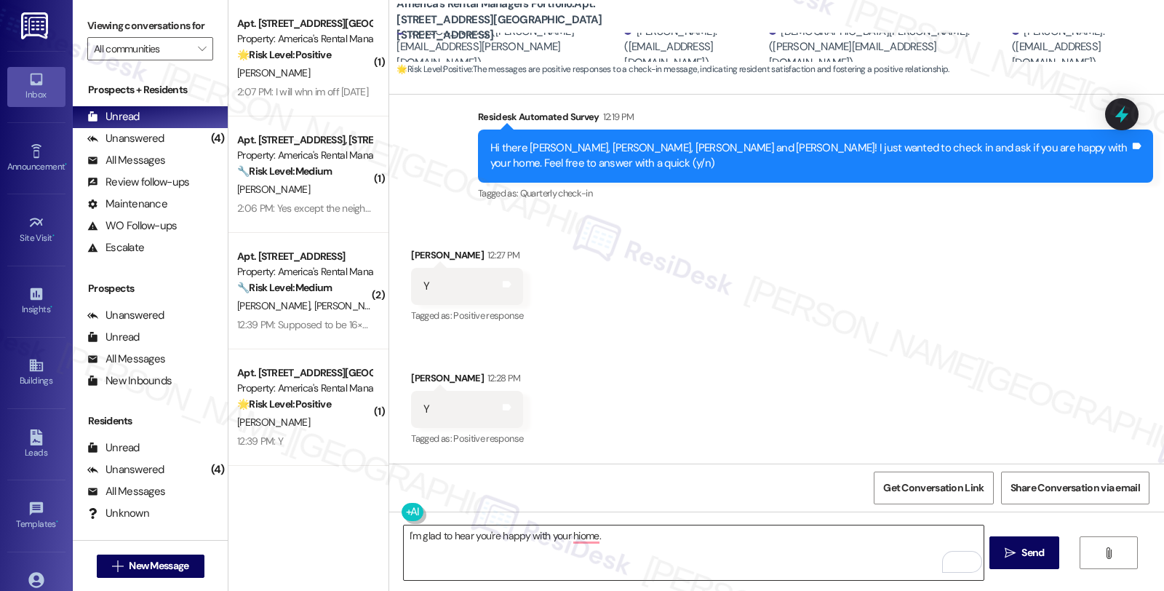
click at [663, 539] on textarea "I'm glad to hear you're happy with your hiome." at bounding box center [693, 552] width 579 height 55
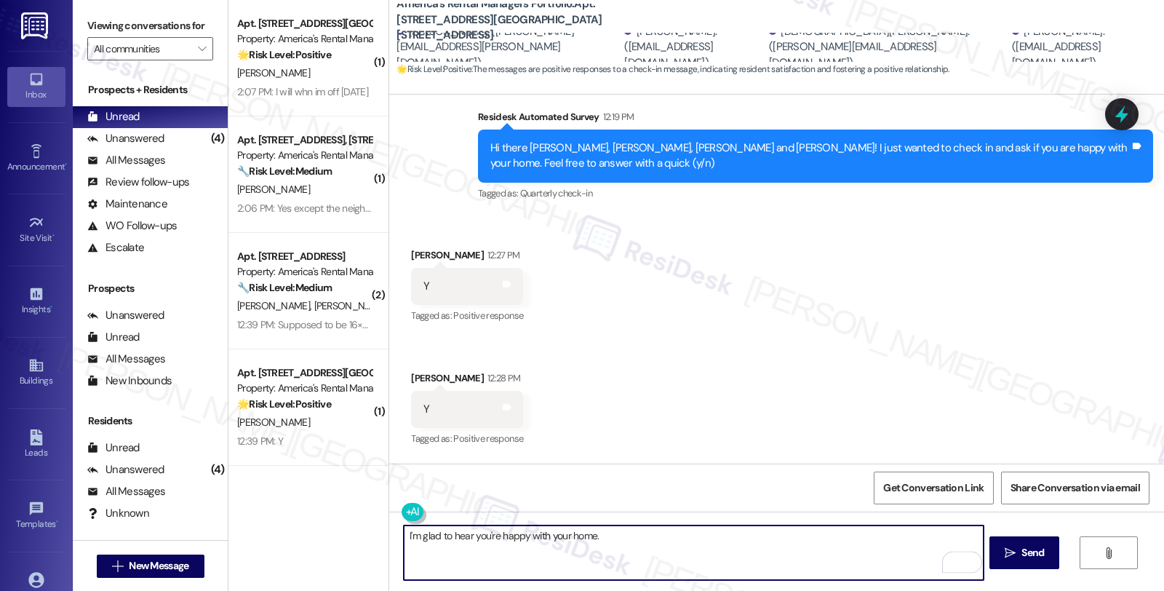
click at [646, 544] on textarea "I'm glad to hear you're happy with your home." at bounding box center [693, 552] width 579 height 55
paste textarea "Your comfort and satisfaction are important to us. Can I ask a quick favor...wo…"
type textarea "I'm glad to hear you're happy with your home. Your comfort and satisfaction are…"
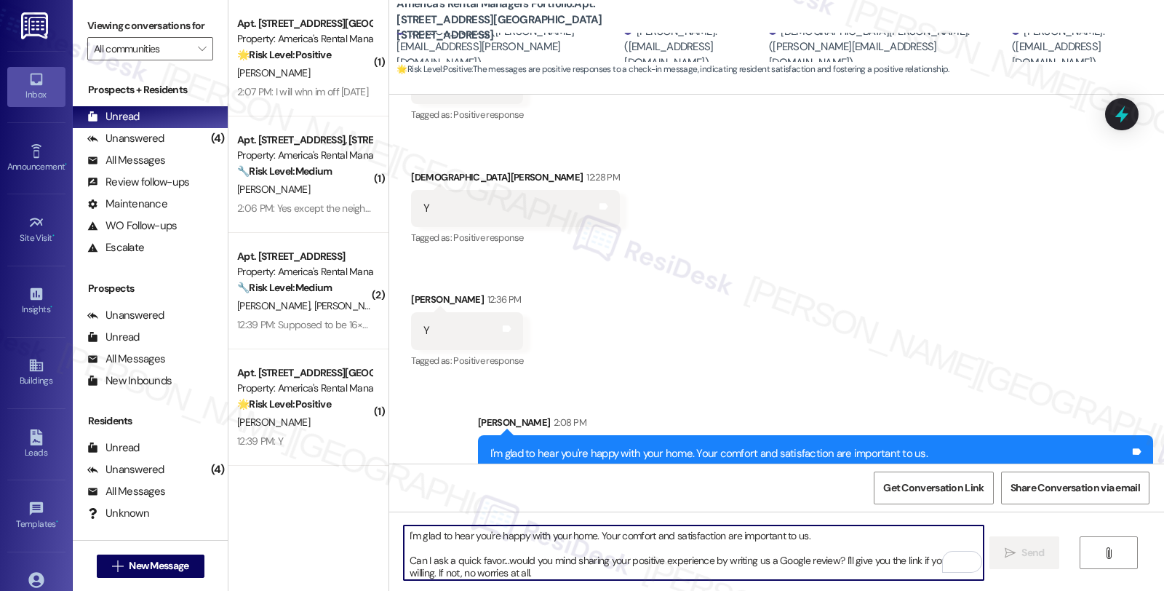
scroll to position [675, 0]
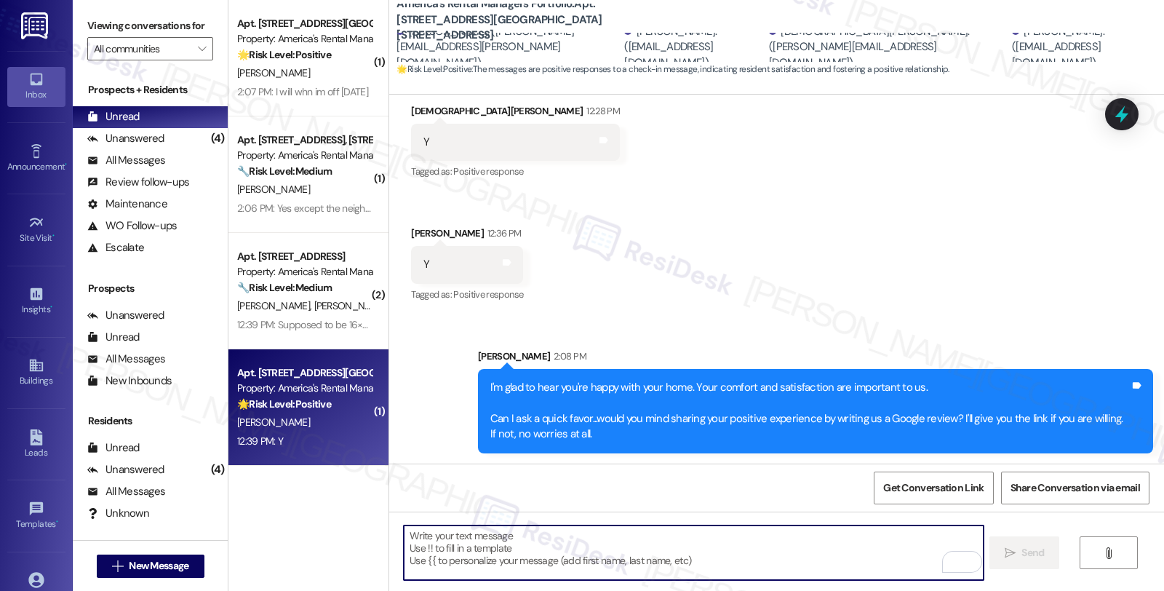
click at [289, 451] on div "Apt. [STREET_ADDRESS][GEOGRAPHIC_DATA][STREET_ADDRESS] Property: America's Rent…" at bounding box center [308, 407] width 160 height 116
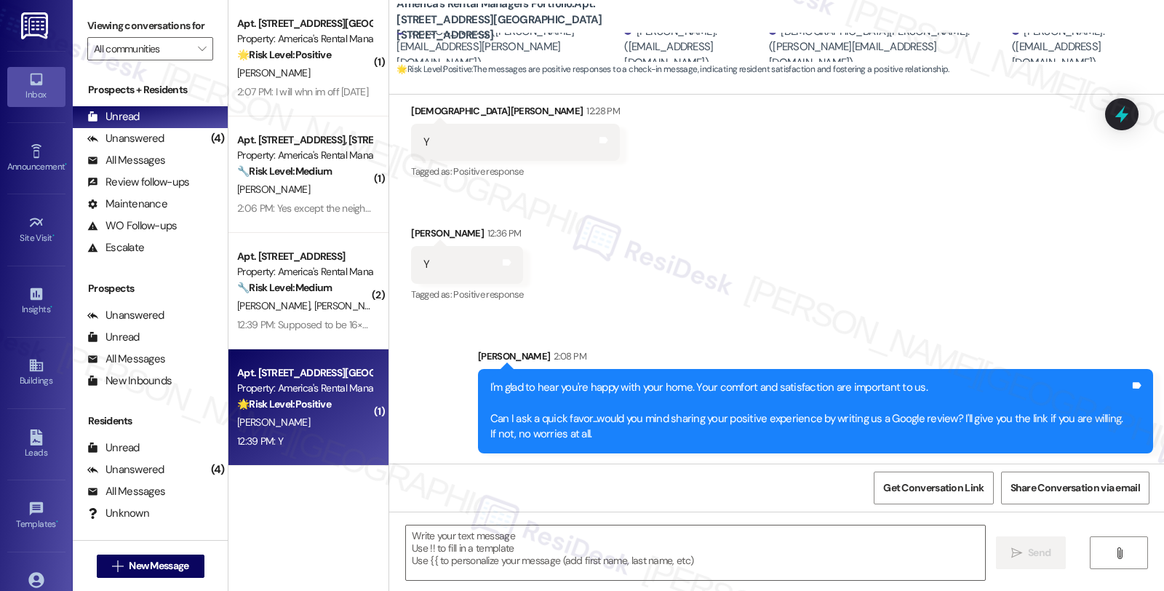
type textarea "Fetching suggested responses. Please feel free to read through the conversation…"
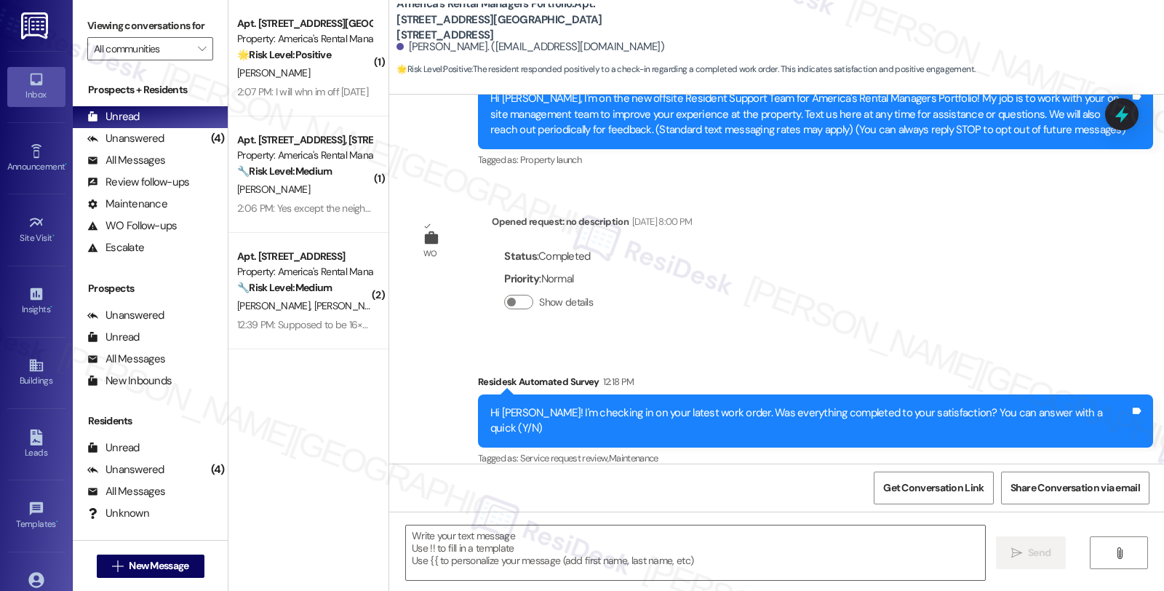
scroll to position [316, 0]
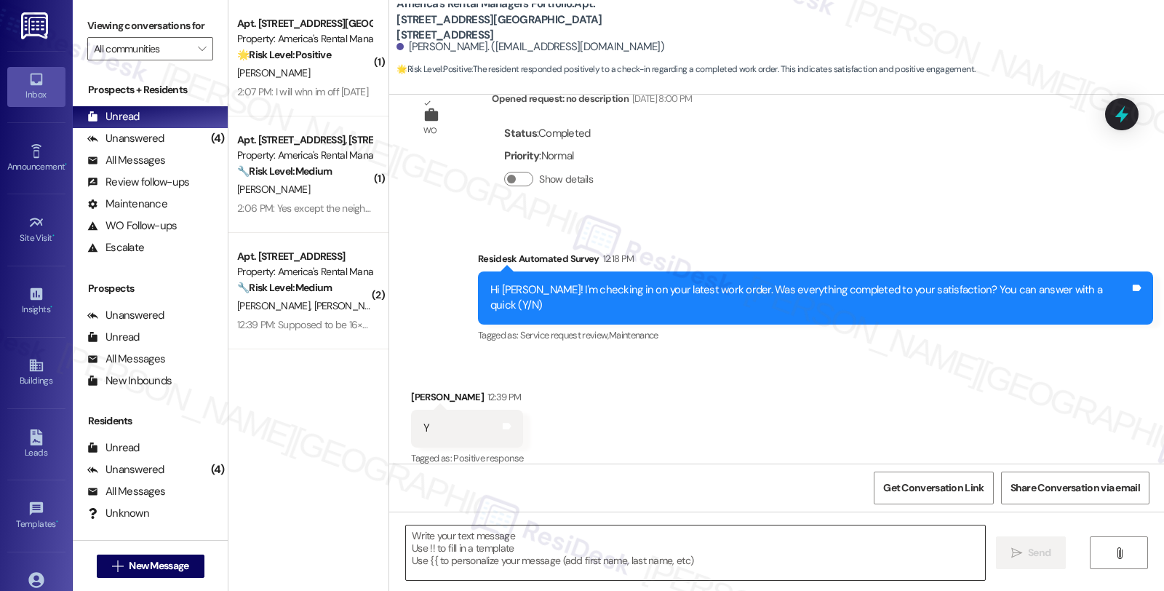
click at [662, 554] on textarea at bounding box center [695, 552] width 579 height 55
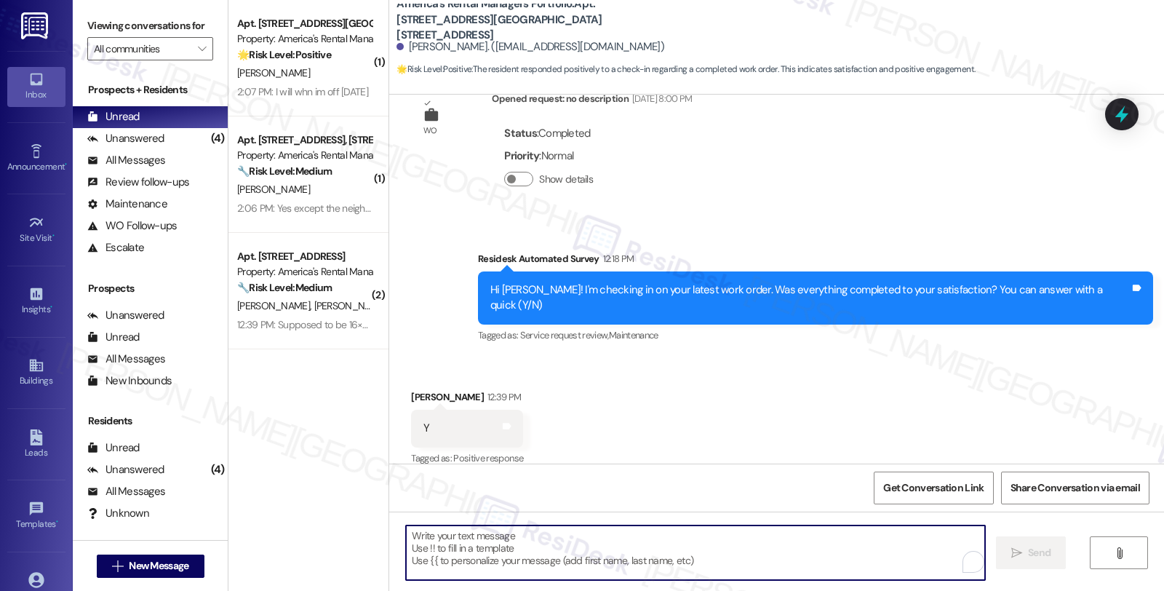
paste textarea "it’s great to hear from you and I’m glad your latest work order has been comple…"
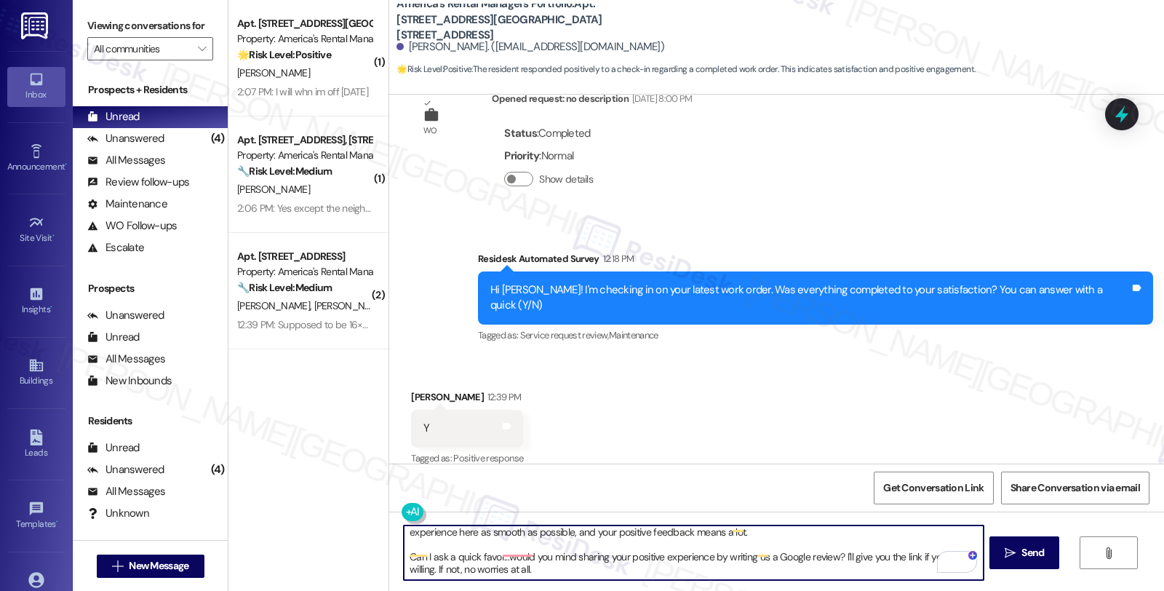
scroll to position [0, 0]
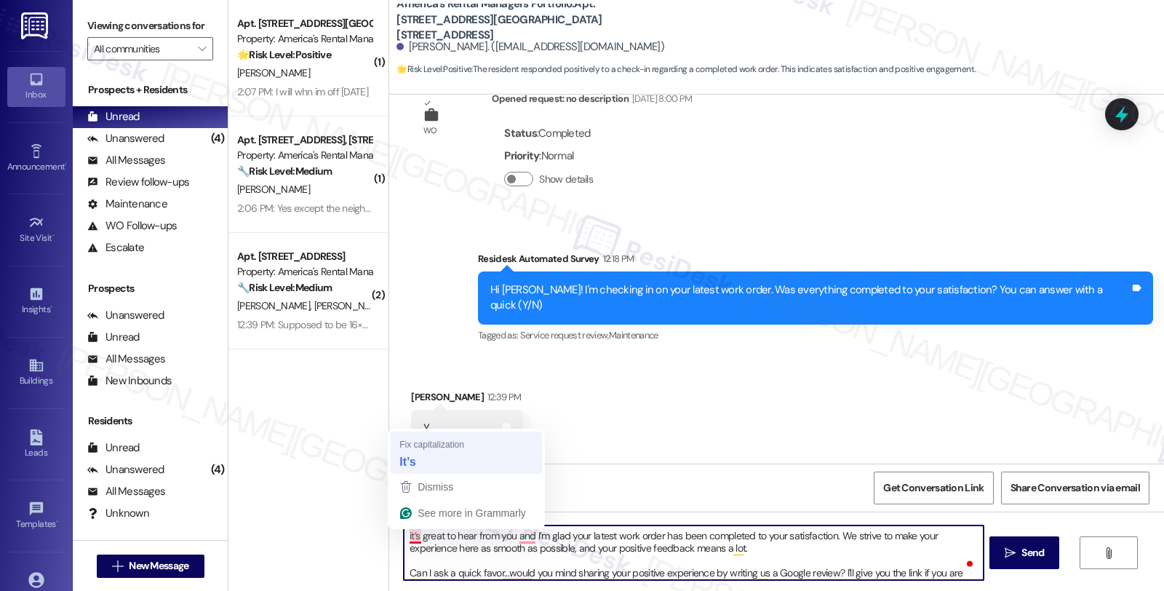
type textarea "It’s great to hear from you and I’m glad your latest work order has been comple…"
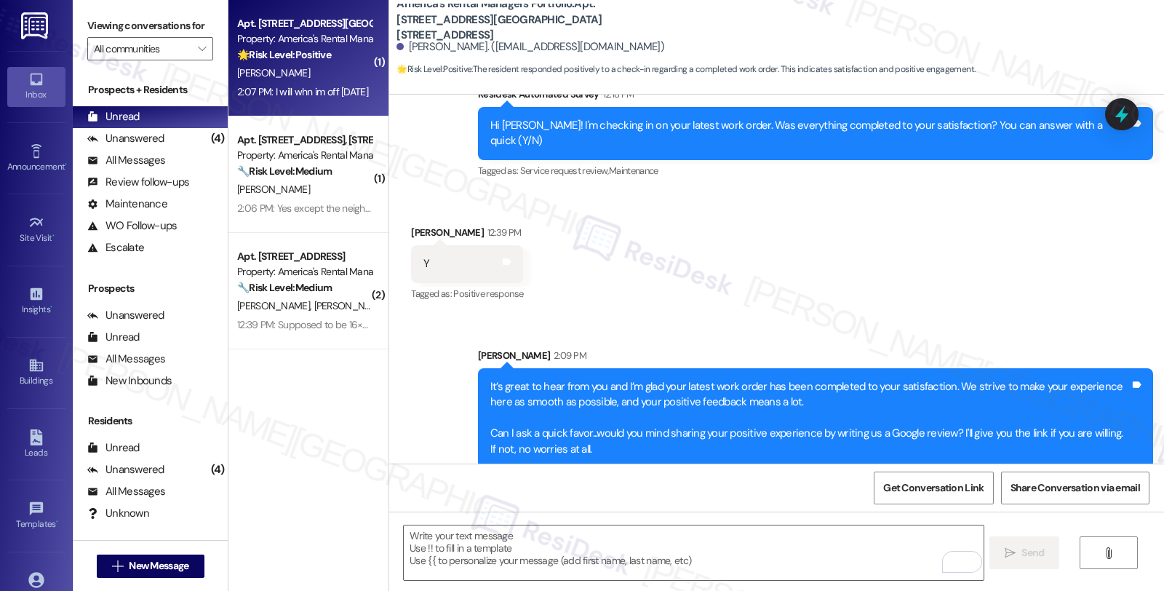
click at [354, 80] on div "[PERSON_NAME]" at bounding box center [304, 73] width 137 height 18
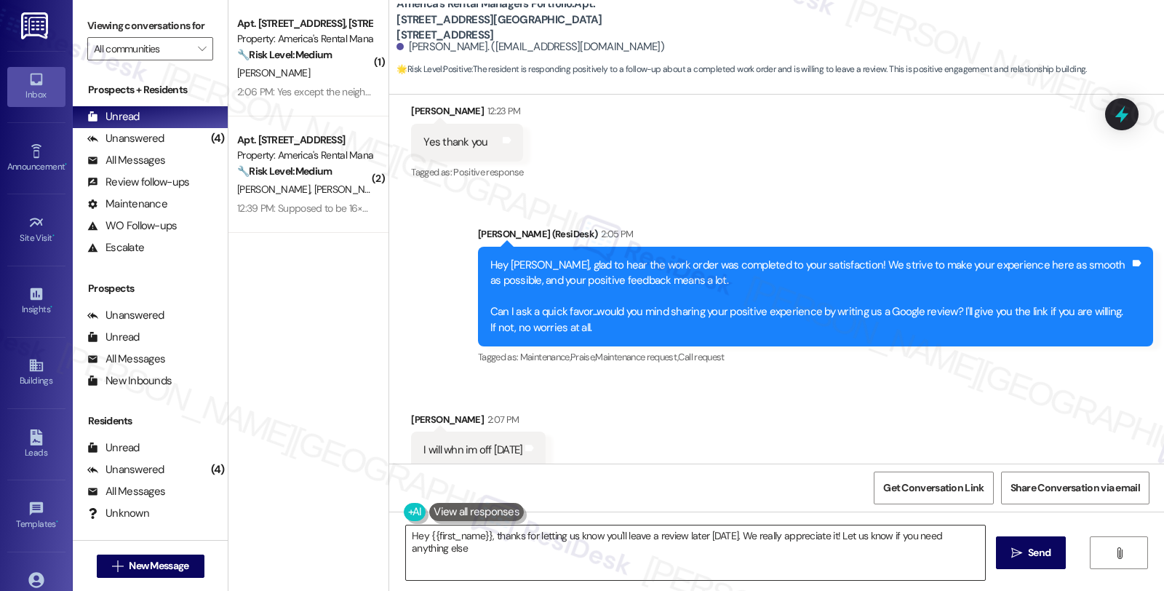
type textarea "Hey {{first_name}}, thanks for letting us know you'll leave a review later [DAT…"
click at [701, 382] on div "Received via SMS [PERSON_NAME] 2:07 PM I will whn im off [DATE] Tags and notes" at bounding box center [776, 429] width 775 height 101
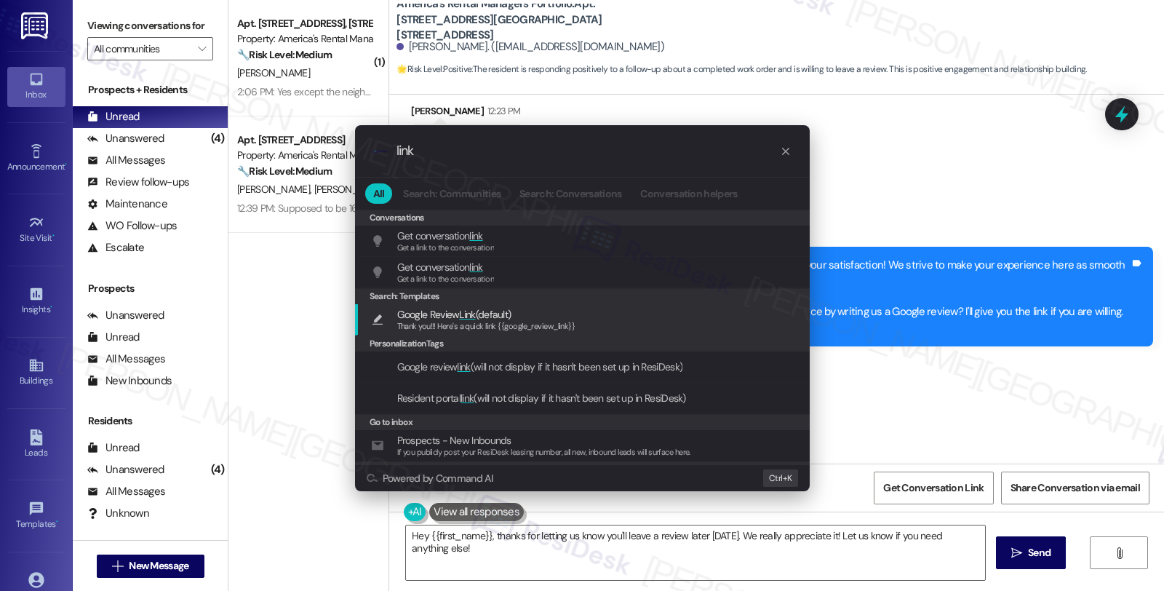
type input "link"
click at [602, 325] on div "Google Review Link (default) Thank you!!! Here's a quick link {{google_review_l…" at bounding box center [584, 319] width 426 height 27
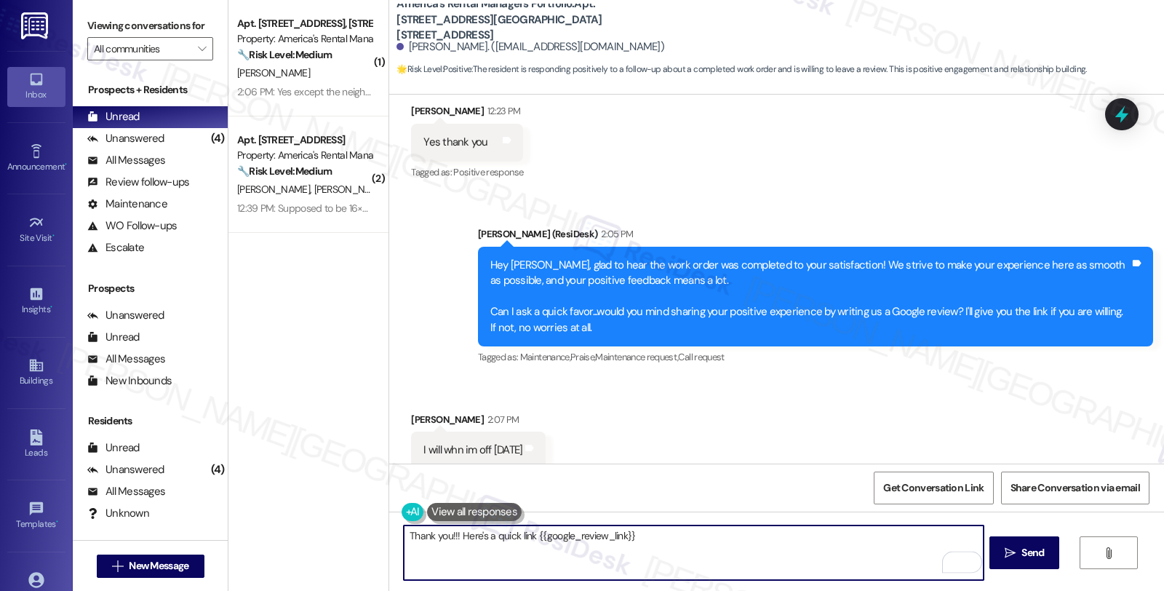
click at [404, 533] on textarea "Thank you!!! Here's a quick link {{google_review_link}}" at bounding box center [693, 552] width 579 height 55
click at [511, 535] on textarea "Sounds good! Thank you!!! Here's a quick link {{google_review_link}}" at bounding box center [693, 552] width 579 height 55
click at [685, 529] on textarea "Sounds good! Here's a quick link {{google_review_link}}" at bounding box center [693, 552] width 579 height 55
click at [730, 546] on textarea "Sounds good! Here's a quick link {{google_review_link}}." at bounding box center [693, 552] width 579 height 55
paste textarea "You may leave your review at your convenience. I would also appreciate if you c…"
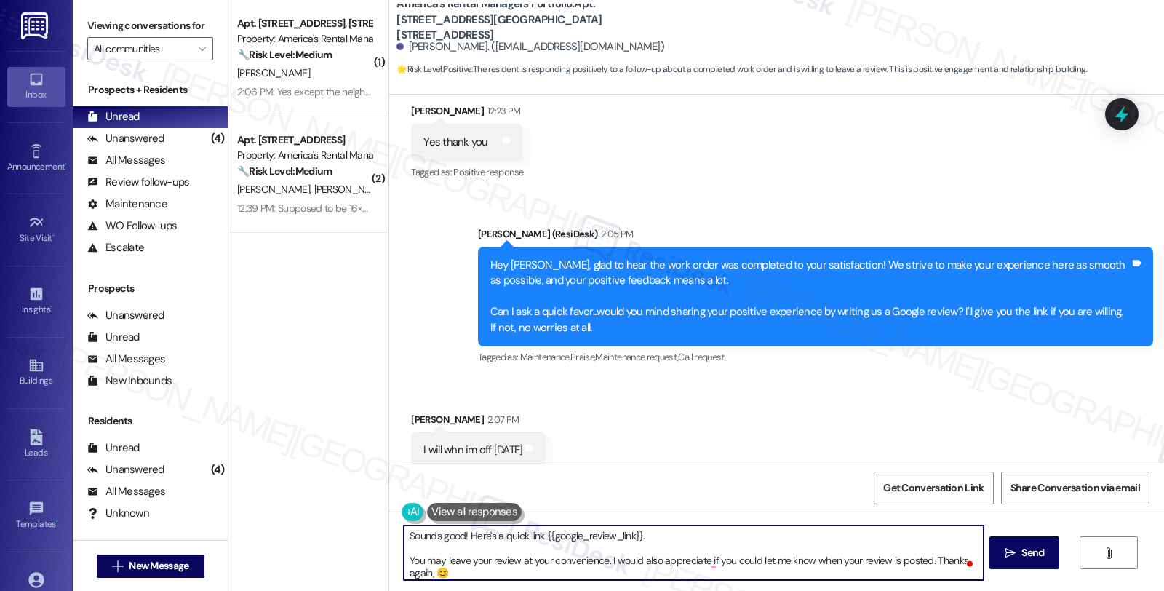
click at [416, 412] on div "[PERSON_NAME] 2:07 PM" at bounding box center [478, 422] width 135 height 20
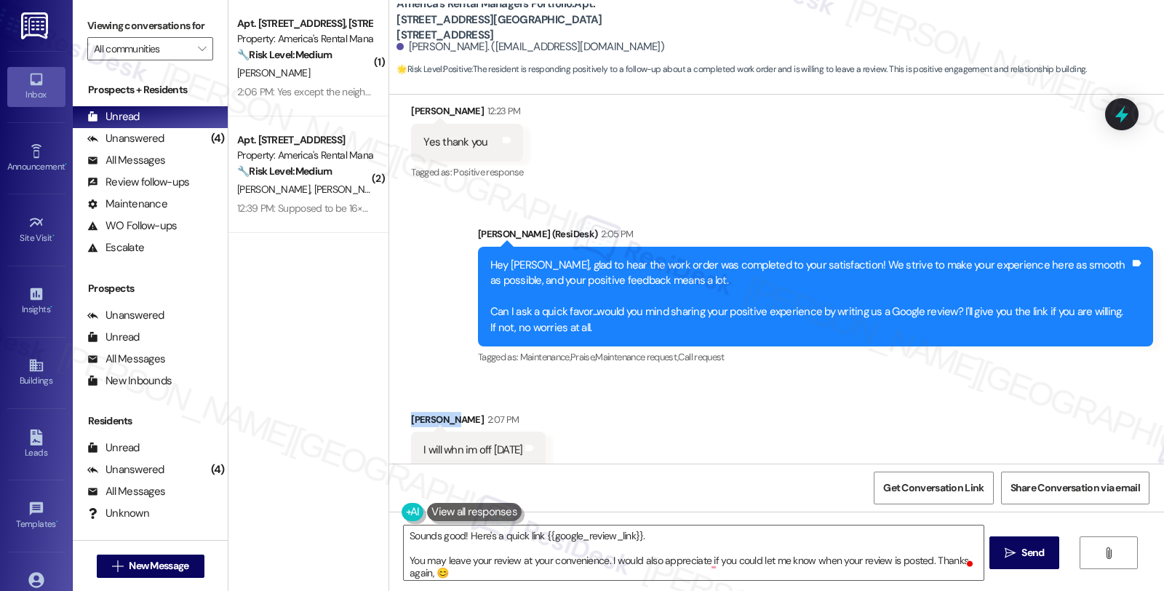
click at [416, 412] on div "[PERSON_NAME] 2:07 PM" at bounding box center [478, 422] width 135 height 20
copy div "Scarlett"
click at [415, 569] on textarea "Sounds good! Here's a quick link {{google_review_link}}. You may leave your rev…" at bounding box center [693, 552] width 579 height 55
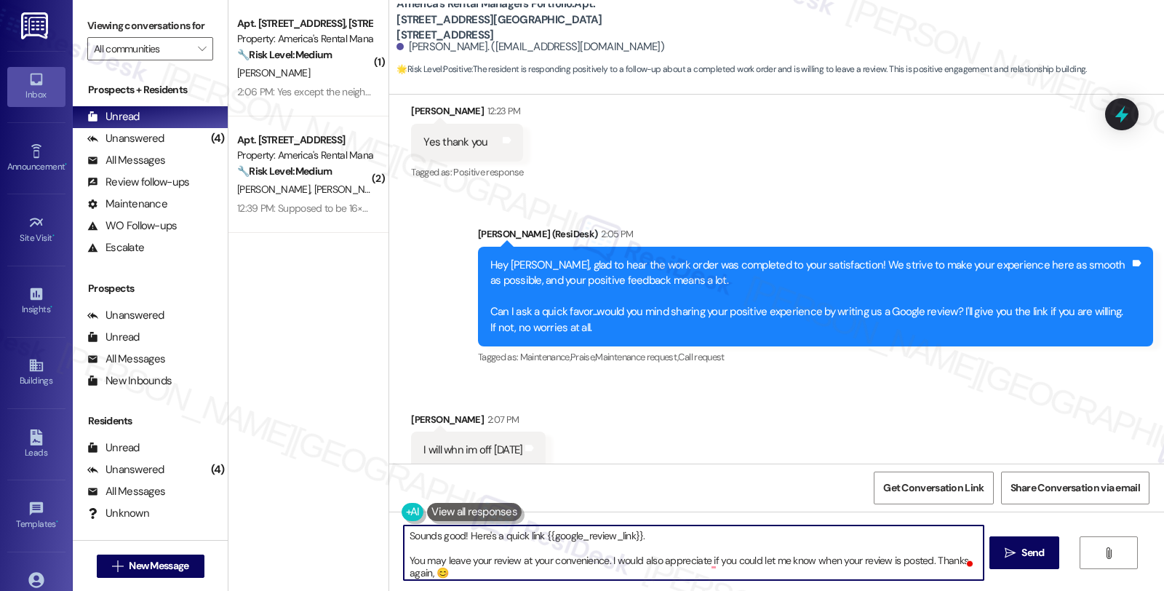
click at [415, 569] on textarea "Sounds good! Here's a quick link {{google_review_link}}. You may leave your rev…" at bounding box center [693, 552] width 579 height 55
paste textarea "Scarlett"
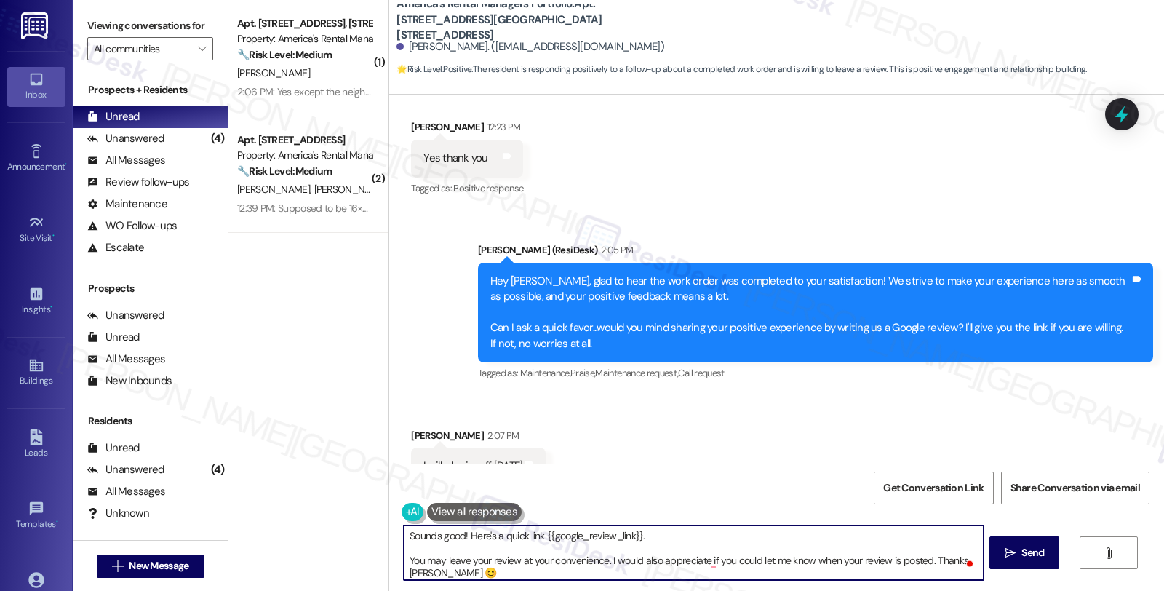
scroll to position [879, 0]
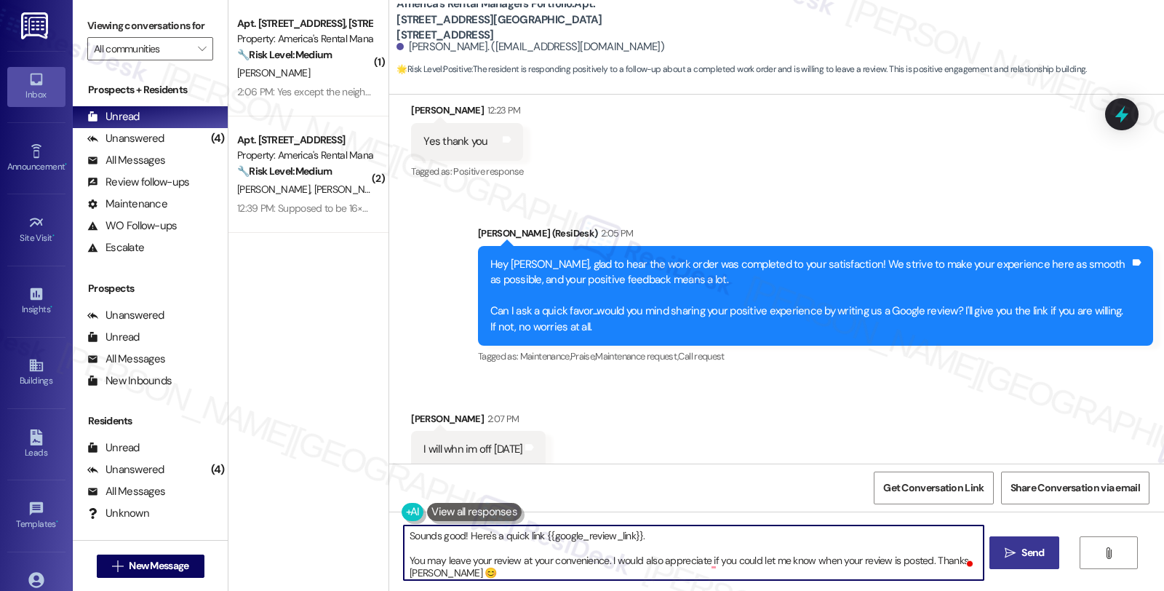
type textarea "Sounds good! Here's a quick link {{google_review_link}}. You may leave your rev…"
click at [1035, 555] on span "Send" at bounding box center [1032, 552] width 23 height 15
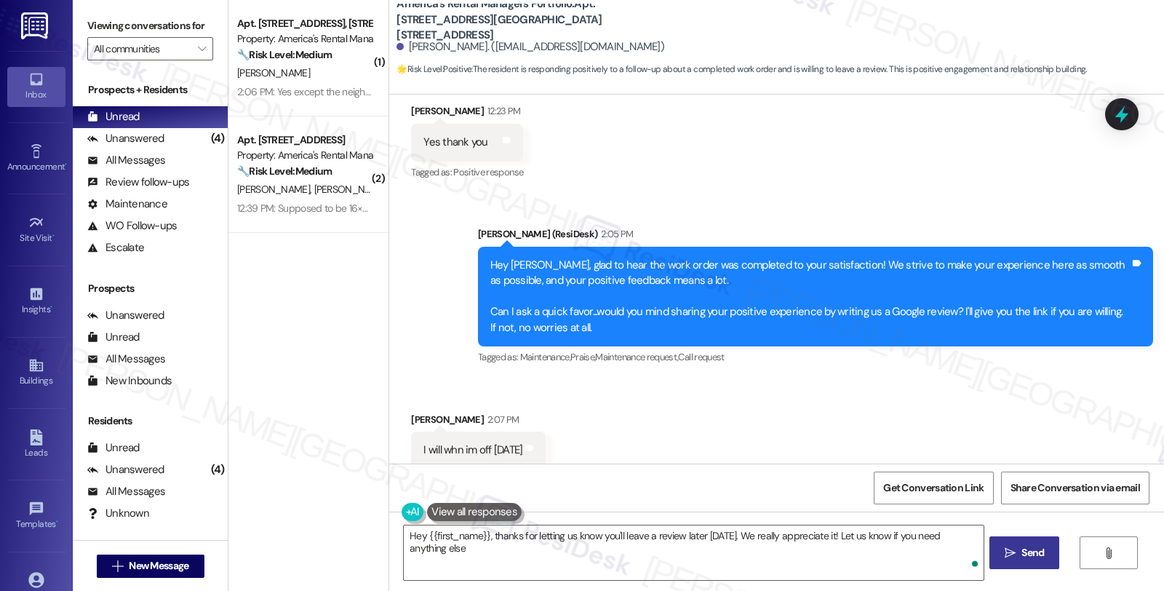
type textarea "Hey {{first_name}}, thanks for letting us know you'll leave a review later [DAT…"
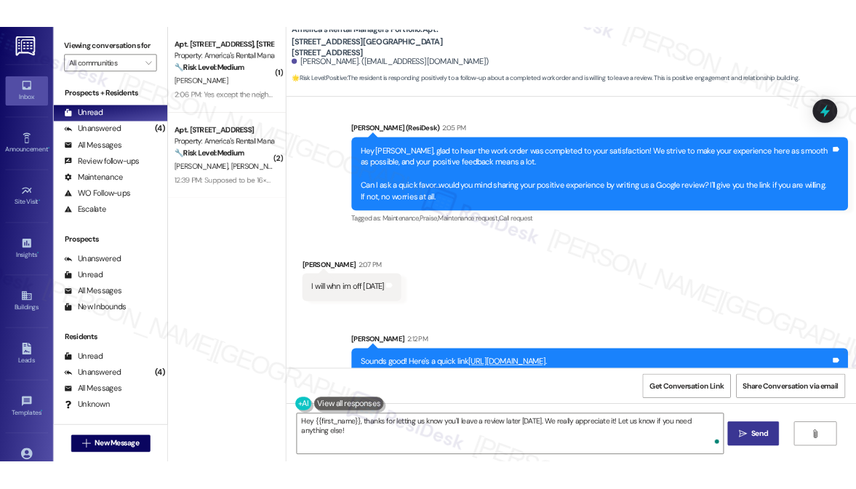
scroll to position [1027, 0]
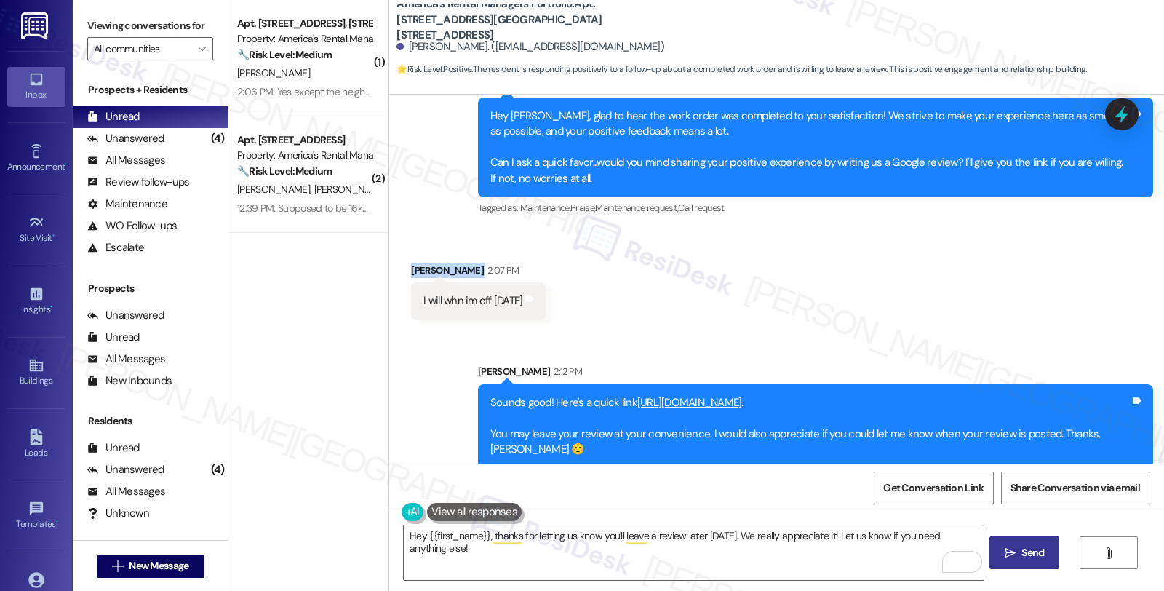
drag, startPoint x: 469, startPoint y: 255, endPoint x: 398, endPoint y: 255, distance: 71.3
click at [400, 255] on div "Received via SMS [PERSON_NAME] 2:07 PM I will whn im off [DATE] Tags and notes" at bounding box center [478, 291] width 156 height 79
copy div "[PERSON_NAME]"
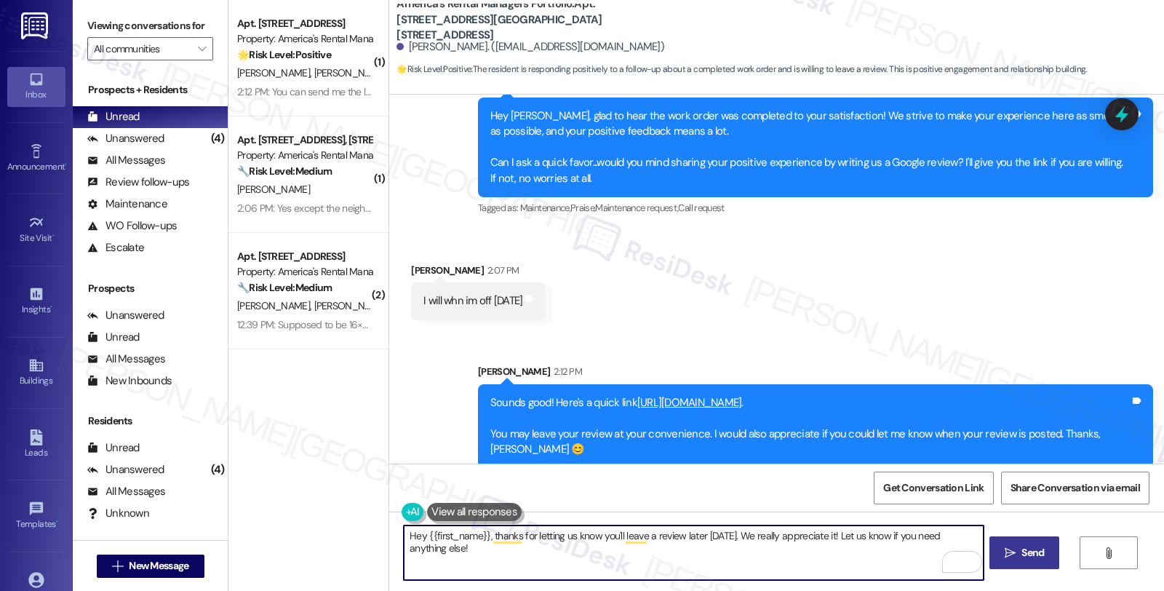
click at [493, 543] on textarea "Hey {{first_name}}, thanks for letting us know you'll leave a review later [DAT…" at bounding box center [693, 552] width 579 height 55
click at [957, 485] on span "Get Conversation Link" at bounding box center [933, 487] width 100 height 15
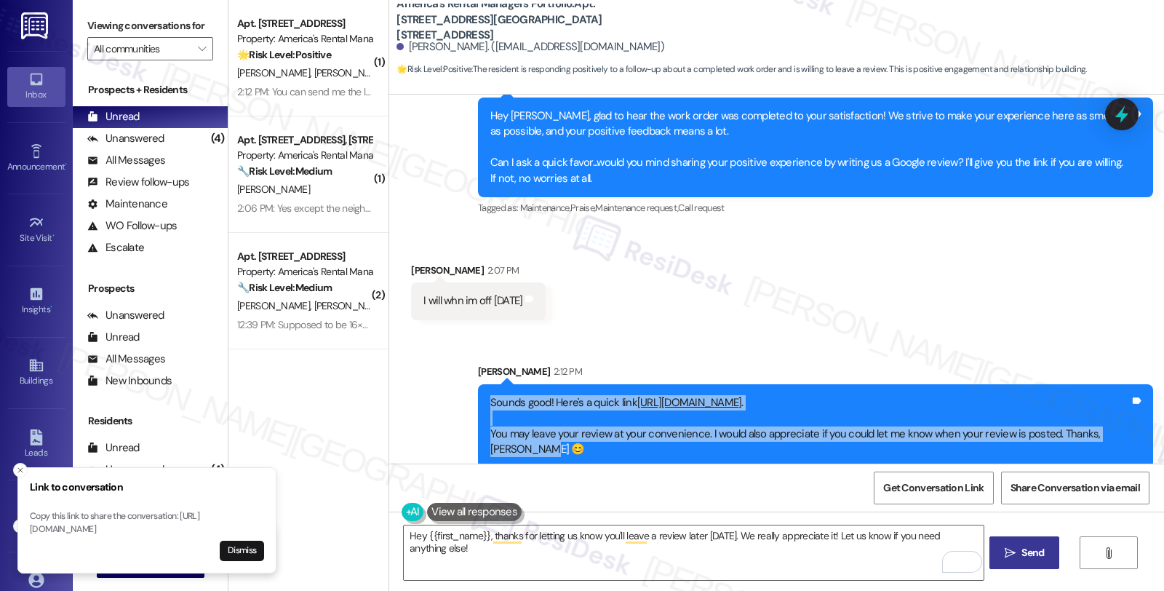
drag, startPoint x: 527, startPoint y: 431, endPoint x: 466, endPoint y: 391, distance: 73.0
click at [467, 391] on div "Sent via SMS [PERSON_NAME] 2:12 PM Sounds good! Here's a quick link [URL][DOMAI…" at bounding box center [815, 416] width 697 height 127
copy div "Sounds good! Here's a quick link [URL][DOMAIN_NAME] . You may leave your review…"
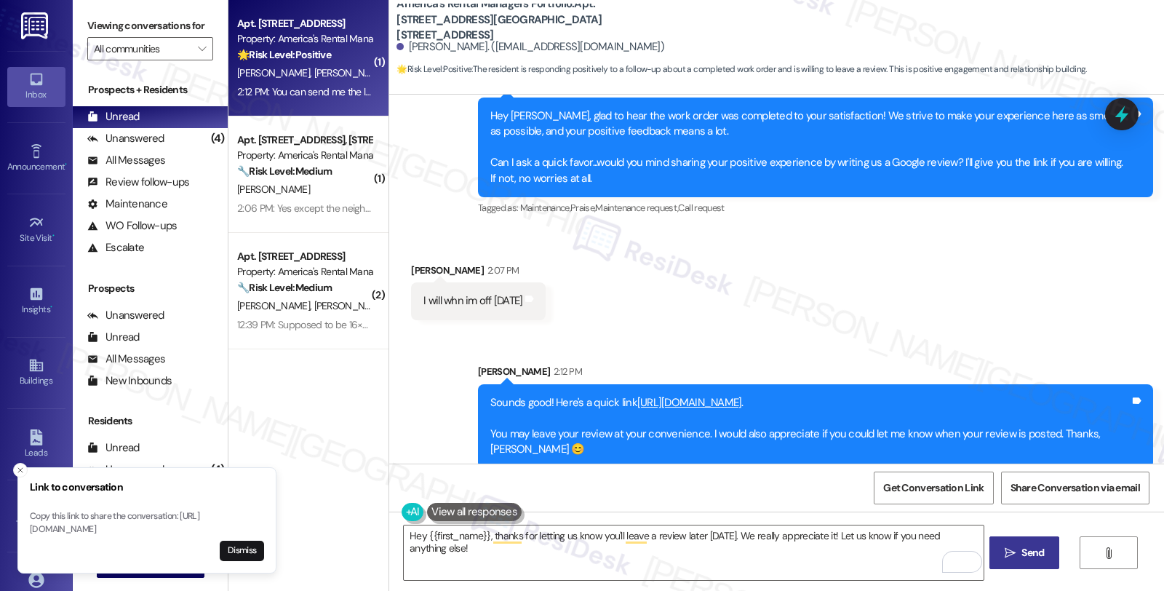
click at [330, 73] on div "[PERSON_NAME] [PERSON_NAME]" at bounding box center [304, 73] width 137 height 18
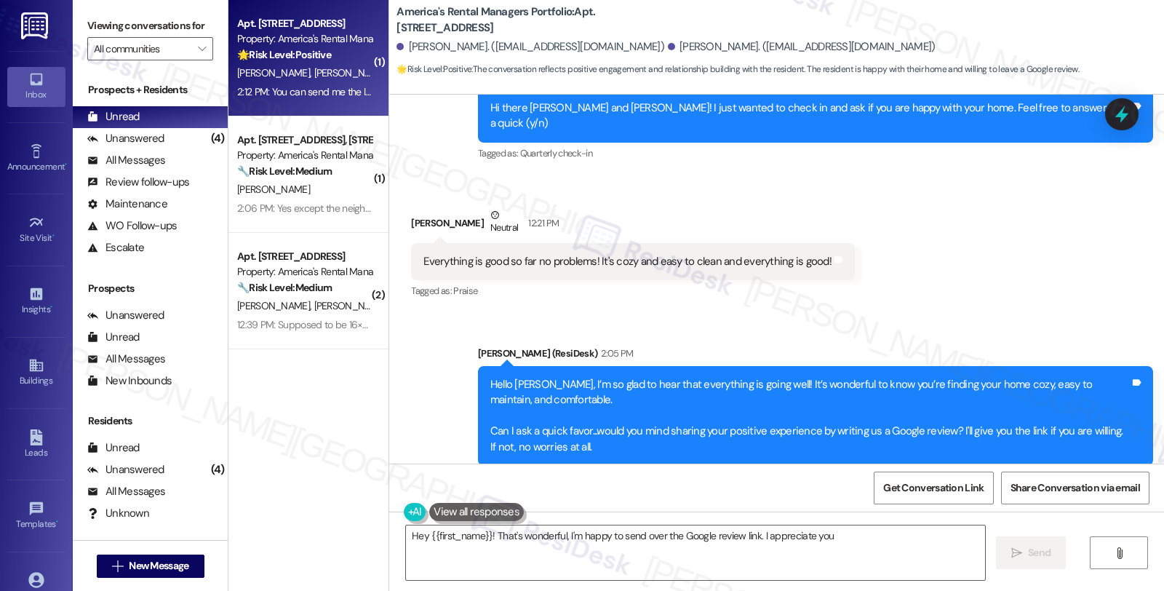
scroll to position [451, 0]
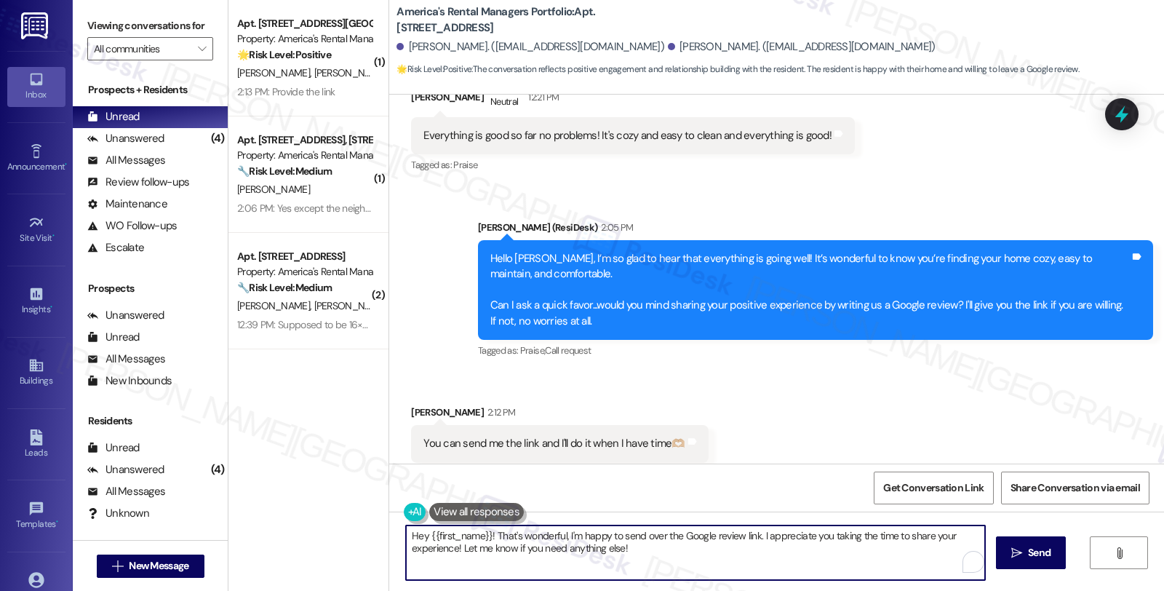
click at [679, 566] on textarea "Hey {{first_name}}! That's wonderful, I'm happy to send over the Google review …" at bounding box center [695, 552] width 579 height 55
drag, startPoint x: 641, startPoint y: 551, endPoint x: 243, endPoint y: 489, distance: 402.7
click at [243, 489] on div "( 1 ) Apt. [STREET_ADDRESS] Property: America's Rental Managers Portfolio 🌟 Ris…" at bounding box center [696, 295] width 936 height 591
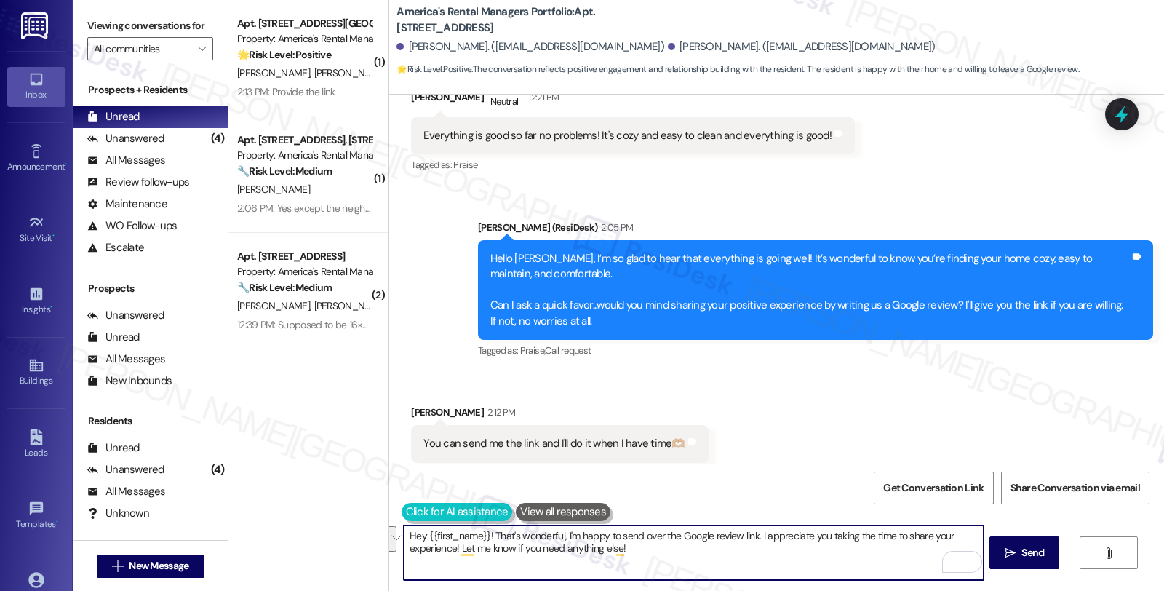
paste textarea "Sounds good! Here's a quick link [URL][DOMAIN_NAME]. You may leave your review …"
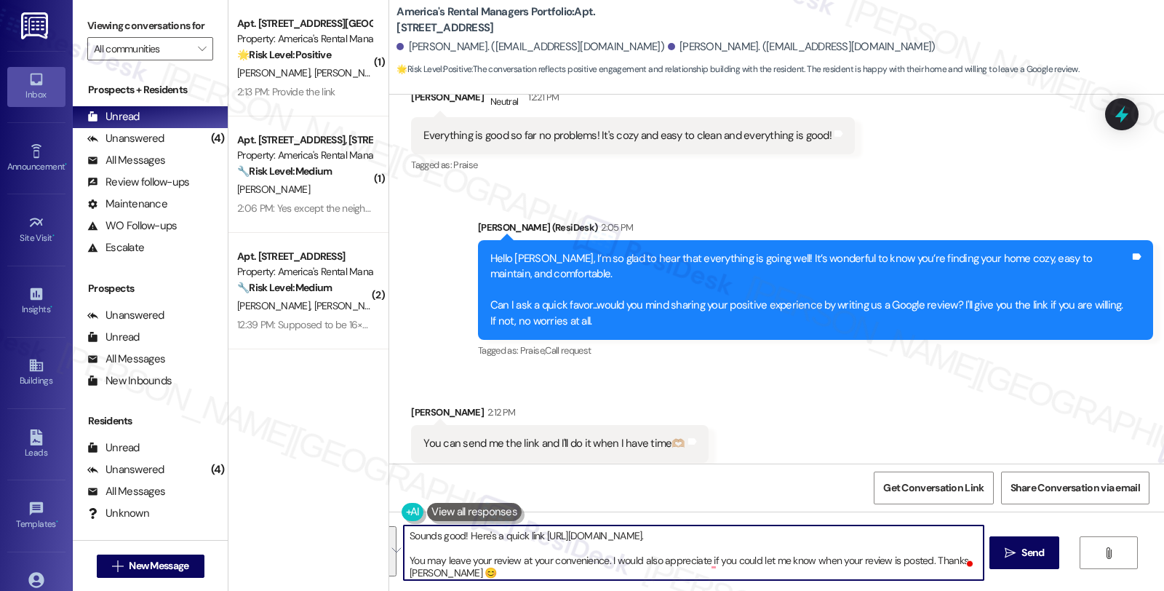
type textarea "Sounds good! Here's a quick link [URL][DOMAIN_NAME]. You may leave your review …"
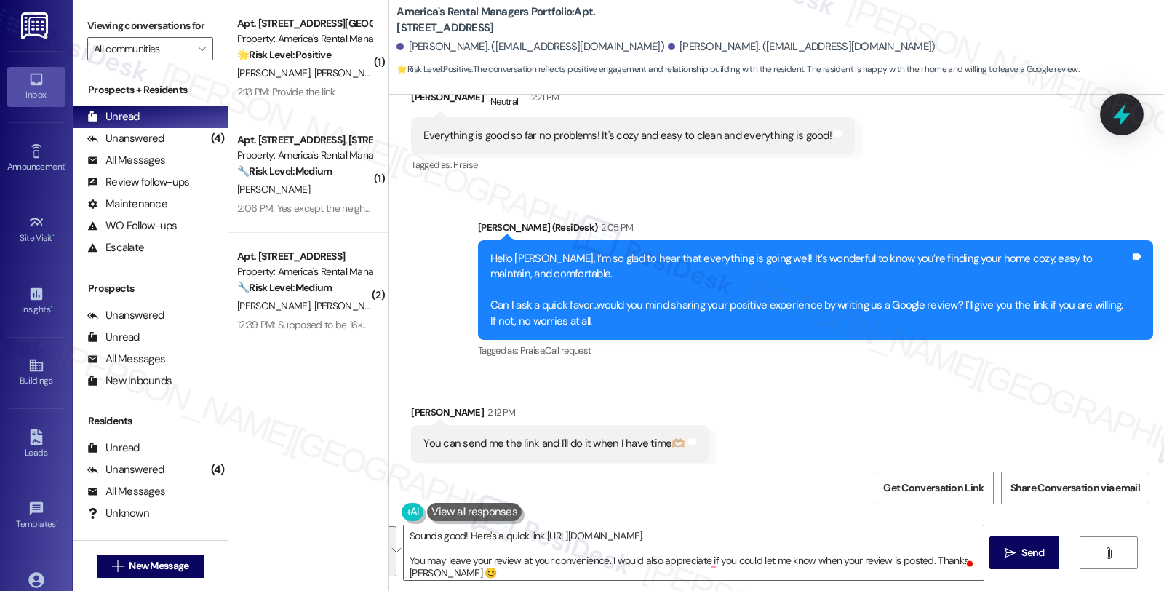
click at [1123, 124] on icon at bounding box center [1121, 114] width 25 height 25
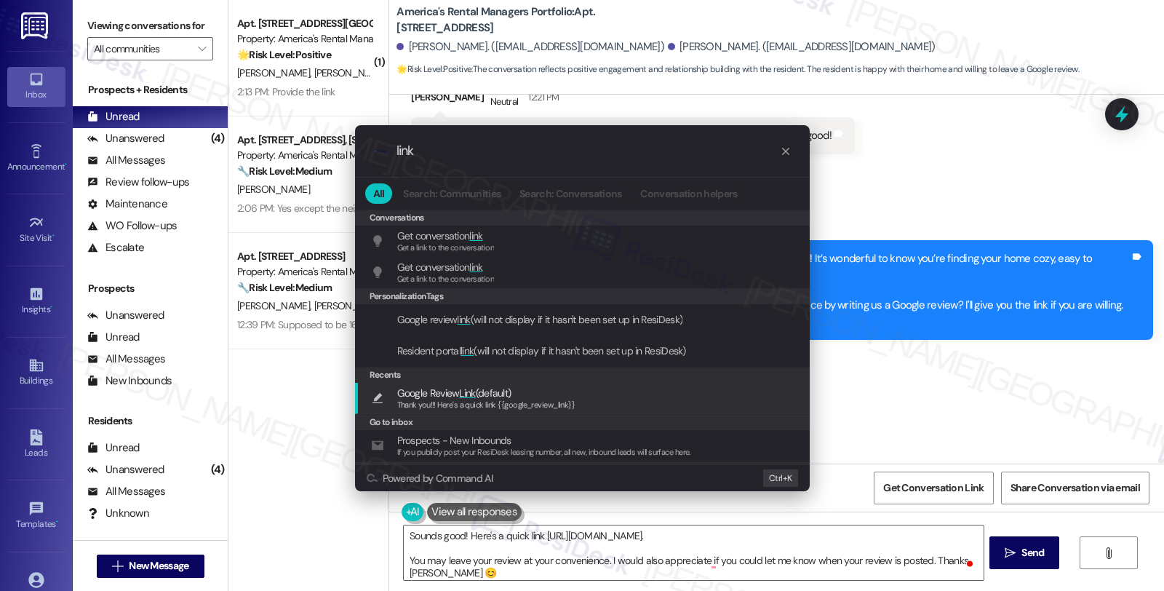
type input "link"
click at [524, 409] on span "Thank you!!! Here's a quick link {{google_review_link}}" at bounding box center [486, 404] width 178 height 10
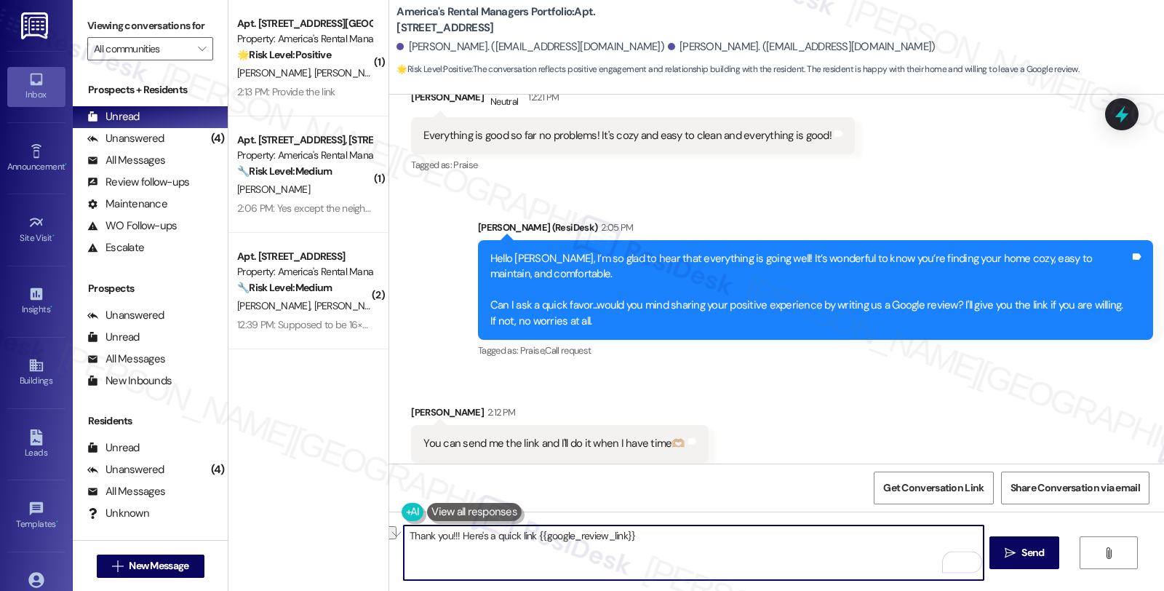
drag, startPoint x: 450, startPoint y: 535, endPoint x: 316, endPoint y: 518, distance: 135.0
click at [316, 518] on div "( 1 ) Apt. [STREET_ADDRESS] Property: America's Rental Managers Portfolio 🌟 Ris…" at bounding box center [696, 295] width 936 height 591
paste textarea "Sounds good! Here's a quick link [URL][DOMAIN_NAME]. You may leave your review …"
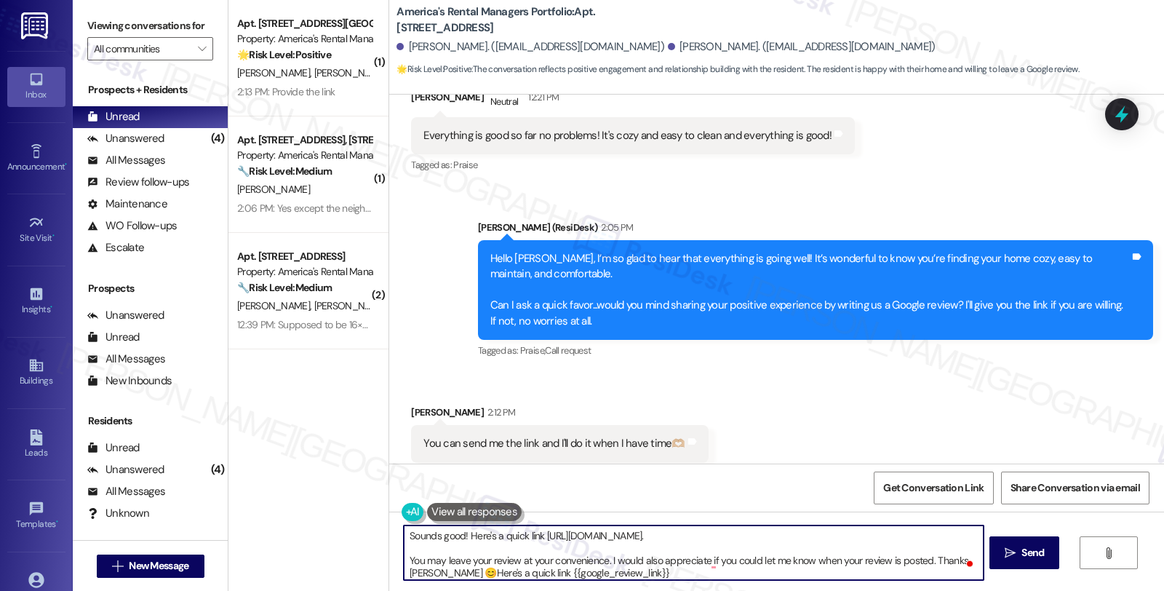
click at [651, 570] on textarea "Sounds good! Here's a quick link [URL][DOMAIN_NAME]. You may leave your review …" at bounding box center [693, 552] width 579 height 55
drag, startPoint x: 462, startPoint y: 537, endPoint x: 804, endPoint y: 535, distance: 341.9
click at [804, 535] on textarea "Sounds good! Here's a quick link [URL][DOMAIN_NAME]. You may leave your review …" at bounding box center [693, 552] width 579 height 55
paste textarea "{{google_review_link}}"
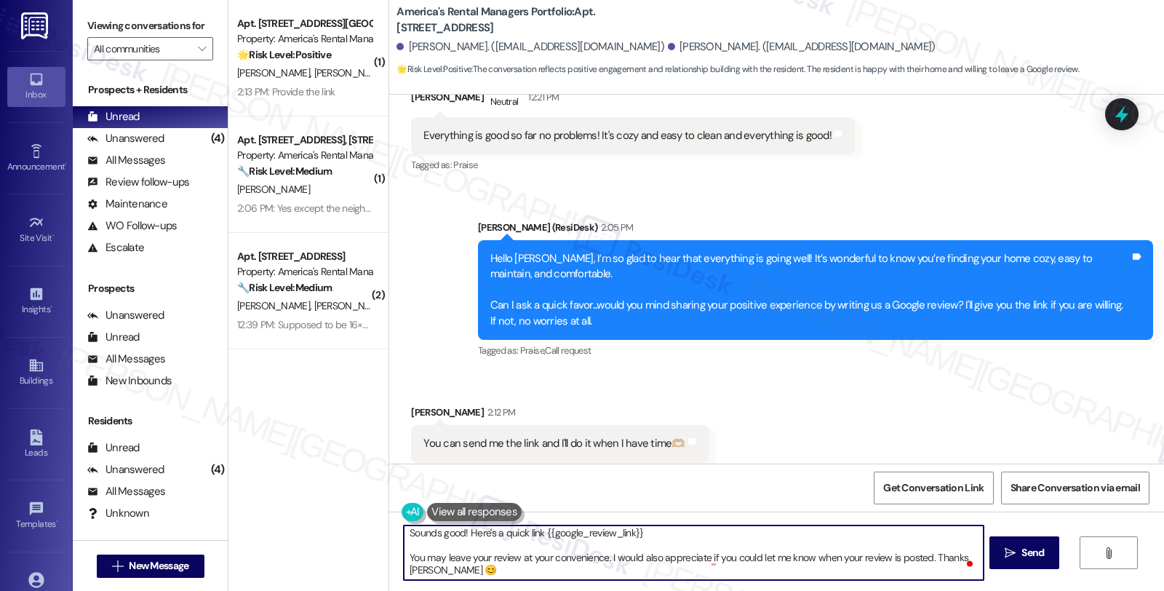
click at [410, 565] on textarea "Sounds good! Here's a quick link {{google_review_link}} You may leave your revi…" at bounding box center [693, 552] width 579 height 55
type textarea "Sounds good! Here's a quick link {{google_review_link}} You may leave your revi…"
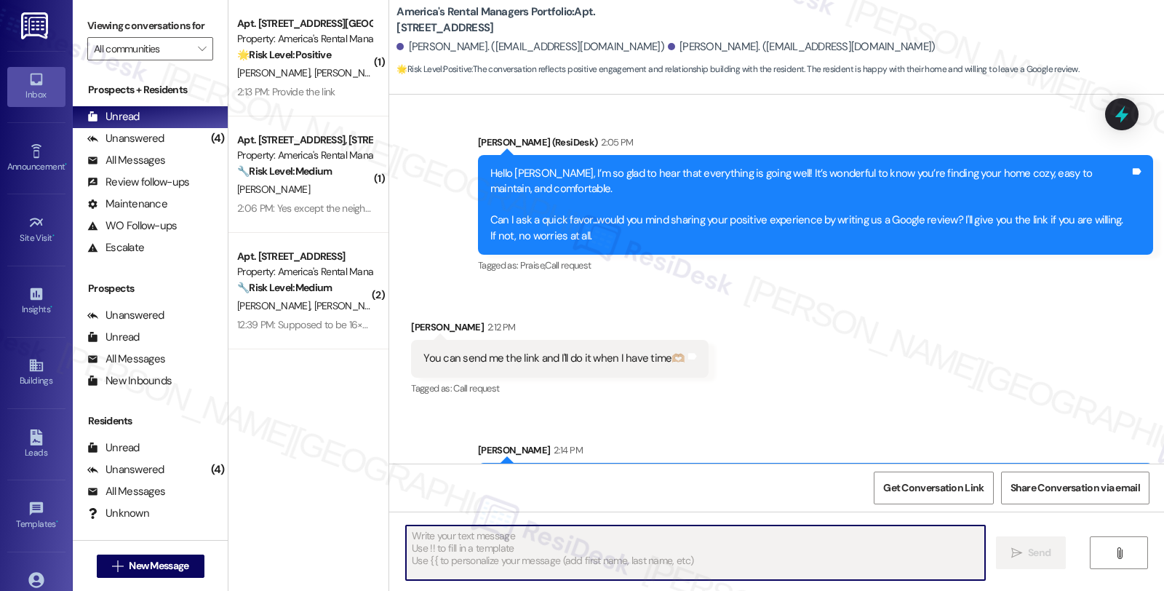
scroll to position [583, 0]
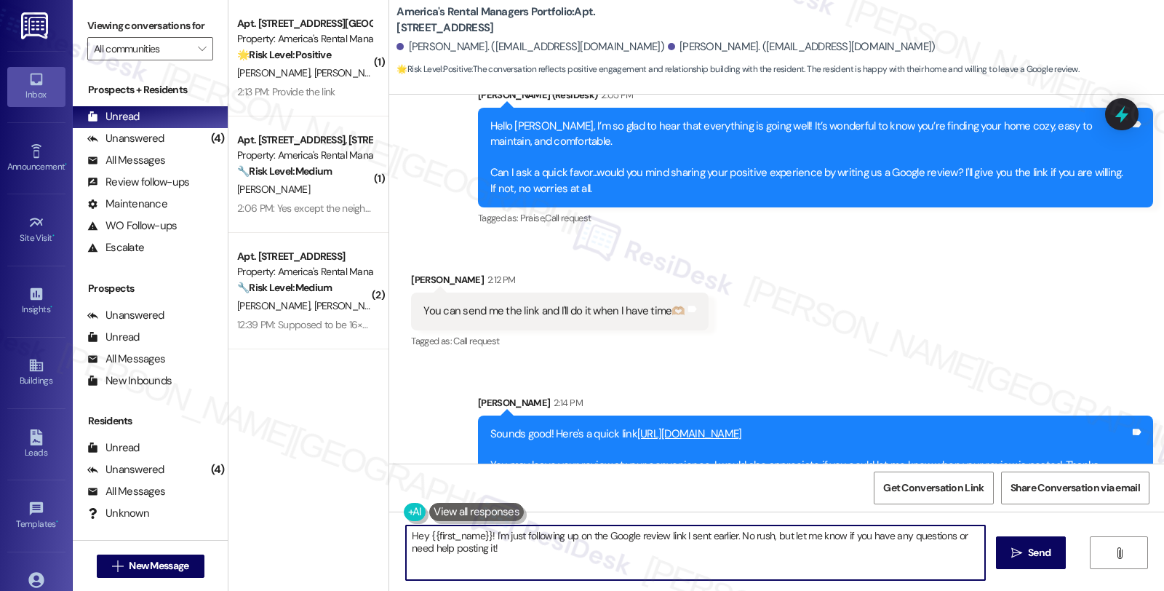
type textarea "Hey {{first_name}}! I'm just following up on the Google review link I sent earl…"
click at [949, 489] on span "Get Conversation Link" at bounding box center [933, 487] width 100 height 15
drag, startPoint x: 412, startPoint y: 250, endPoint x: 460, endPoint y: 252, distance: 47.3
click at [460, 261] on div "Received via SMS [PERSON_NAME] 2:12 PM You can send me the link and I'll do it …" at bounding box center [559, 311] width 319 height 101
copy div "[PERSON_NAME]"
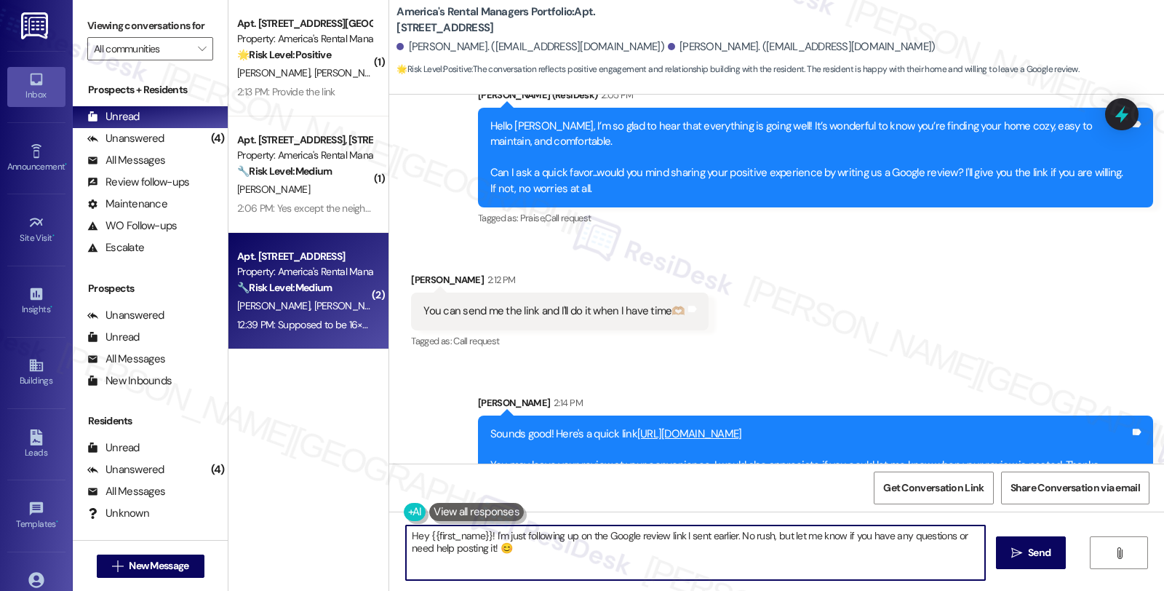
click at [303, 281] on strong "🔧 Risk Level: Medium" at bounding box center [284, 287] width 95 height 13
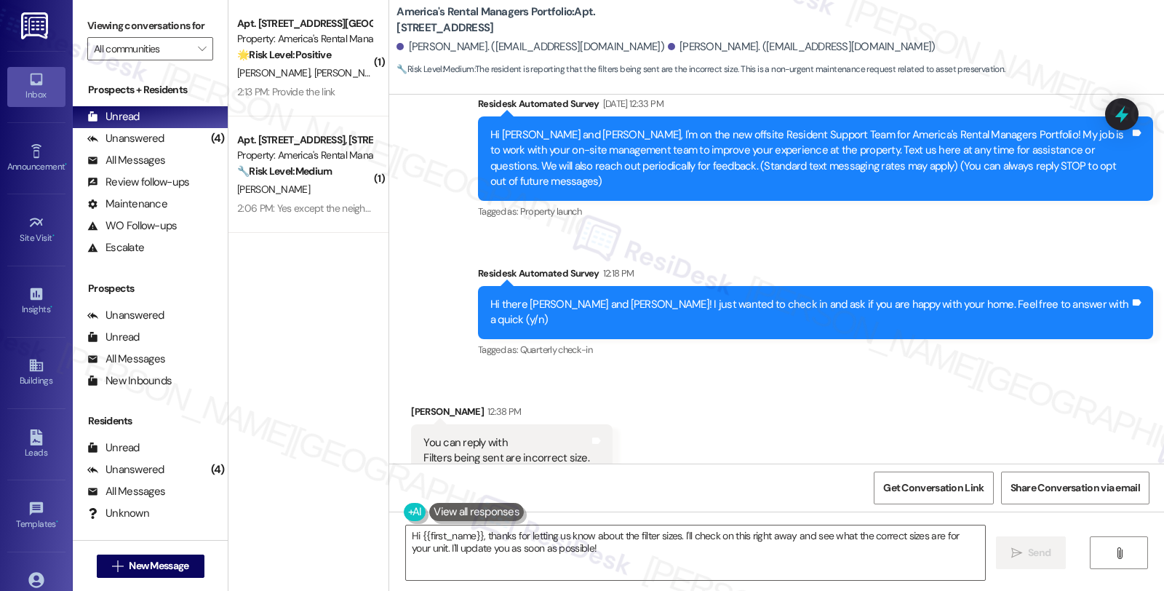
scroll to position [262, 0]
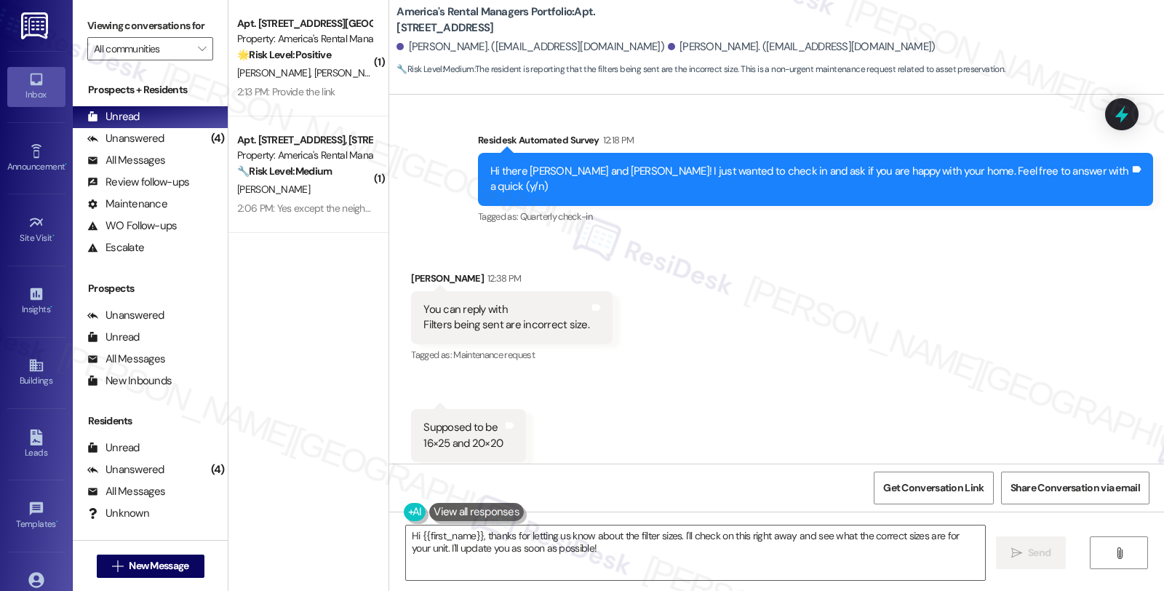
click at [1013, 300] on div "Received via SMS [PERSON_NAME] 12:38 PM You can reply with Filters being sent a…" at bounding box center [776, 366] width 775 height 256
click at [988, 250] on div "Received via SMS [PERSON_NAME] 12:38 PM You can reply with Filters being sent a…" at bounding box center [776, 366] width 775 height 256
click at [982, 366] on div "Received via SMS [PERSON_NAME] 12:38 PM You can reply with Filters being sent a…" at bounding box center [776, 366] width 775 height 256
click at [413, 271] on div "[PERSON_NAME] 12:38 PM" at bounding box center [512, 281] width 202 height 20
drag, startPoint x: 413, startPoint y: 245, endPoint x: 423, endPoint y: 248, distance: 9.9
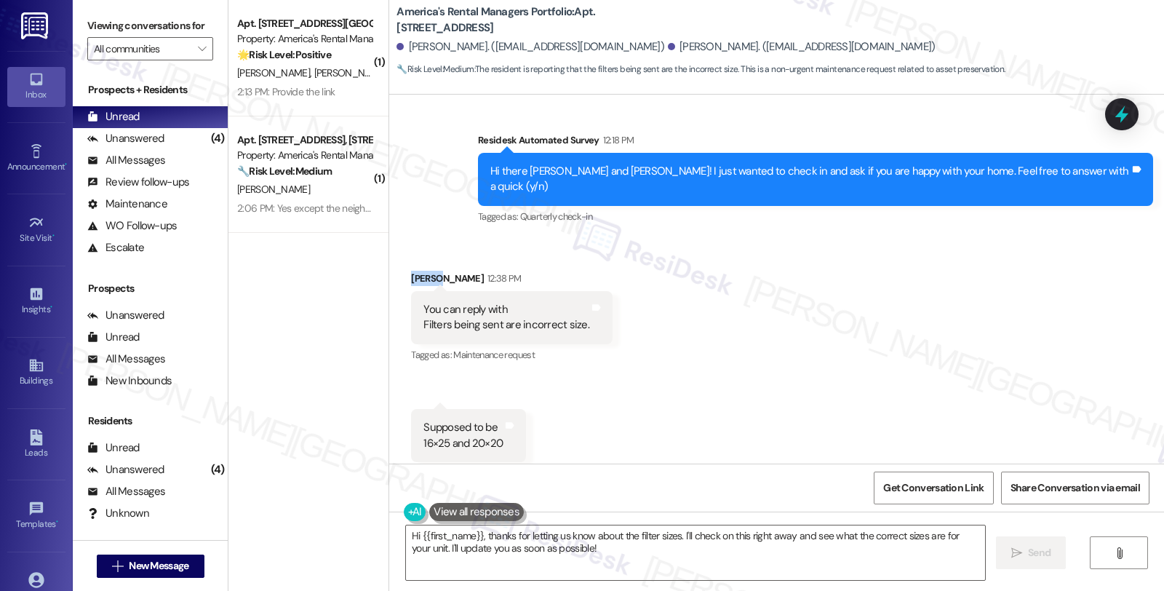
click at [415, 271] on div "[PERSON_NAME] 12:38 PM" at bounding box center [512, 281] width 202 height 20
copy div "[PERSON_NAME]"
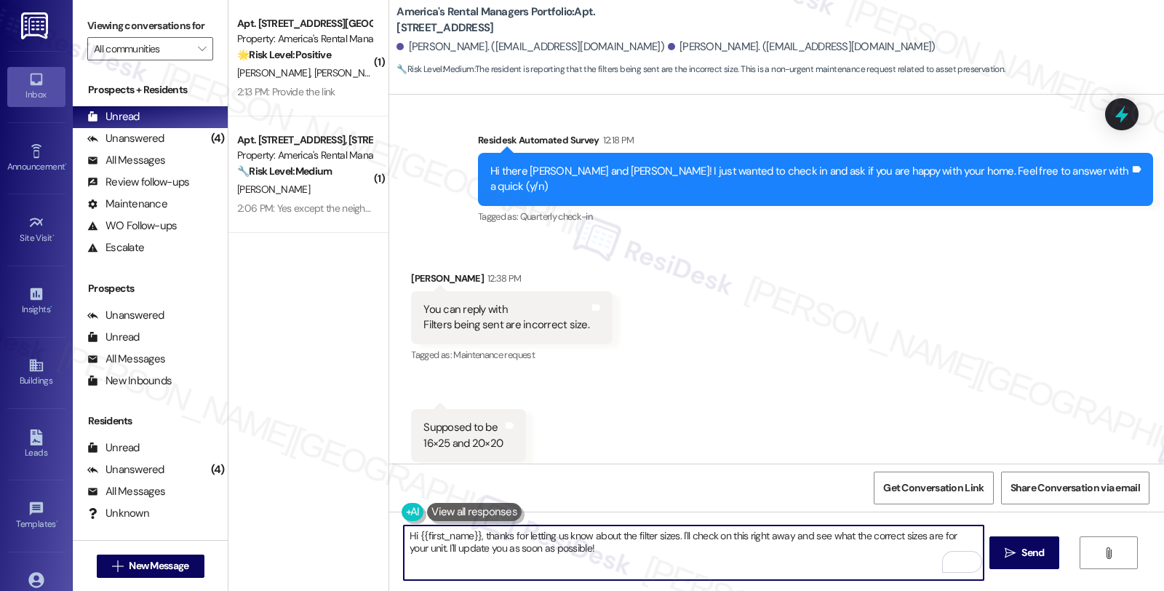
drag, startPoint x: 415, startPoint y: 535, endPoint x: 471, endPoint y: 533, distance: 56.8
click at [471, 533] on textarea "Hi {{first_name}}, thanks for letting us know about the filter sizes. I'll chec…" at bounding box center [693, 552] width 579 height 55
paste textarea "[PERSON_NAME]"
drag, startPoint x: 642, startPoint y: 535, endPoint x: 677, endPoint y: 559, distance: 41.8
click at [677, 559] on textarea "Hi [PERSON_NAME], thanks for letting us know about the filter sizes. I'll check…" at bounding box center [693, 552] width 579 height 55
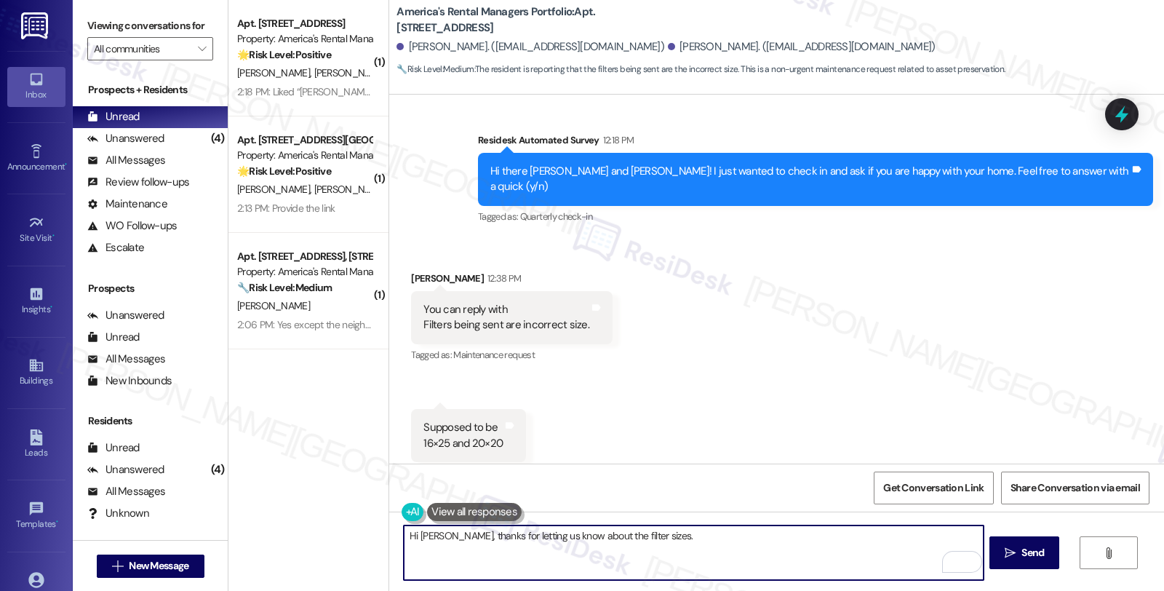
click at [702, 536] on textarea "Hi [PERSON_NAME], thanks for letting us know about the filter sizes." at bounding box center [693, 552] width 579 height 55
click at [749, 539] on textarea "Hi [PERSON_NAME], thanks for letting us know about the filter sizes. We'll make…" at bounding box center [693, 552] width 579 height 55
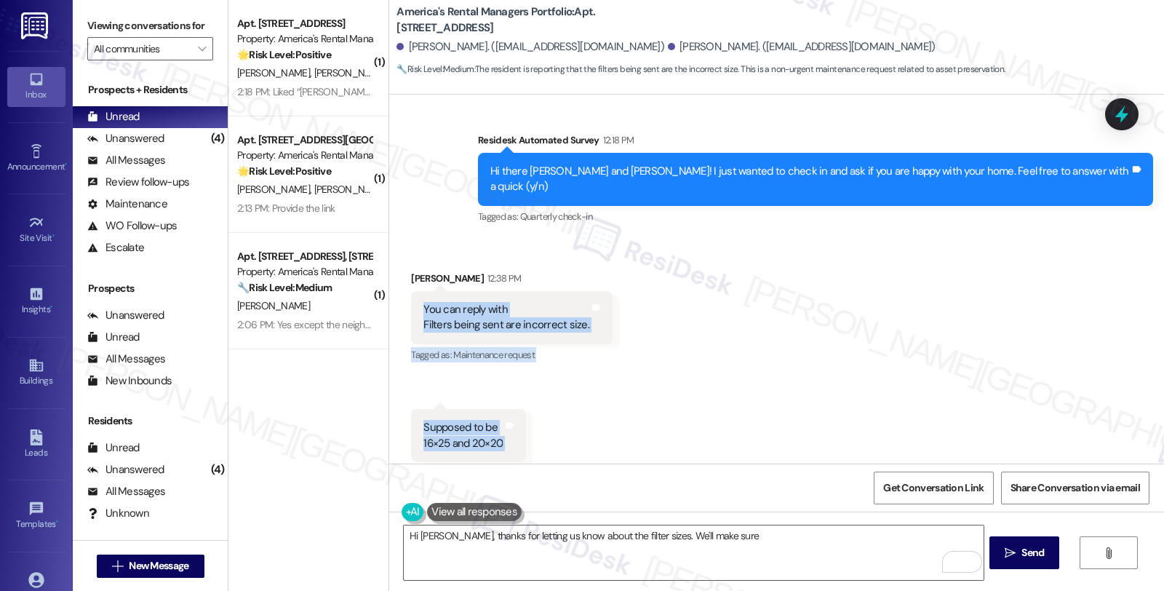
drag, startPoint x: 412, startPoint y: 275, endPoint x: 511, endPoint y: 402, distance: 160.2
click at [511, 402] on div "Received via SMS [PERSON_NAME] 12:38 PM You can reply with Filters being sent a…" at bounding box center [776, 366] width 775 height 256
copy div "You can reply with Filters being sent are incorrect size. Tags and notes Tagged…"
click at [663, 378] on div "Received via SMS [PERSON_NAME] 12:38 PM You can reply with Filters being sent a…" at bounding box center [776, 366] width 775 height 256
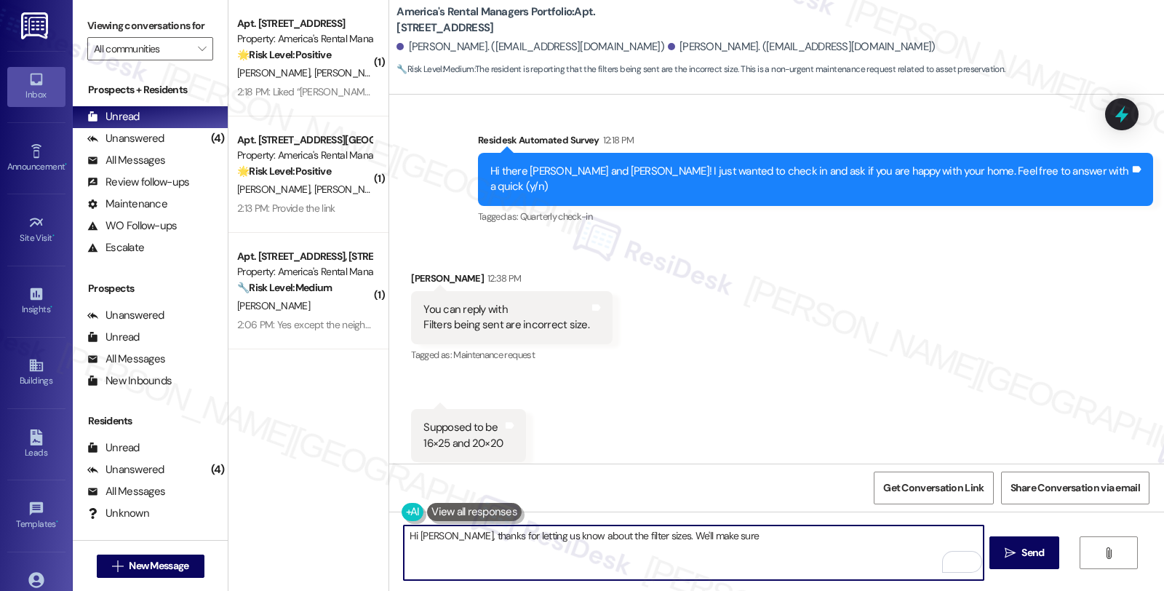
click at [660, 533] on textarea "Hi [PERSON_NAME], thanks for letting us know about the filter sizes. We'll make…" at bounding box center [693, 552] width 579 height 55
drag, startPoint x: 663, startPoint y: 538, endPoint x: 744, endPoint y: 539, distance: 81.5
click at [744, 539] on textarea "Hi [PERSON_NAME], thanks for letting us know about the filter sizes. We'll make…" at bounding box center [693, 552] width 579 height 55
click at [830, 533] on textarea "Hi [PERSON_NAME], thanks for letting us know about the filter sizes. We'll be s…" at bounding box center [693, 552] width 579 height 55
click at [891, 534] on textarea "Hi [PERSON_NAME], thanks for letting us know about the filter sizes. We'll be s…" at bounding box center [693, 552] width 579 height 55
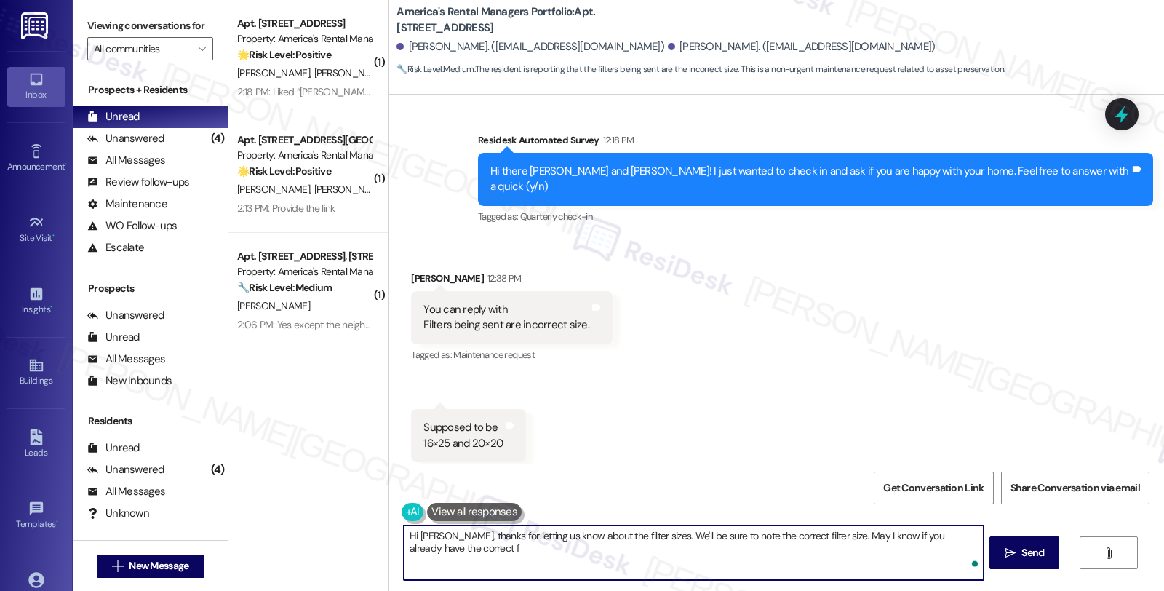
type textarea "Hi [PERSON_NAME], thanks for letting us know about the filter sizes. We'll be s…"
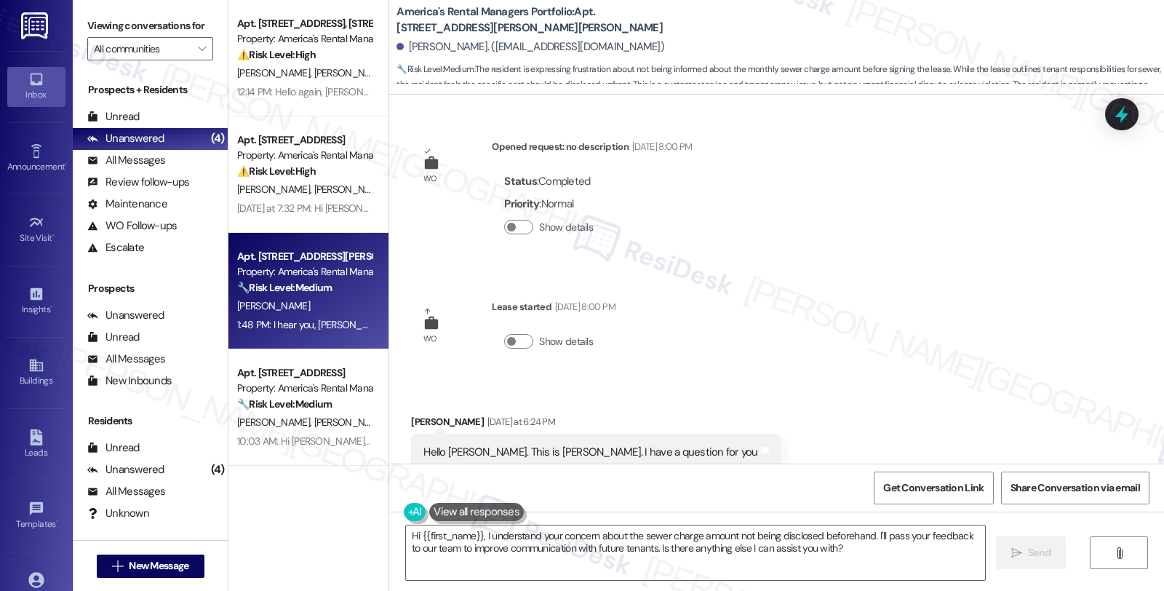
scroll to position [2700, 0]
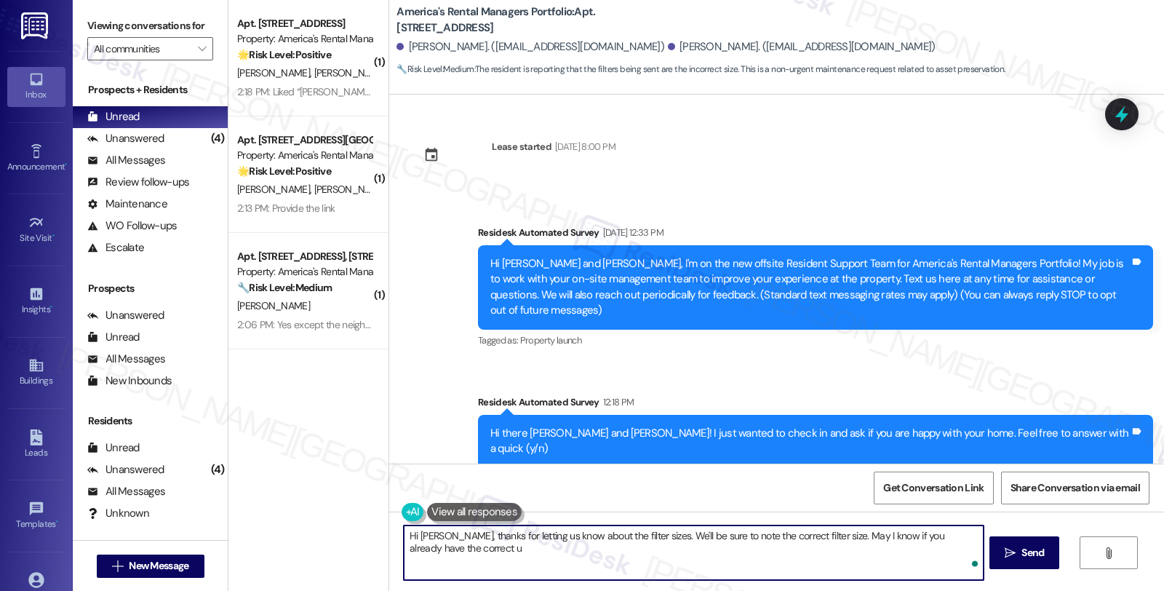
scroll to position [262, 0]
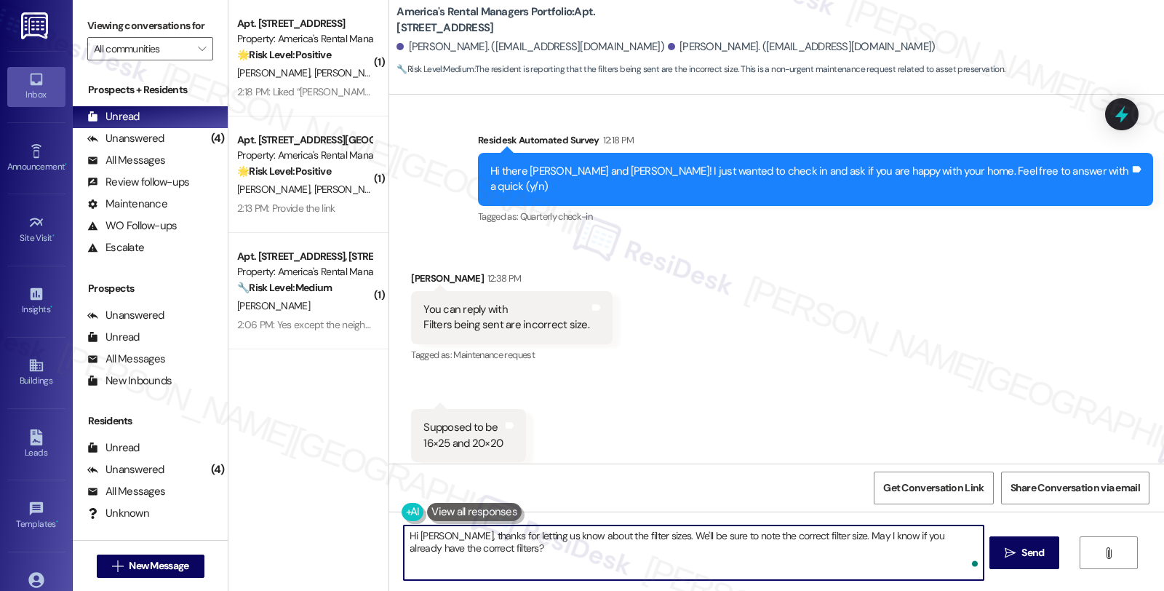
type textarea "Hi [PERSON_NAME], thanks for letting us know about the filter sizes. We'll be s…"
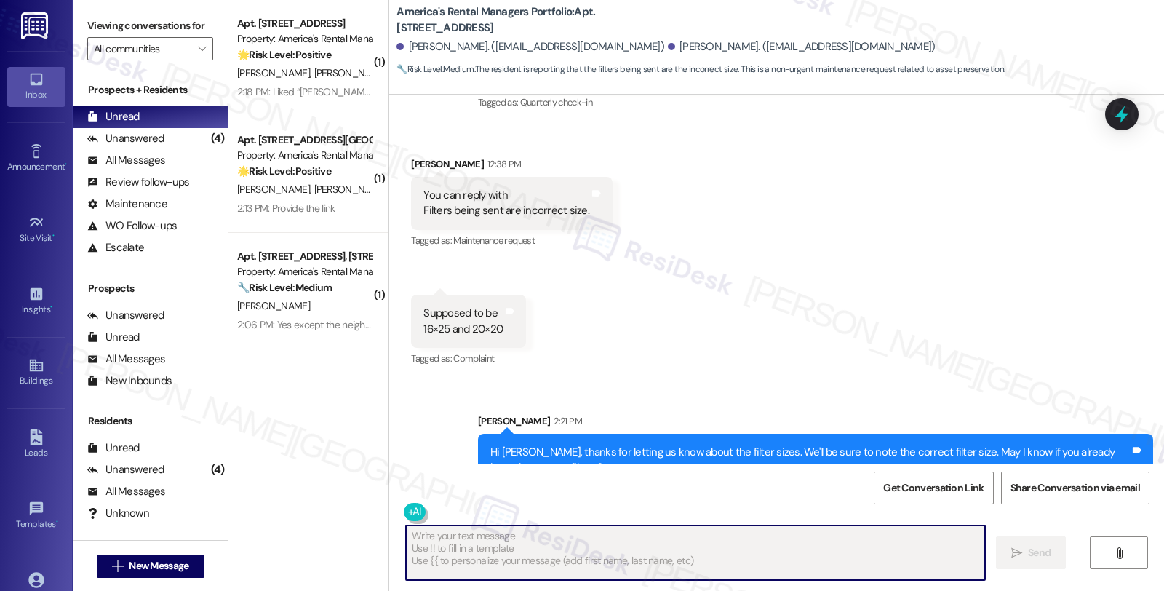
scroll to position [379, 0]
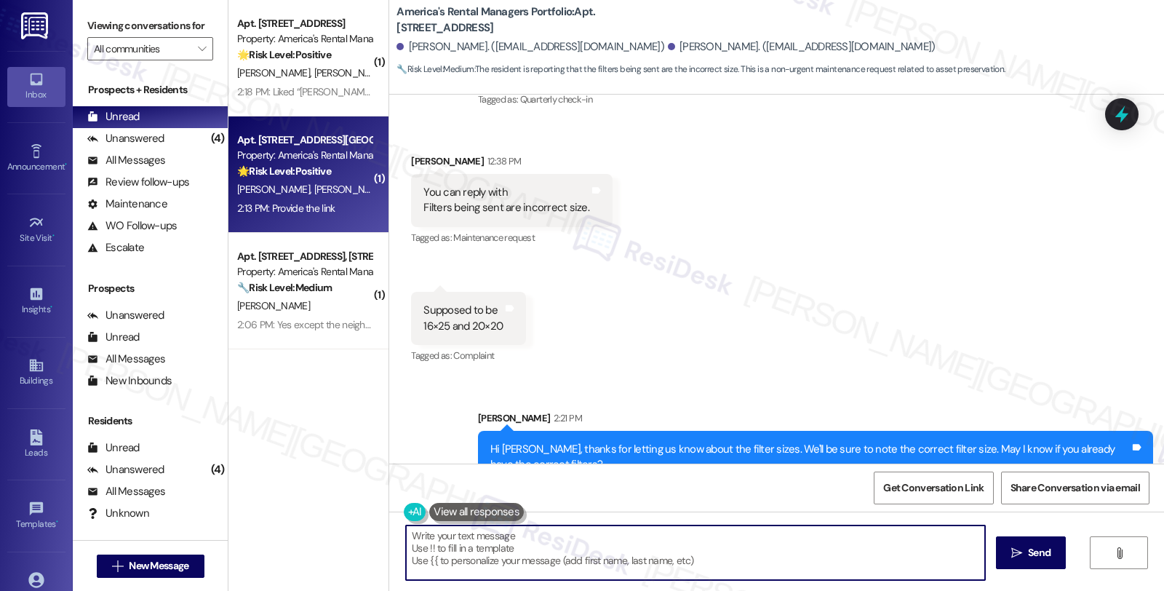
click at [324, 170] on strong "🌟 Risk Level: Positive" at bounding box center [284, 170] width 94 height 13
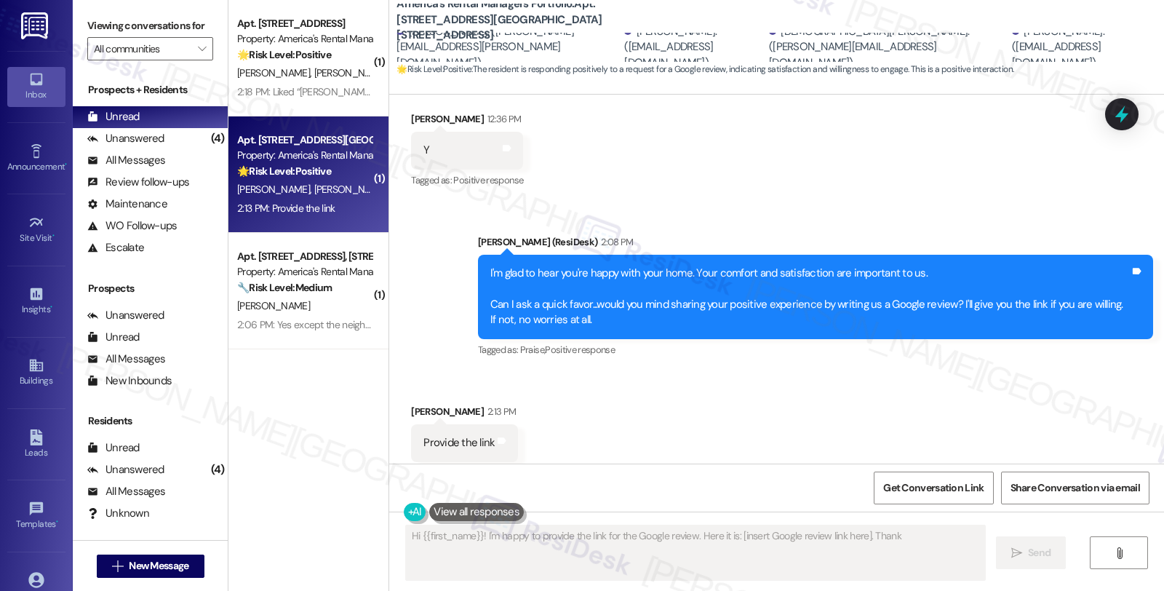
scroll to position [798, 0]
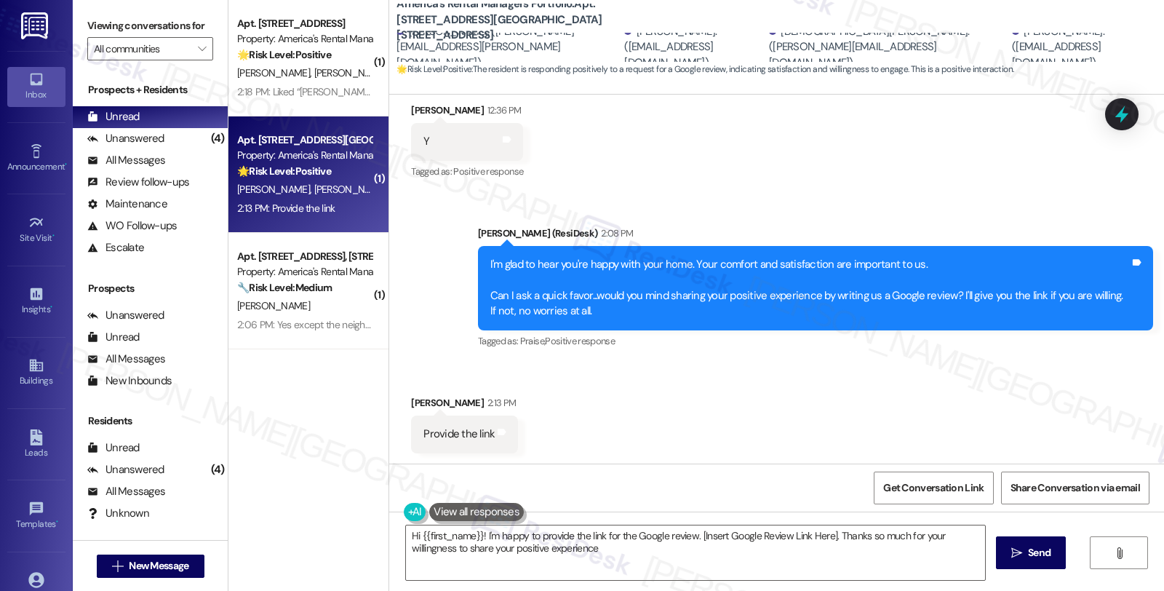
type textarea "Hi {{first_name}}! I'm happy to provide the link for the Google review. [Insert…"
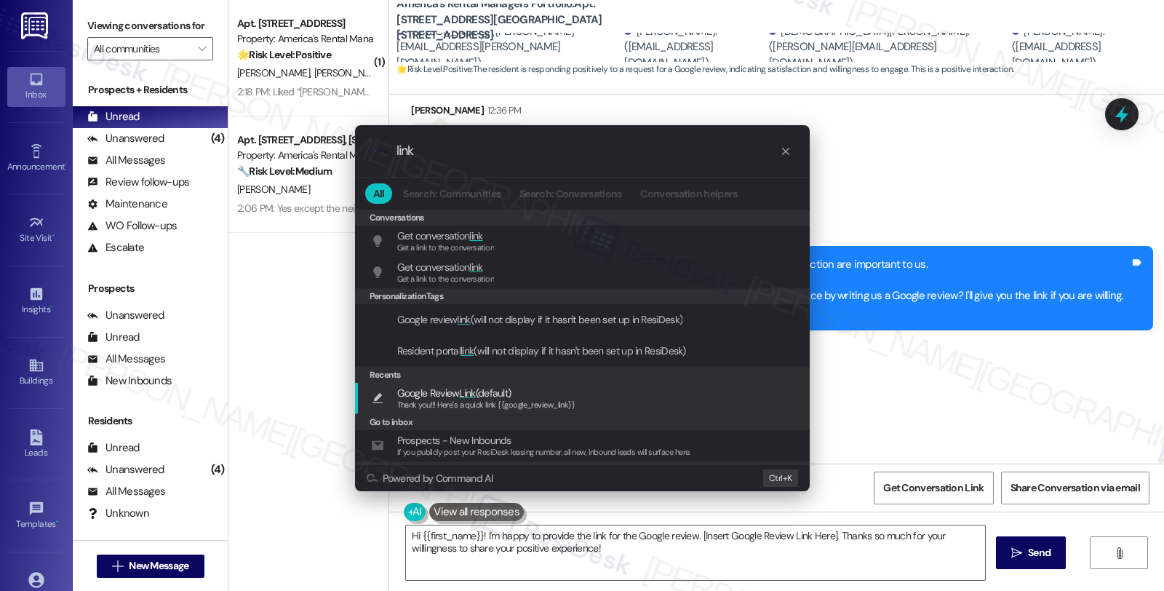
type input "link"
click at [439, 402] on span "Thank you!!! Here's a quick link {{google_review_link}}" at bounding box center [486, 404] width 178 height 10
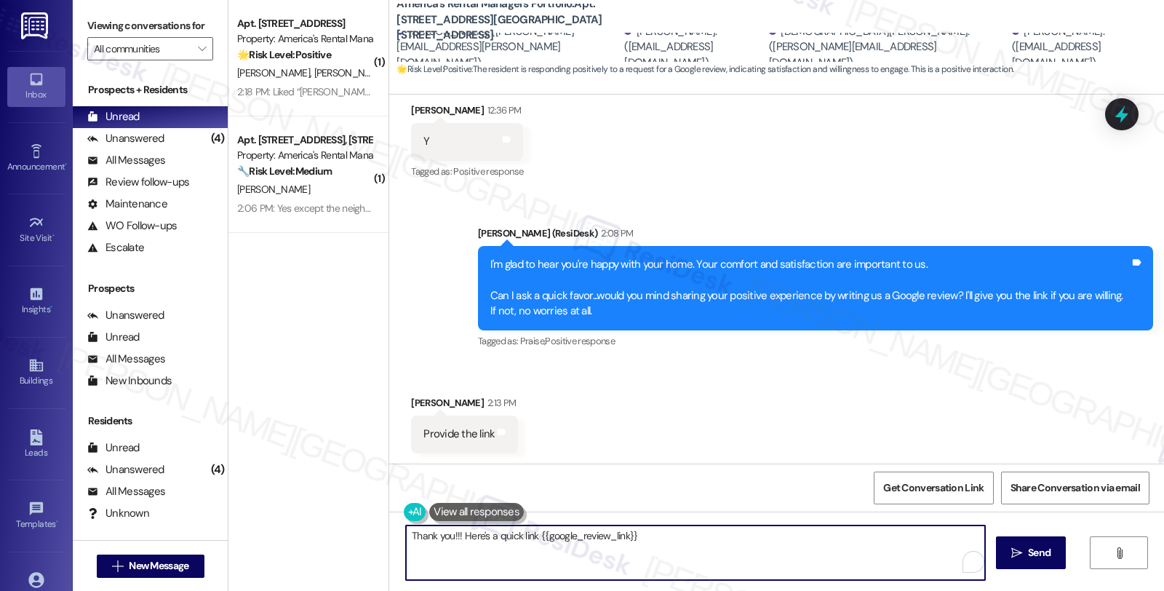
click at [406, 534] on textarea "Thank you!!! Here's a quick link {{google_review_link}}" at bounding box center [695, 552] width 579 height 55
click at [671, 535] on textarea "Absolutetly! Here's a quick link {{google_review_link}}" at bounding box center [693, 552] width 579 height 55
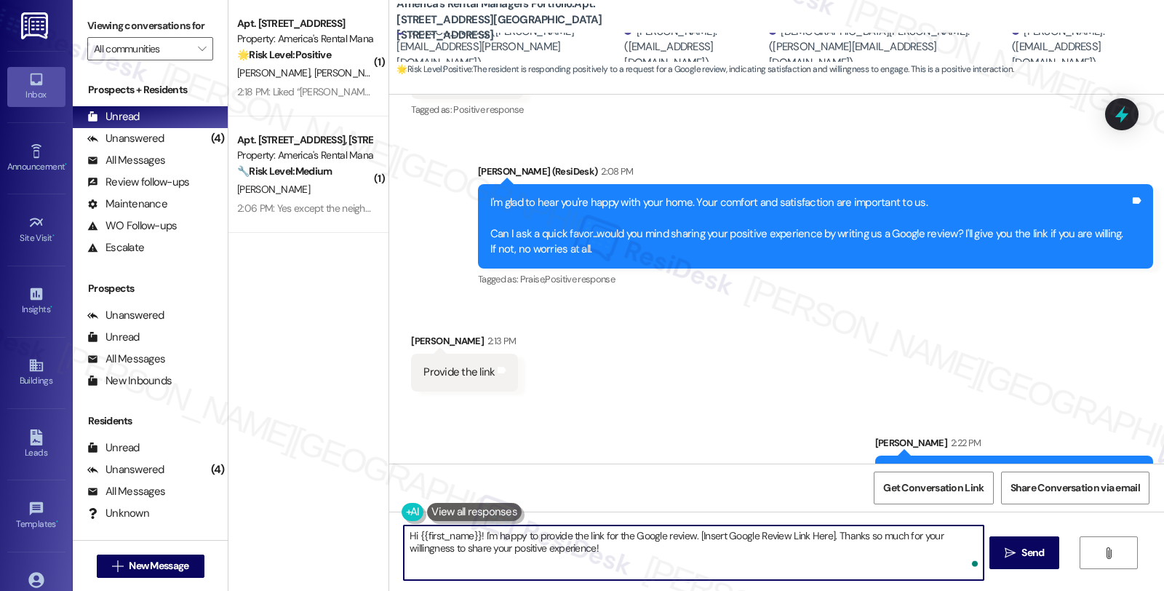
scroll to position [899, 0]
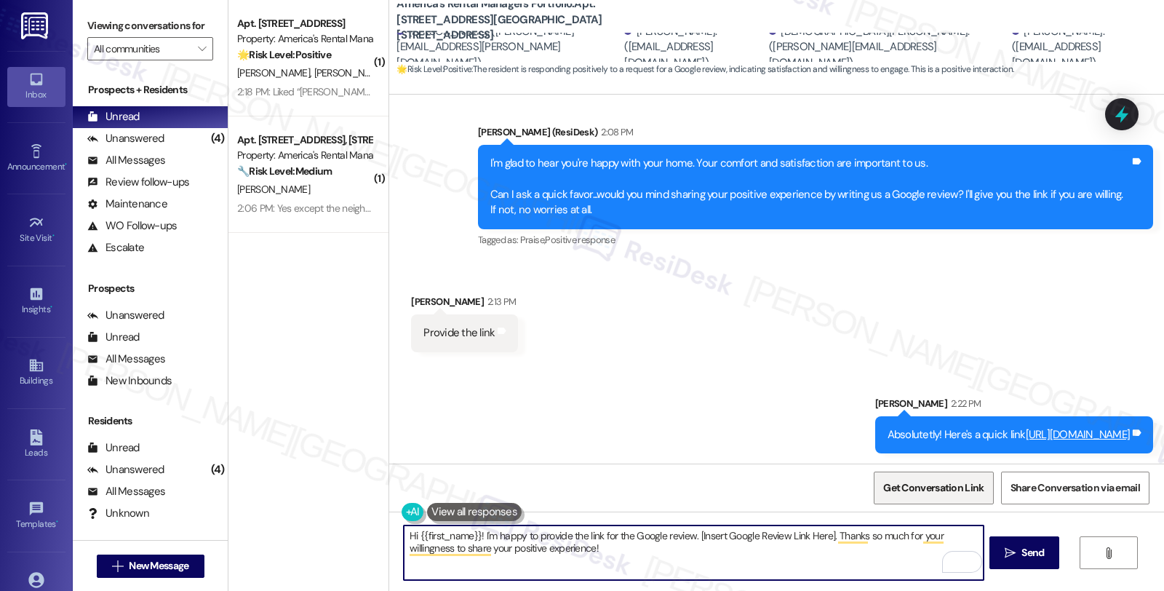
drag, startPoint x: 940, startPoint y: 495, endPoint x: 929, endPoint y: 502, distance: 13.1
click at [940, 495] on span "Get Conversation Link" at bounding box center [933, 487] width 100 height 15
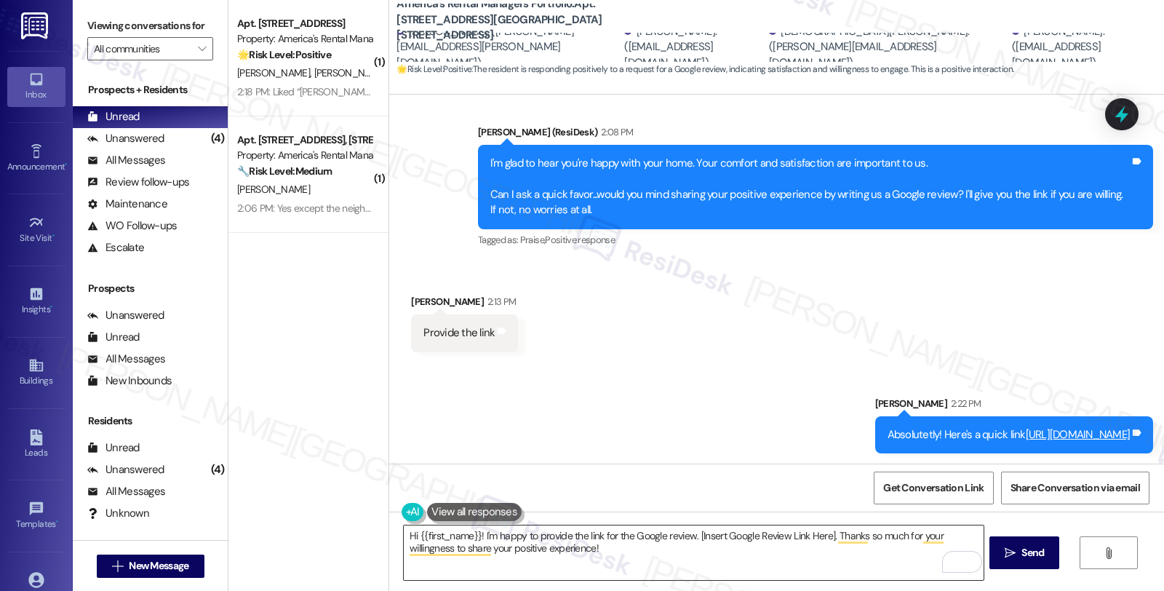
click at [599, 548] on textarea "Hi {{first_name}}! I'm happy to provide the link for the Google review. [Insert…" at bounding box center [693, 552] width 579 height 55
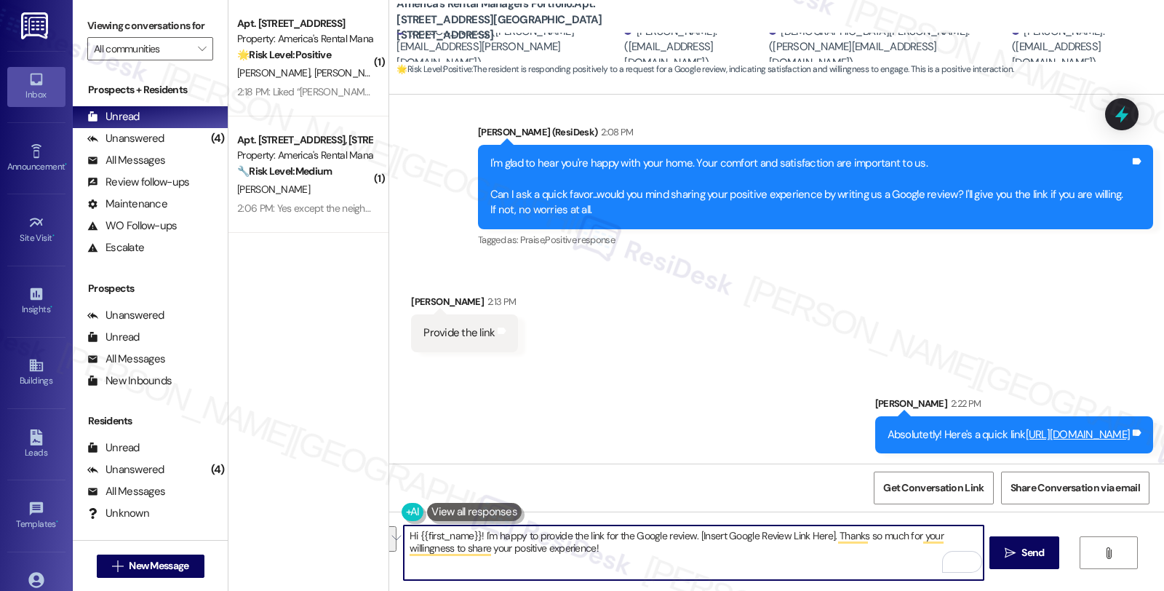
paste textarea "You may leave your review at your convenience. I would also appreciate if you c…"
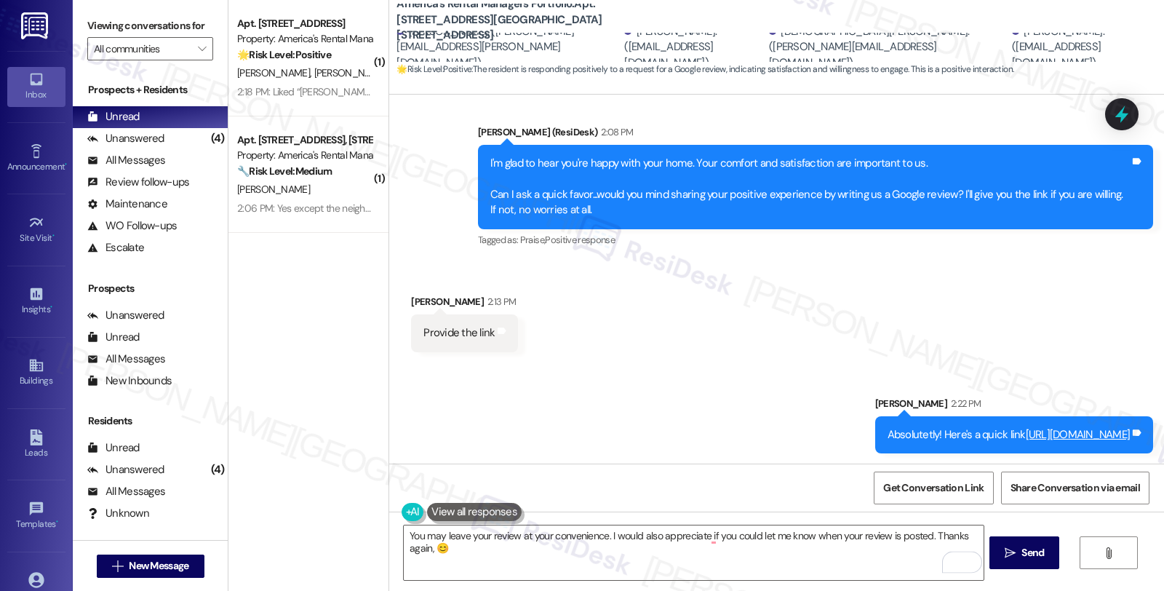
click at [416, 300] on div "Christine Kays 2:13 PM" at bounding box center [464, 304] width 107 height 20
copy div "Christine"
click at [411, 547] on textarea "You may leave your review at your convenience. I would also appreciate if you c…" at bounding box center [693, 552] width 579 height 55
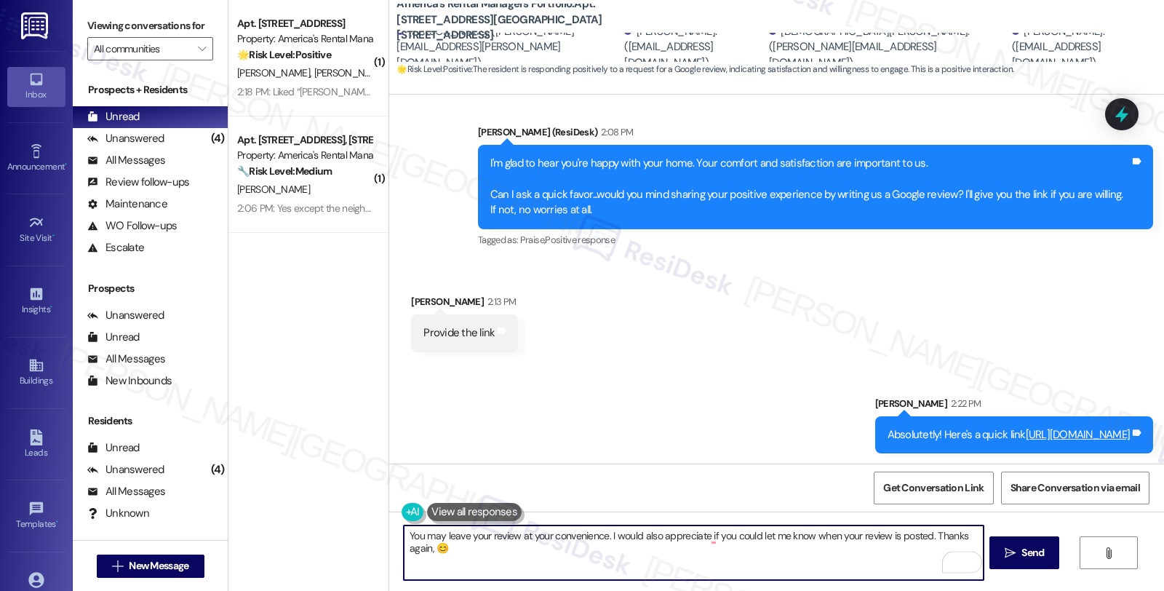
click at [407, 546] on textarea "You may leave your review at your convenience. I would also appreciate if you c…" at bounding box center [693, 552] width 579 height 55
click at [404, 546] on textarea "You may leave your review at your convenience. I would also appreciate if you c…" at bounding box center [693, 552] width 579 height 55
click at [404, 549] on textarea "You may leave your review at your convenience. I would also appreciate if you c…" at bounding box center [693, 552] width 579 height 55
paste textarea "Christine"
click at [437, 550] on textarea "You may leave your review at your convenience. I would also appreciate if you c…" at bounding box center [693, 552] width 579 height 55
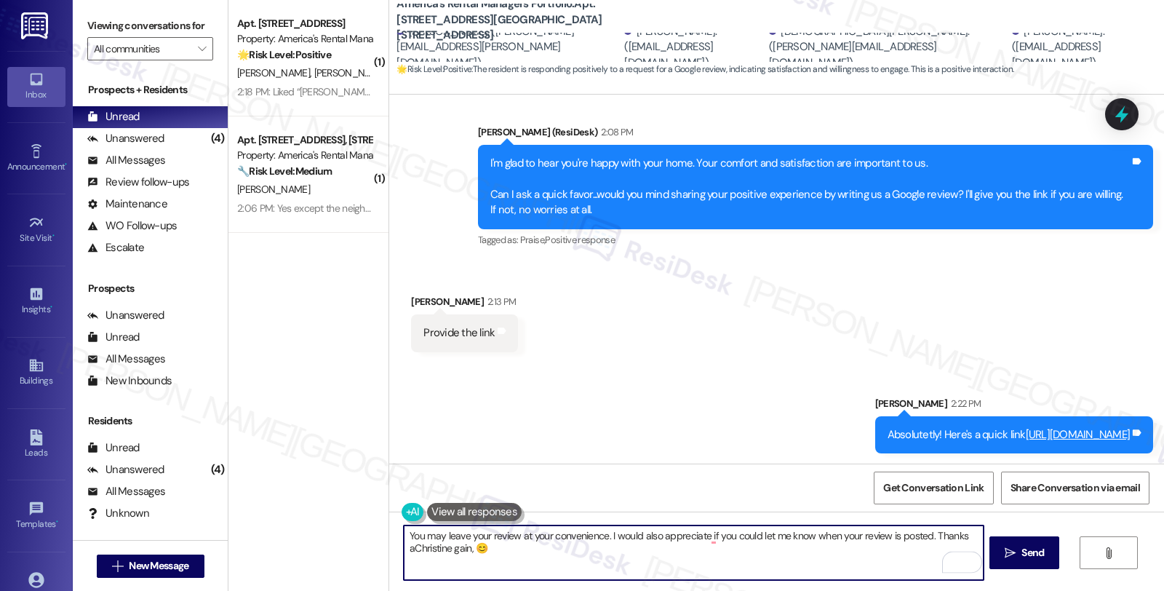
click at [437, 550] on textarea "You may leave your review at your convenience. I would also appreciate if you c…" at bounding box center [693, 552] width 579 height 55
paste textarea "To enrich screen reader interactions, please activate Accessibility in Grammarl…"
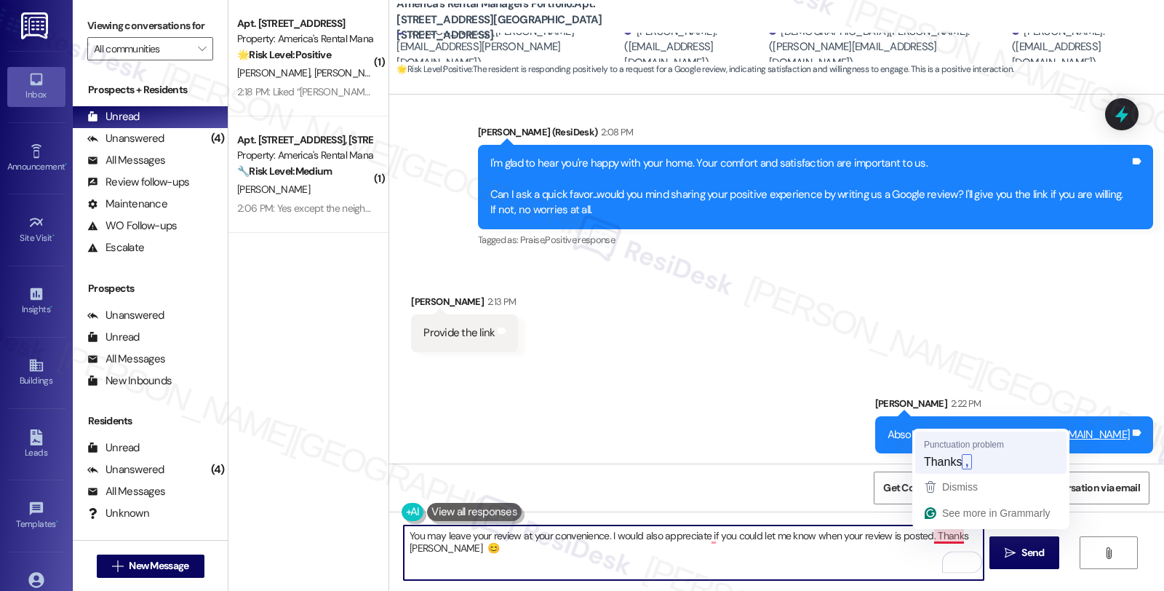
type textarea "You may leave your review at your convenience. I would also appreciate if you c…"
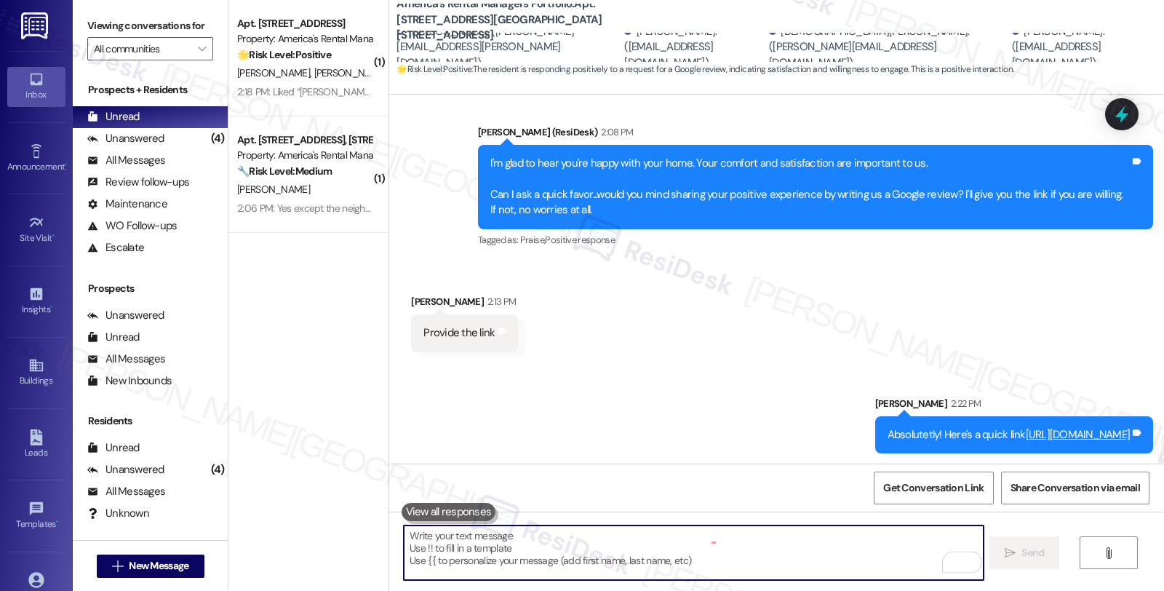
scroll to position [798, 0]
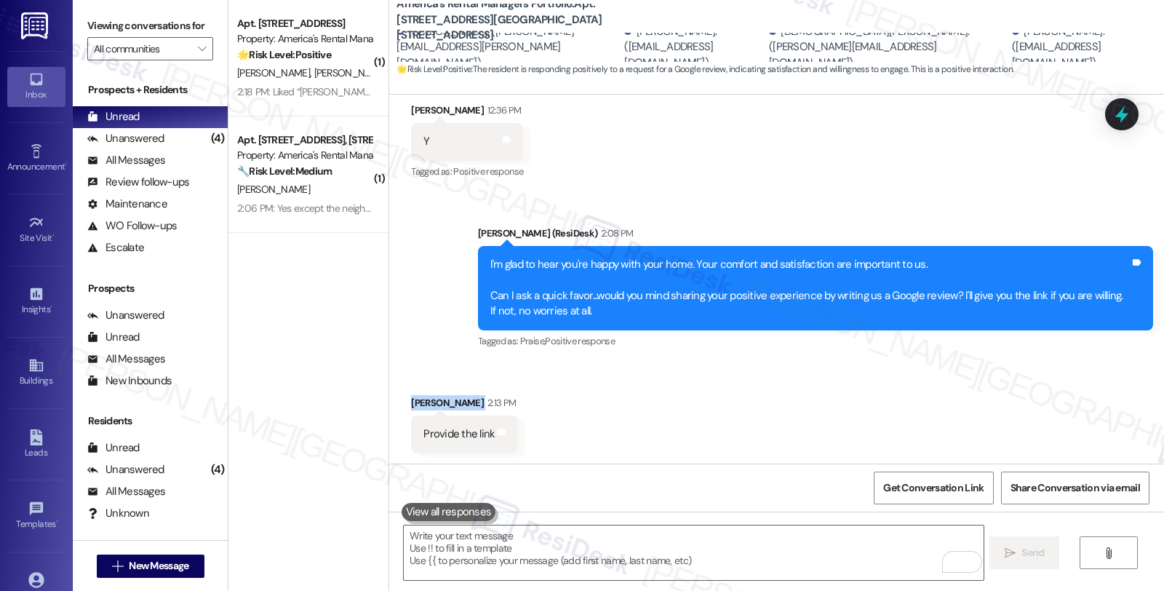
drag, startPoint x: 400, startPoint y: 402, endPoint x: 462, endPoint y: 402, distance: 61.8
click at [462, 402] on div "Received via SMS Christine Kays 2:13 PM Provide the link Tags and notes" at bounding box center [464, 423] width 129 height 79
copy div "Christine Kays"
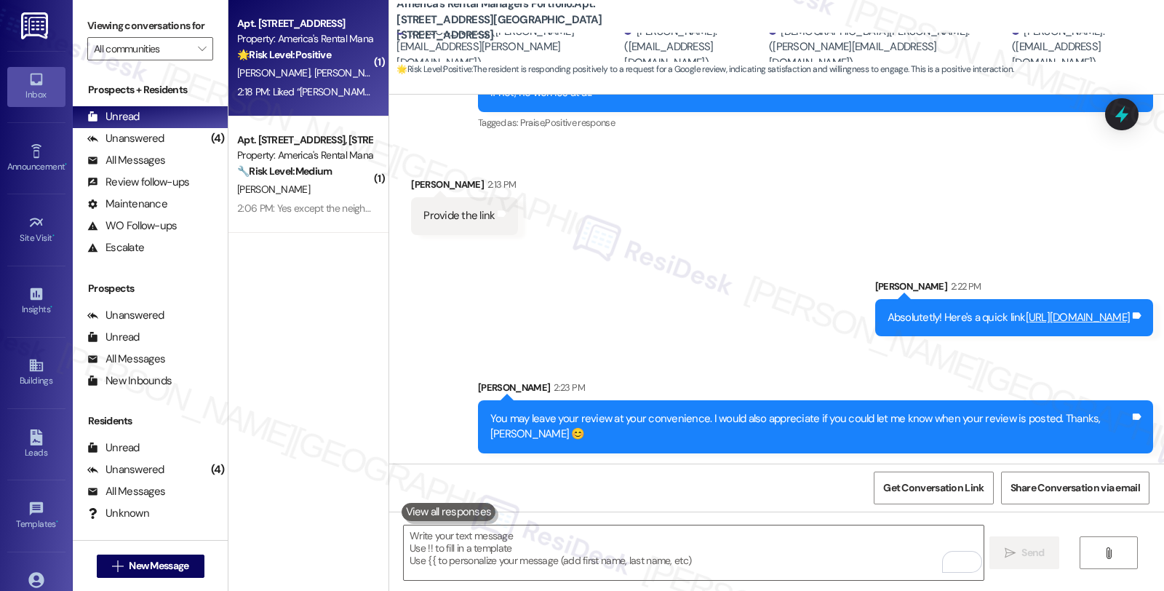
click at [321, 73] on div "K. Kotke H. Williams" at bounding box center [304, 73] width 137 height 18
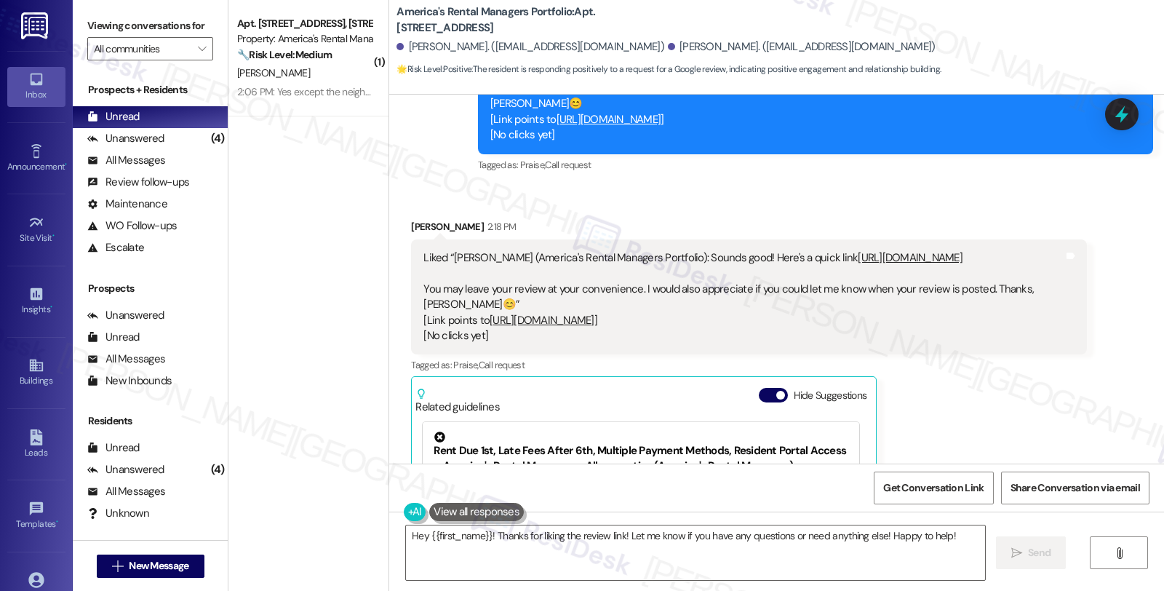
scroll to position [1101, 0]
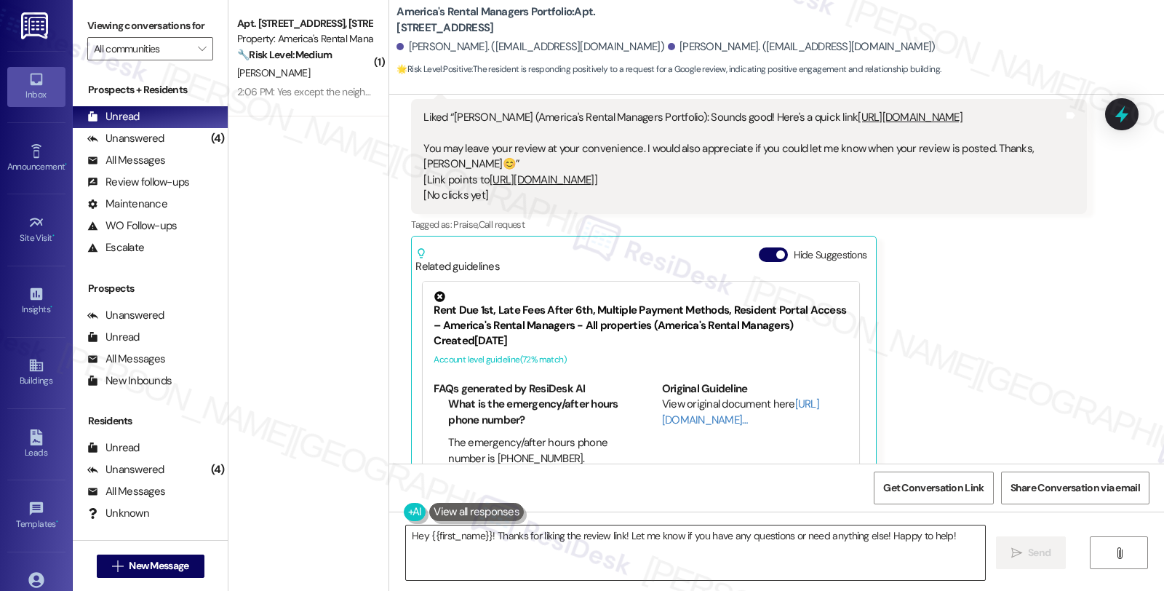
click at [529, 554] on textarea "Hey {{first_name}}! Thanks for liking the review link! Let me know if you have …" at bounding box center [695, 552] width 579 height 55
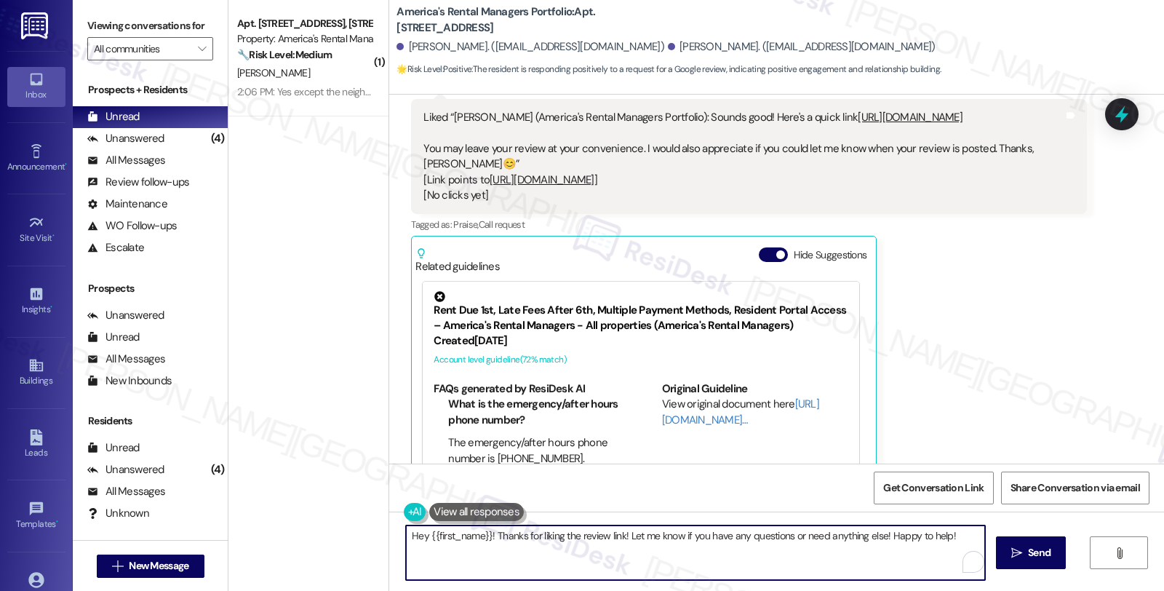
paste textarea "Should you have other concerns, please feel free to reach out. Have a great day"
click at [722, 537] on textarea "Should you have other concerns, please feel free to reach out. Have a great day!" at bounding box center [693, 552] width 579 height 55
type textarea "Fetching suggested responses. Please feel free to read through the conversation…"
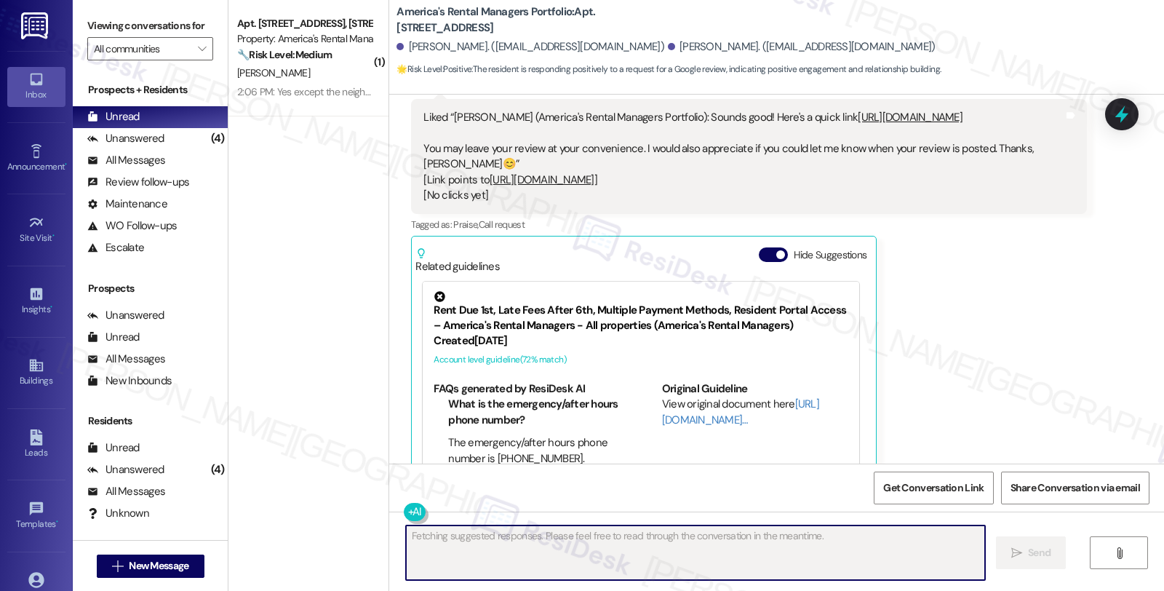
scroll to position [1203, 0]
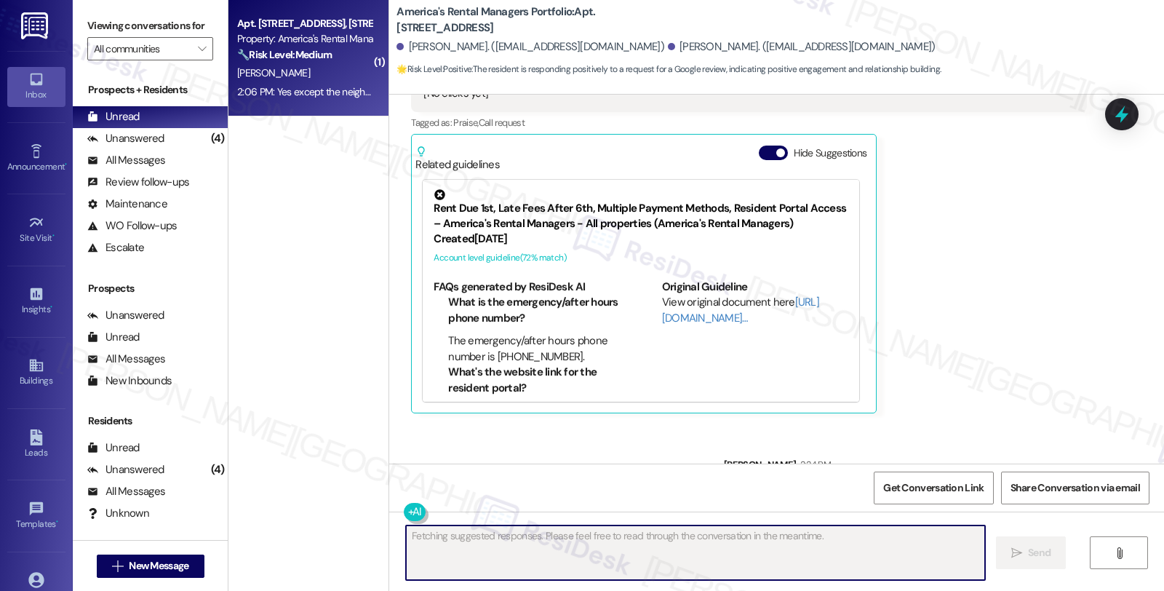
click at [320, 32] on div "Property: America's Rental Managers Portfolio" at bounding box center [304, 38] width 135 height 15
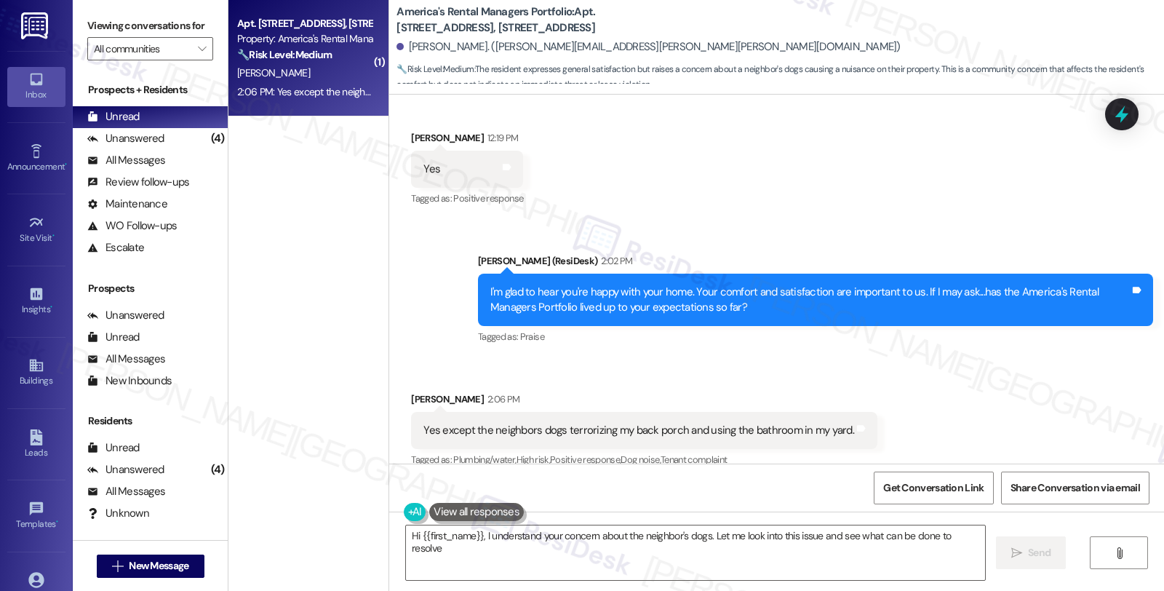
scroll to position [578, 0]
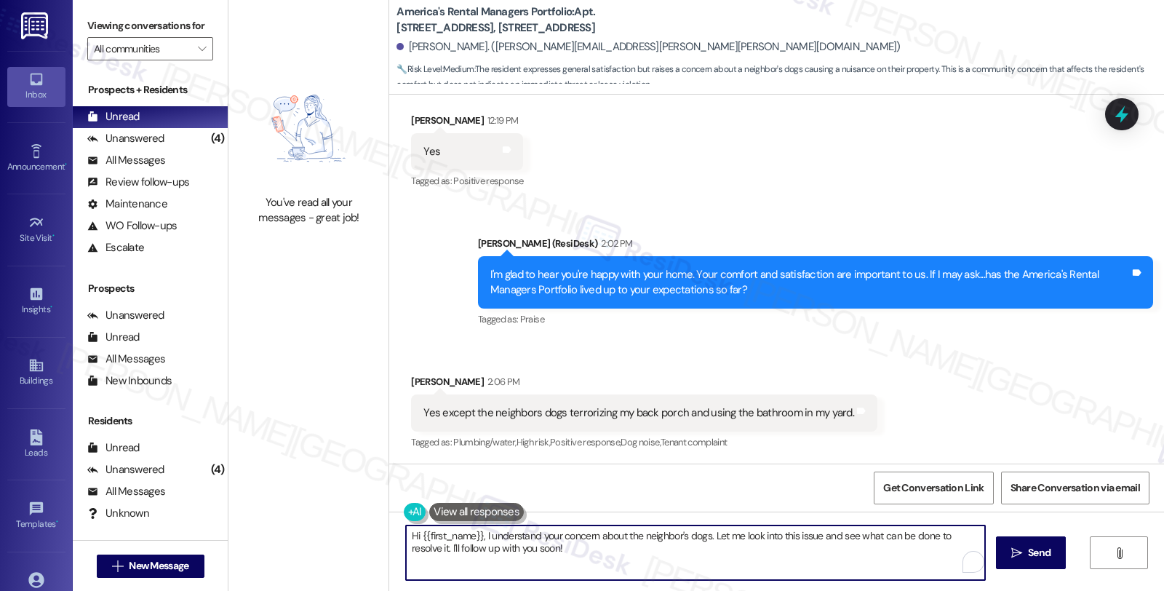
drag, startPoint x: 474, startPoint y: 543, endPoint x: 303, endPoint y: 543, distance: 171.0
click at [303, 543] on div "You've read all your messages - great job! America's Rental Managers Portfolio:…" at bounding box center [696, 295] width 936 height 591
drag, startPoint x: 700, startPoint y: 535, endPoint x: 722, endPoint y: 549, distance: 26.8
click at [722, 549] on textarea "Hi {{first_name}}, I understand your concern about the neighbor's dogs. Let me …" at bounding box center [693, 552] width 579 height 55
click at [404, 534] on textarea "Hi {{first_name}}, I understand your concern about the neighbor's dogs." at bounding box center [693, 552] width 579 height 55
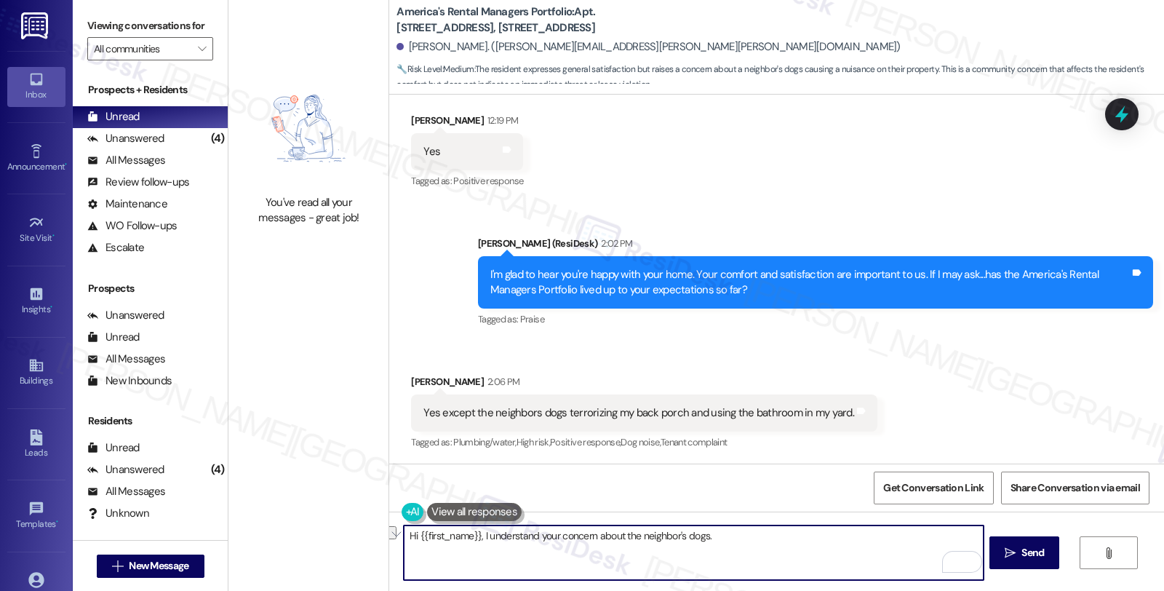
drag, startPoint x: 476, startPoint y: 534, endPoint x: 345, endPoint y: 529, distance: 131.0
click at [345, 529] on div "You've read all your messages - great job! America's Rental Managers Portfolio:…" at bounding box center [696, 295] width 936 height 591
click at [658, 527] on textarea "I understand your concern about the neighbor's dogs." at bounding box center [693, 552] width 579 height 55
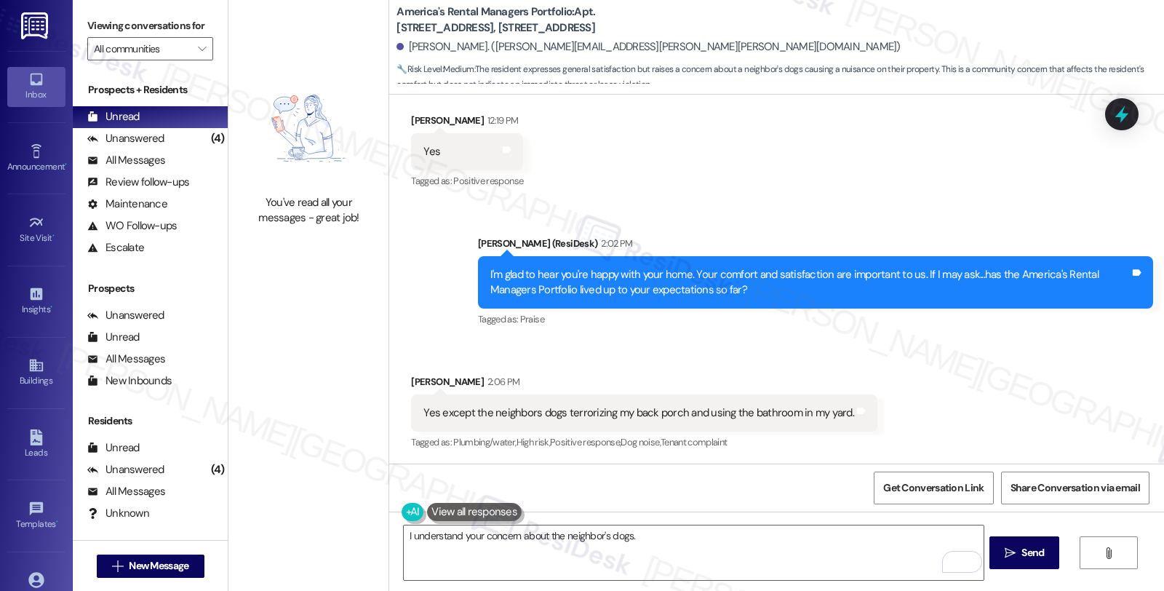
click at [978, 395] on div "Received via SMS Meredith Smith 2:06 PM Yes except the neighbors dogs terrorizi…" at bounding box center [776, 402] width 775 height 123
click at [687, 546] on textarea "I understand your concern about the neighbor's dogs." at bounding box center [693, 552] width 579 height 55
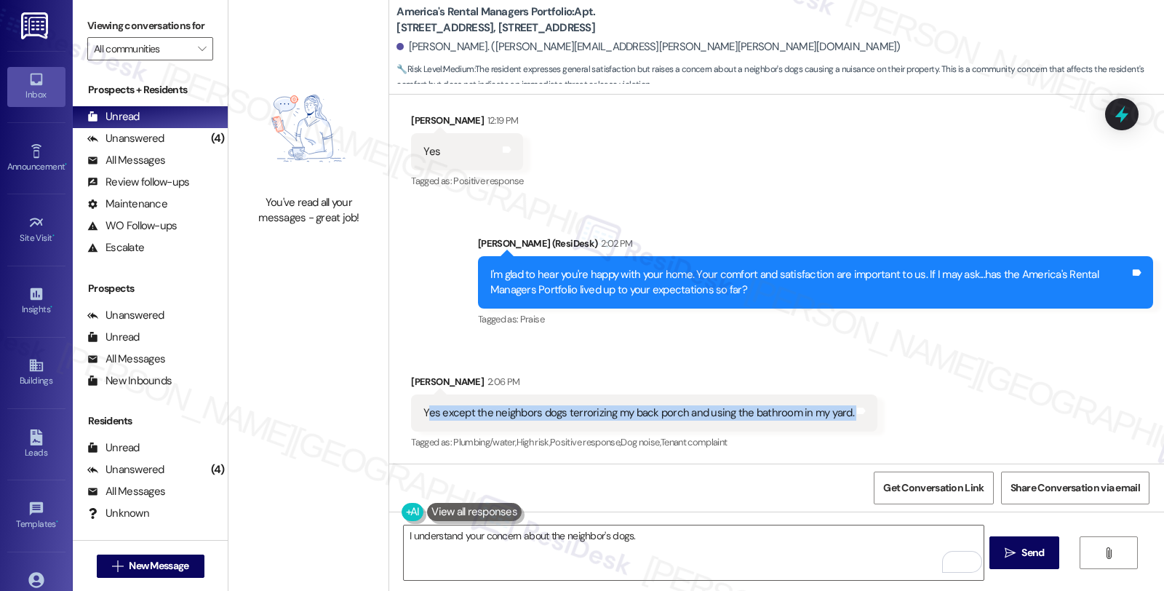
drag, startPoint x: 416, startPoint y: 412, endPoint x: 912, endPoint y: 412, distance: 496.2
click at [912, 412] on div "Received via SMS Meredith Smith 2:06 PM Yes except the neighbors dogs terrorizi…" at bounding box center [776, 402] width 775 height 123
copy div "es except the neighbors dogs terrorizing my back porch and using the bathroom i…"
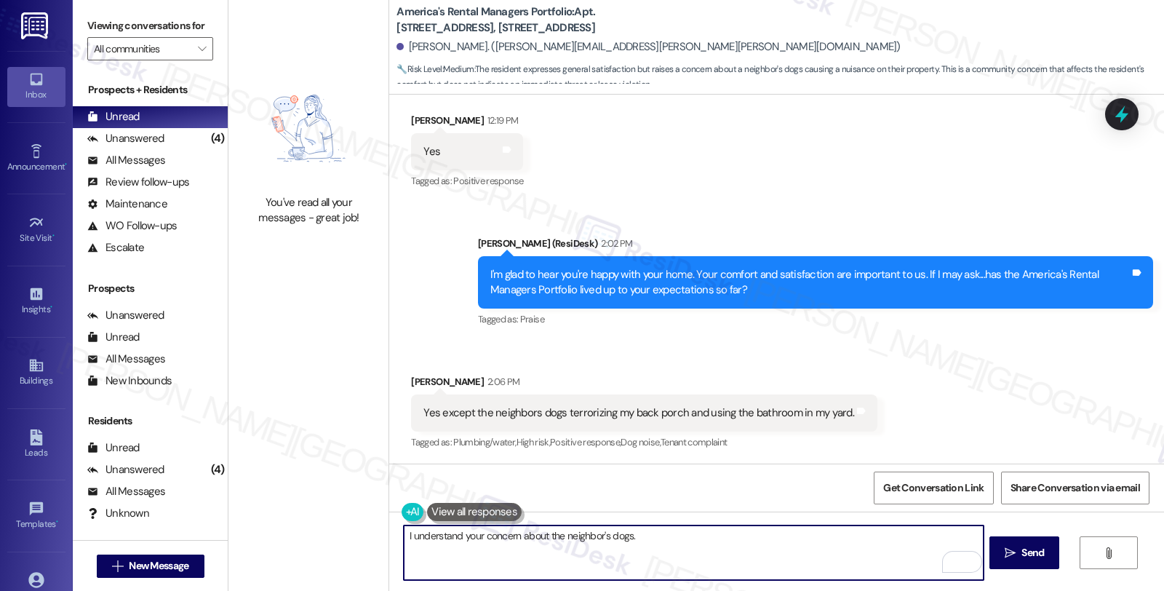
click at [658, 542] on textarea "I understand your concern about the neighbor's dogs." at bounding box center [693, 552] width 579 height 55
click at [629, 535] on textarea "I understand your concern about the neighbor's dogs. Could you please" at bounding box center [693, 552] width 579 height 55
click at [592, 559] on textarea "I understand your concern about the neighbor's dogs. Could you please" at bounding box center [693, 552] width 579 height 55
drag, startPoint x: 629, startPoint y: 539, endPoint x: 783, endPoint y: 535, distance: 153.6
click at [783, 535] on textarea "I understand your concern about the neighbor's dogs. Could you please" at bounding box center [693, 552] width 579 height 55
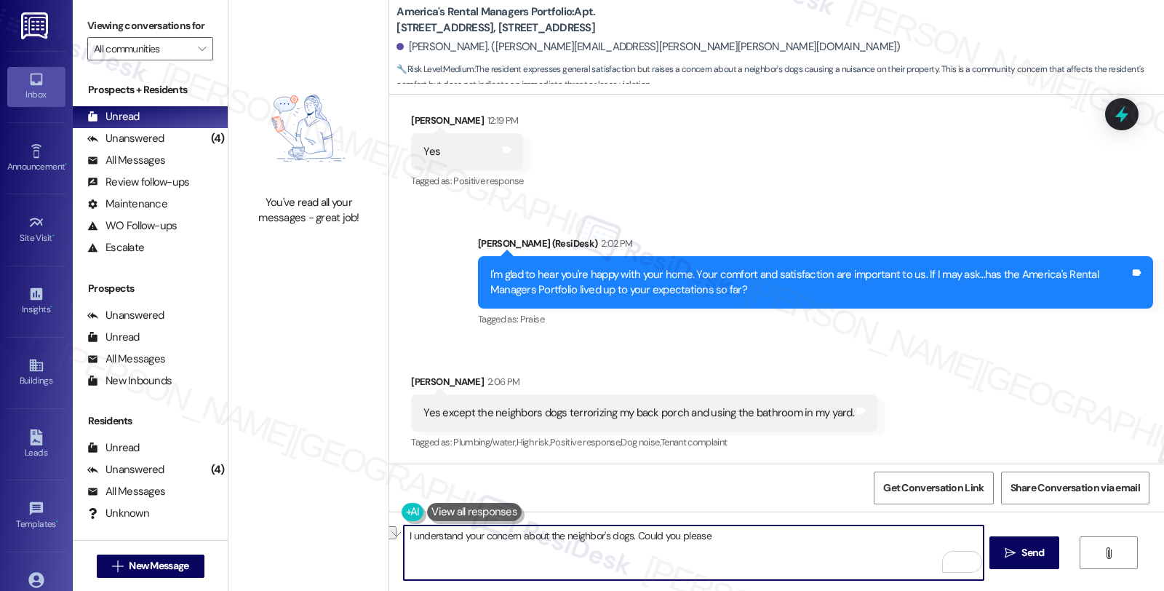
paste textarea "Just to confirm—are the dogs coming into your yard from a neighboring unit? And…"
click at [809, 546] on textarea "I understand your concern about the neighbor's dogs. Just to confirm—are the do…" at bounding box center [693, 552] width 579 height 55
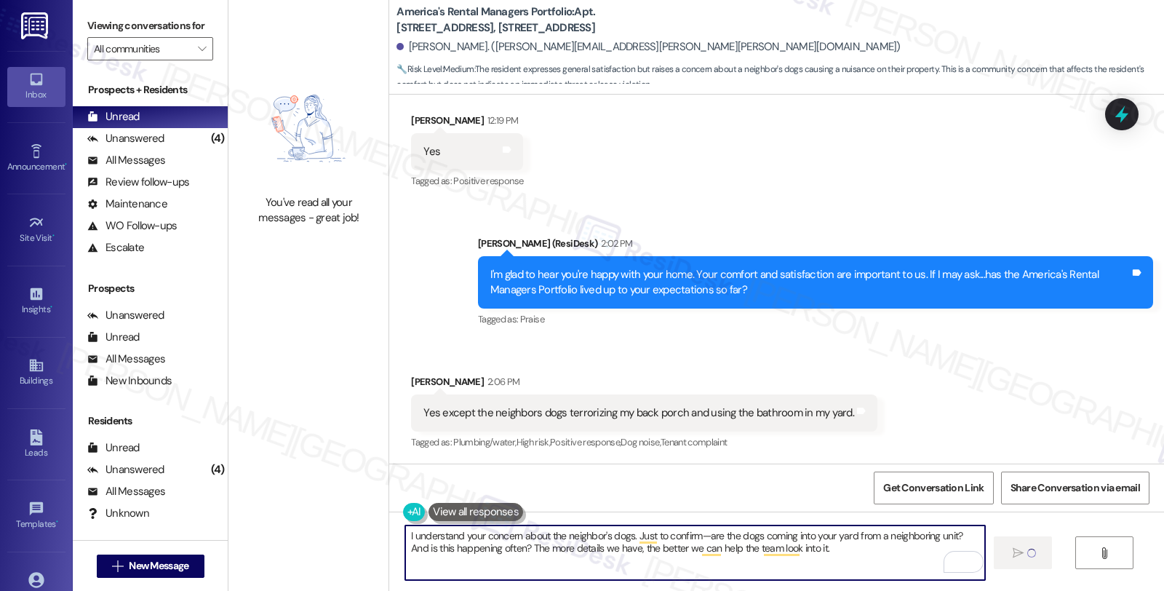
type textarea "I understand your concern about the neighbor's dogs. Just to confirm—are the do…"
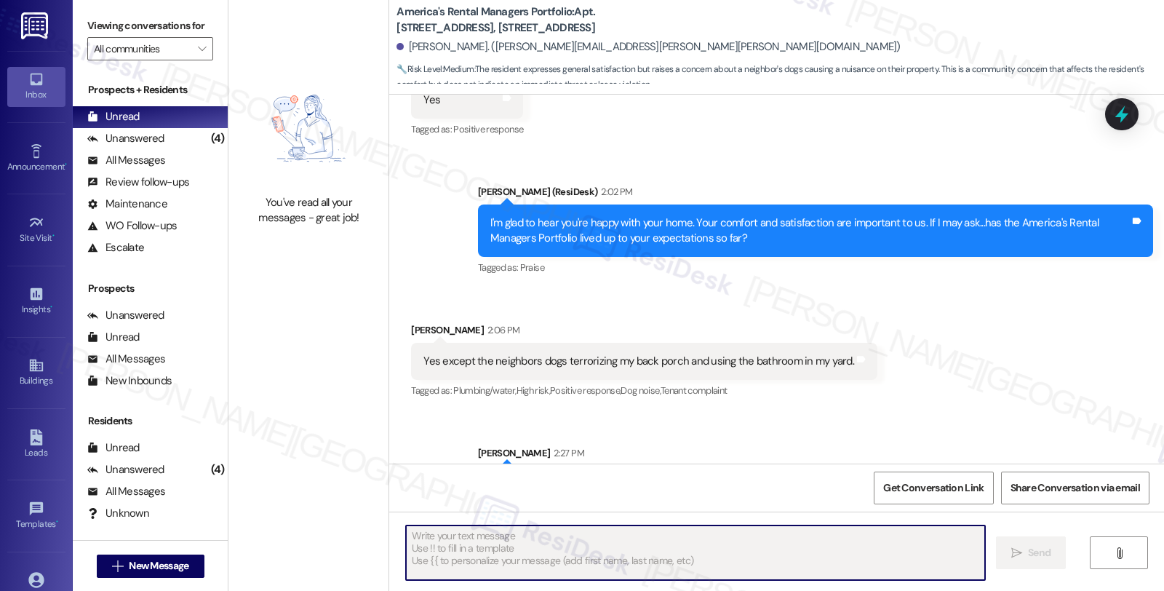
scroll to position [695, 0]
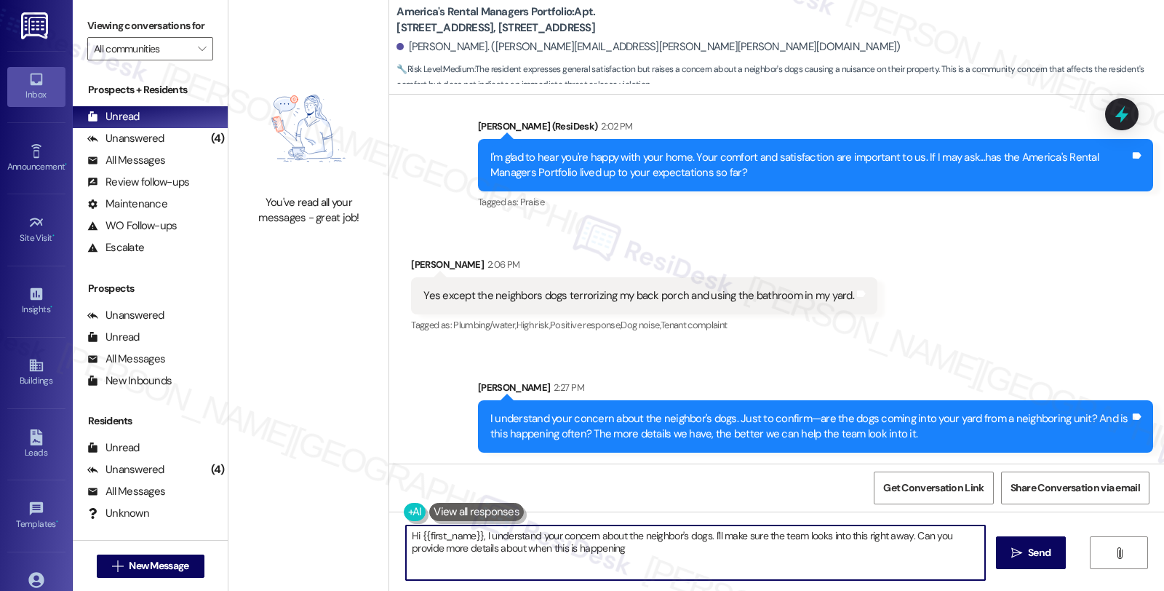
type textarea "Hi {{first_name}}, I understand your concern about the neighbor's dogs. I'll ma…"
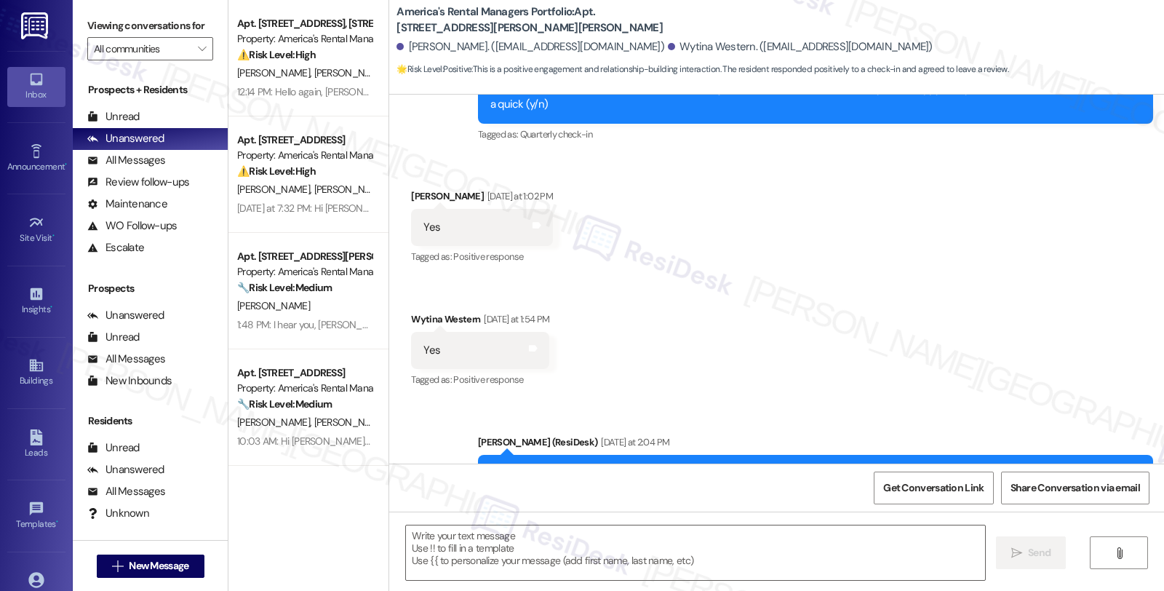
type textarea "Fetching suggested responses. Please feel free to read through the conversation…"
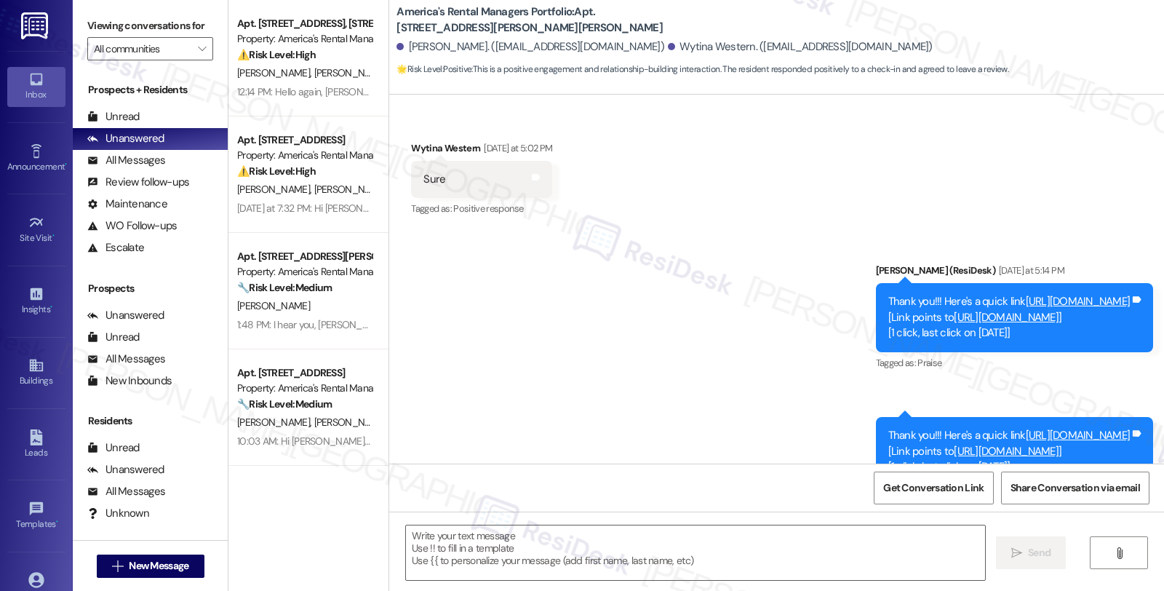
scroll to position [809, 0]
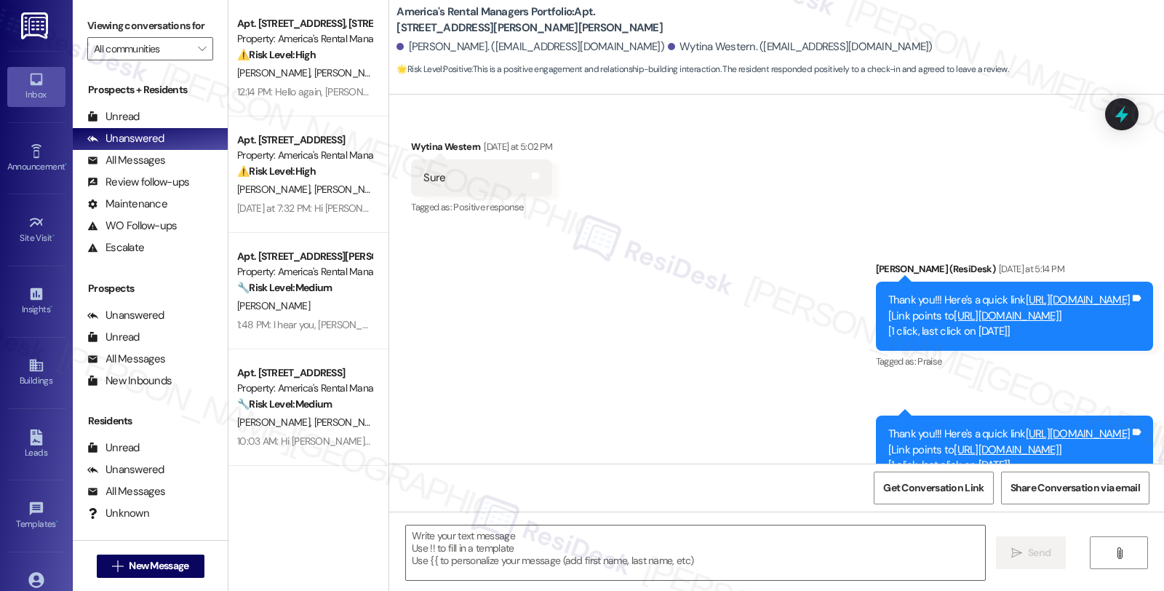
click at [954, 308] on link "[URL][DOMAIN_NAME]" at bounding box center [1006, 315] width 105 height 15
